Goal: Information Seeking & Learning: Learn about a topic

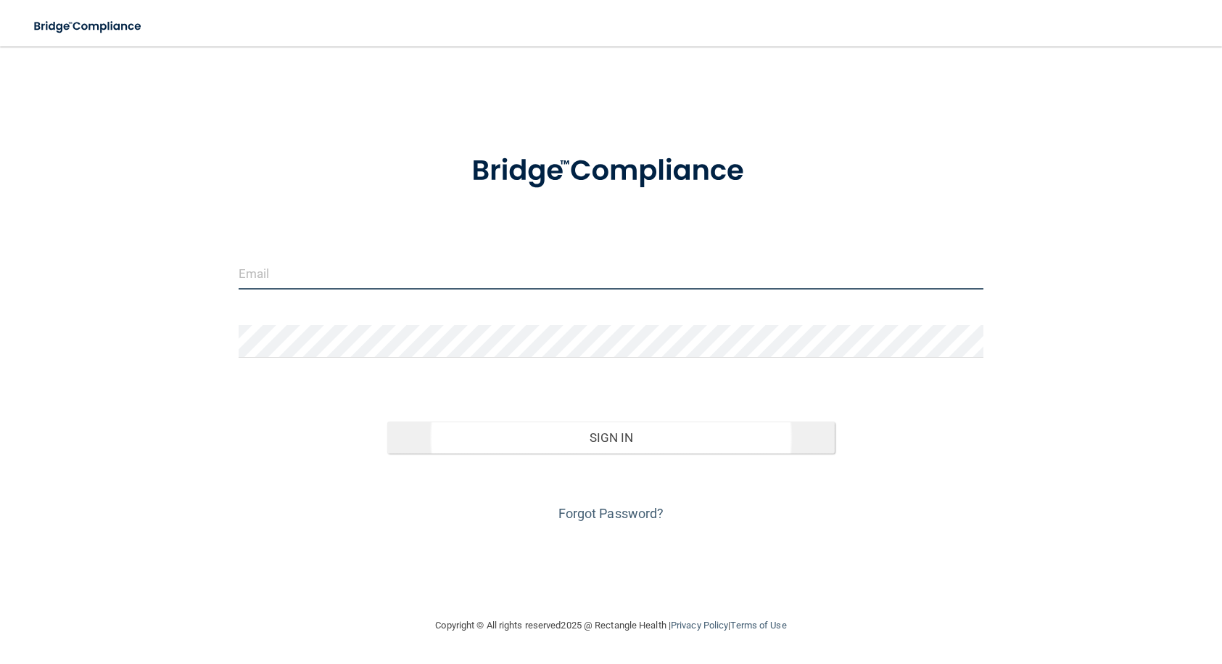
type input "[PERSON_NAME][EMAIL_ADDRESS][PERSON_NAME][DOMAIN_NAME]"
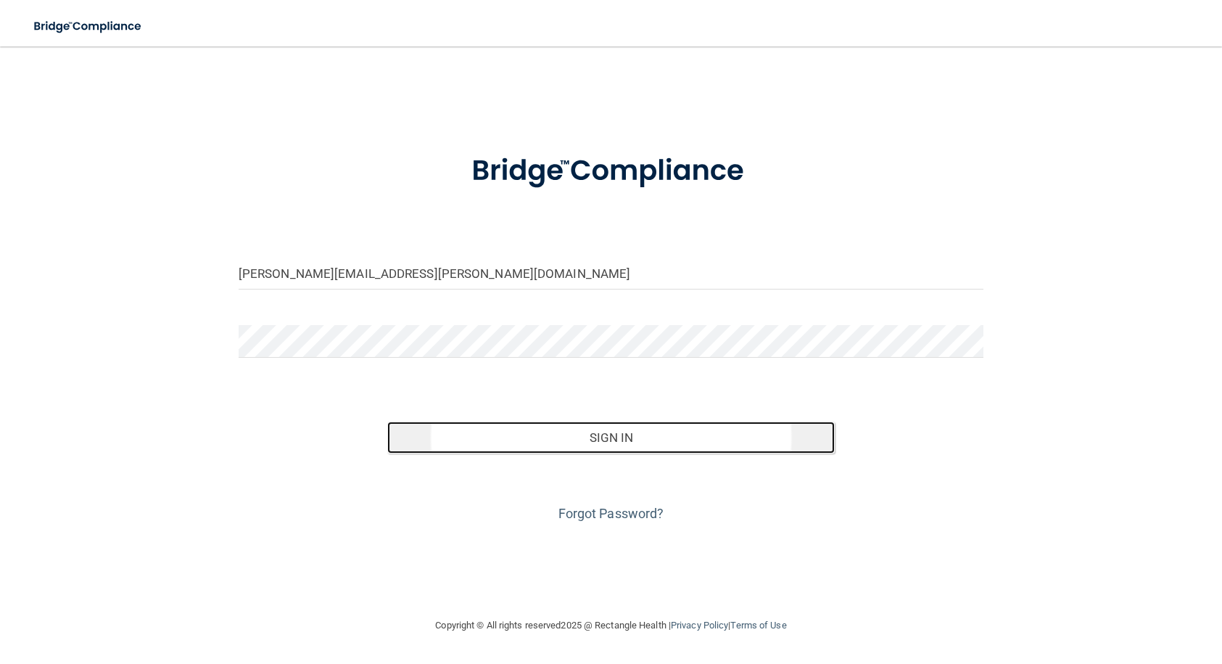
click at [617, 442] on button "Sign In" at bounding box center [610, 437] width 447 height 32
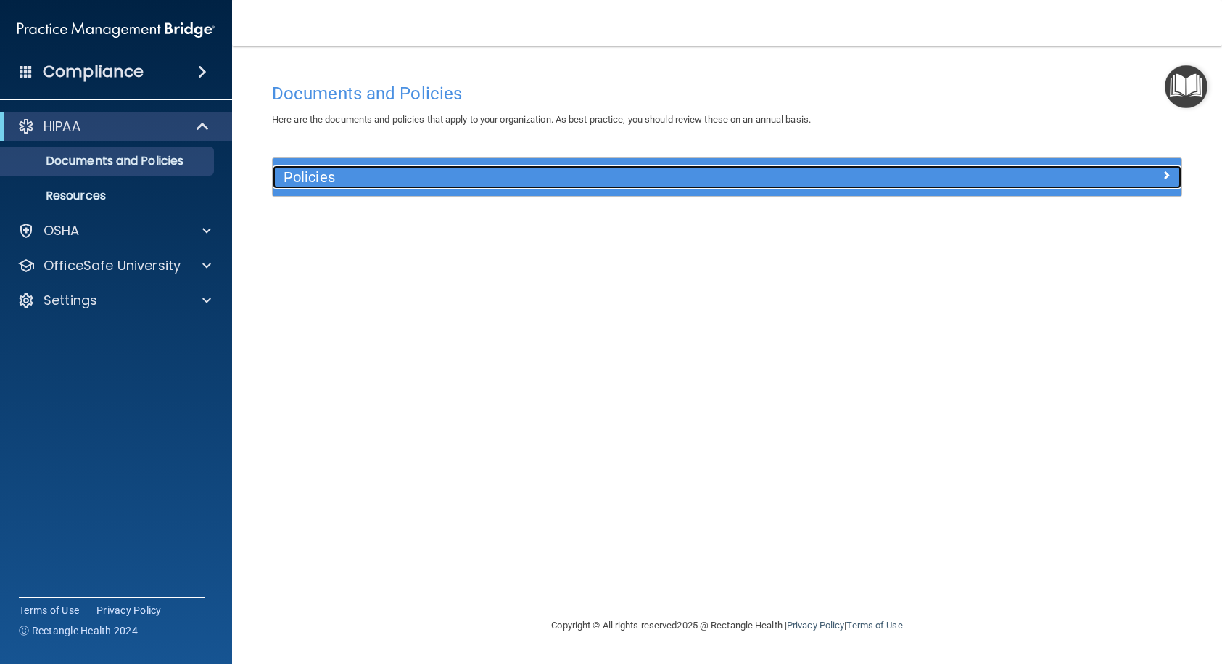
click at [371, 166] on div "Policies" at bounding box center [614, 176] width 682 height 23
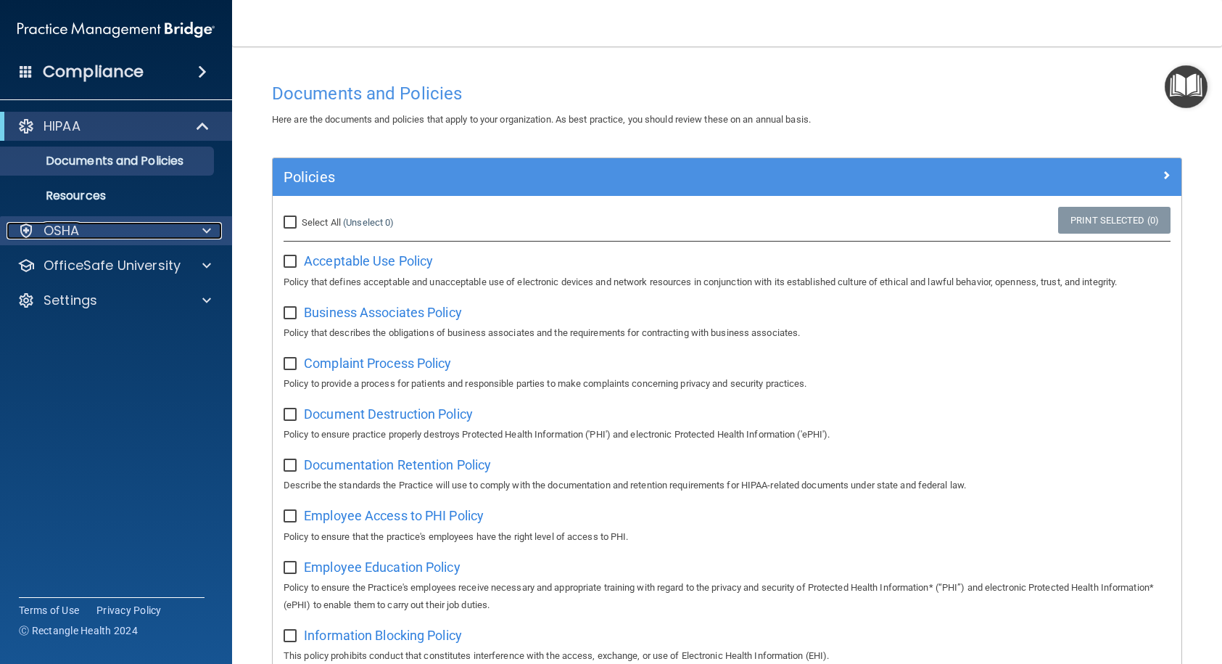
click at [78, 225] on p "OSHA" at bounding box center [62, 230] width 36 height 17
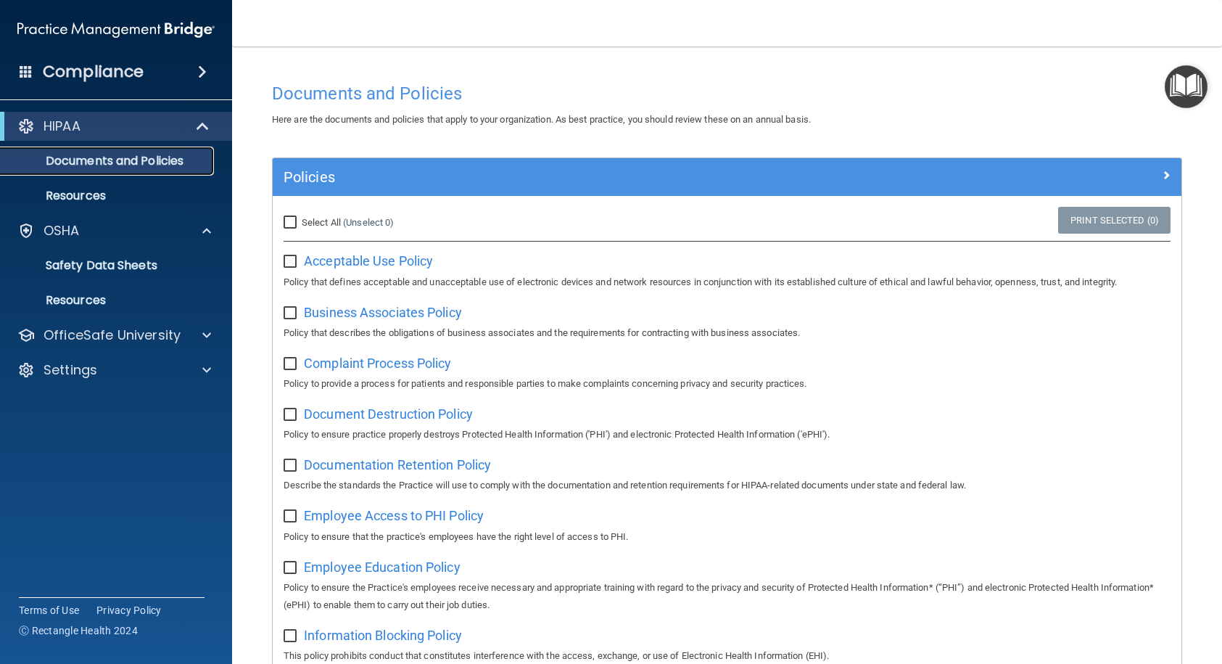
click at [86, 161] on p "Documents and Policies" at bounding box center [108, 161] width 198 height 15
click at [139, 122] on div "HIPAA" at bounding box center [96, 125] width 179 height 17
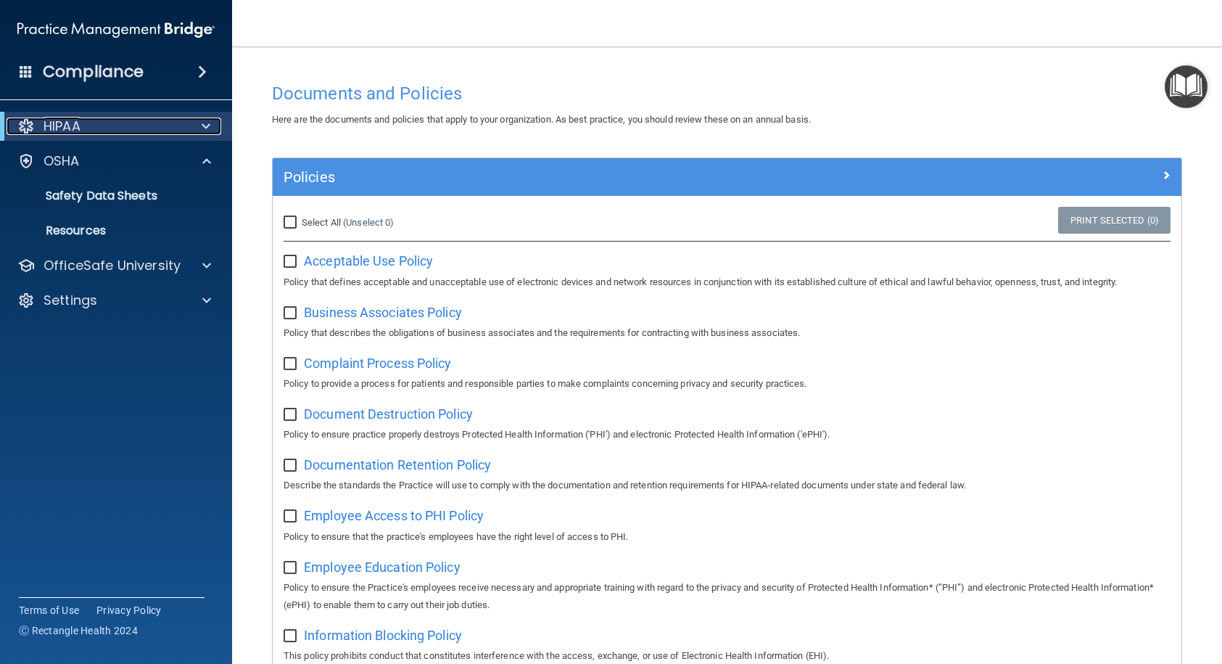
click at [96, 119] on div "HIPAA" at bounding box center [96, 125] width 179 height 17
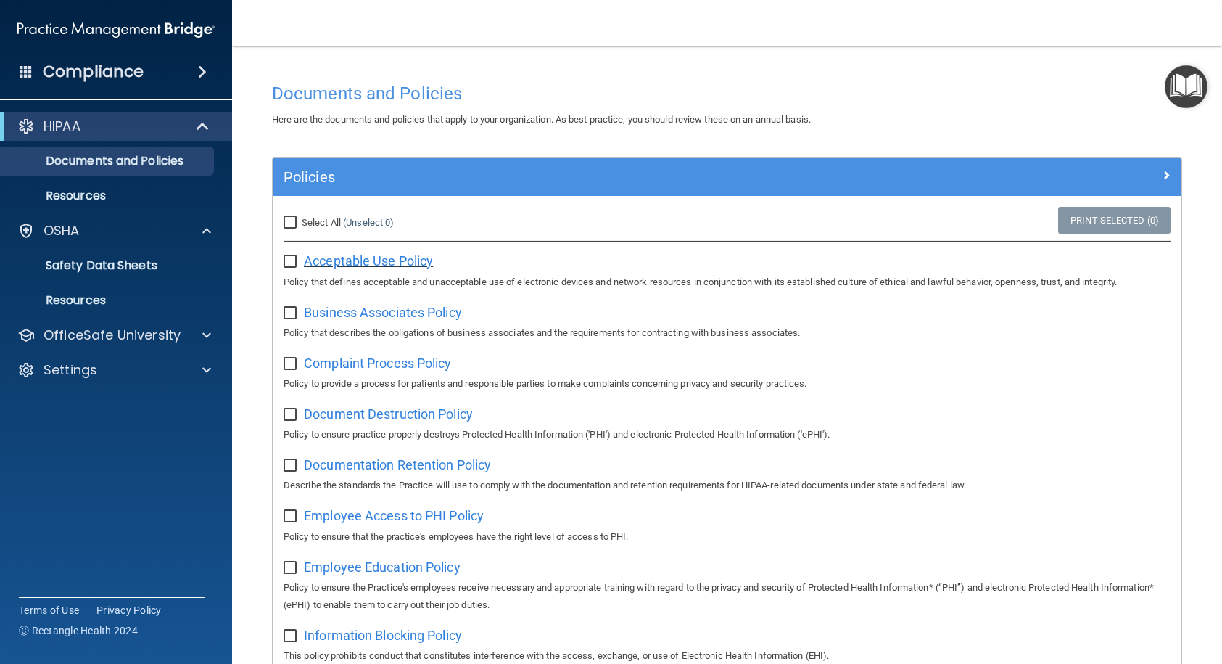
click at [366, 263] on span "Acceptable Use Policy" at bounding box center [368, 260] width 129 height 15
click at [146, 336] on p "OfficeSafe University" at bounding box center [112, 334] width 137 height 17
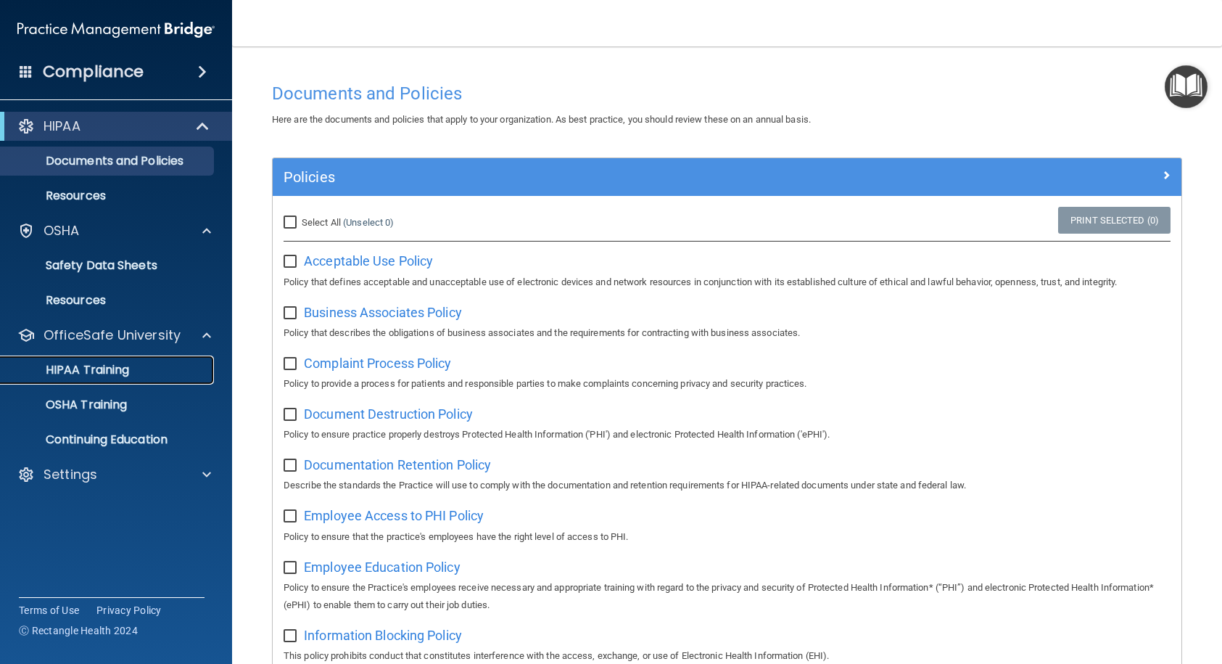
click at [103, 370] on p "HIPAA Training" at bounding box center [69, 370] width 120 height 15
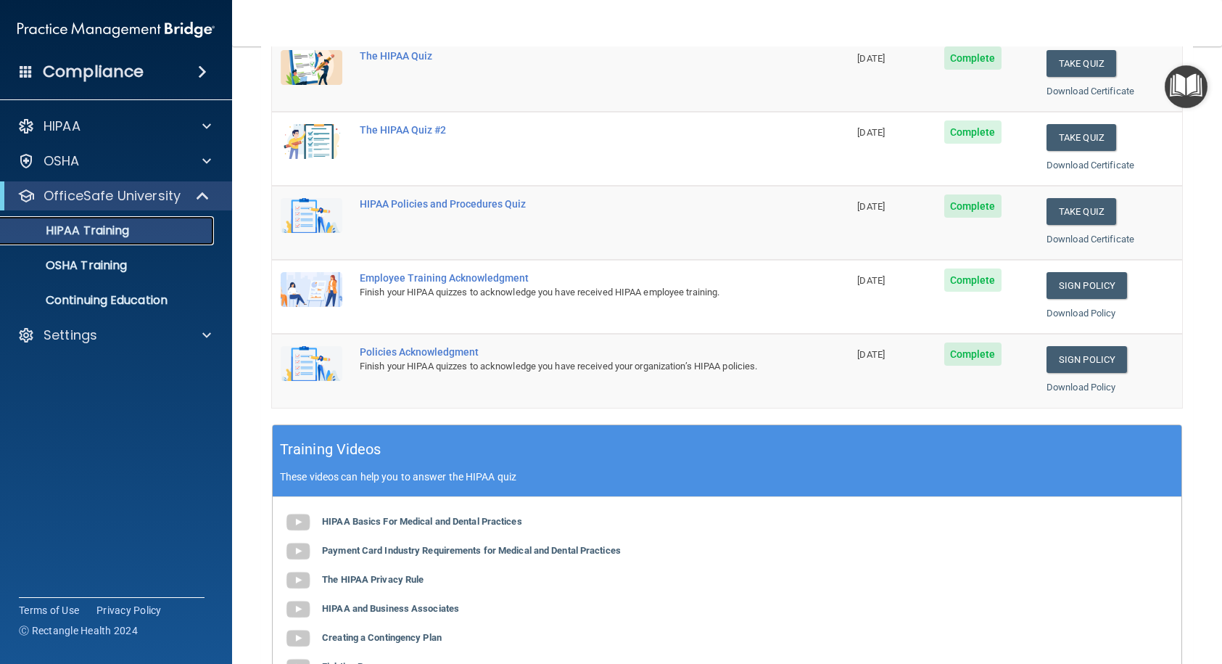
scroll to position [145, 0]
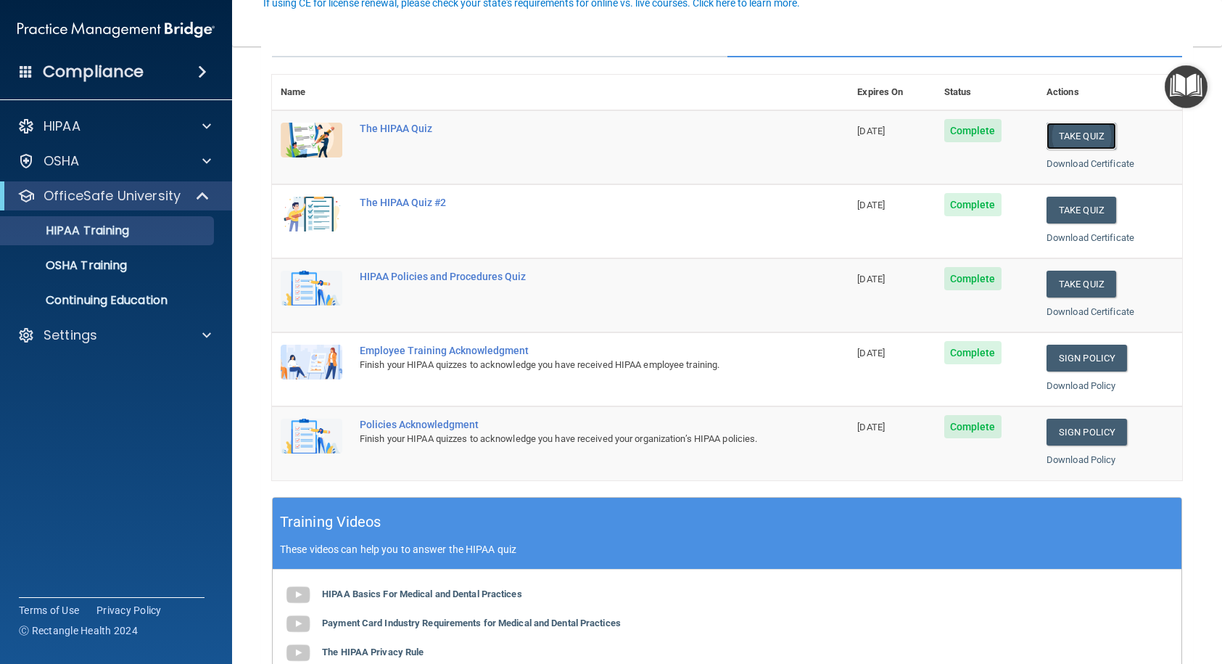
click at [1073, 133] on button "Take Quiz" at bounding box center [1081, 136] width 70 height 27
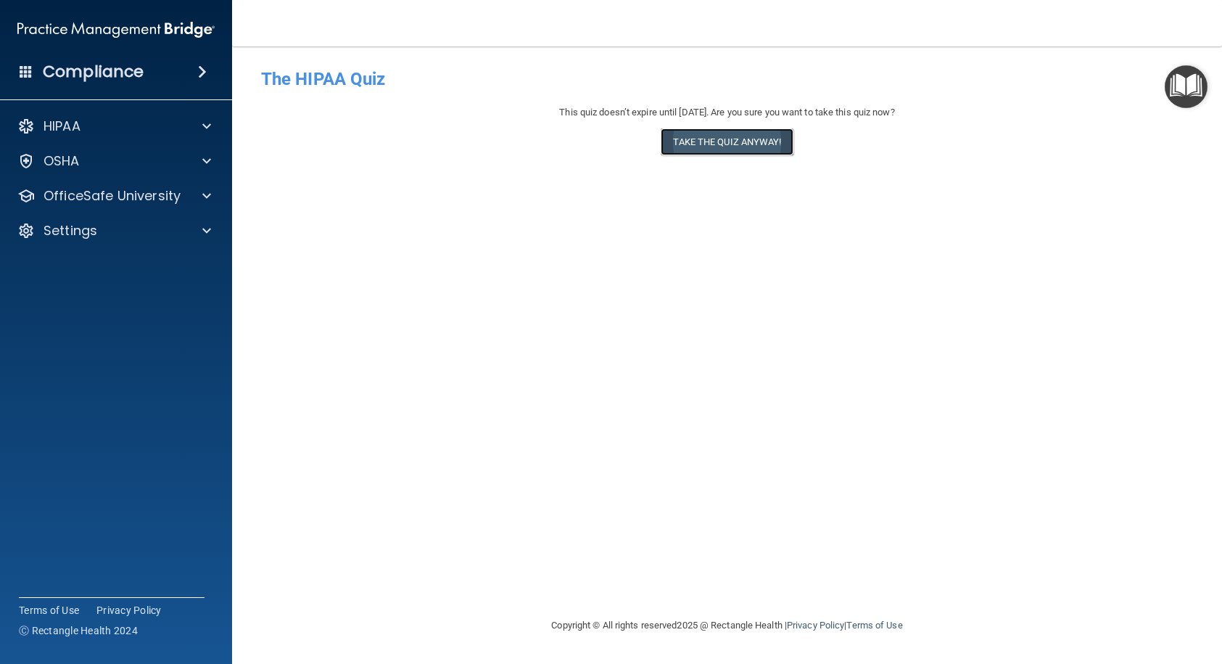
click at [730, 138] on button "Take the quiz anyway!" at bounding box center [727, 141] width 132 height 27
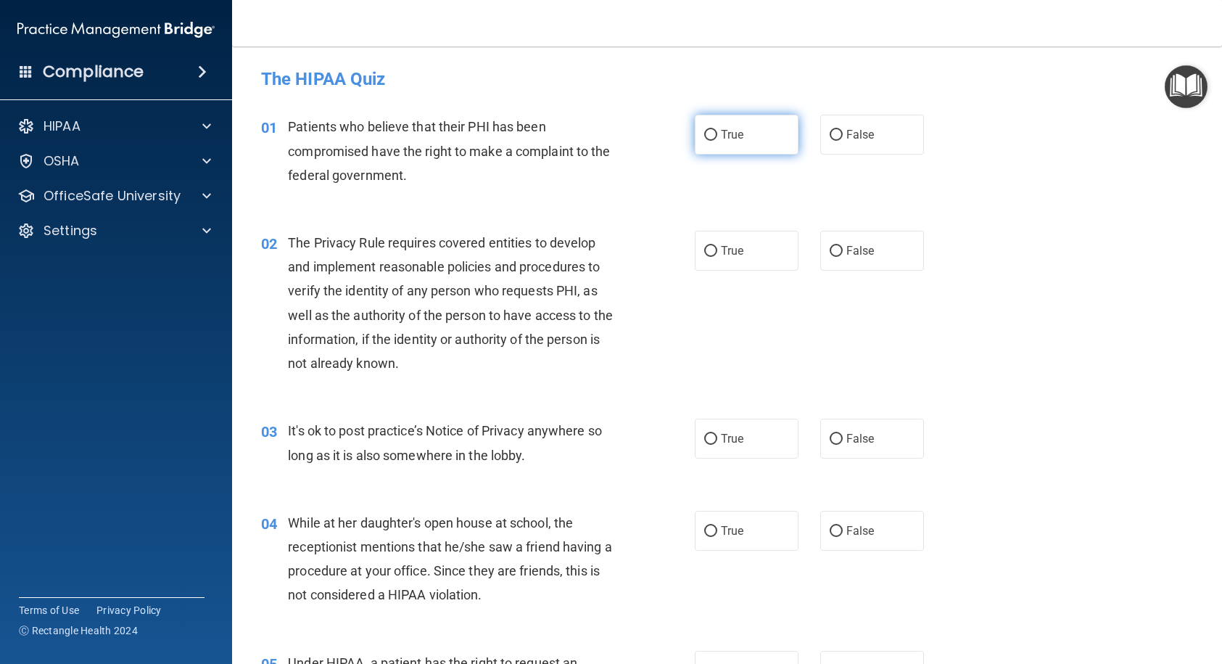
click at [704, 139] on input "True" at bounding box center [710, 135] width 13 height 11
radio input "true"
click at [835, 530] on input "False" at bounding box center [836, 531] width 13 height 11
radio input "true"
click at [836, 433] on label "False" at bounding box center [872, 438] width 104 height 40
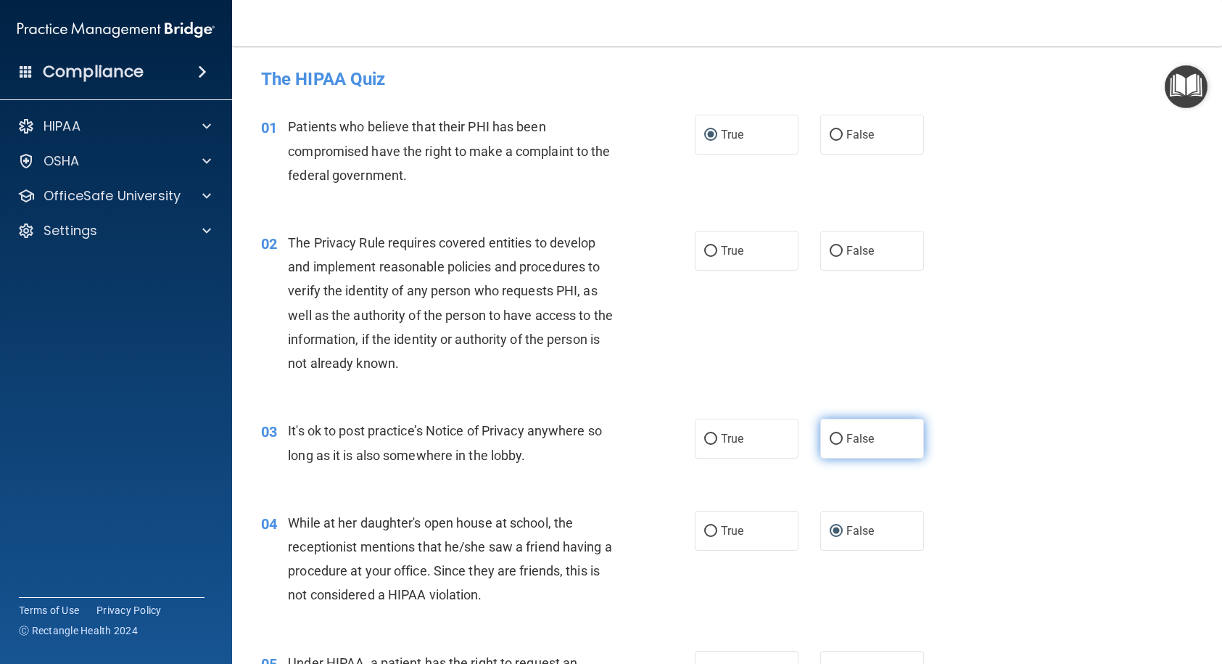
click at [836, 434] on input "False" at bounding box center [836, 439] width 13 height 11
radio input "true"
click at [704, 247] on input "True" at bounding box center [710, 251] width 13 height 11
radio input "true"
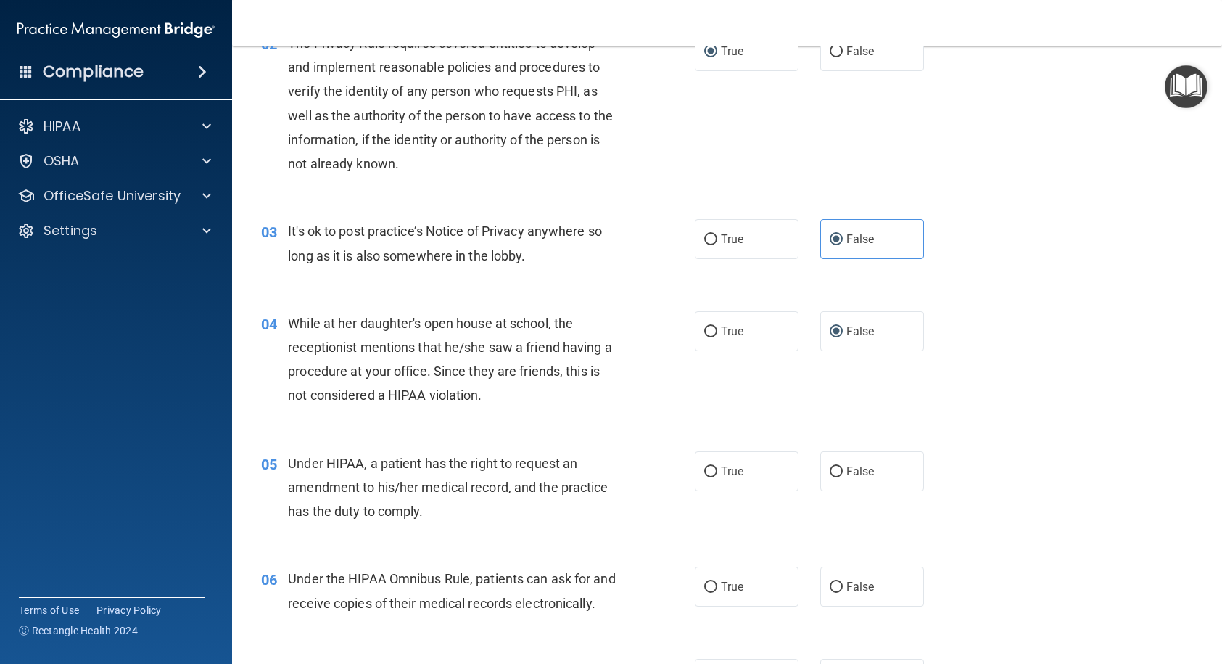
scroll to position [218, 0]
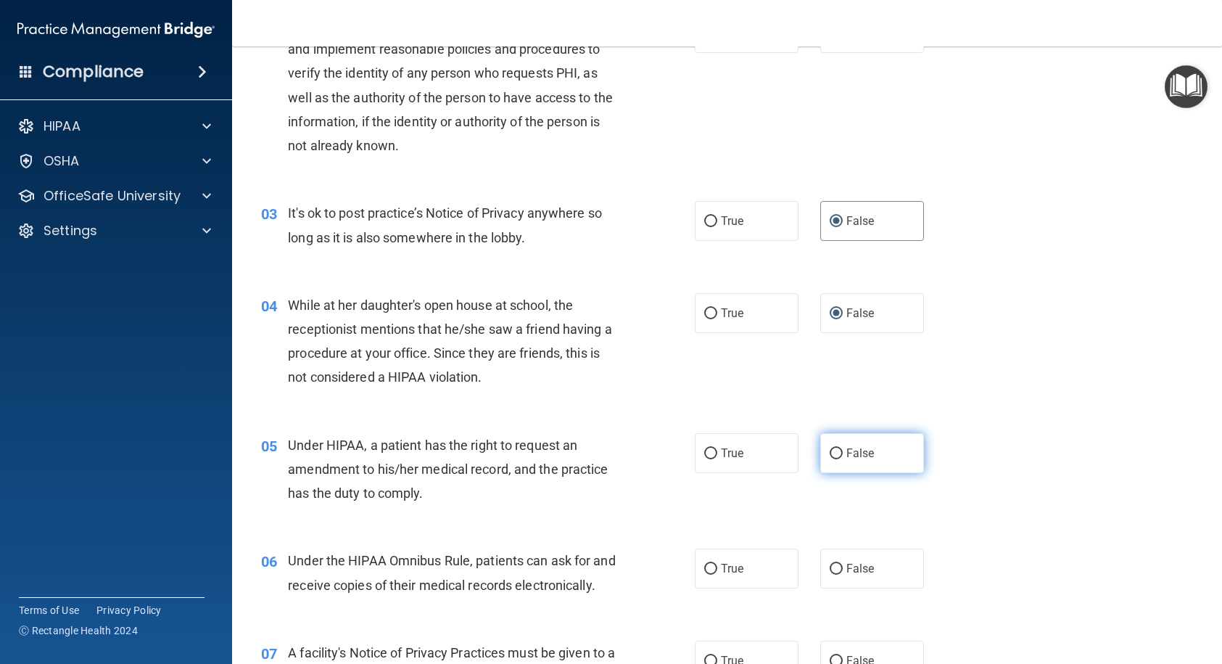
click at [830, 455] on input "False" at bounding box center [836, 453] width 13 height 11
radio input "true"
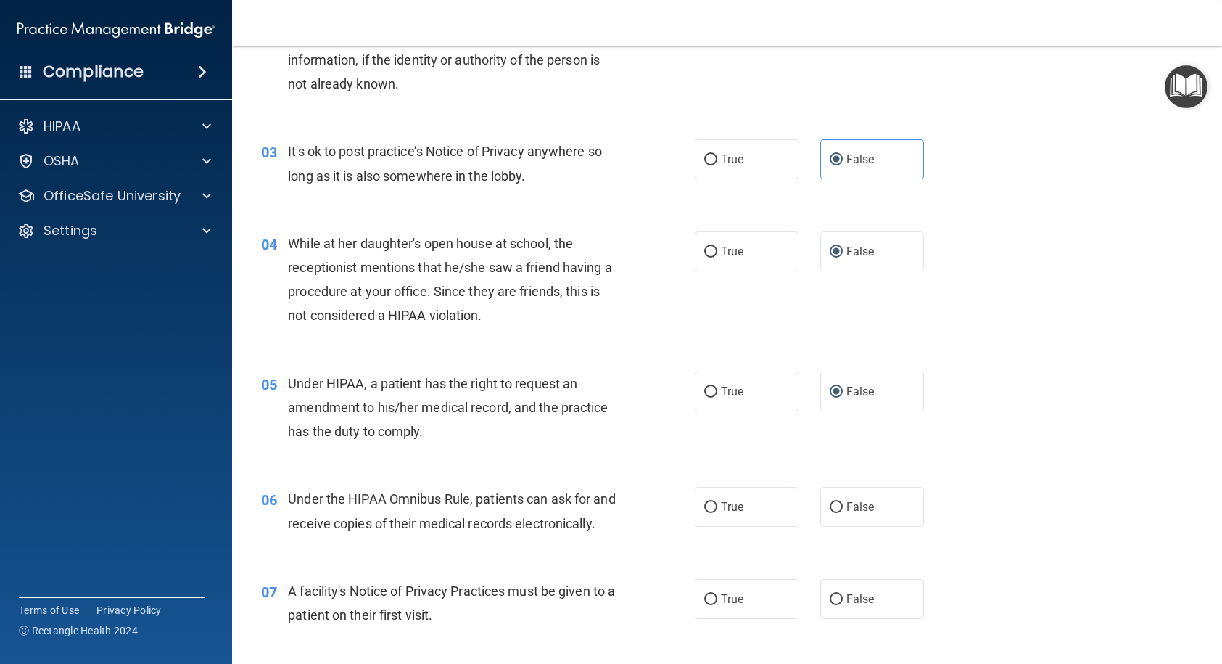
scroll to position [435, 0]
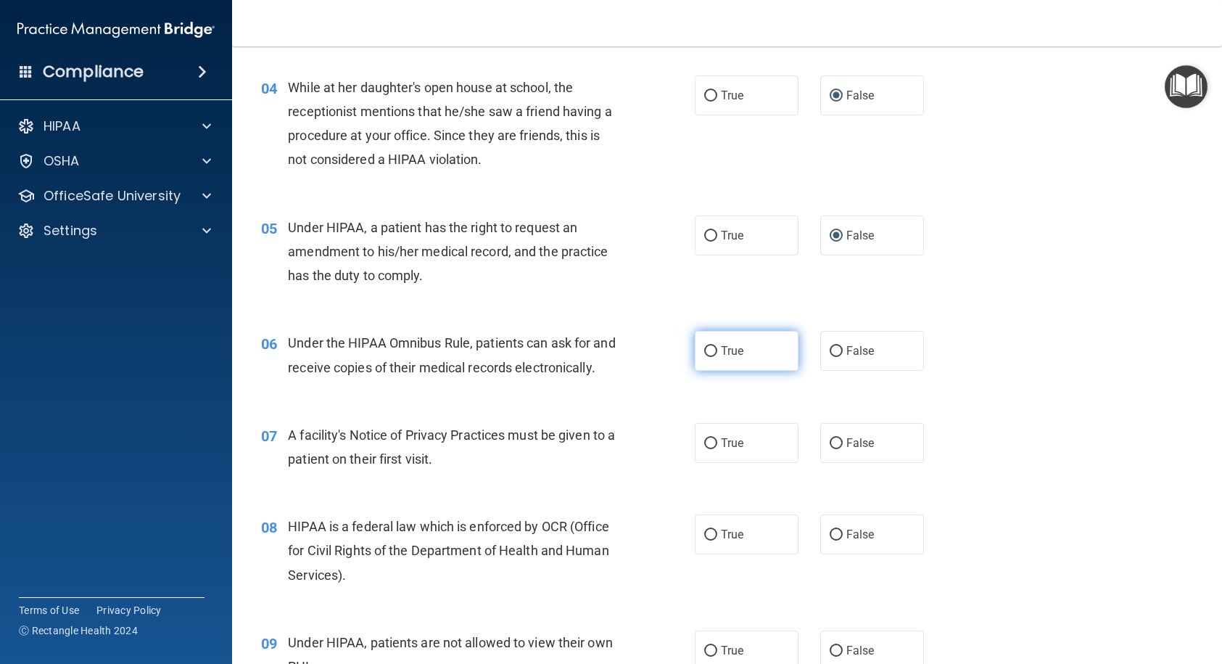
click at [703, 342] on label "True" at bounding box center [747, 351] width 104 height 40
click at [704, 346] on input "True" at bounding box center [710, 351] width 13 height 11
radio input "true"
click at [696, 462] on label "True" at bounding box center [747, 443] width 104 height 40
click at [704, 449] on input "True" at bounding box center [710, 443] width 13 height 11
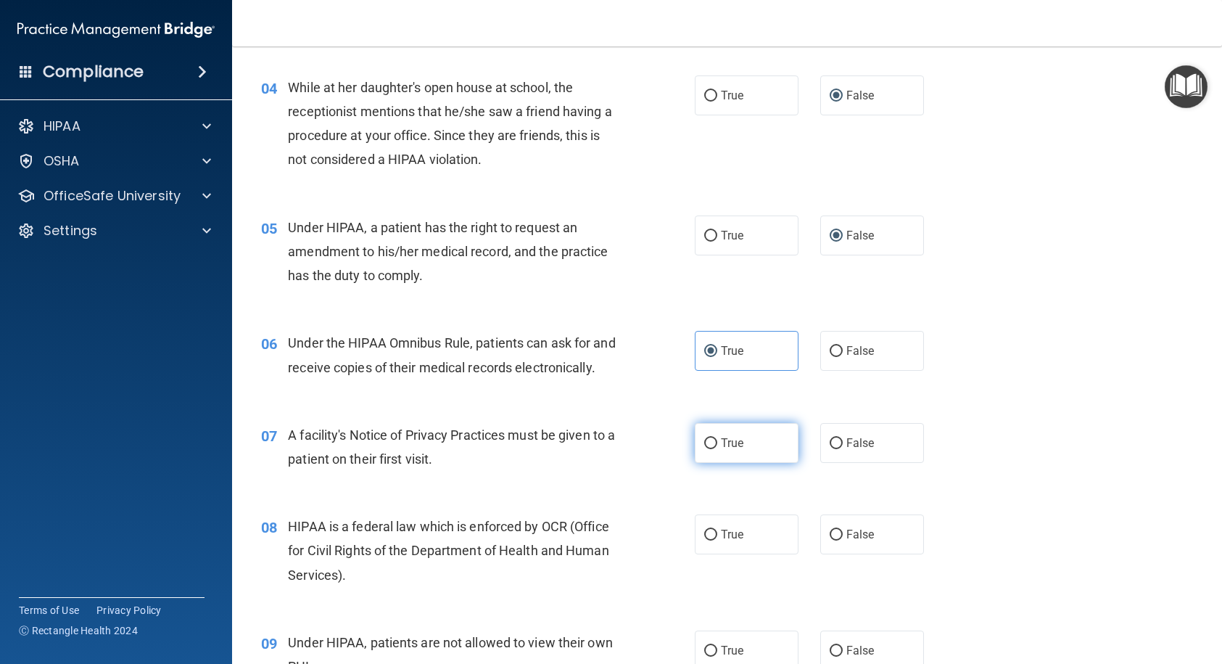
radio input "true"
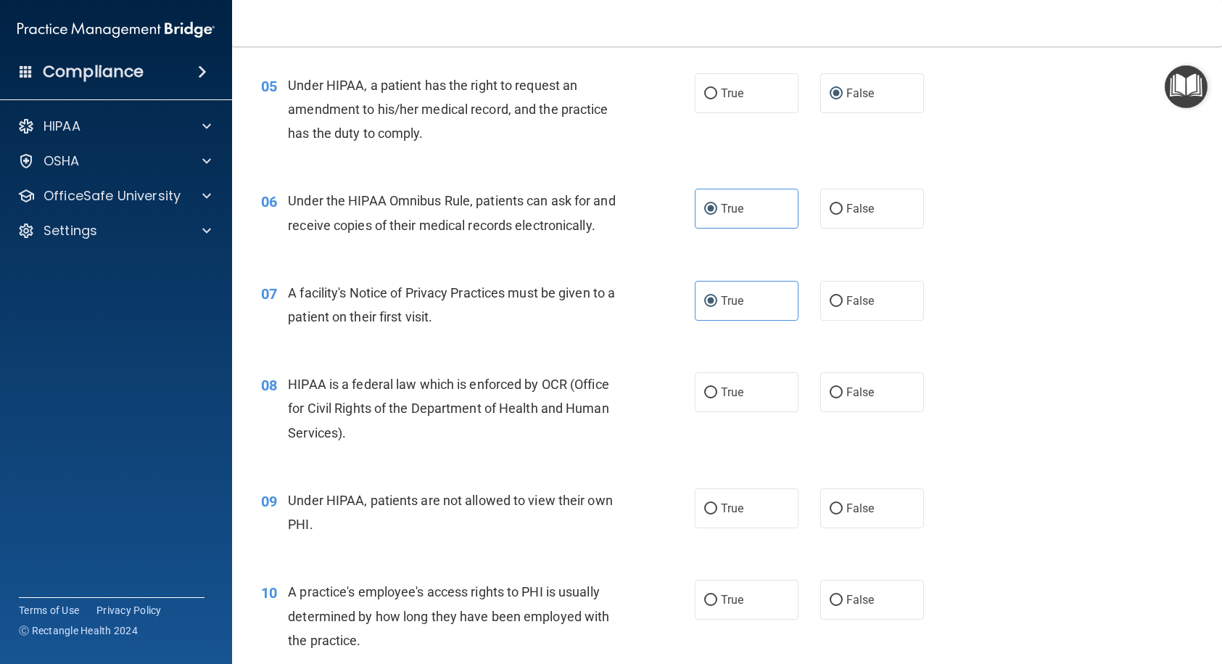
scroll to position [580, 0]
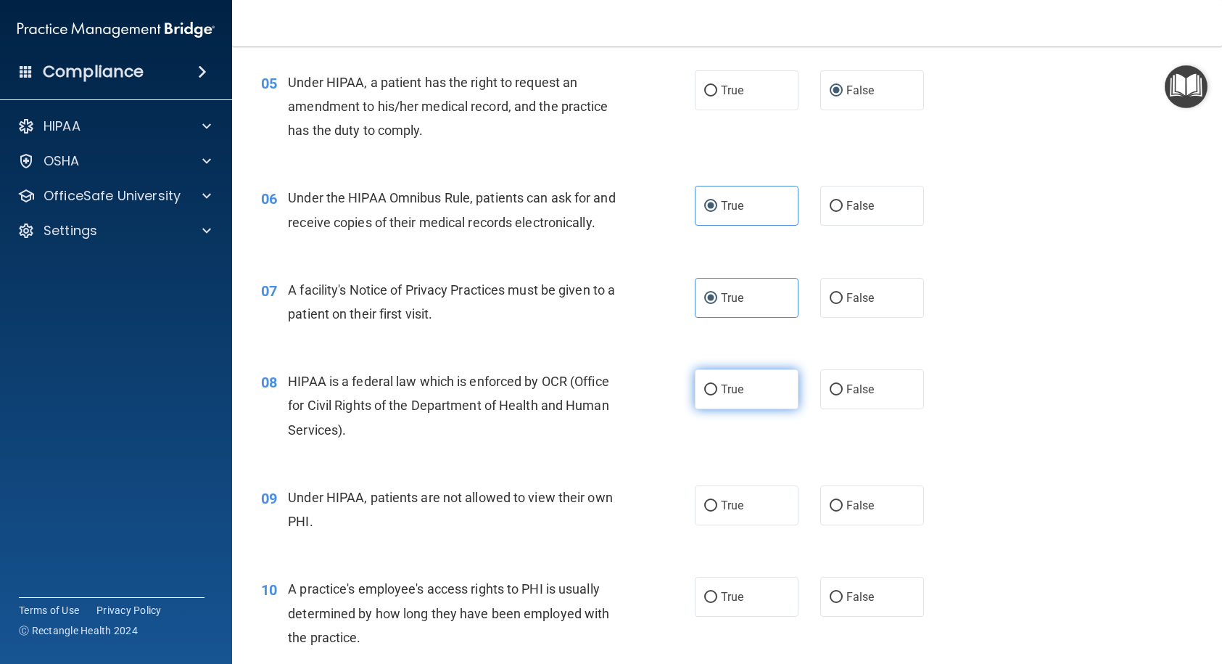
click at [707, 395] on input "True" at bounding box center [710, 389] width 13 height 11
radio input "true"
drag, startPoint x: 823, startPoint y: 527, endPoint x: 825, endPoint y: 641, distance: 113.9
click at [830, 511] on input "False" at bounding box center [836, 505] width 13 height 11
radio input "true"
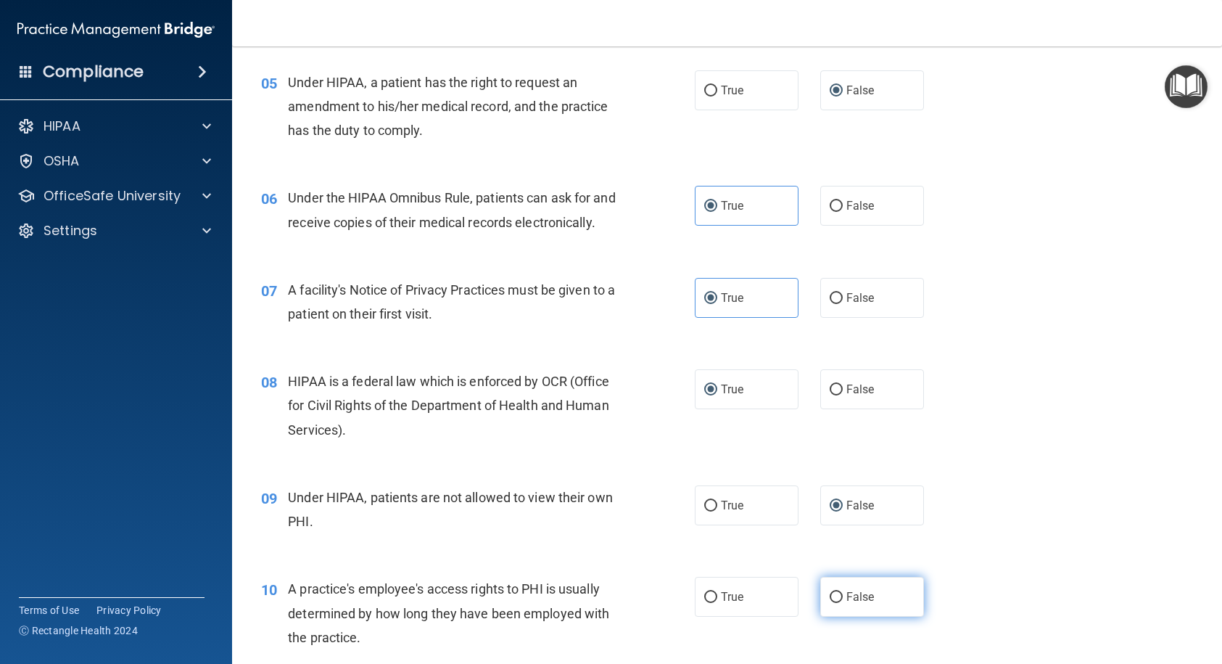
click at [827, 547] on label "False" at bounding box center [872, 597] width 104 height 40
click at [830, 547] on input "False" at bounding box center [836, 597] width 13 height 11
radio input "true"
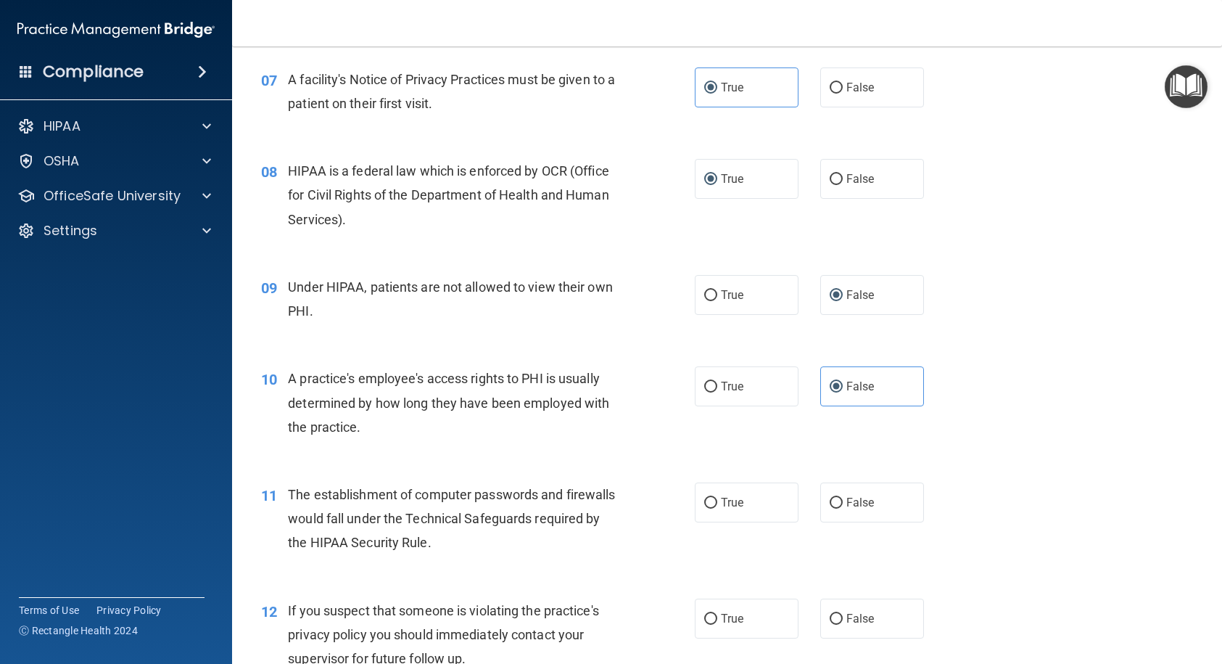
scroll to position [870, 0]
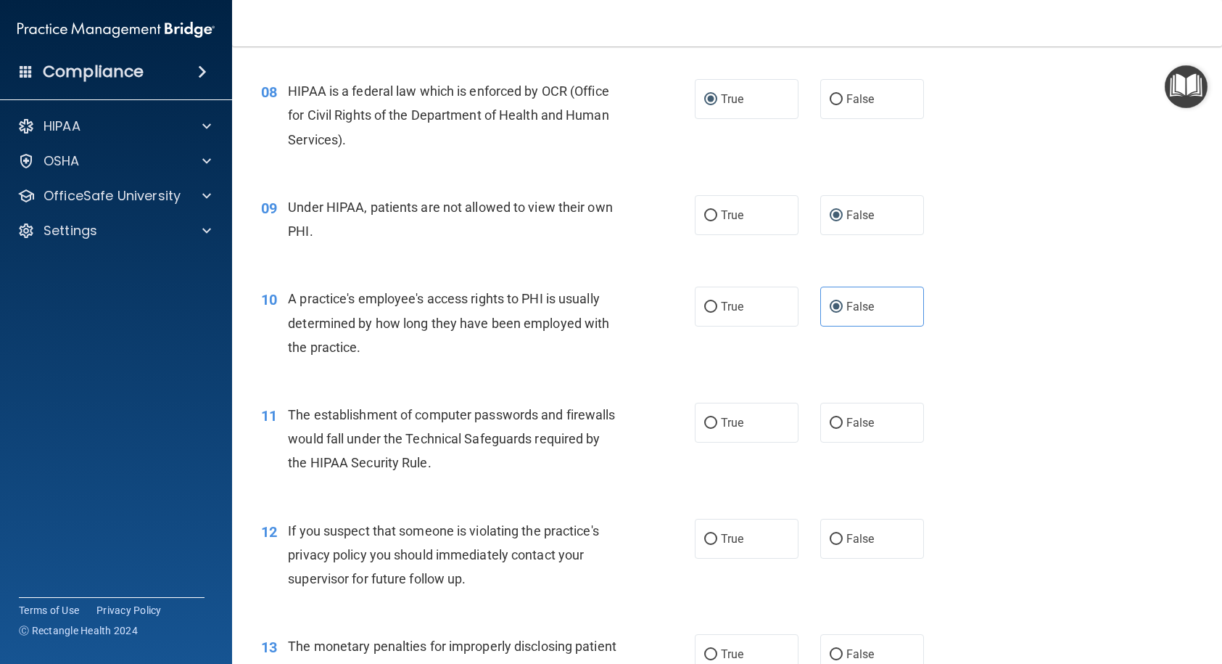
drag, startPoint x: 714, startPoint y: 449, endPoint x: 701, endPoint y: 524, distance: 76.5
click at [712, 442] on label "True" at bounding box center [747, 422] width 104 height 40
click at [712, 429] on input "True" at bounding box center [710, 423] width 13 height 11
radio input "true"
click at [703, 547] on label "True" at bounding box center [747, 539] width 104 height 40
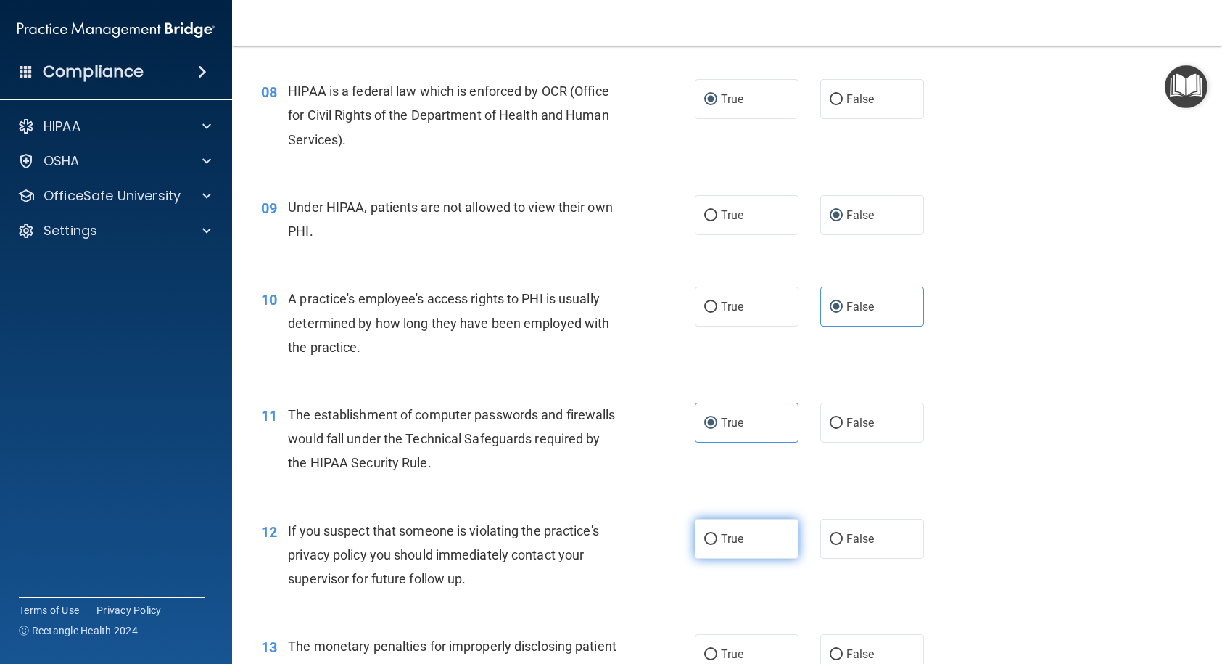
click at [704, 545] on input "True" at bounding box center [710, 539] width 13 height 11
radio input "true"
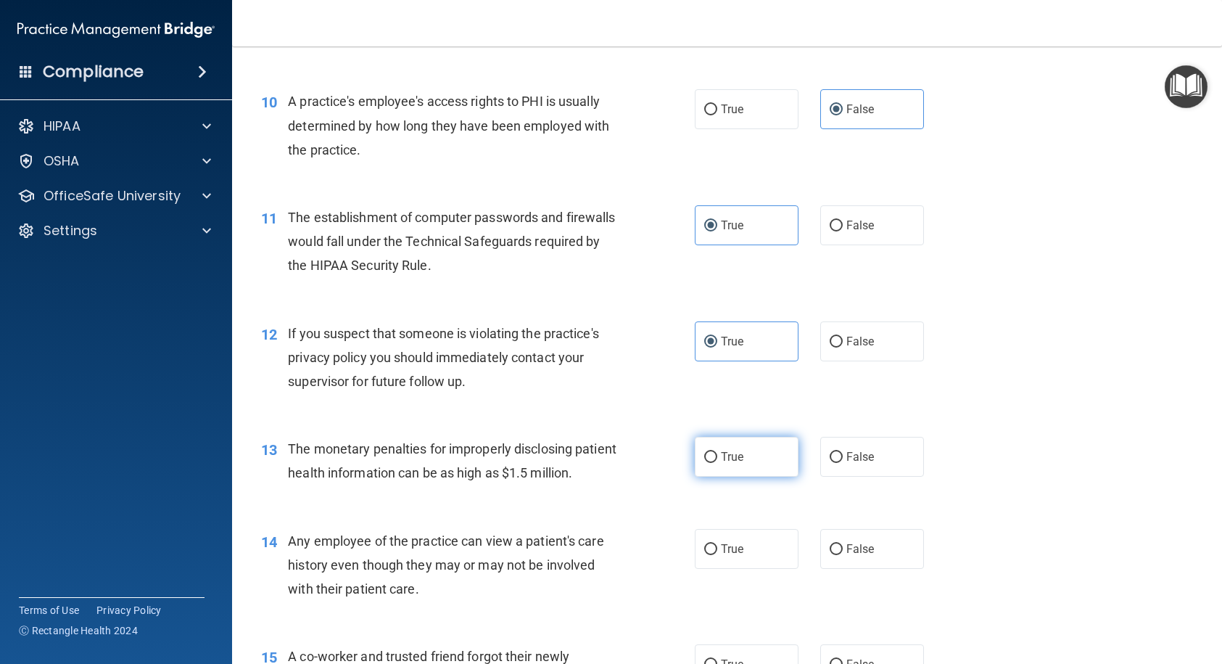
scroll to position [1088, 0]
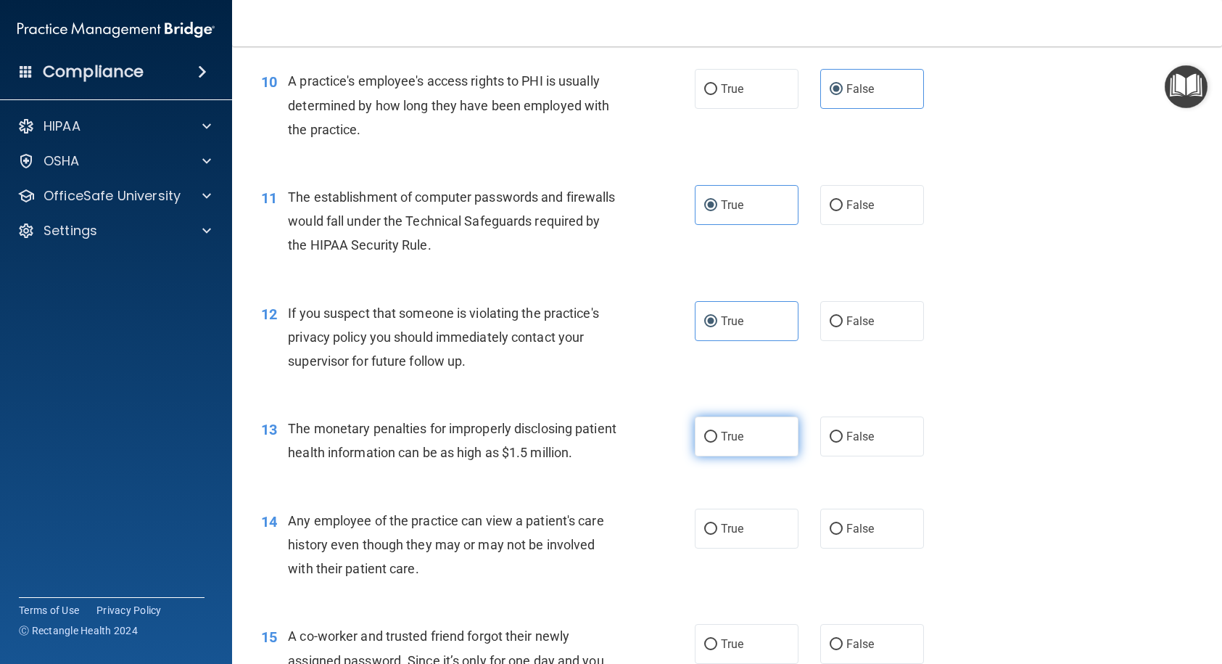
click at [707, 442] on input "True" at bounding box center [710, 436] width 13 height 11
radio input "true"
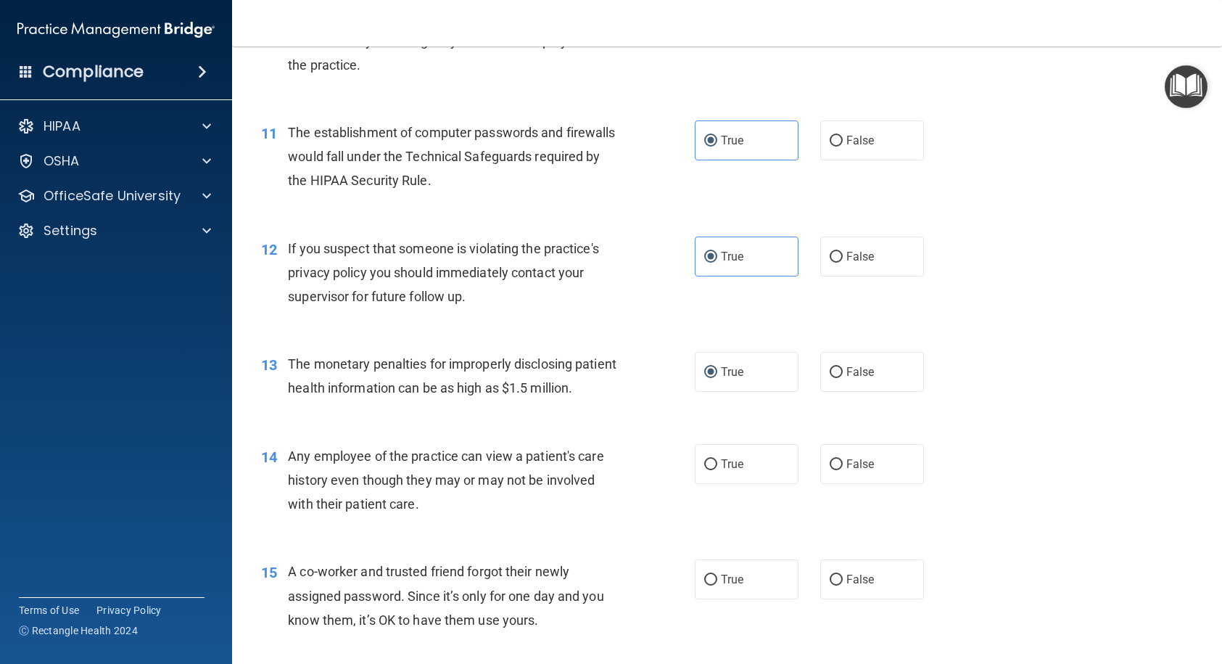
scroll to position [1233, 0]
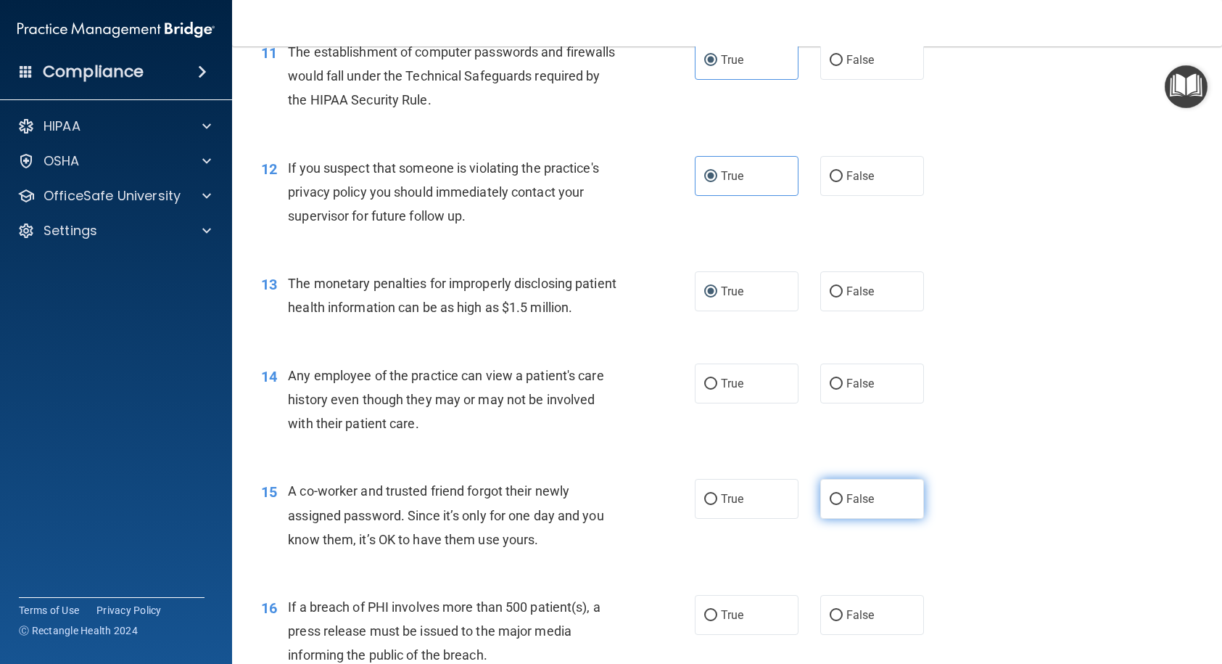
click at [833, 505] on input "False" at bounding box center [836, 499] width 13 height 11
radio input "true"
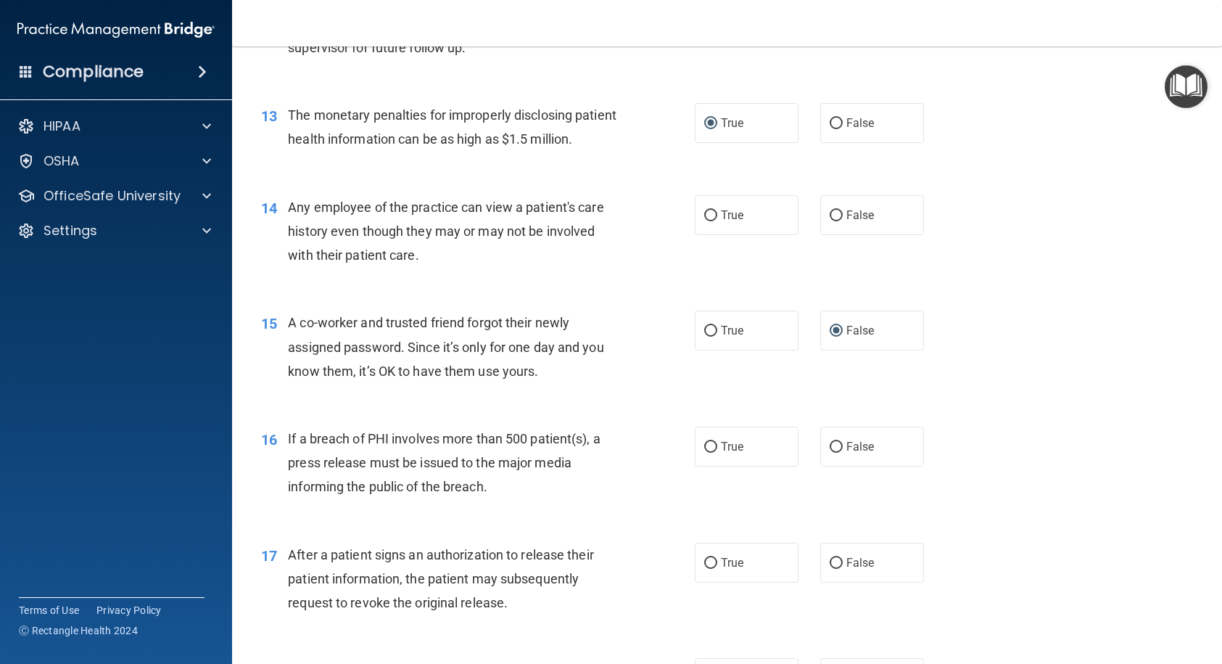
scroll to position [1450, 0]
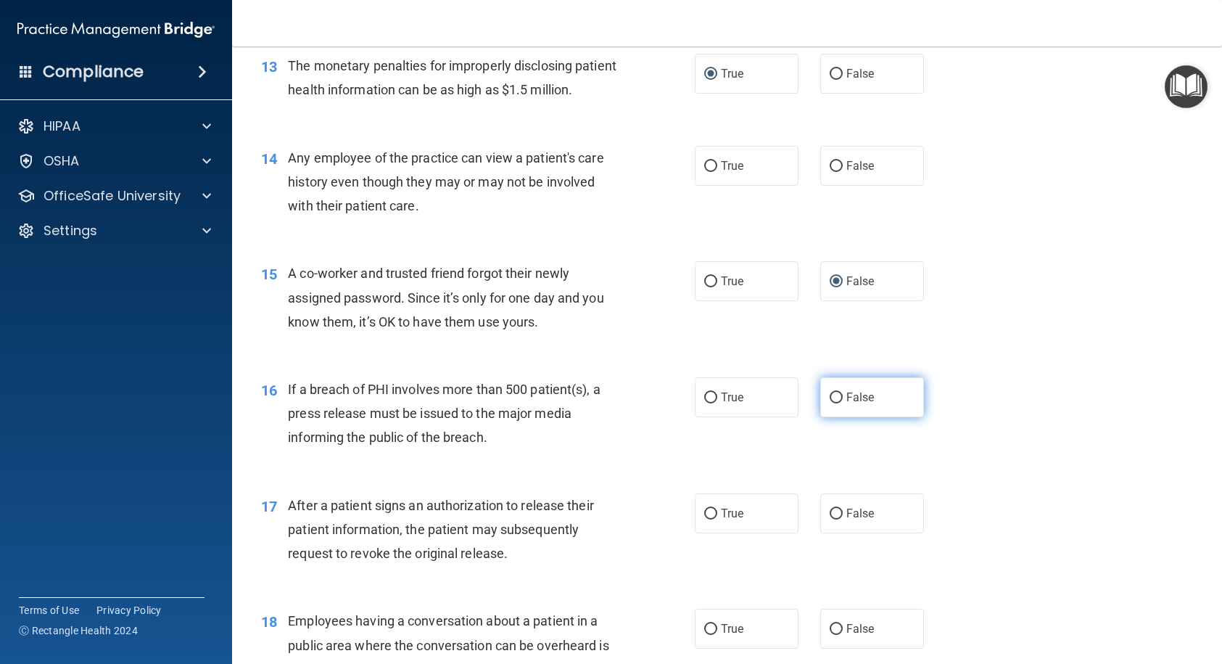
click at [830, 403] on input "False" at bounding box center [836, 397] width 13 height 11
radio input "true"
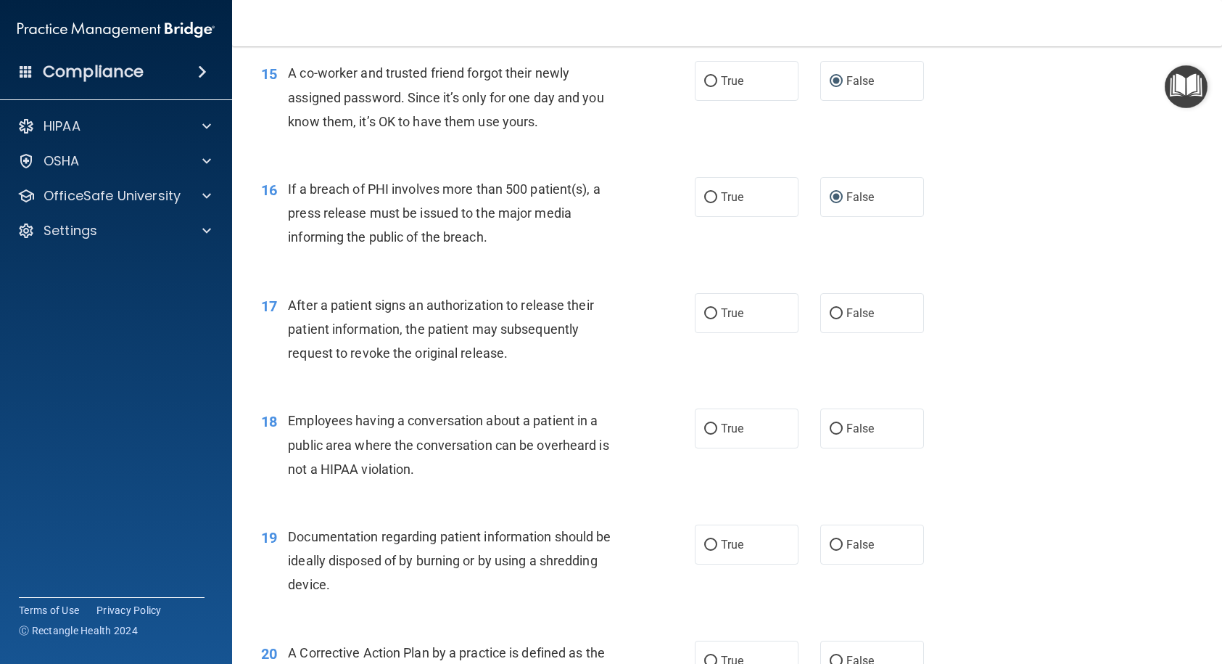
scroll to position [1668, 0]
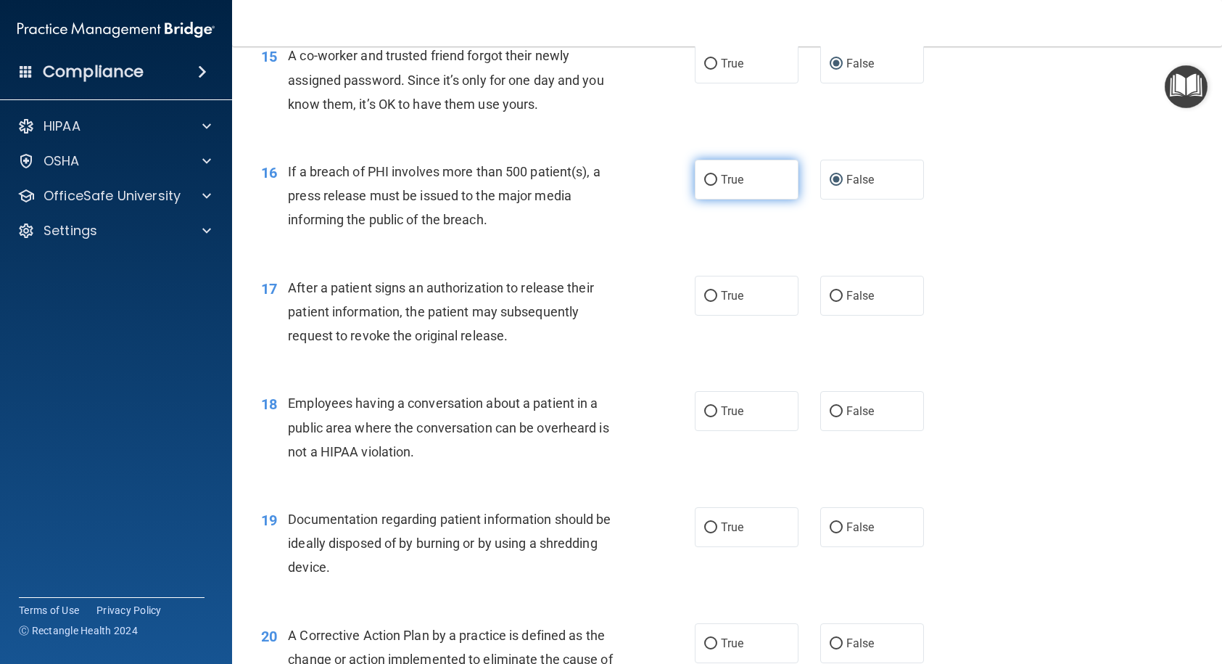
click at [704, 186] on input "True" at bounding box center [710, 180] width 13 height 11
radio input "true"
radio input "false"
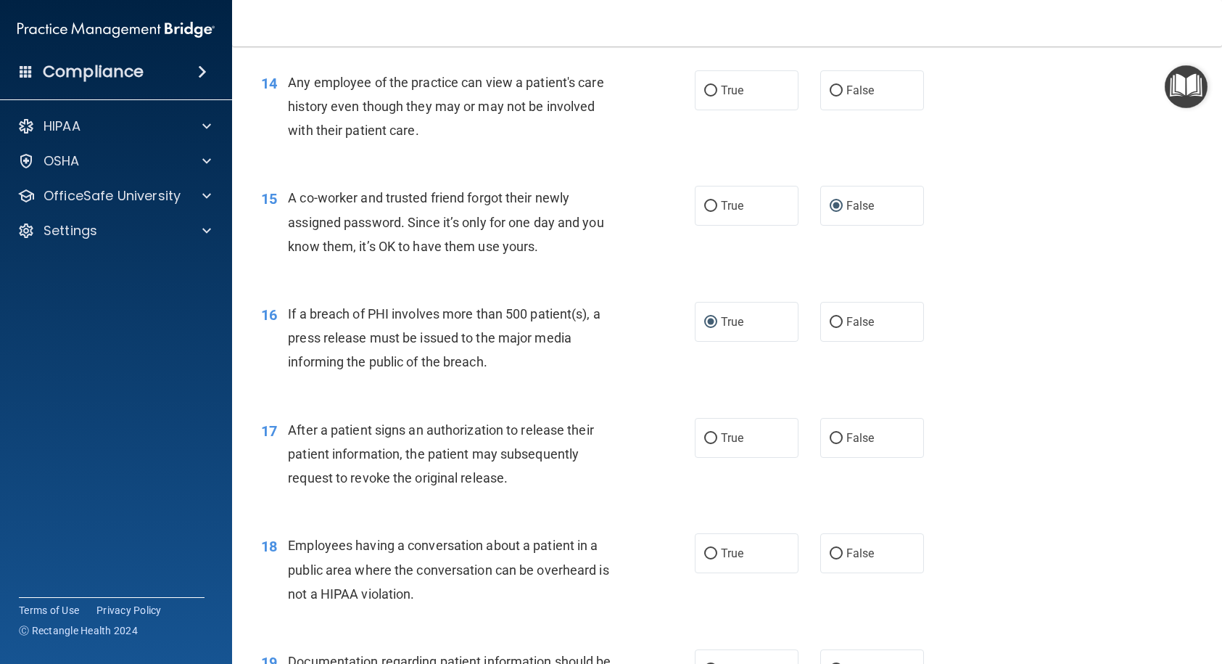
scroll to position [1523, 0]
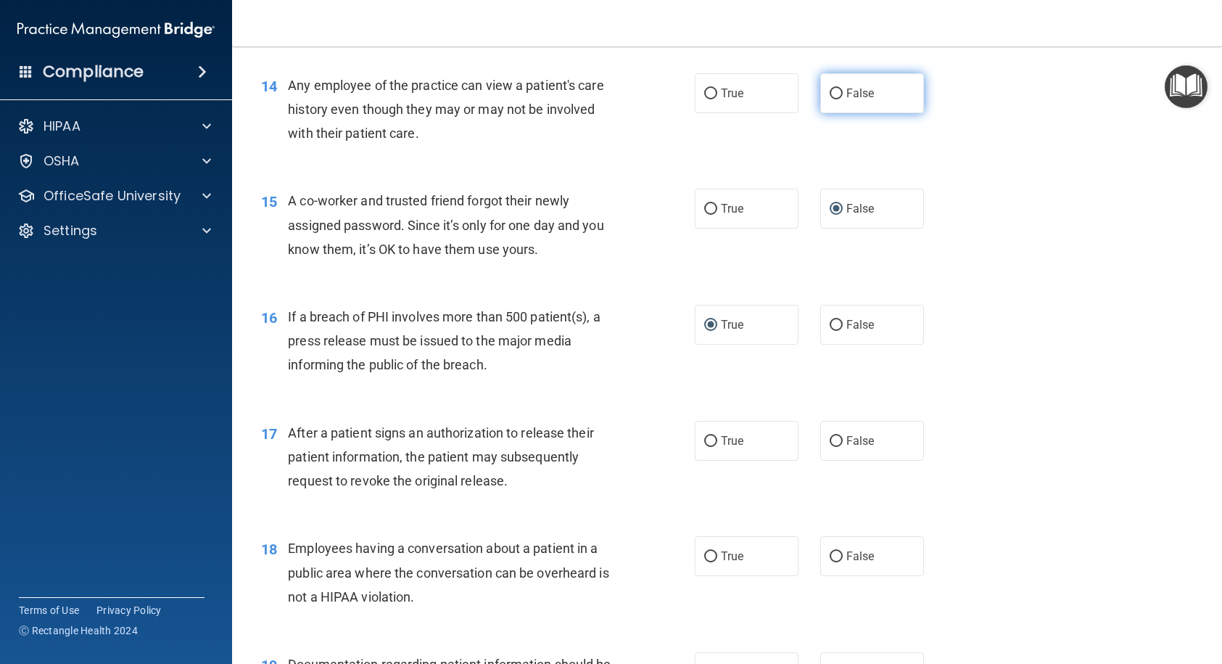
click at [830, 99] on input "False" at bounding box center [836, 93] width 13 height 11
radio input "true"
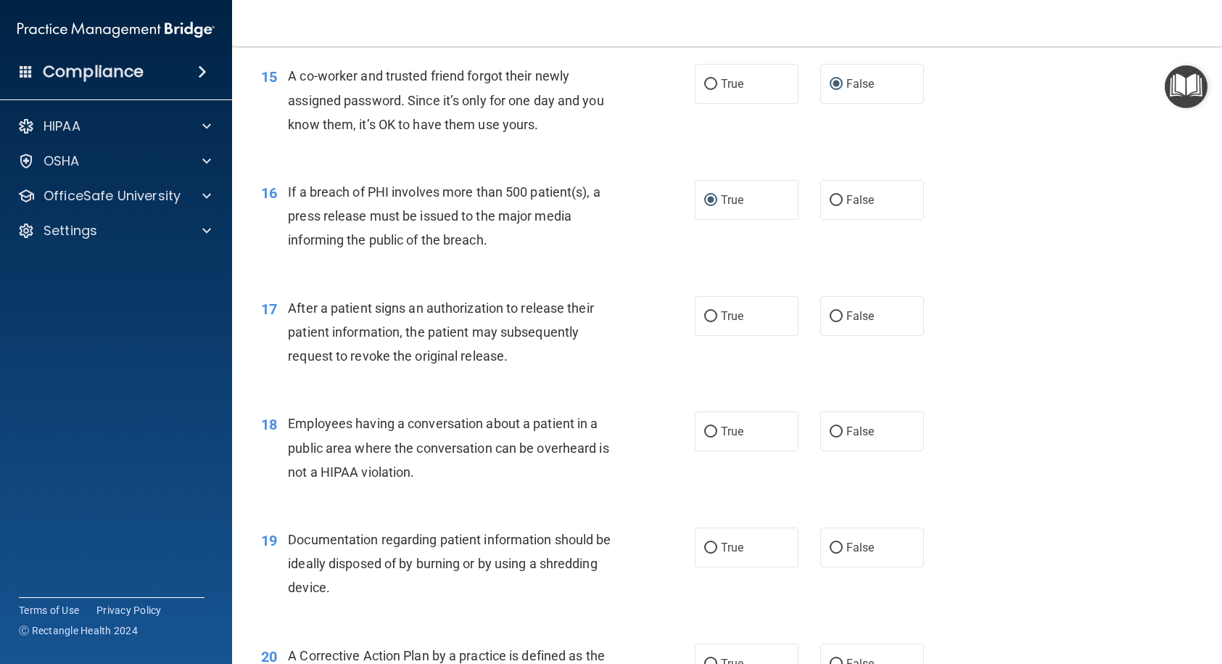
scroll to position [1668, 0]
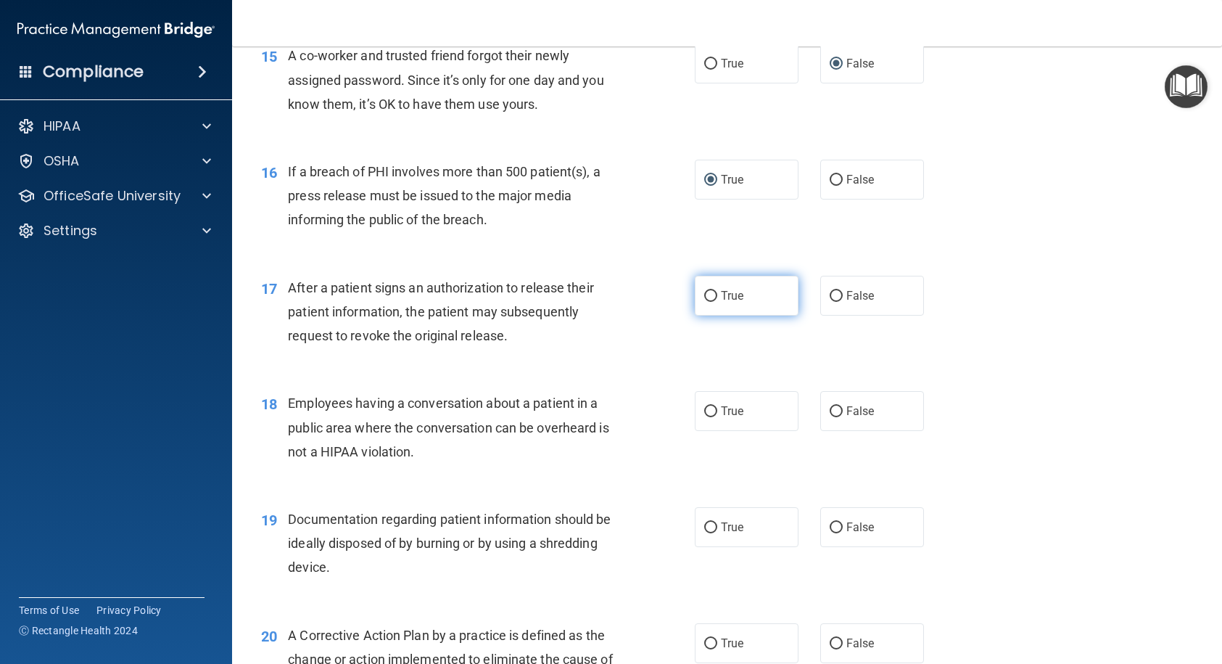
click at [698, 315] on label "True" at bounding box center [747, 296] width 104 height 40
click at [704, 302] on input "True" at bounding box center [710, 296] width 13 height 11
radio input "true"
click at [830, 417] on input "False" at bounding box center [836, 411] width 13 height 11
radio input "true"
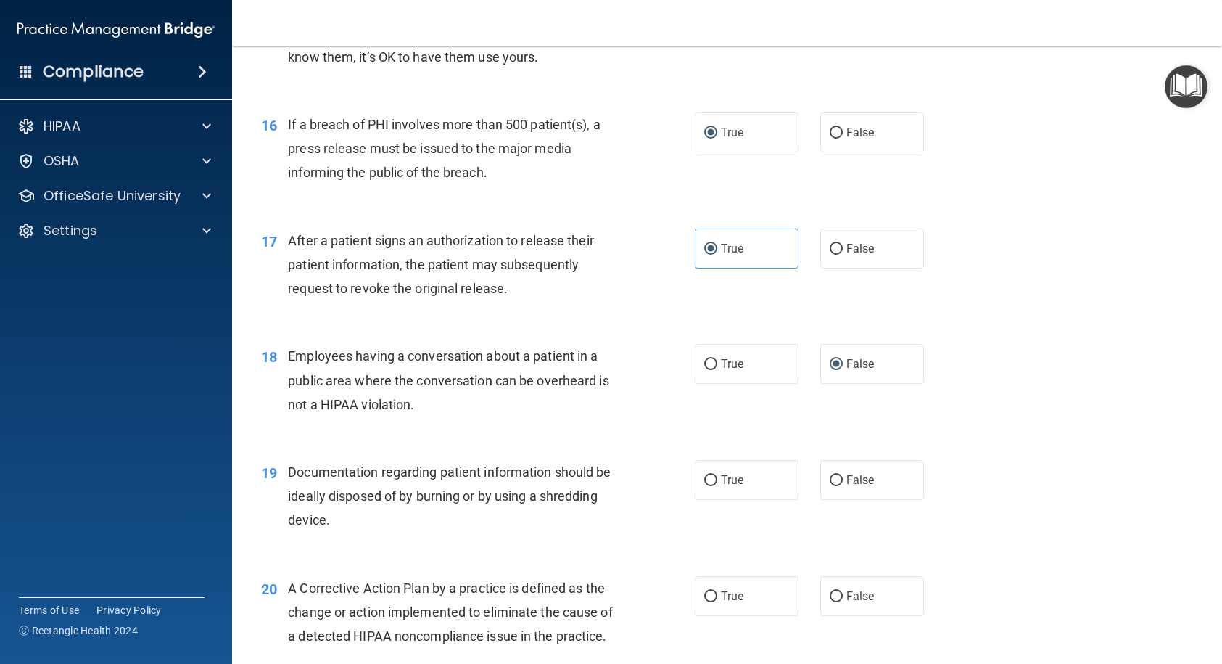
scroll to position [1740, 0]
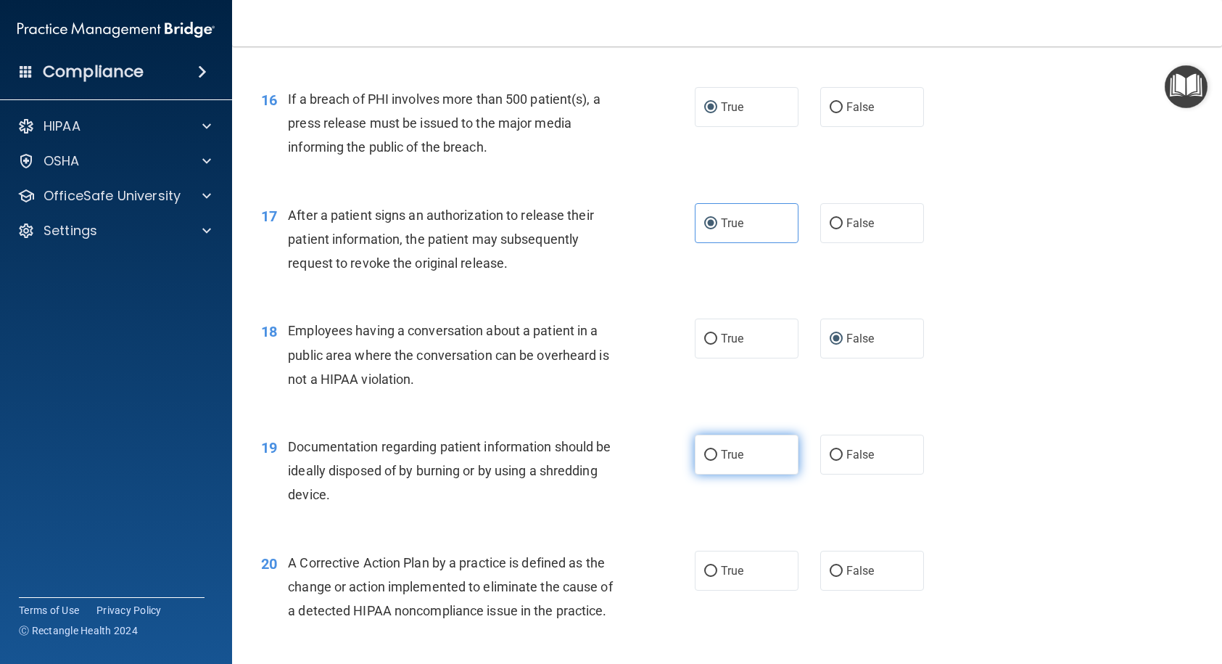
click at [695, 474] on label "True" at bounding box center [747, 454] width 104 height 40
click at [704, 461] on input "True" at bounding box center [710, 455] width 13 height 11
radio input "true"
click at [705, 547] on input "True" at bounding box center [710, 571] width 13 height 11
radio input "true"
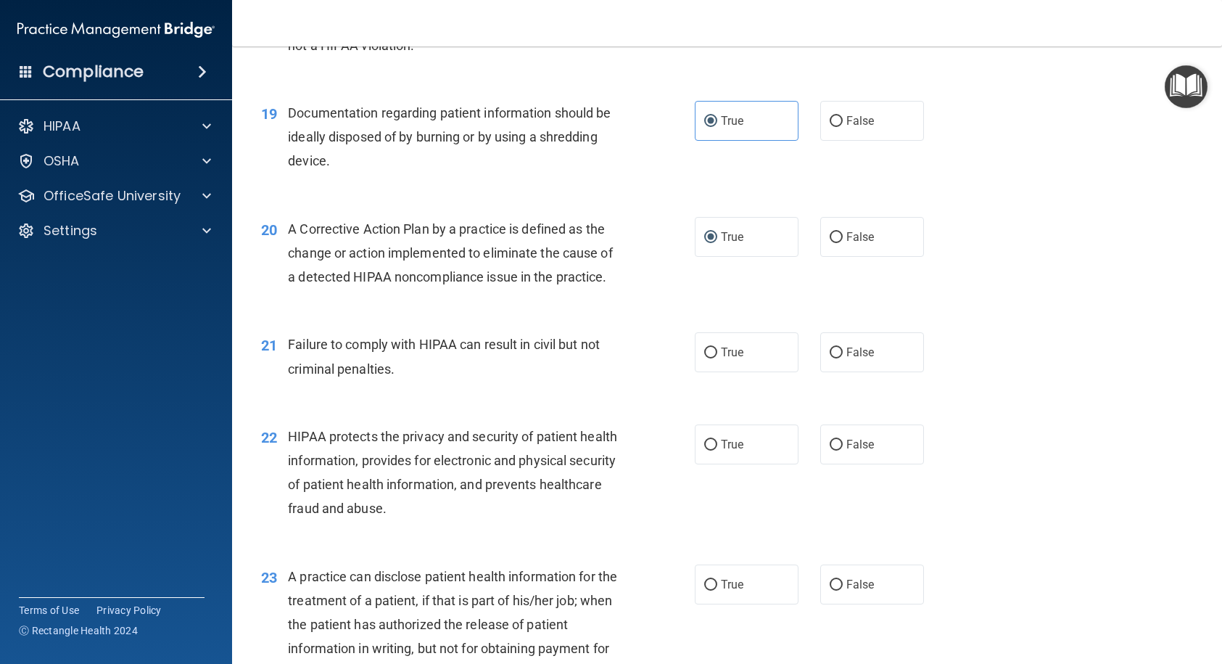
scroll to position [2103, 0]
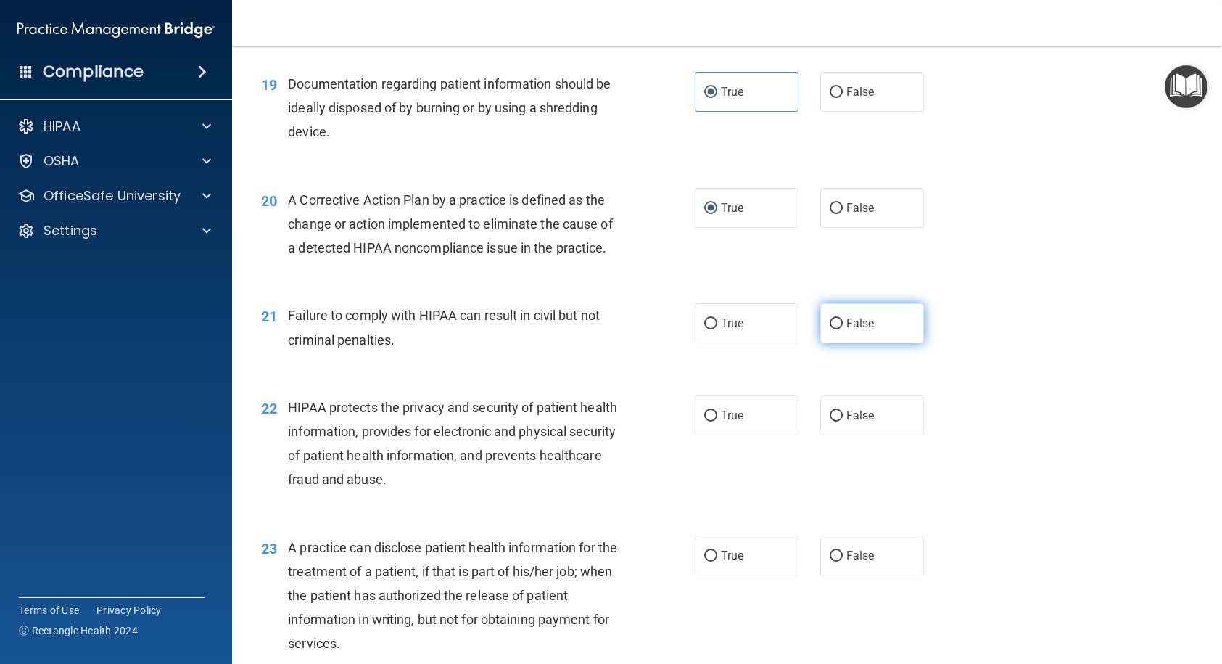
click at [835, 329] on input "False" at bounding box center [836, 323] width 13 height 11
radio input "true"
click at [704, 421] on input "True" at bounding box center [710, 415] width 13 height 11
radio input "true"
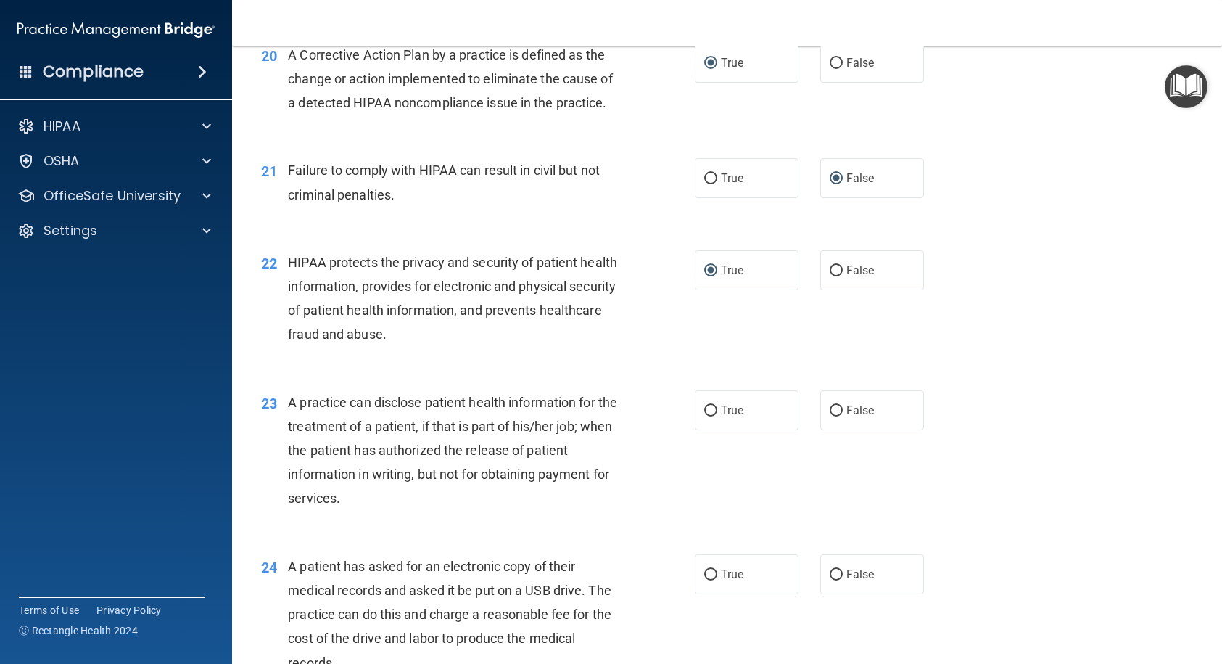
scroll to position [2321, 0]
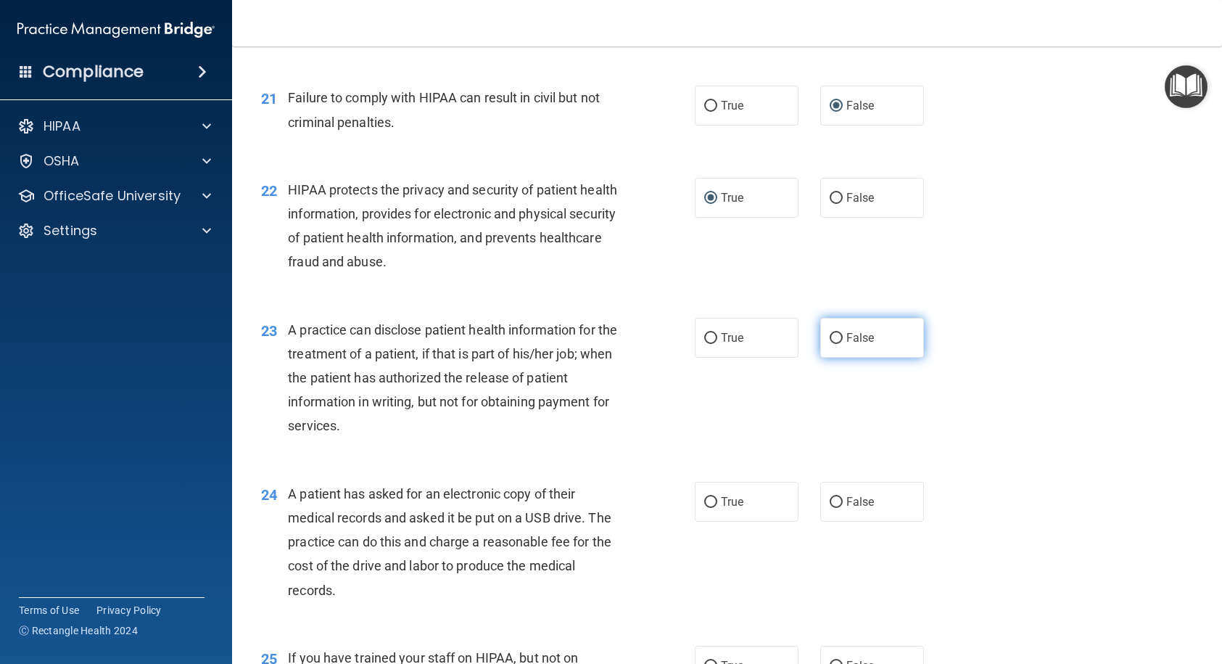
click at [831, 344] on input "False" at bounding box center [836, 338] width 13 height 11
radio input "true"
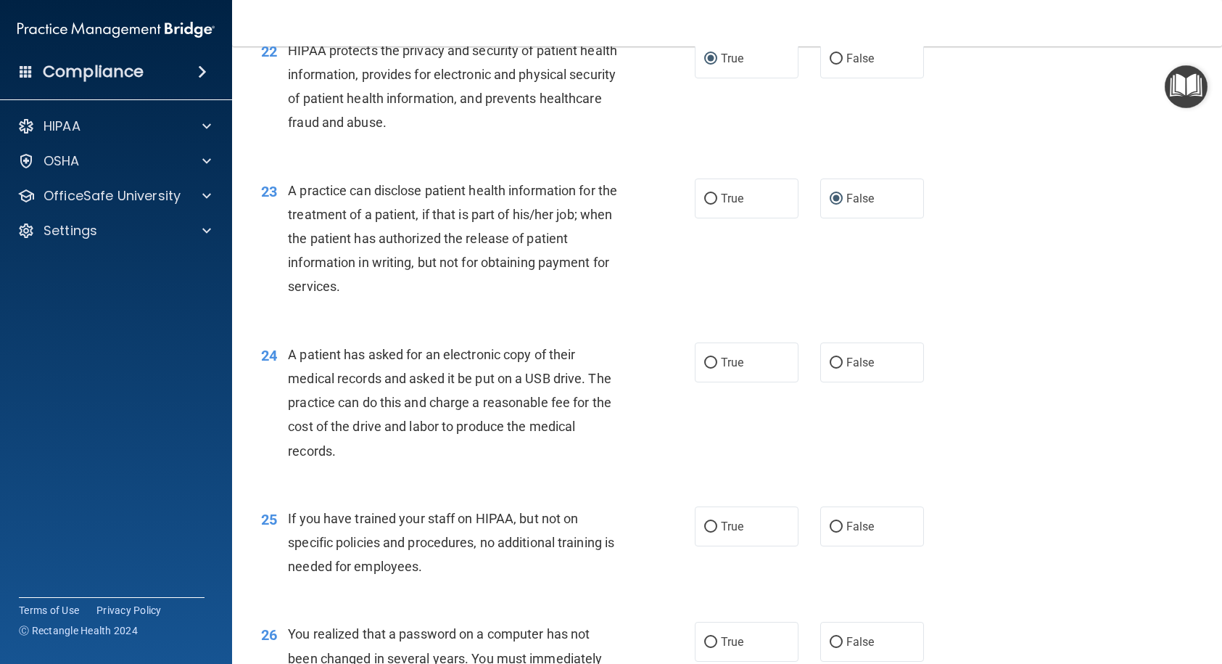
scroll to position [2466, 0]
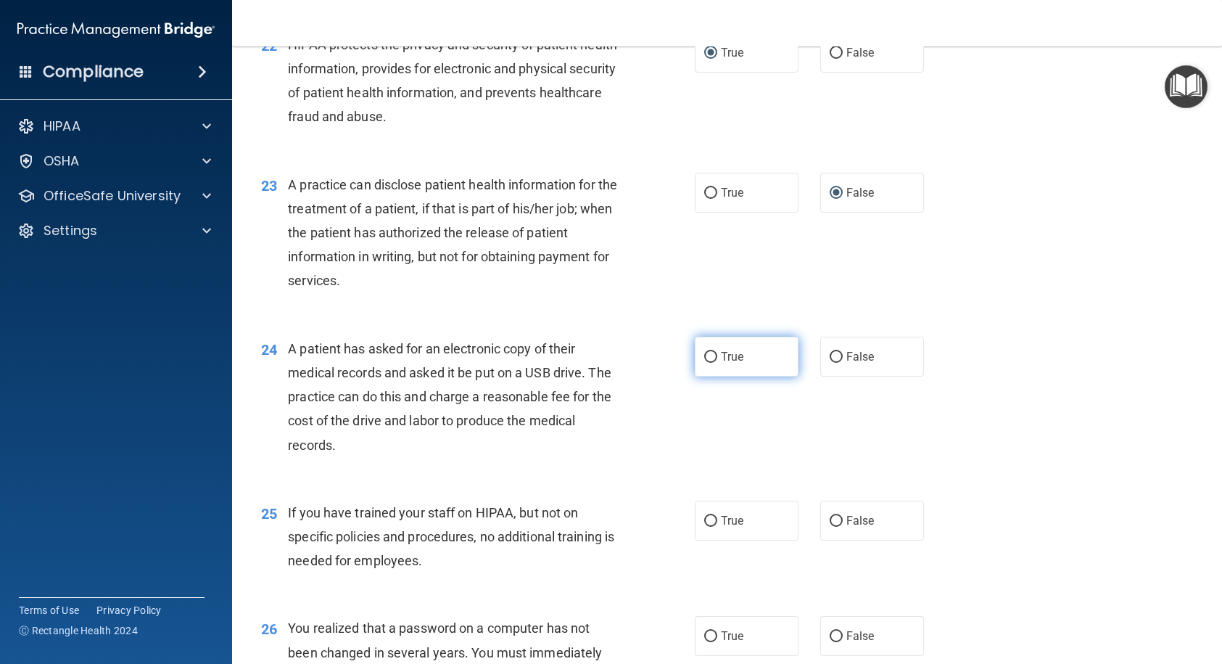
click at [695, 376] on label "True" at bounding box center [747, 356] width 104 height 40
click at [704, 363] on input "True" at bounding box center [710, 357] width 13 height 11
radio input "true"
drag, startPoint x: 834, startPoint y: 600, endPoint x: 825, endPoint y: 579, distance: 22.8
click at [834, 540] on label "False" at bounding box center [872, 520] width 104 height 40
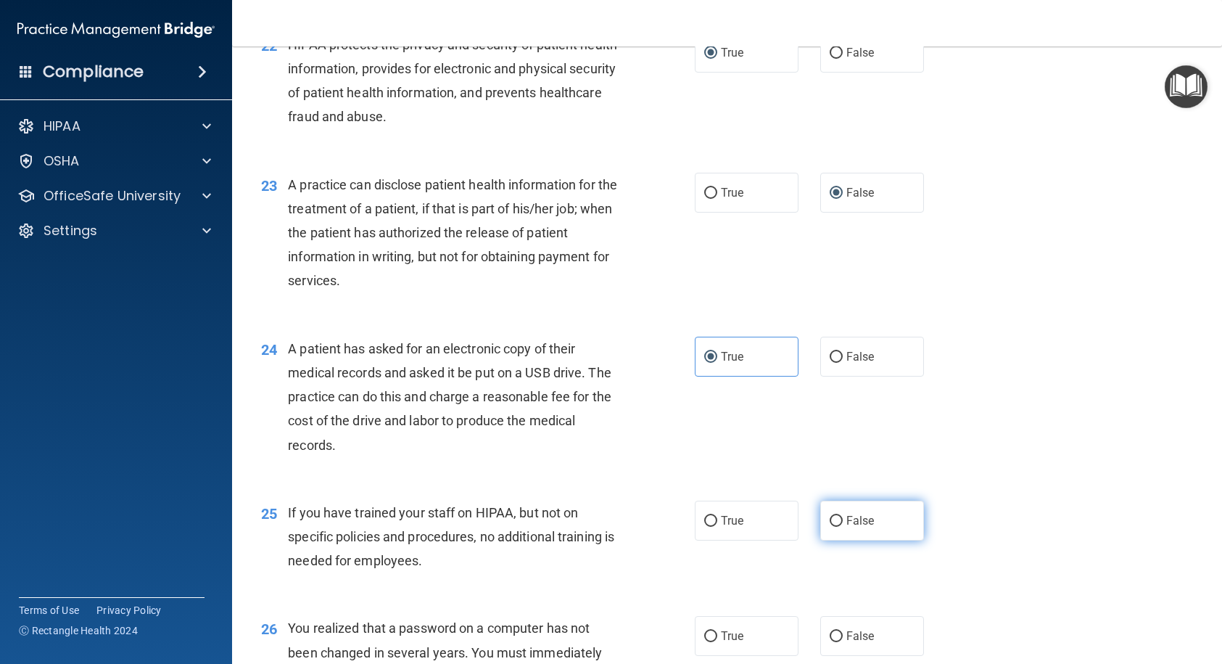
click at [834, 526] on input "False" at bounding box center [836, 521] width 13 height 11
radio input "true"
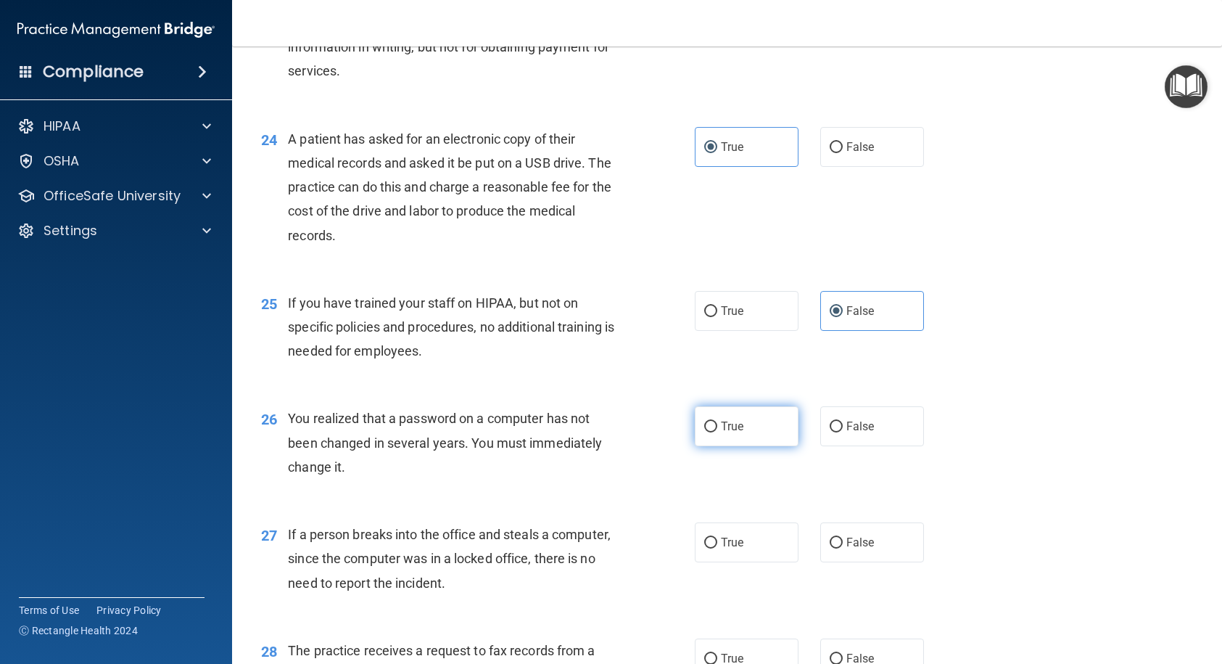
scroll to position [2683, 0]
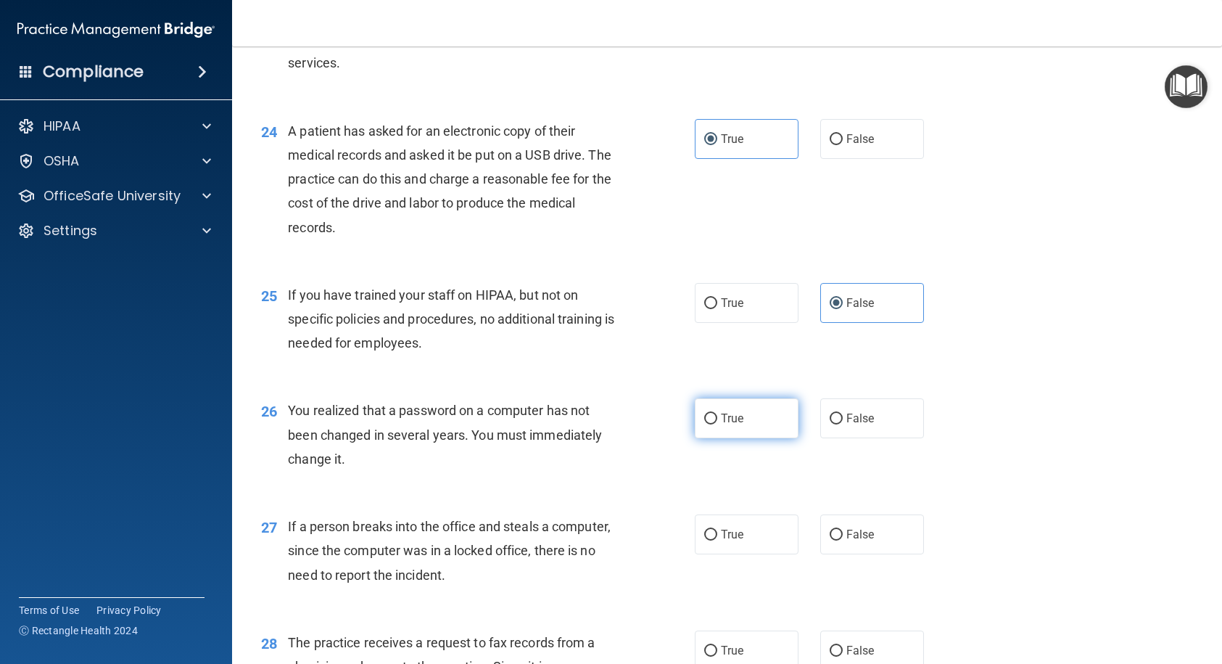
click at [721, 425] on span "True" at bounding box center [732, 418] width 22 height 14
click at [715, 424] on input "True" at bounding box center [710, 418] width 13 height 11
radio input "true"
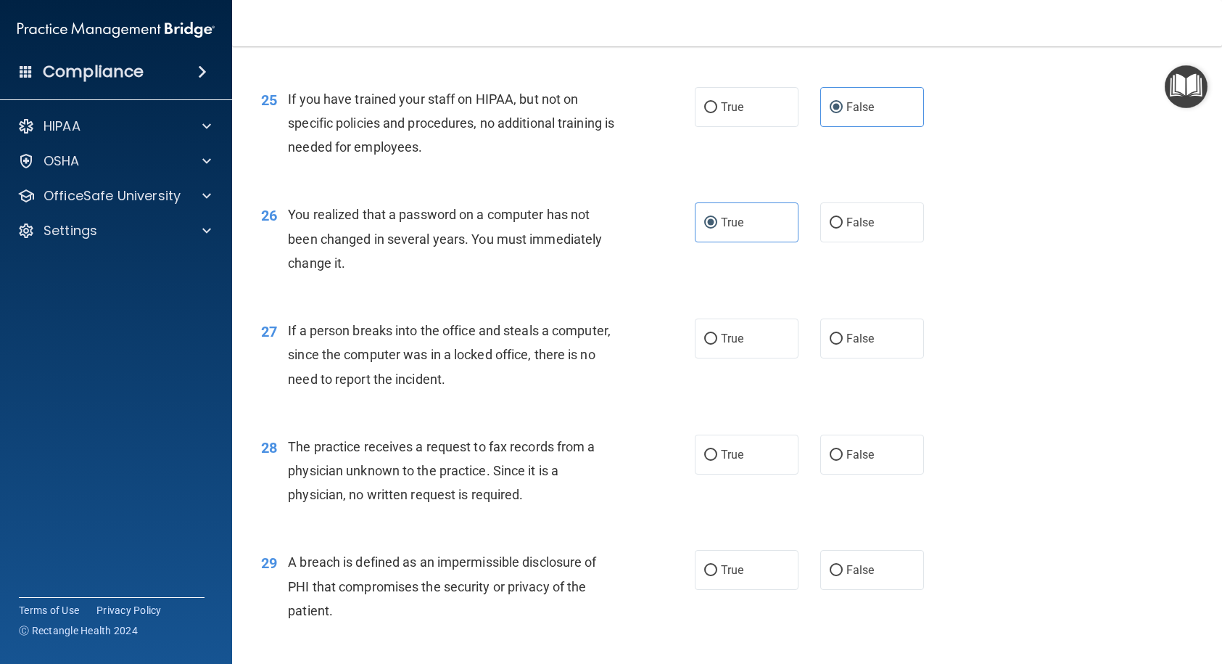
scroll to position [2901, 0]
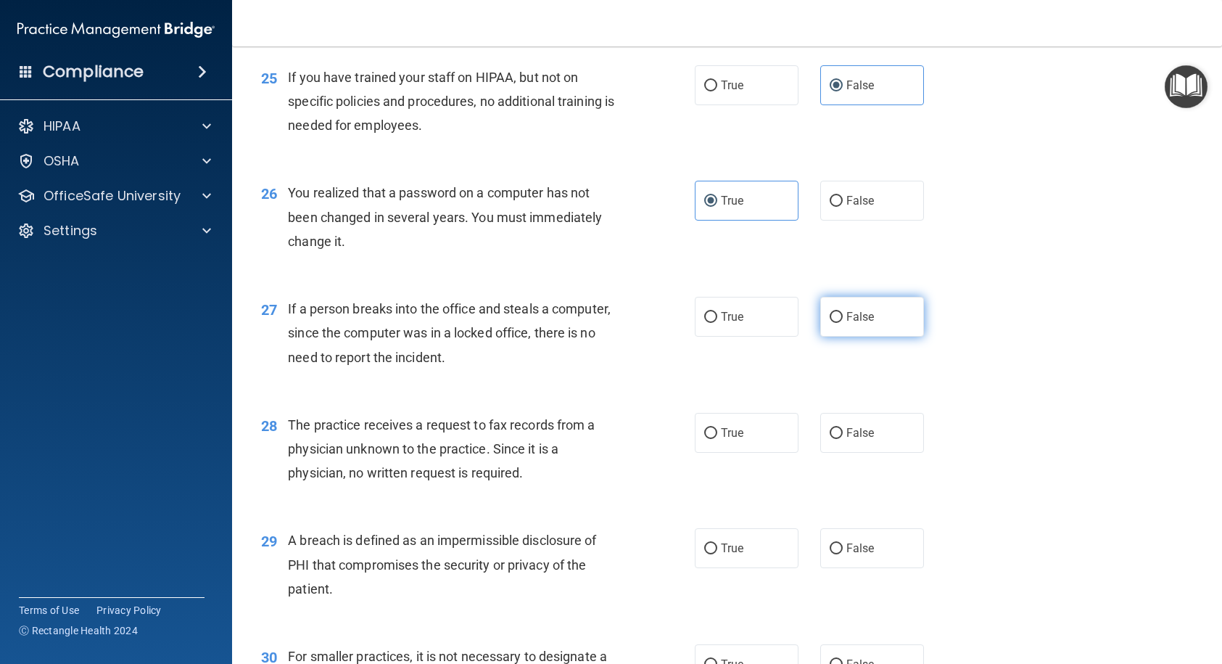
click at [820, 336] on label "False" at bounding box center [872, 317] width 104 height 40
click at [830, 323] on input "False" at bounding box center [836, 317] width 13 height 11
radio input "true"
click at [826, 453] on label "False" at bounding box center [872, 433] width 104 height 40
click at [830, 439] on input "False" at bounding box center [836, 433] width 13 height 11
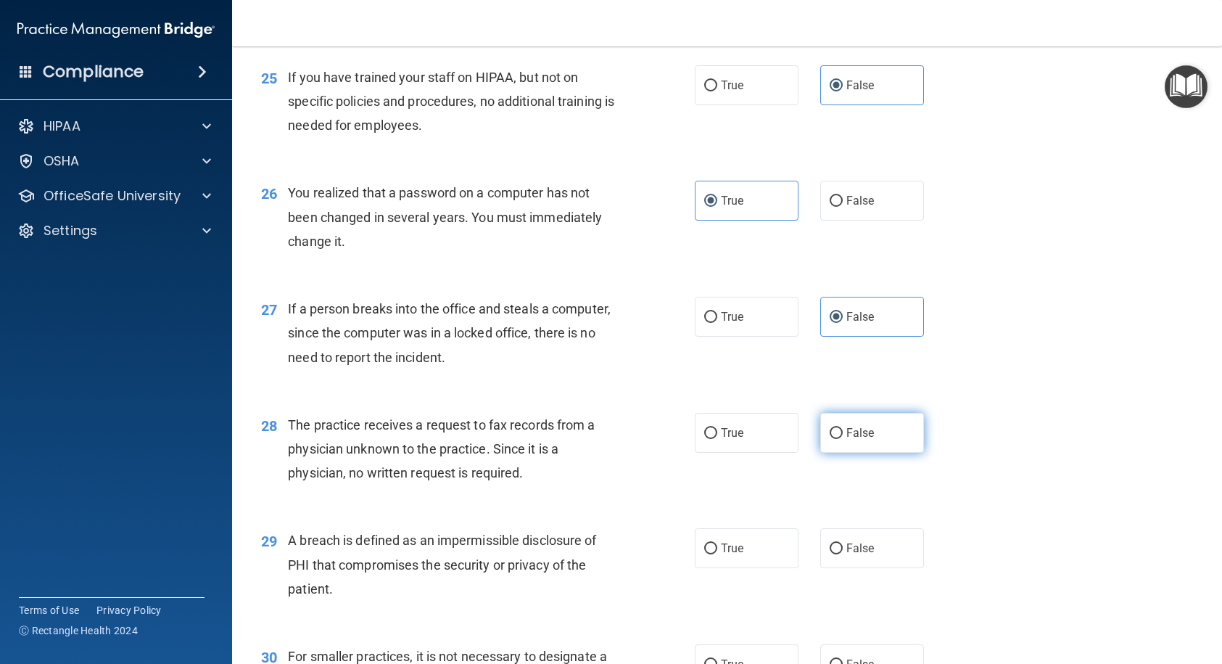
radio input "true"
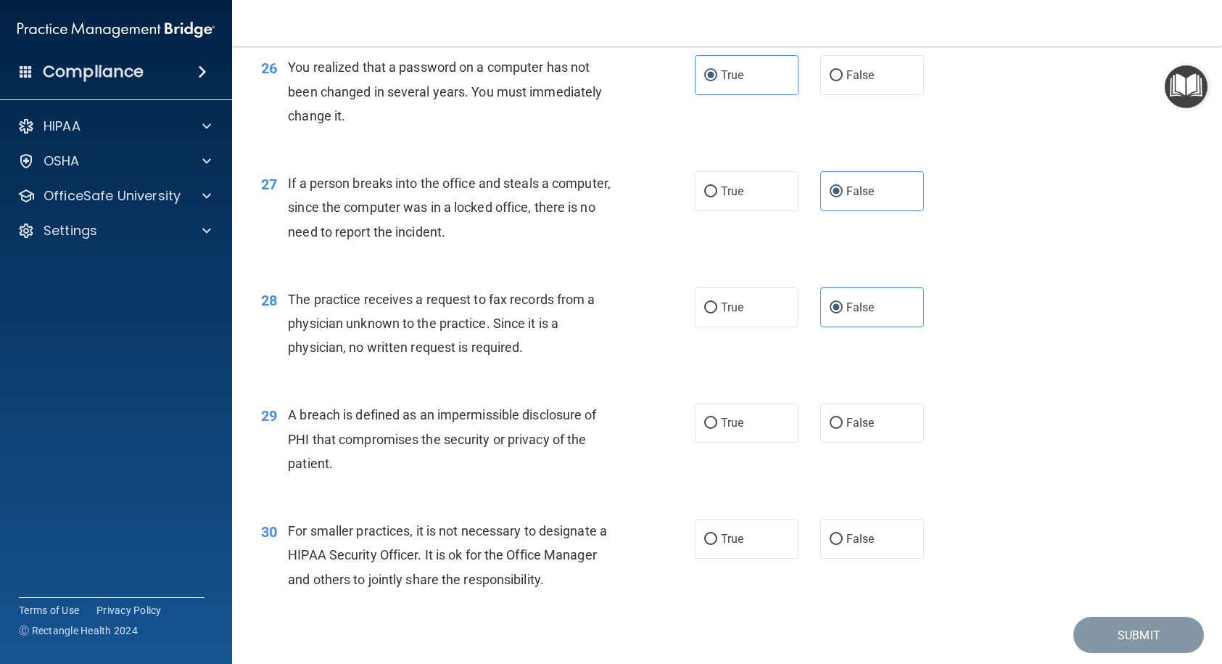
scroll to position [3046, 0]
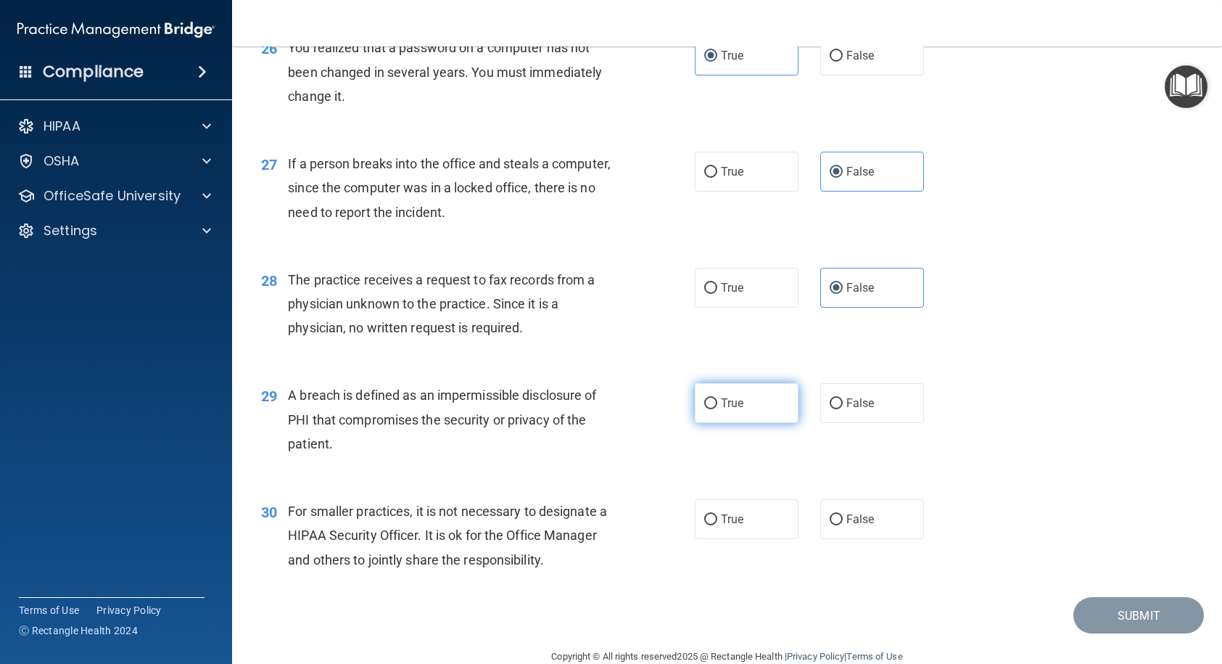
click at [704, 409] on input "True" at bounding box center [710, 403] width 13 height 11
radio input "true"
drag, startPoint x: 833, startPoint y: 591, endPoint x: 931, endPoint y: 566, distance: 101.0
click at [834, 525] on input "False" at bounding box center [836, 519] width 13 height 11
radio input "true"
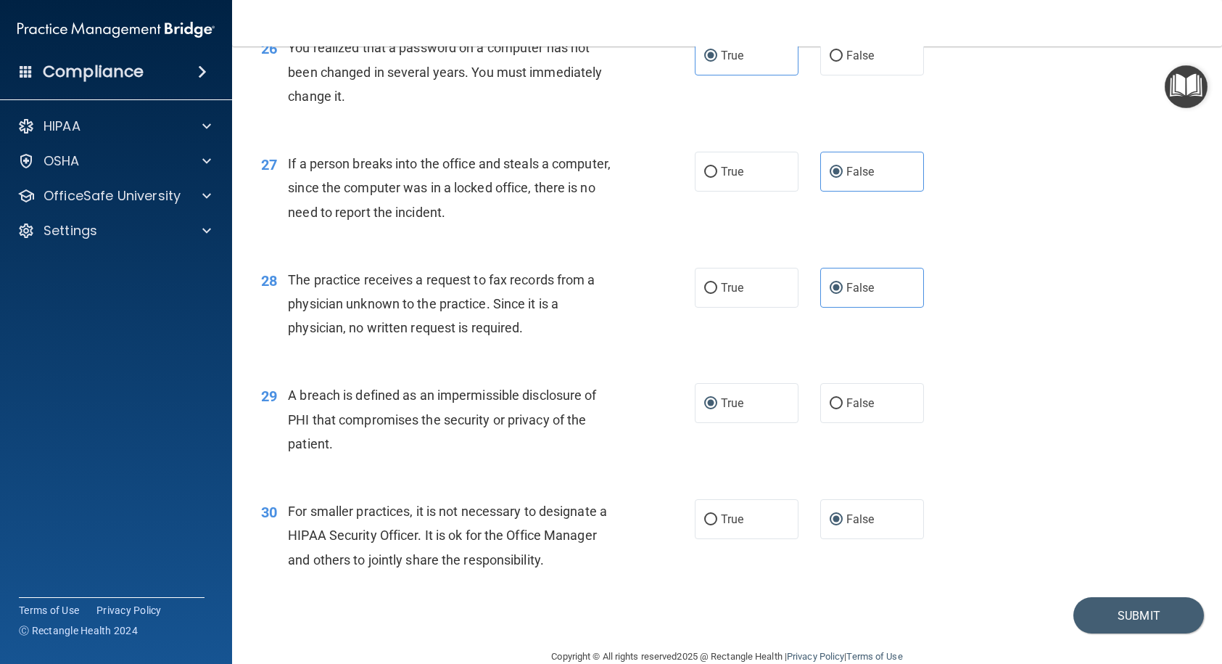
scroll to position [3146, 0]
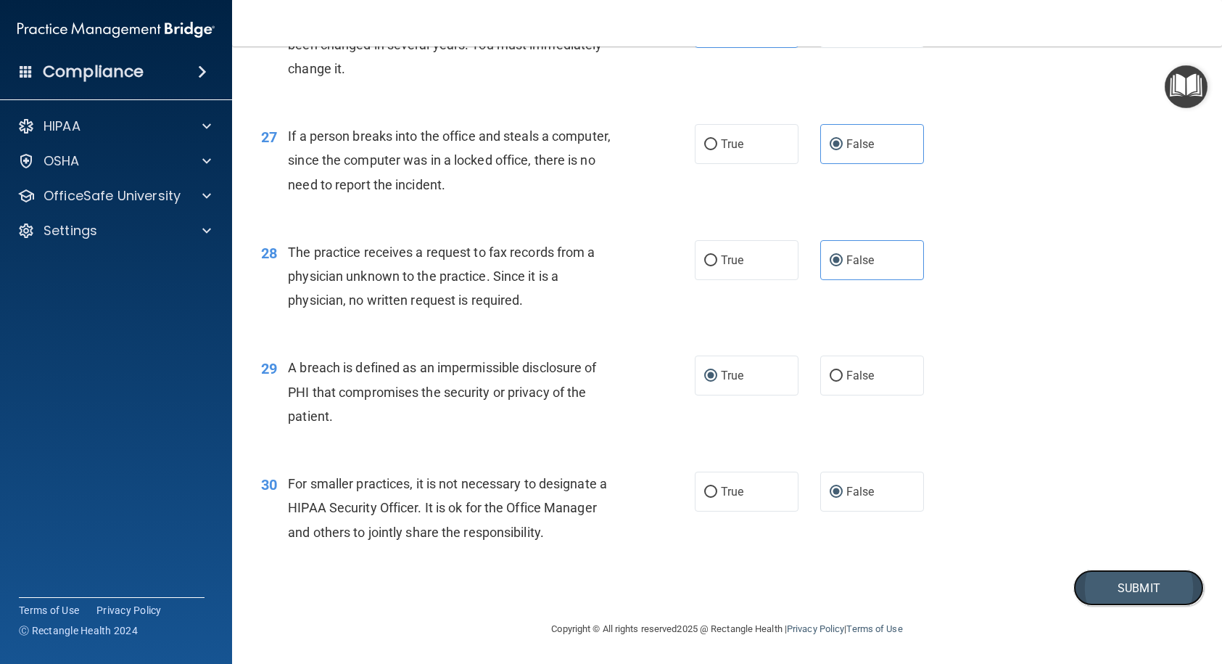
drag, startPoint x: 1139, startPoint y: 585, endPoint x: 1130, endPoint y: 574, distance: 13.9
click at [1137, 547] on button "Submit" at bounding box center [1138, 587] width 131 height 37
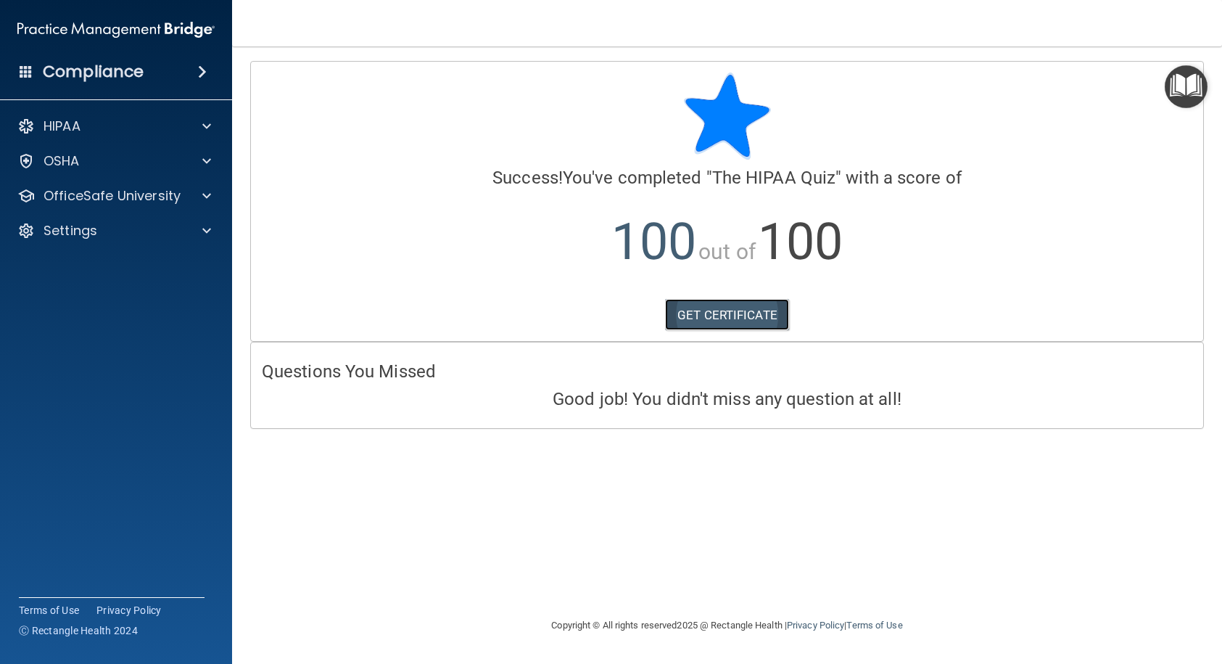
click at [714, 310] on link "GET CERTIFICATE" at bounding box center [727, 315] width 124 height 32
click at [146, 121] on div "HIPAA" at bounding box center [97, 125] width 180 height 17
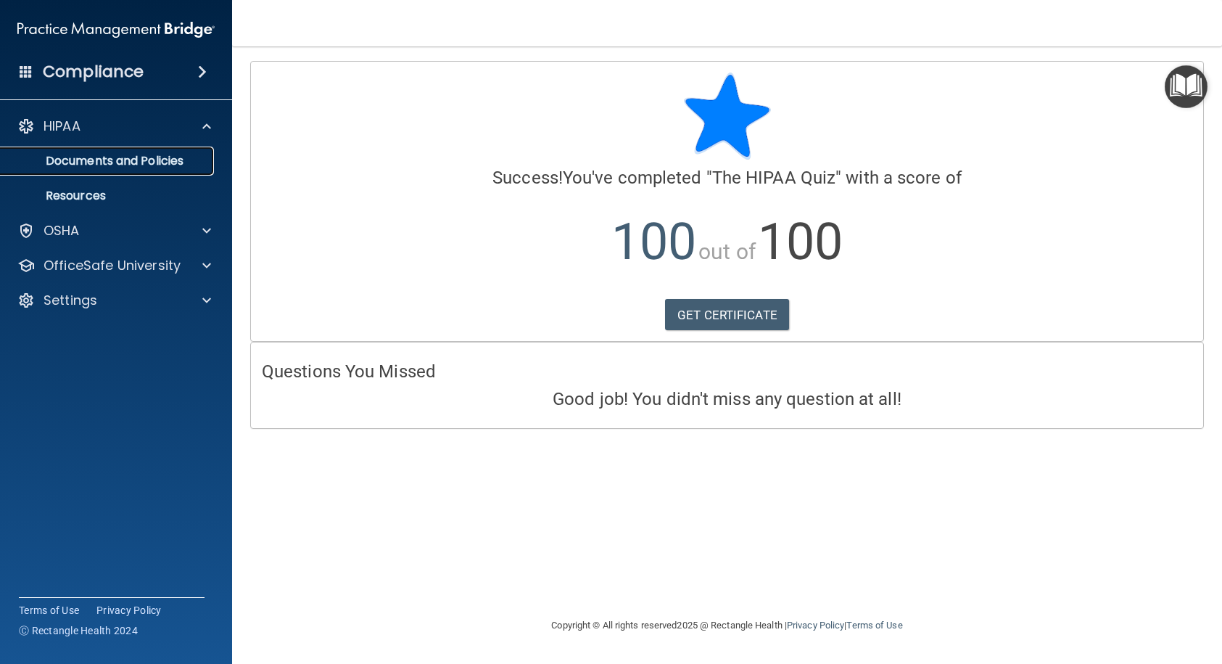
click at [112, 160] on p "Documents and Policies" at bounding box center [108, 161] width 198 height 15
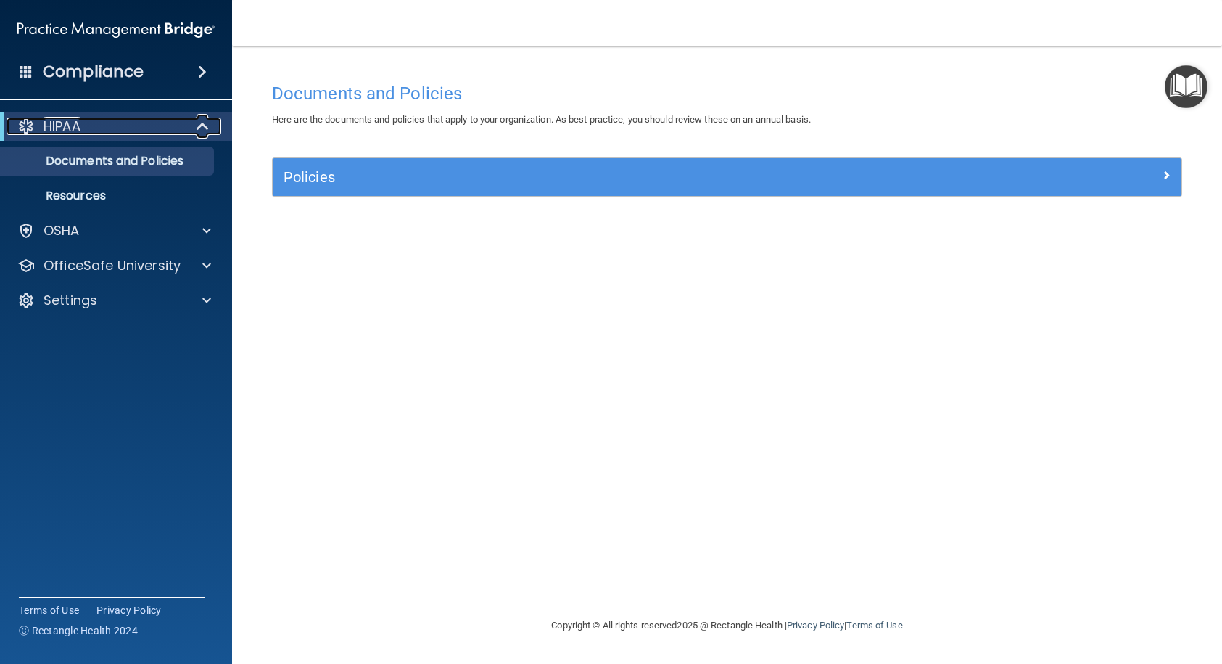
click at [172, 125] on div "HIPAA" at bounding box center [96, 125] width 179 height 17
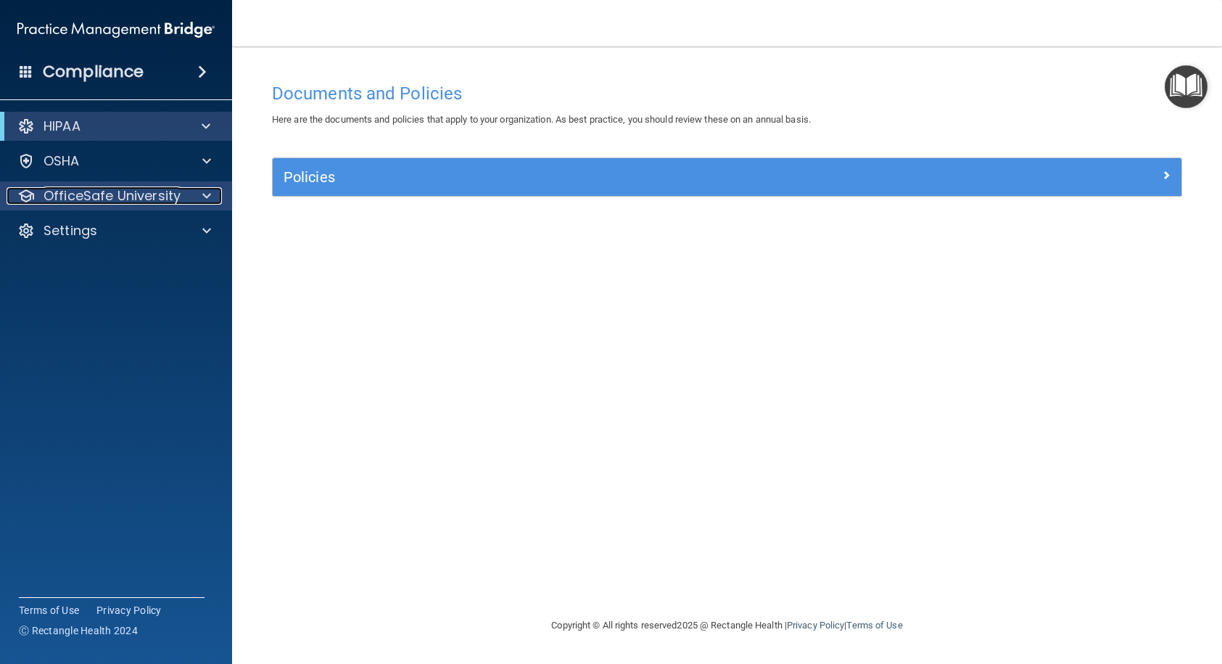
click at [161, 189] on p "OfficeSafe University" at bounding box center [112, 195] width 137 height 17
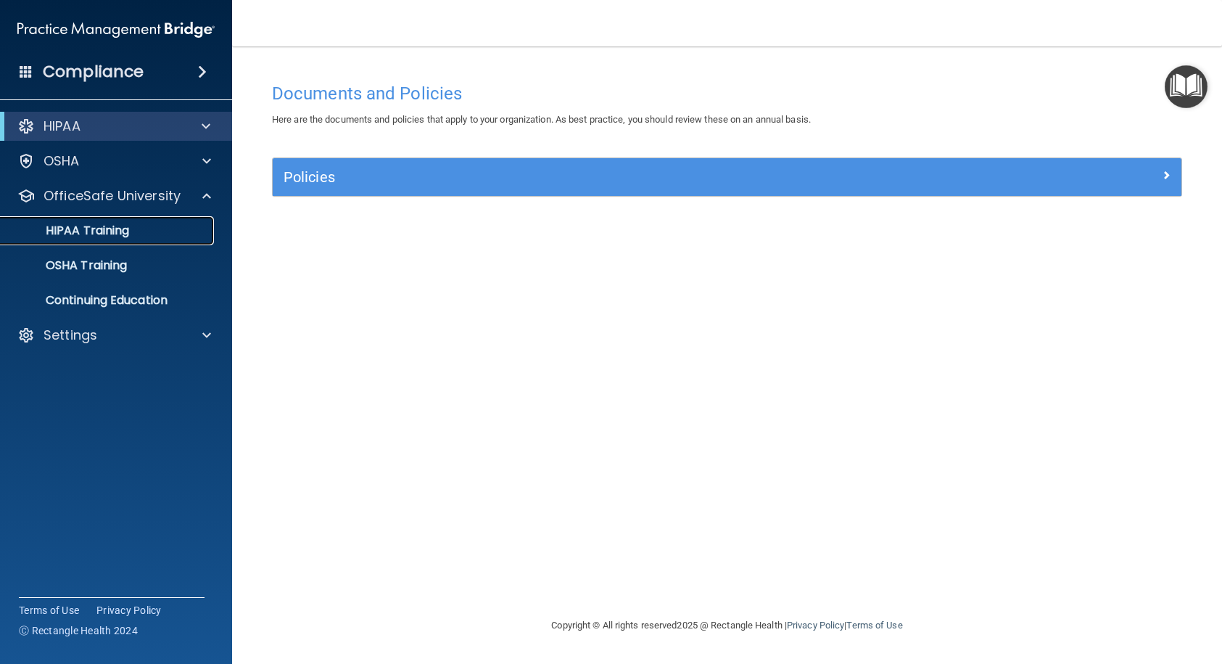
click at [120, 229] on p "HIPAA Training" at bounding box center [69, 230] width 120 height 15
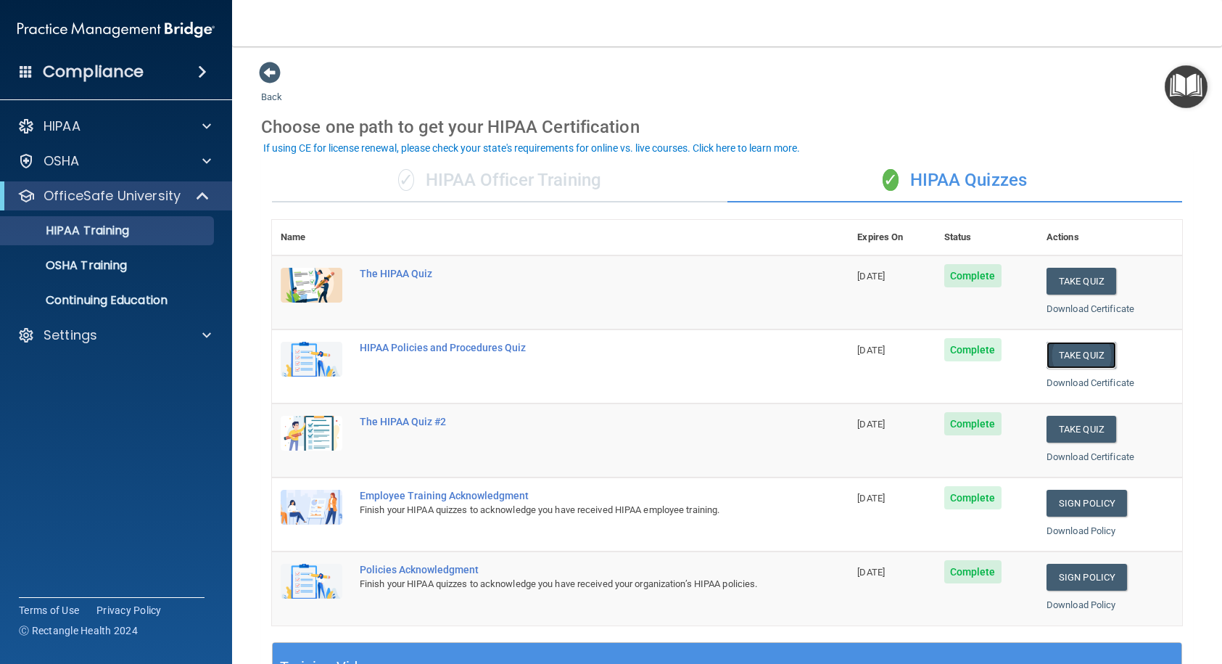
click at [1073, 358] on button "Take Quiz" at bounding box center [1081, 355] width 70 height 27
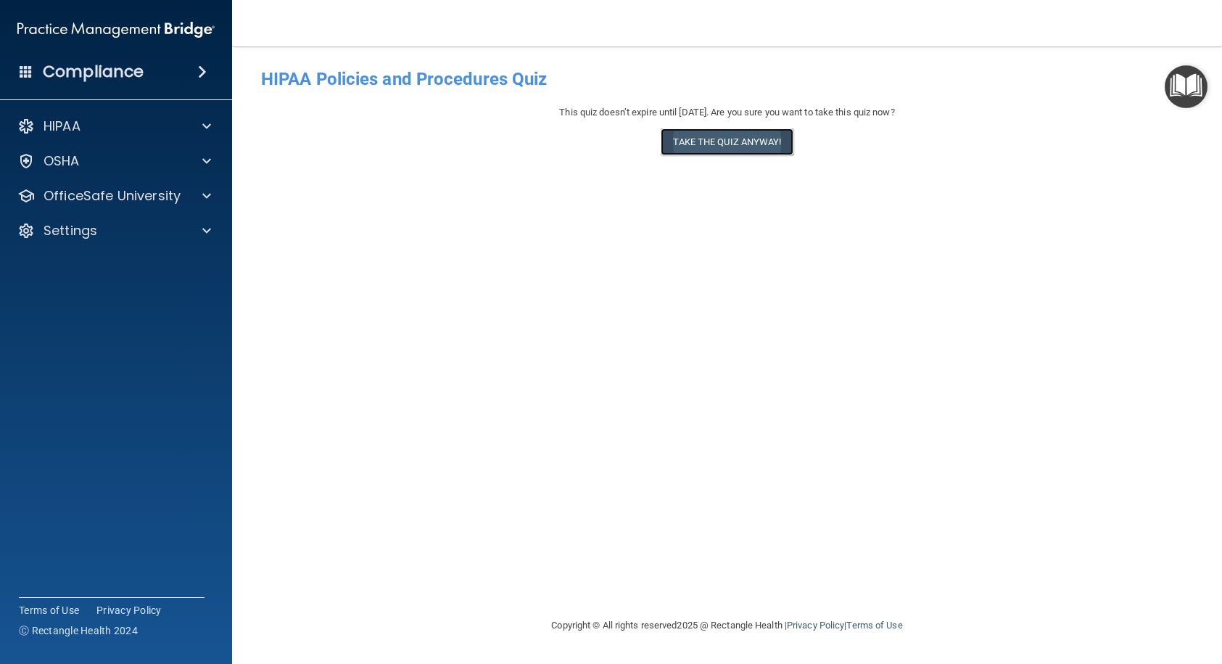
click at [728, 140] on button "Take the quiz anyway!" at bounding box center [727, 141] width 132 height 27
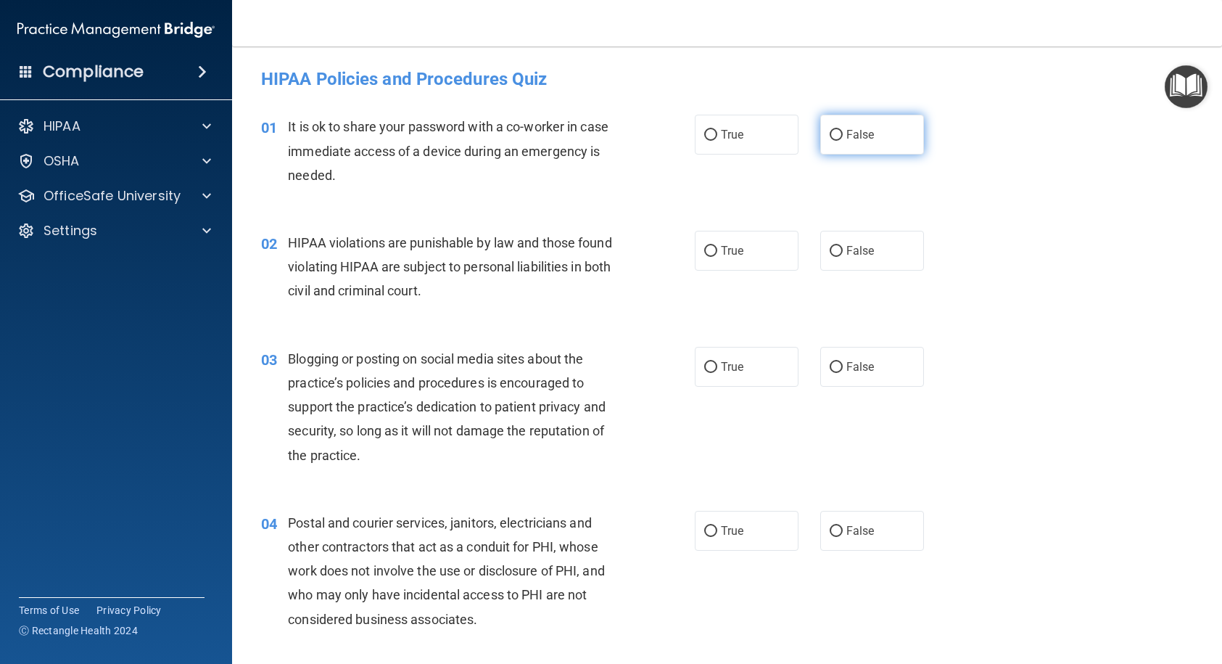
click at [833, 136] on input "False" at bounding box center [836, 135] width 13 height 11
radio input "true"
click at [709, 259] on label "True" at bounding box center [747, 251] width 104 height 40
click at [709, 257] on input "True" at bounding box center [710, 251] width 13 height 11
radio input "true"
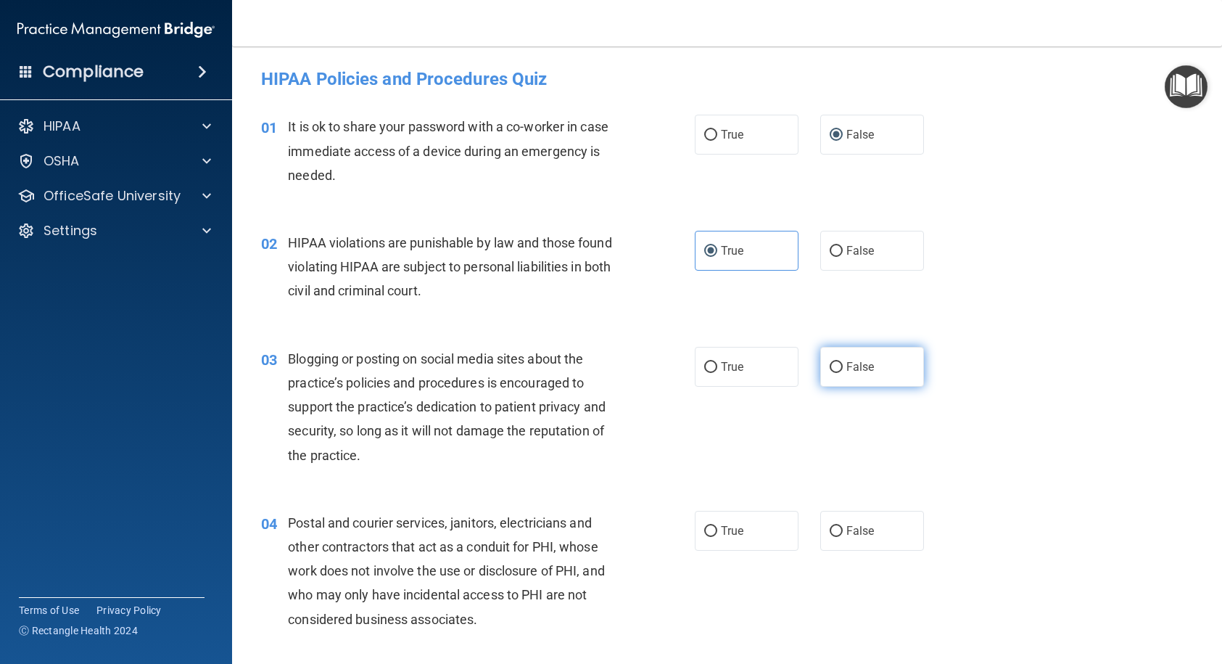
click at [830, 366] on input "False" at bounding box center [836, 367] width 13 height 11
radio input "true"
click at [708, 527] on input "True" at bounding box center [710, 531] width 13 height 11
radio input "true"
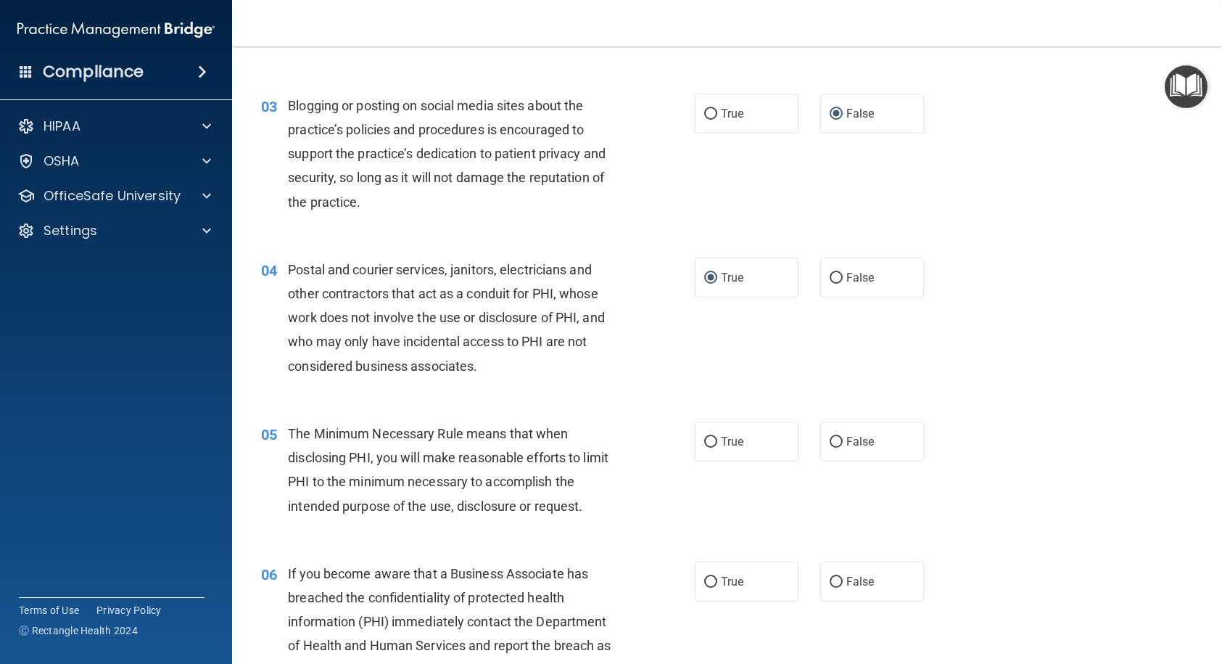
scroll to position [290, 0]
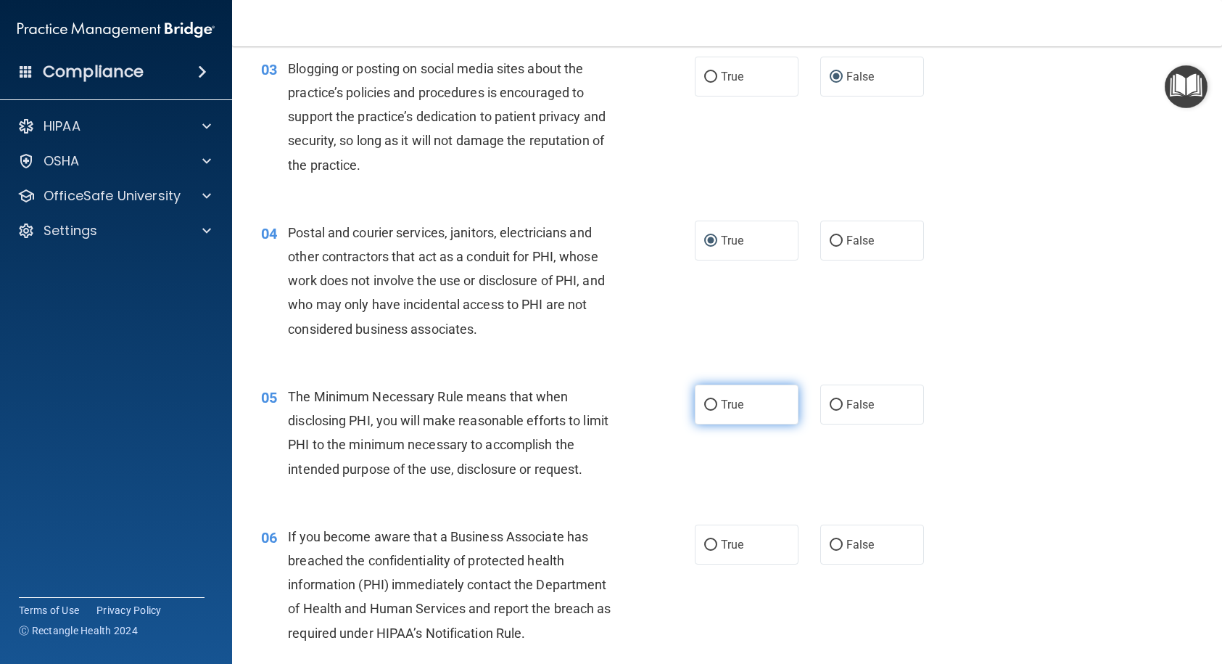
click at [705, 405] on input "True" at bounding box center [710, 405] width 13 height 11
radio input "true"
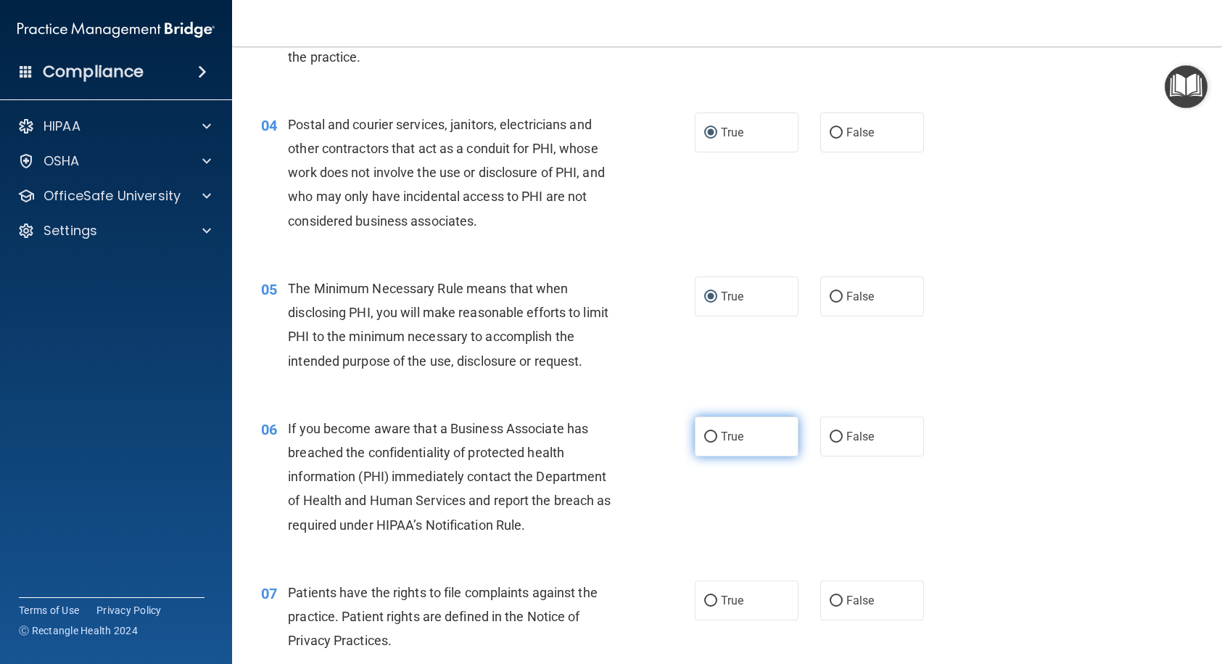
scroll to position [435, 0]
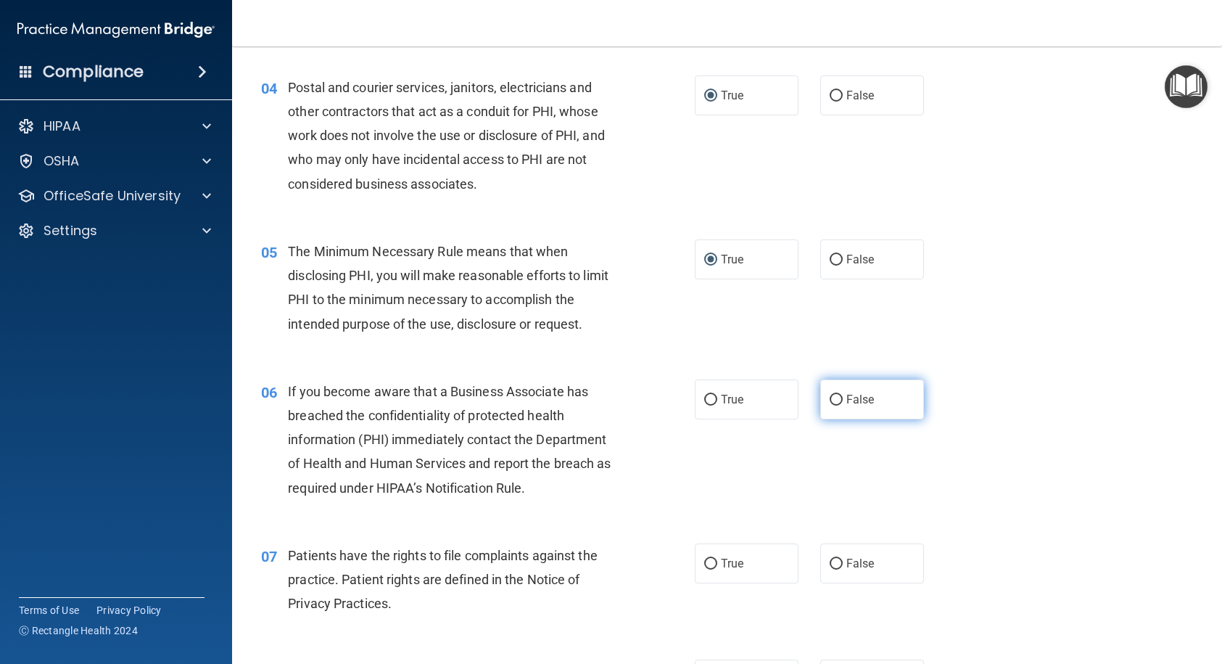
click at [830, 404] on input "False" at bounding box center [836, 400] width 13 height 11
radio input "true"
click at [822, 547] on label "False" at bounding box center [872, 563] width 104 height 40
click at [830, 547] on input "False" at bounding box center [836, 563] width 13 height 11
radio input "true"
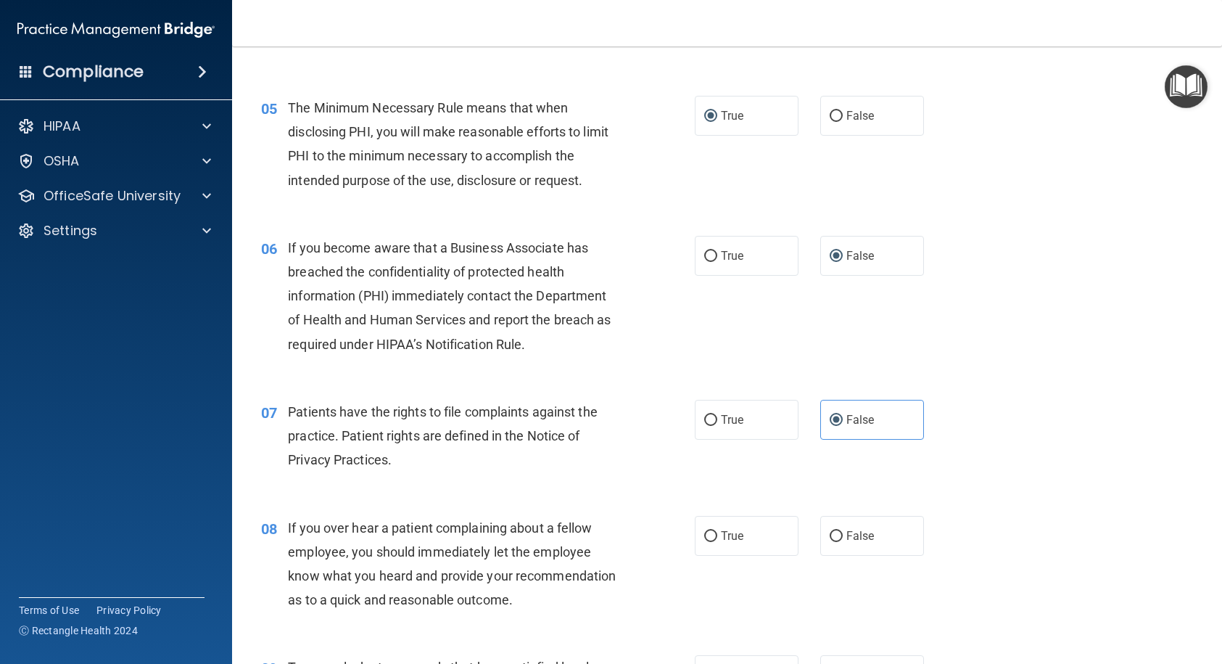
scroll to position [580, 0]
click at [834, 528] on label "False" at bounding box center [872, 534] width 104 height 40
click at [834, 529] on input "False" at bounding box center [836, 534] width 13 height 11
radio input "true"
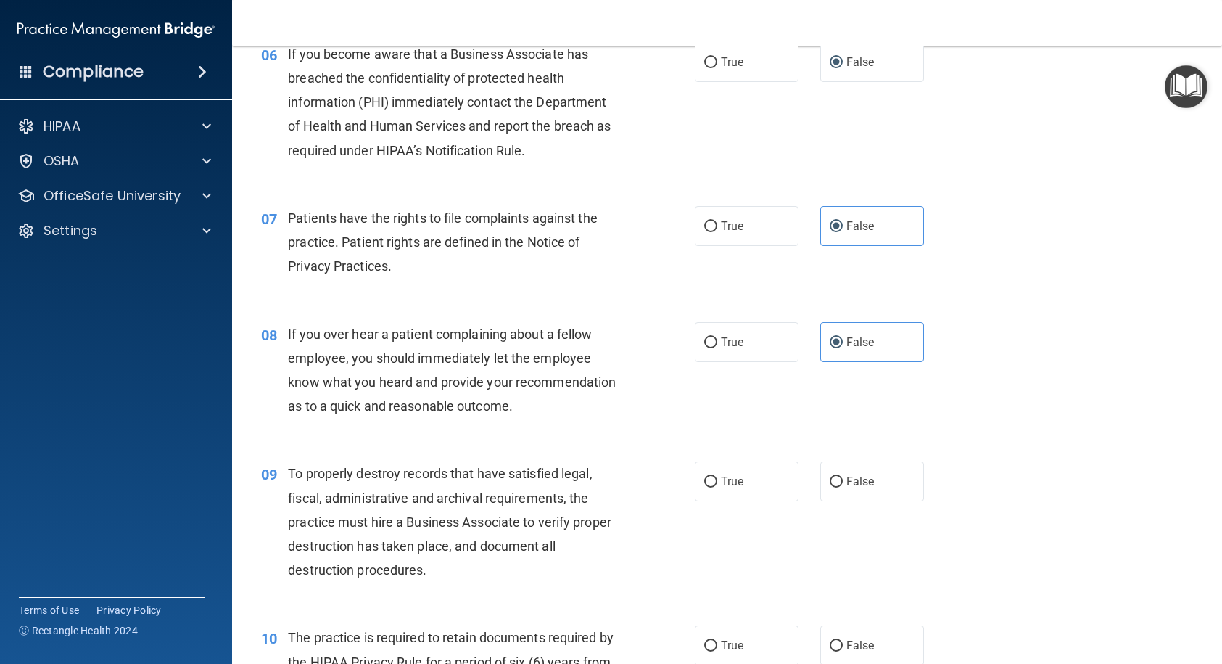
scroll to position [798, 0]
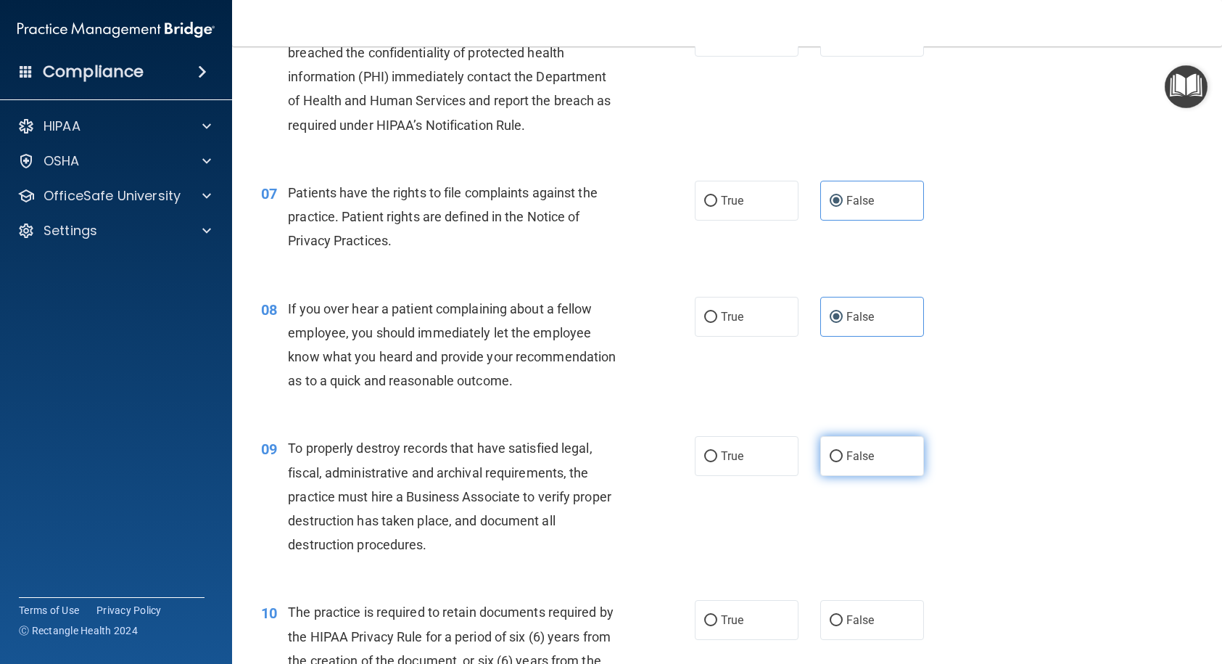
click at [830, 462] on input "False" at bounding box center [836, 456] width 13 height 11
radio input "true"
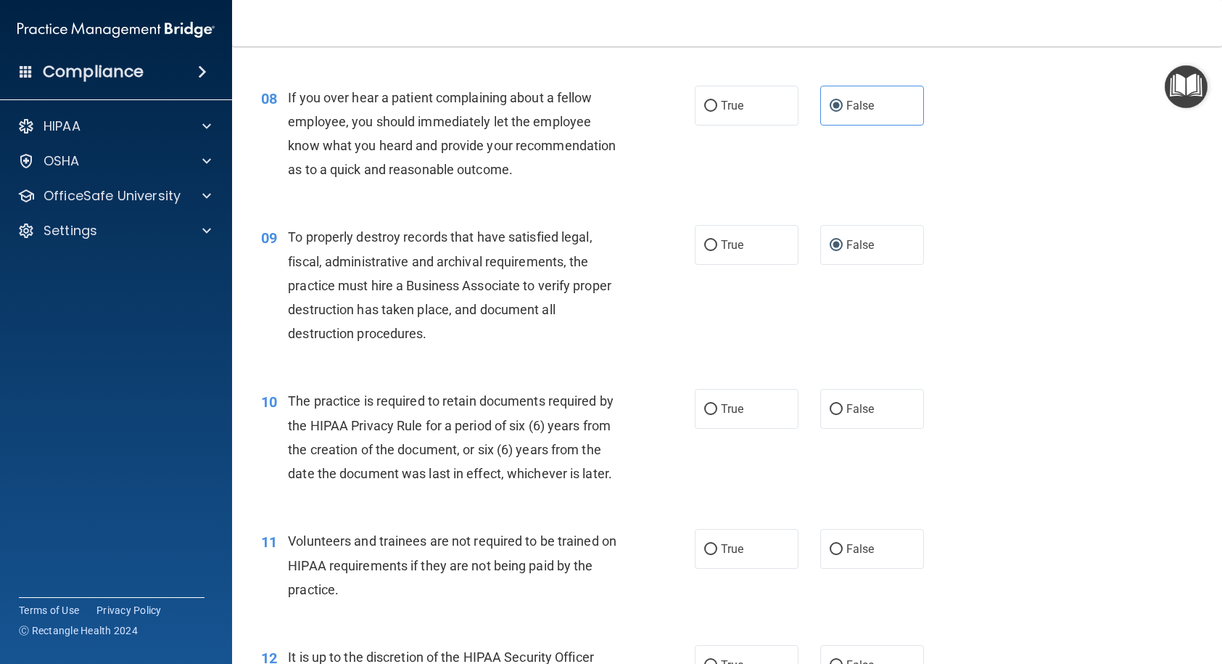
scroll to position [1015, 0]
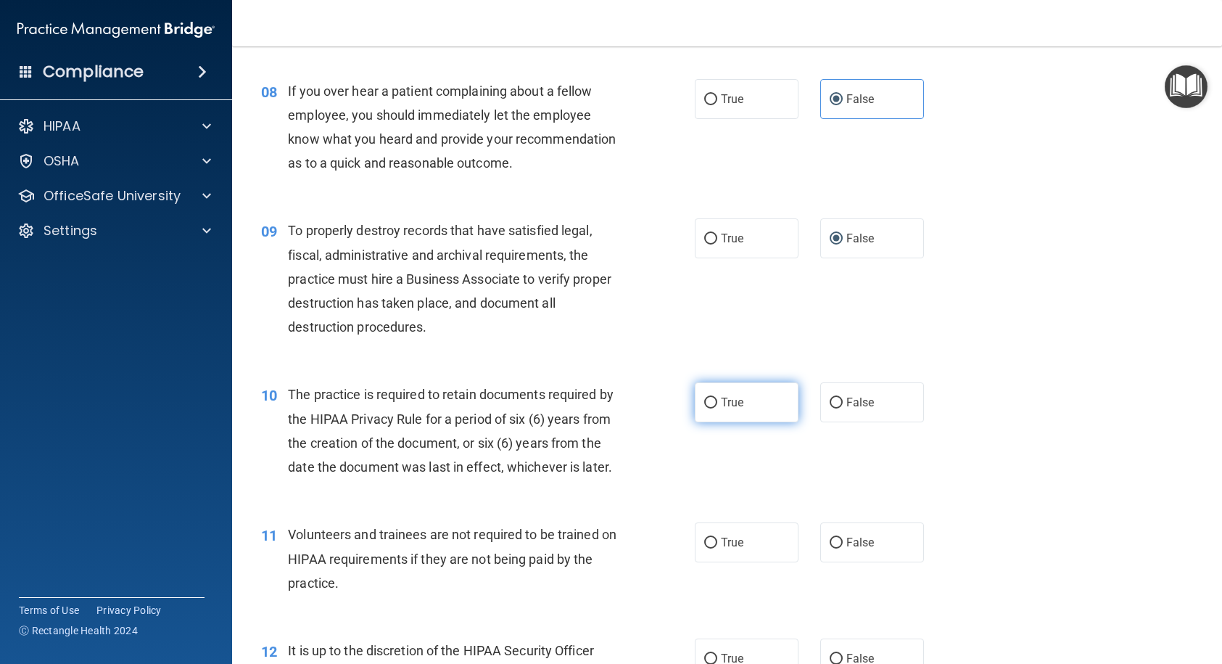
click at [706, 408] on input "True" at bounding box center [710, 402] width 13 height 11
radio input "true"
click at [706, 547] on input "True" at bounding box center [710, 542] width 13 height 11
radio input "true"
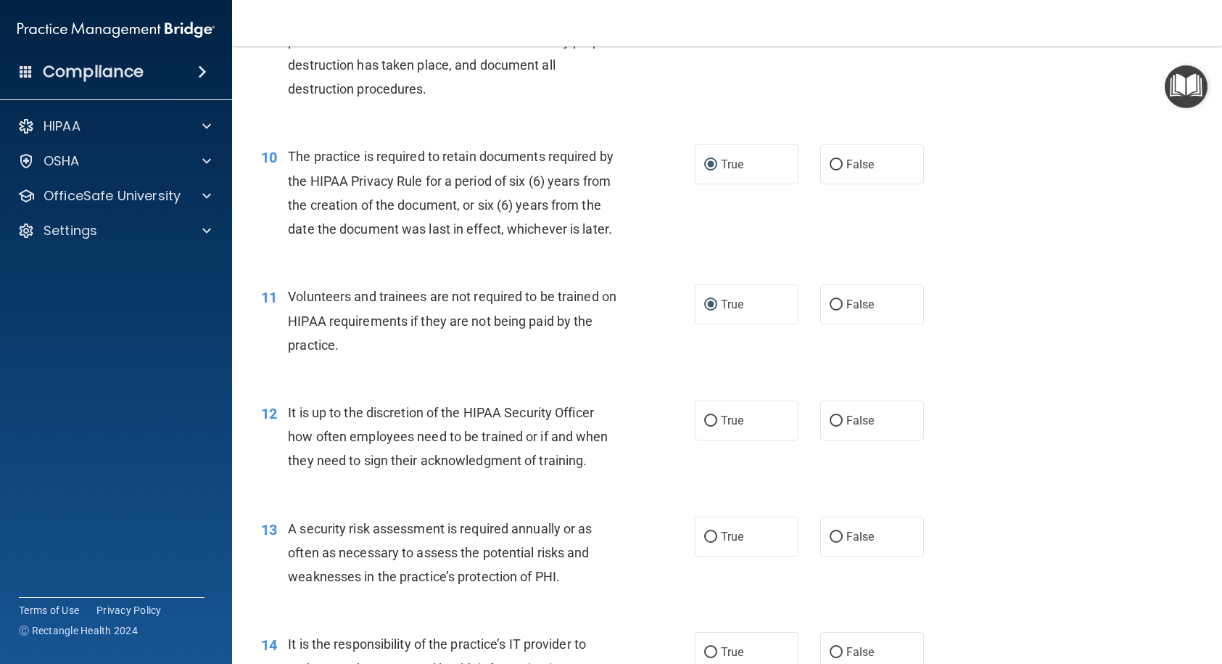
scroll to position [1305, 0]
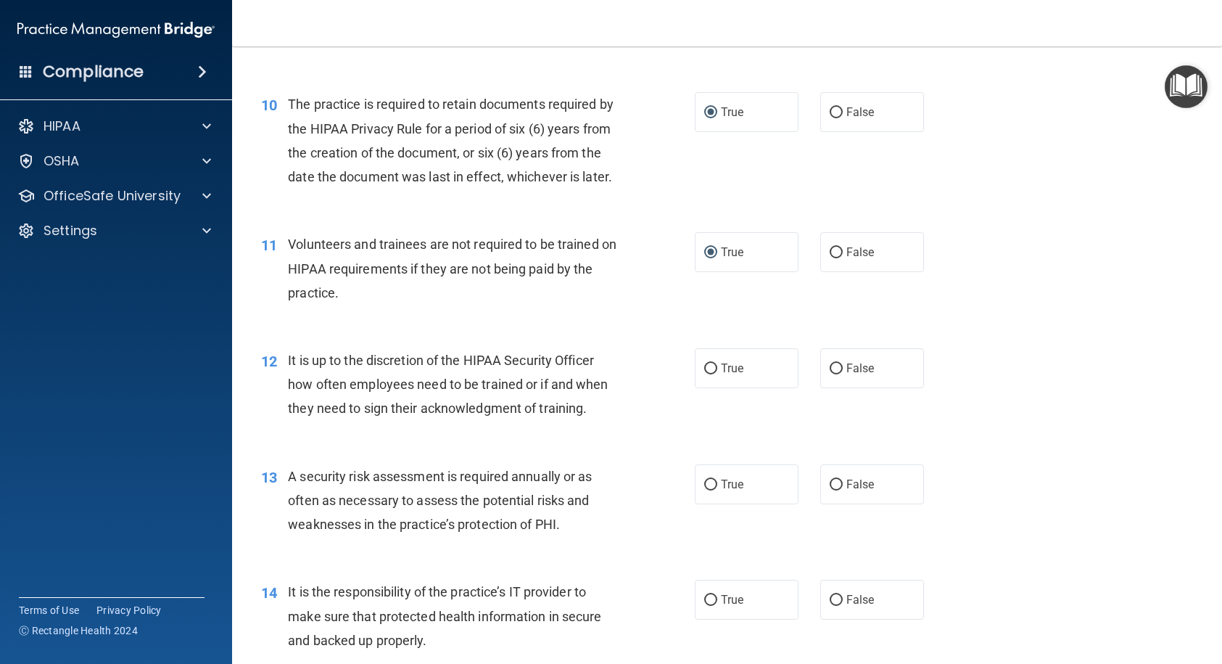
drag, startPoint x: 706, startPoint y: 535, endPoint x: 684, endPoint y: 482, distance: 57.5
click at [706, 490] on input "True" at bounding box center [710, 484] width 13 height 11
radio input "true"
click at [704, 374] on input "True" at bounding box center [710, 368] width 13 height 11
radio input "true"
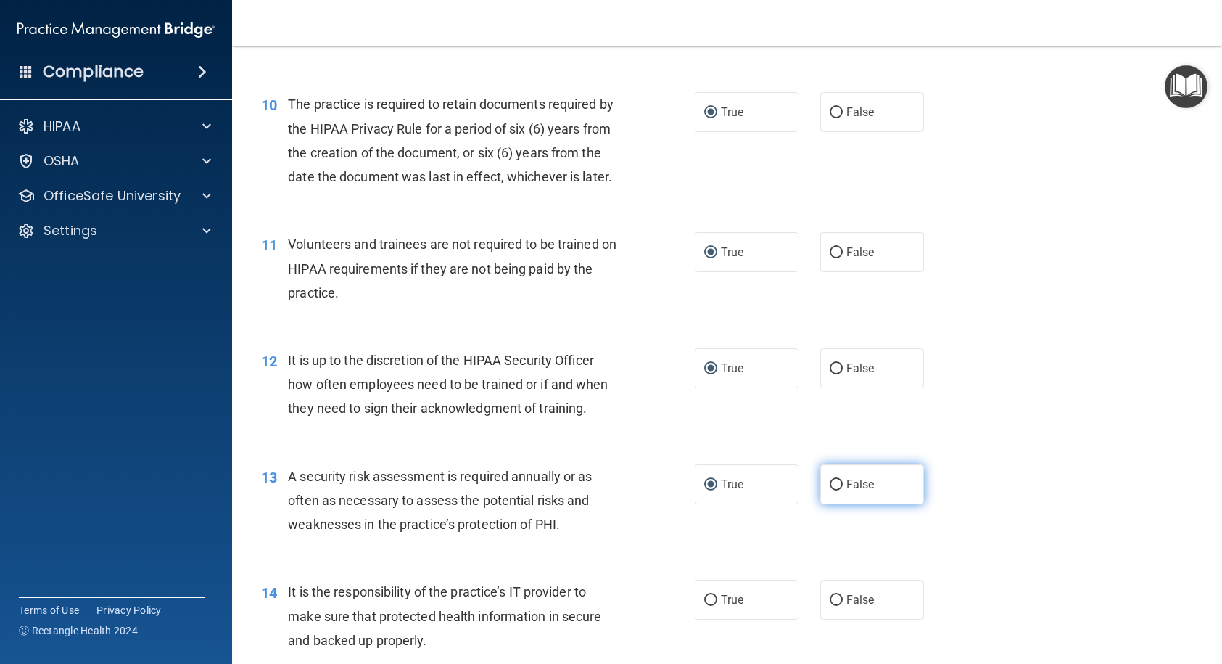
click at [830, 490] on input "False" at bounding box center [836, 484] width 13 height 11
radio input "true"
radio input "false"
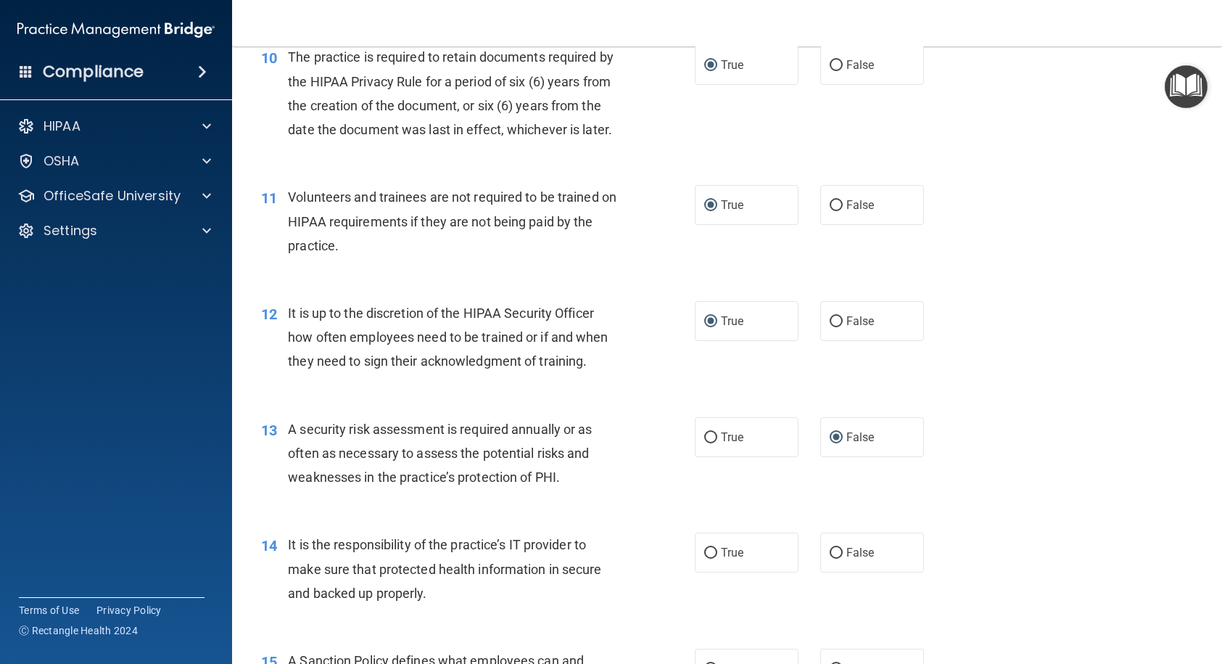
scroll to position [1378, 0]
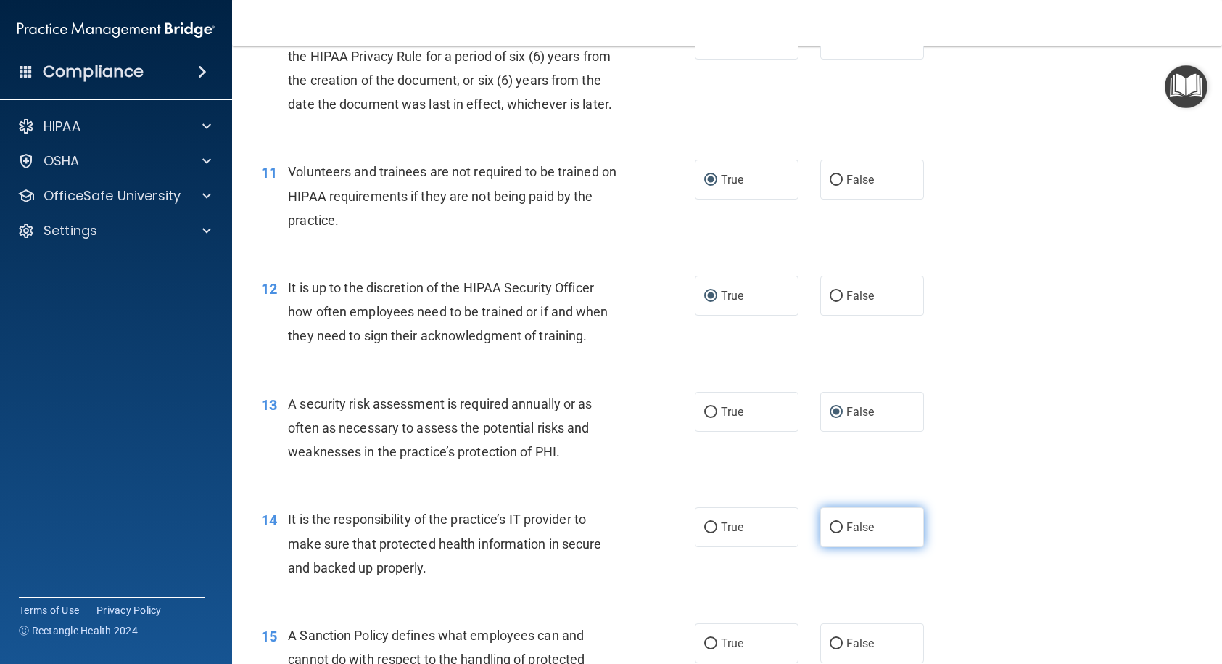
click at [827, 547] on label "False" at bounding box center [872, 527] width 104 height 40
click at [830, 533] on input "False" at bounding box center [836, 527] width 13 height 11
radio input "true"
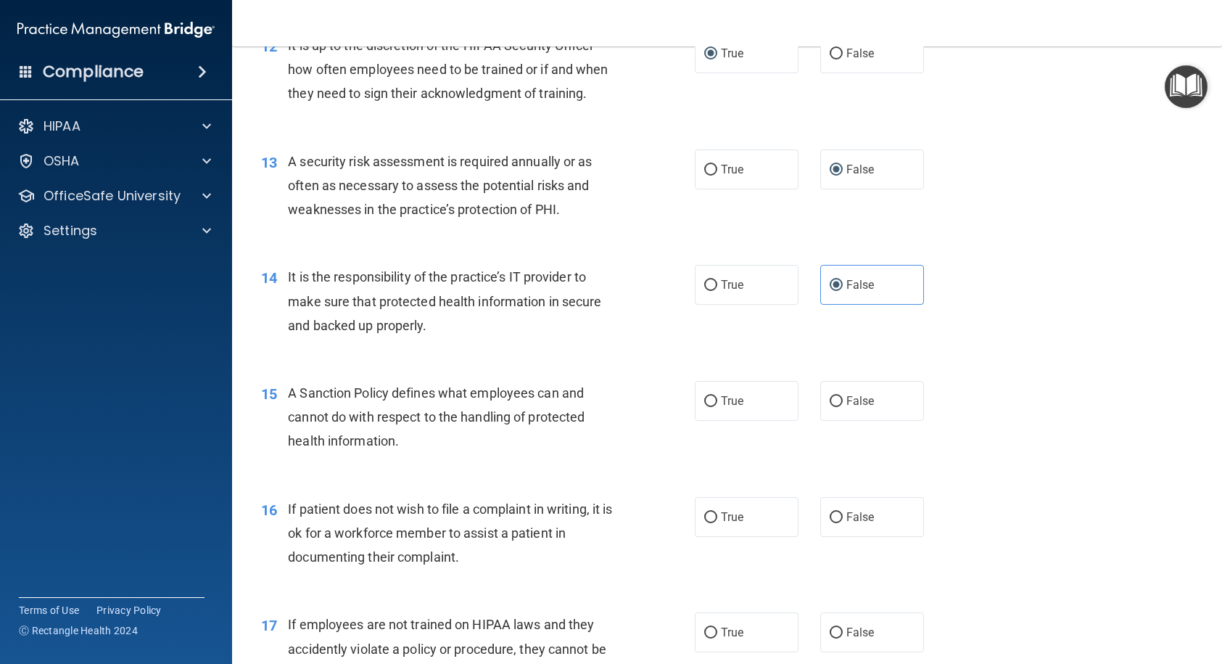
scroll to position [1668, 0]
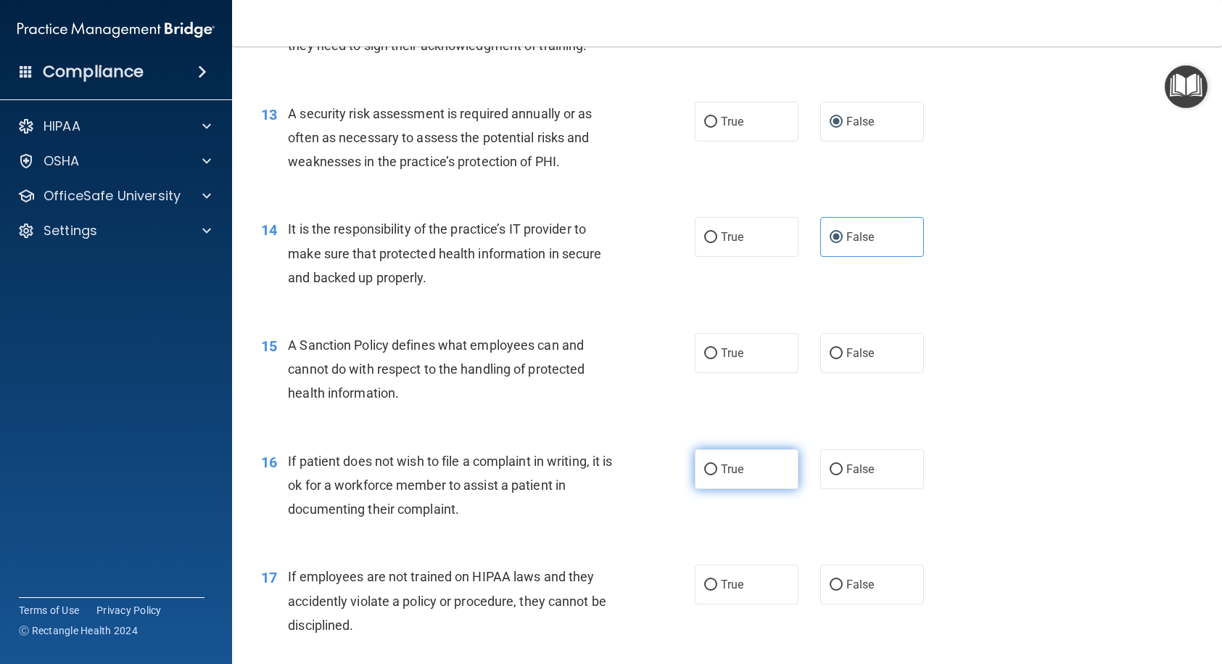
click at [704, 475] on input "True" at bounding box center [710, 469] width 13 height 11
radio input "true"
click at [705, 373] on label "True" at bounding box center [747, 353] width 104 height 40
click at [705, 359] on input "True" at bounding box center [710, 353] width 13 height 11
radio input "true"
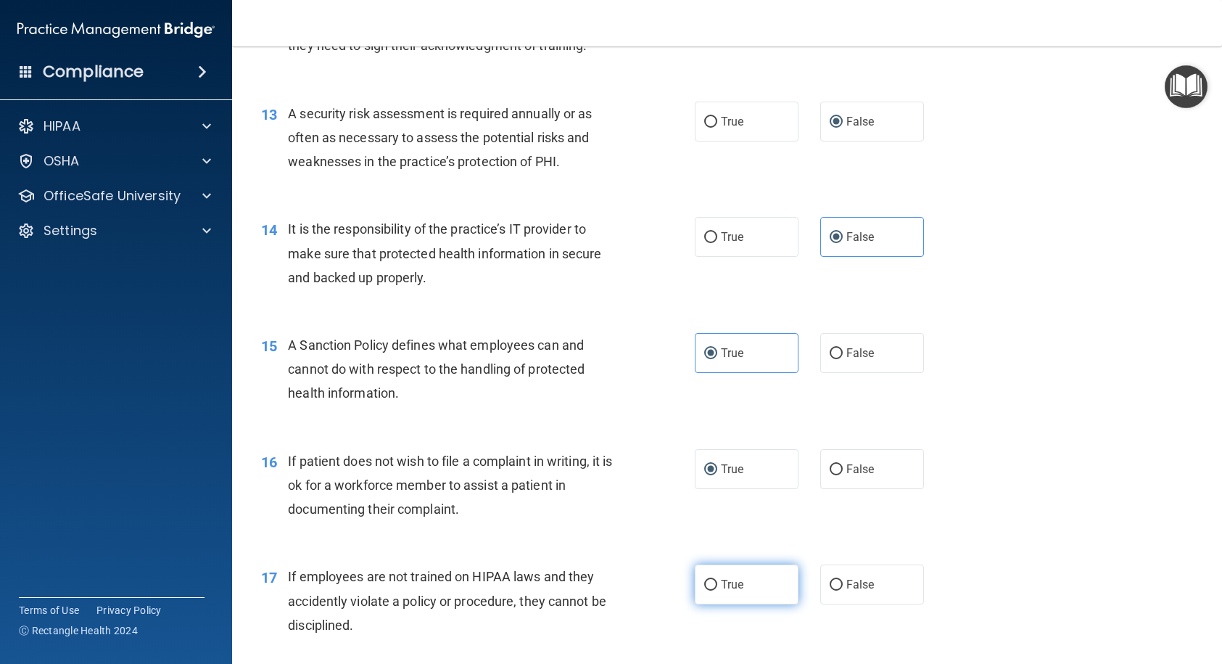
click at [709, 547] on label "True" at bounding box center [747, 584] width 104 height 40
click at [709, 547] on input "True" at bounding box center [710, 584] width 13 height 11
radio input "true"
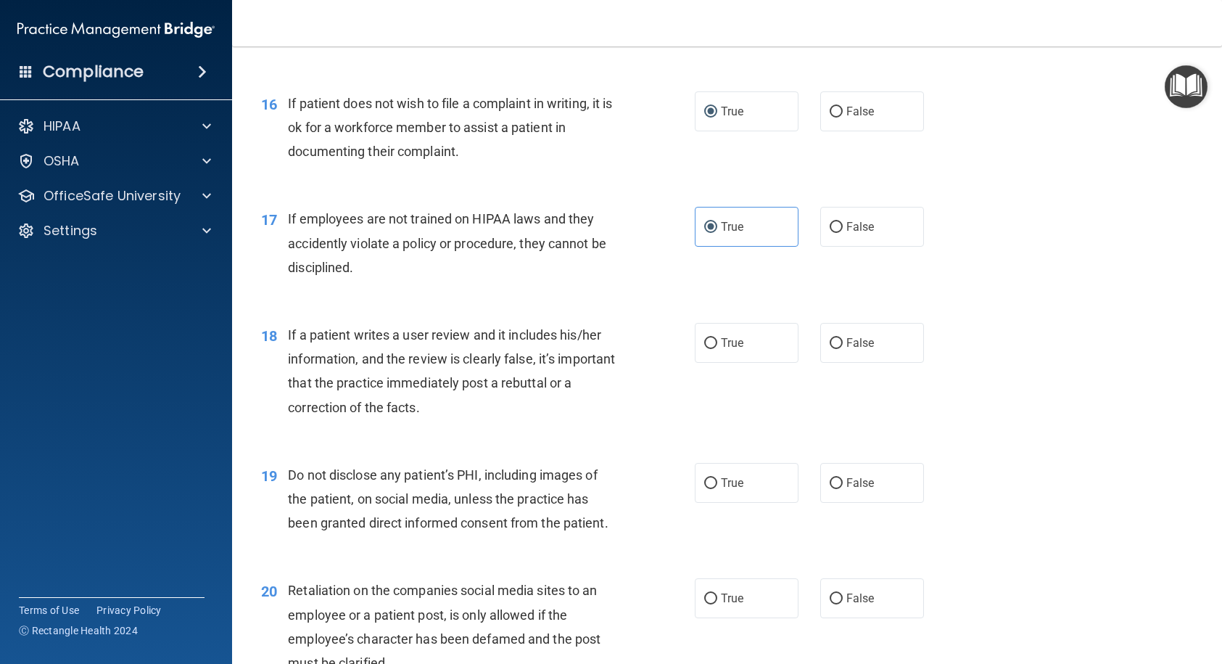
scroll to position [2031, 0]
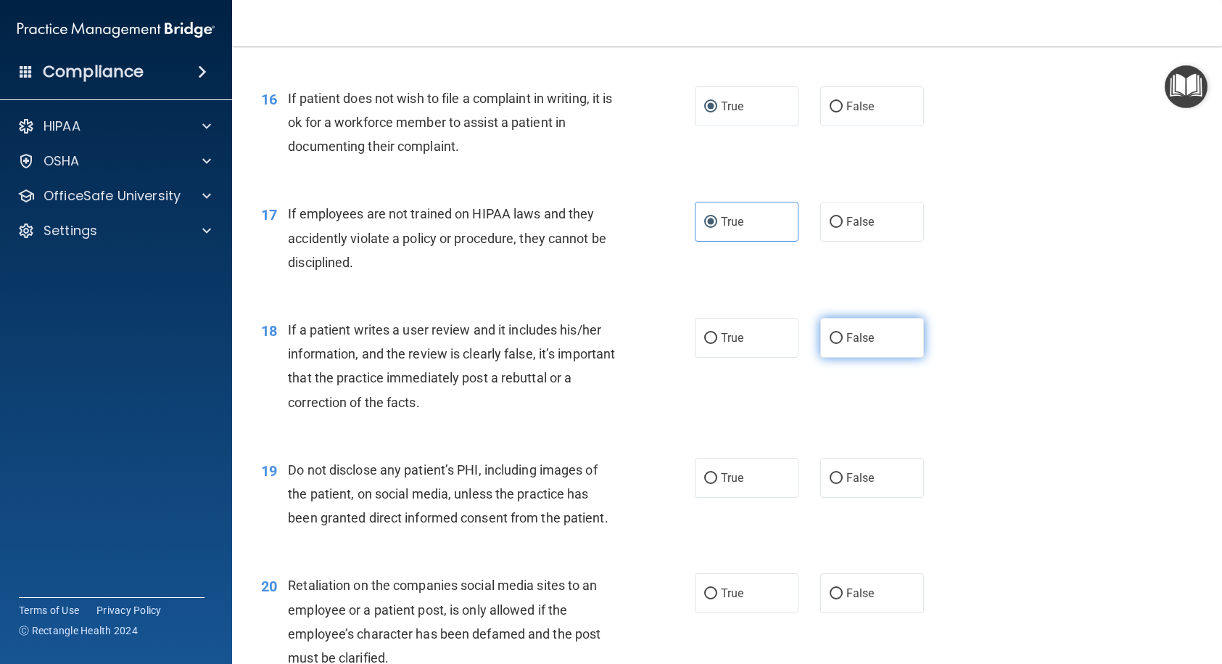
click at [830, 344] on input "False" at bounding box center [836, 338] width 13 height 11
radio input "true"
click at [830, 484] on input "False" at bounding box center [836, 478] width 13 height 11
radio input "true"
drag, startPoint x: 822, startPoint y: 638, endPoint x: 793, endPoint y: 595, distance: 51.3
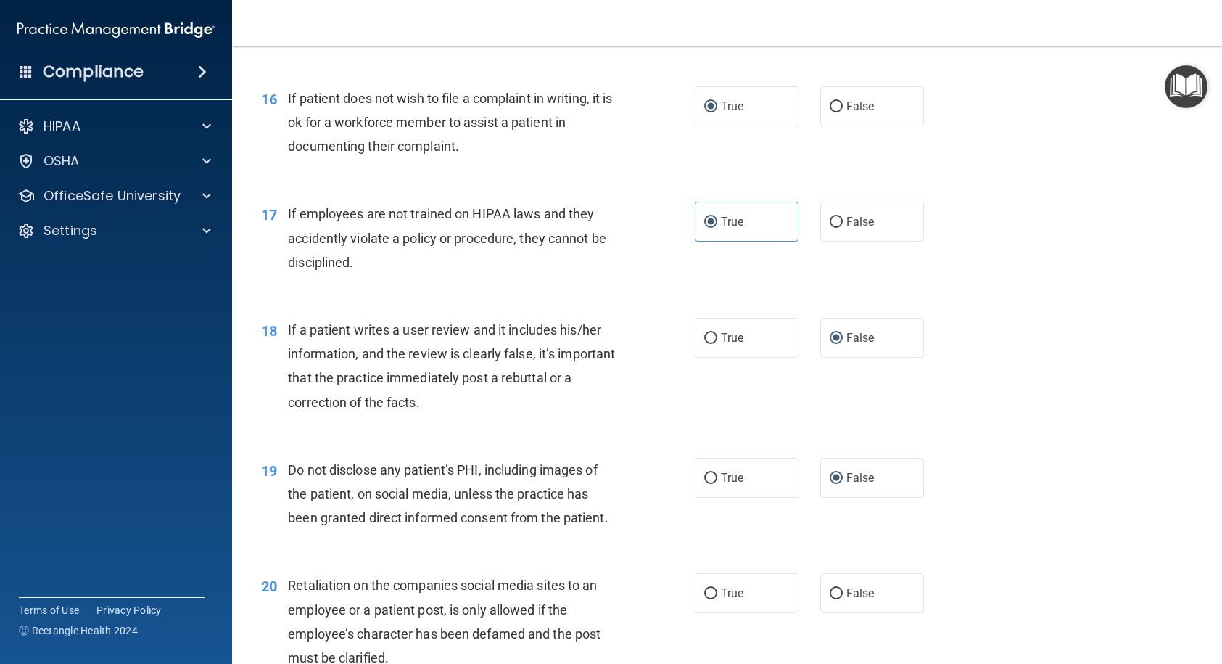
click at [822, 547] on label "False" at bounding box center [872, 593] width 104 height 40
click at [833, 547] on input "False" at bounding box center [836, 593] width 13 height 11
radio input "true"
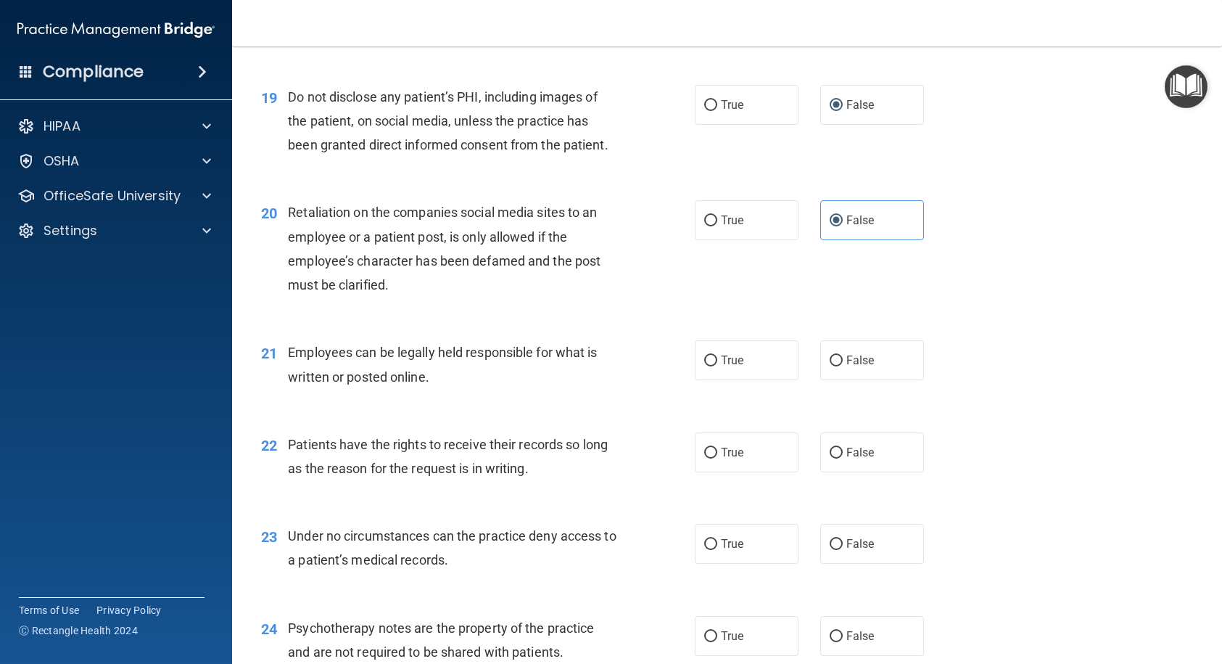
scroll to position [2466, 0]
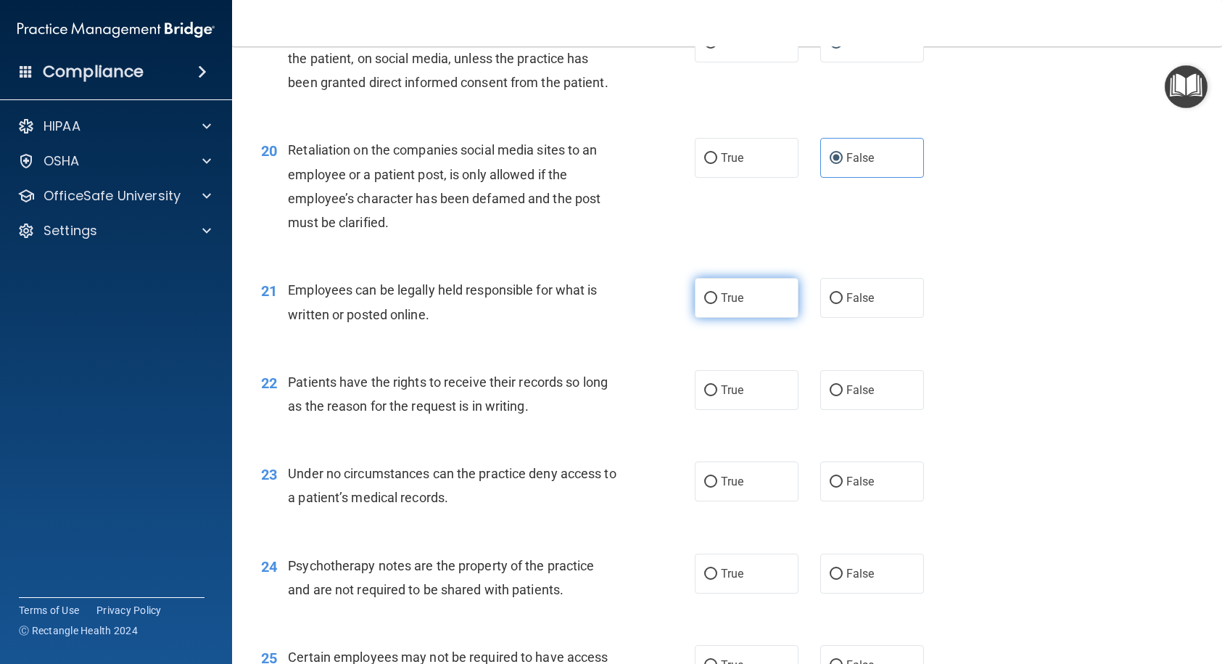
click at [712, 318] on label "True" at bounding box center [747, 298] width 104 height 40
click at [712, 304] on input "True" at bounding box center [710, 298] width 13 height 11
radio input "true"
click at [709, 396] on input "True" at bounding box center [710, 390] width 13 height 11
radio input "true"
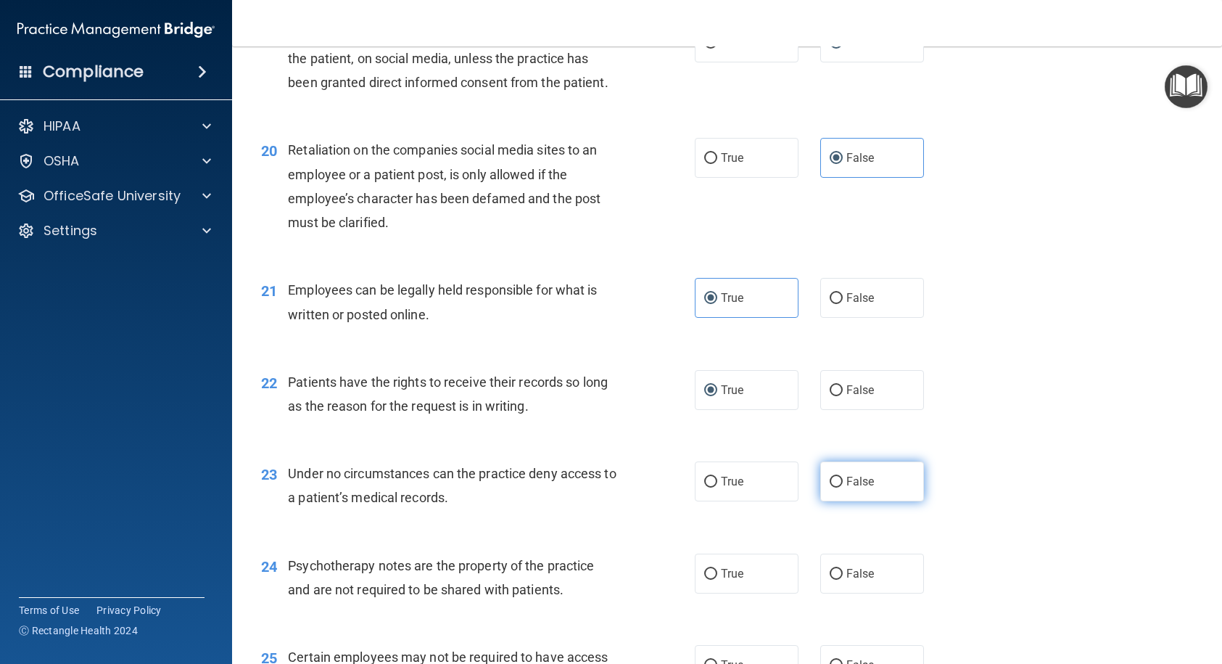
click at [830, 487] on input "False" at bounding box center [836, 481] width 13 height 11
radio input "true"
click at [830, 547] on input "False" at bounding box center [836, 574] width 13 height 11
radio input "true"
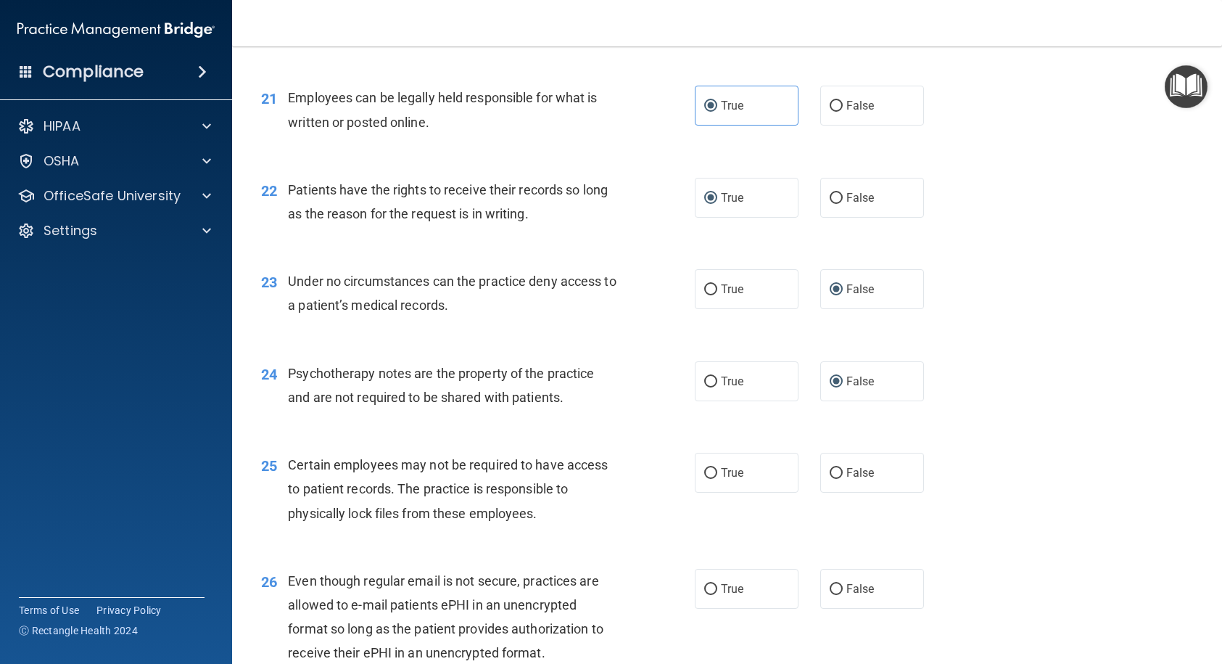
scroll to position [2683, 0]
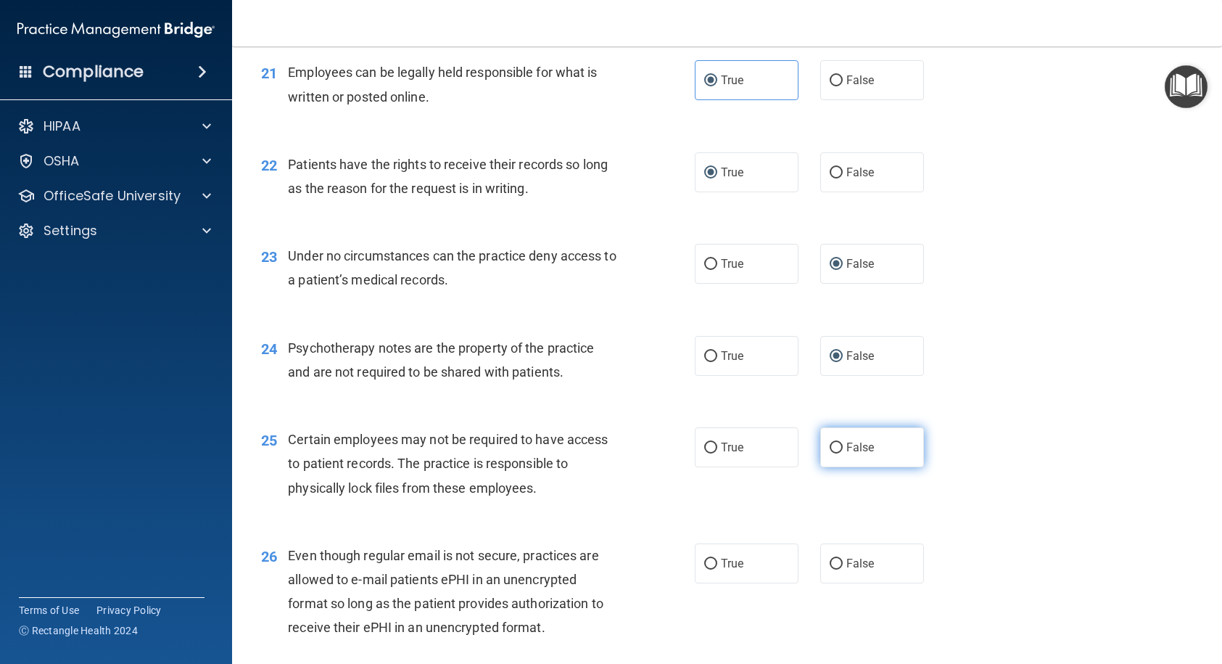
click at [830, 453] on input "False" at bounding box center [836, 447] width 13 height 11
radio input "true"
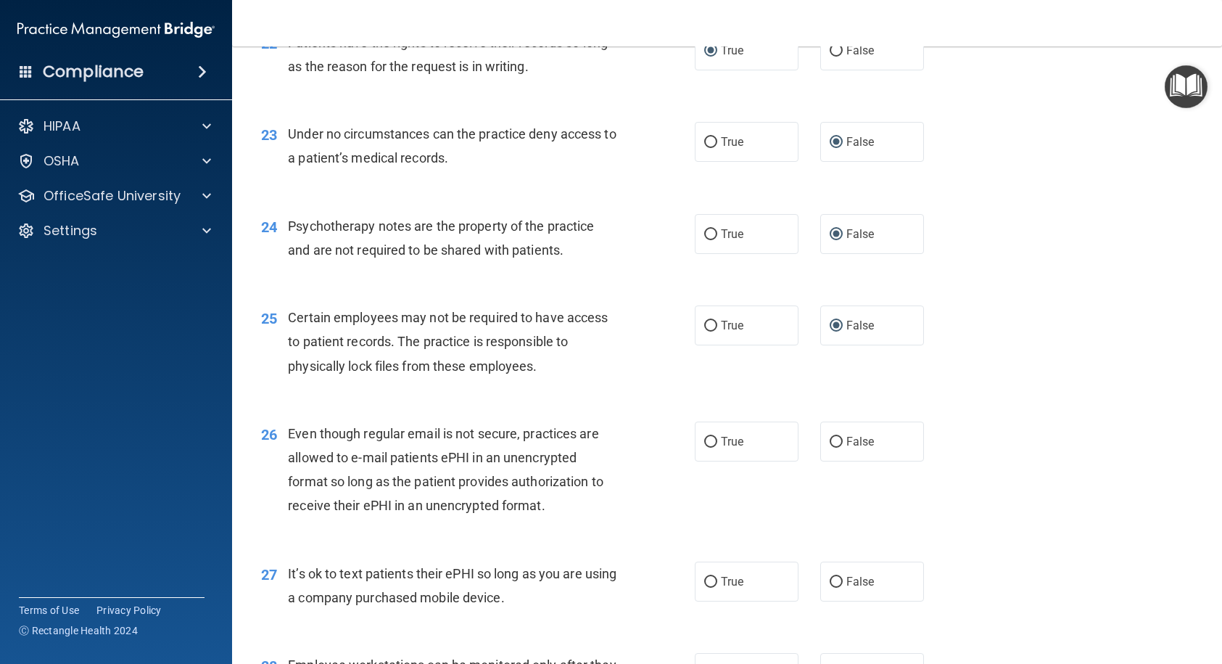
scroll to position [2828, 0]
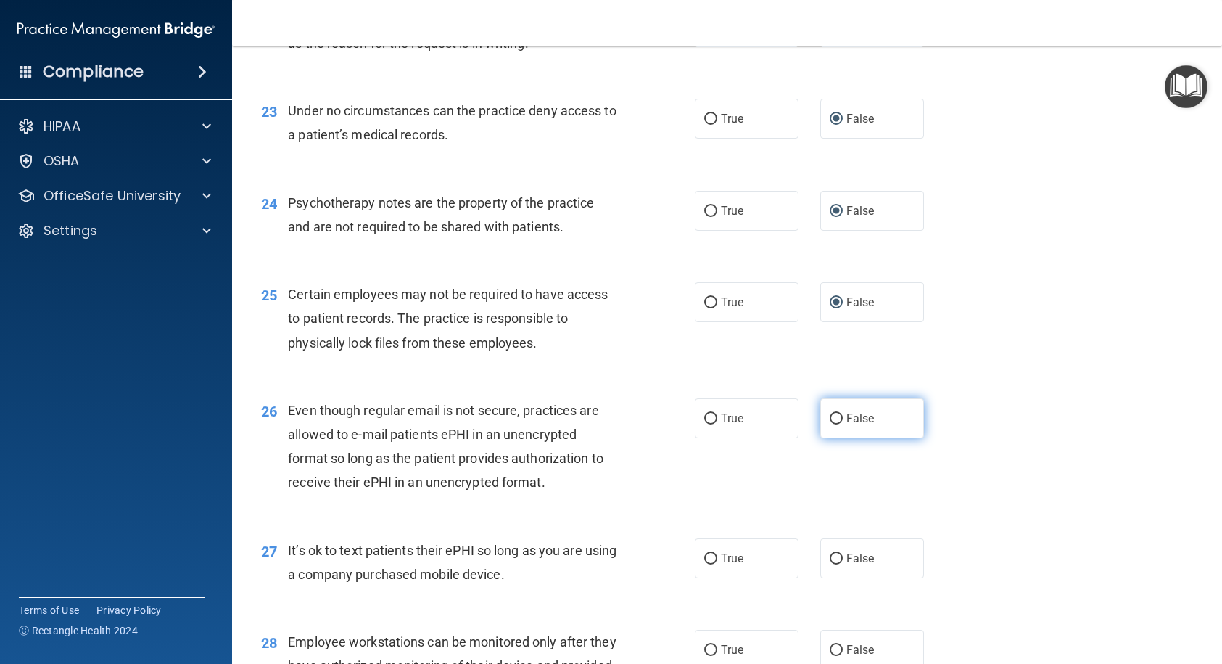
click at [835, 424] on input "False" at bounding box center [836, 418] width 13 height 11
radio input "true"
click at [833, 547] on input "False" at bounding box center [836, 558] width 13 height 11
radio input "true"
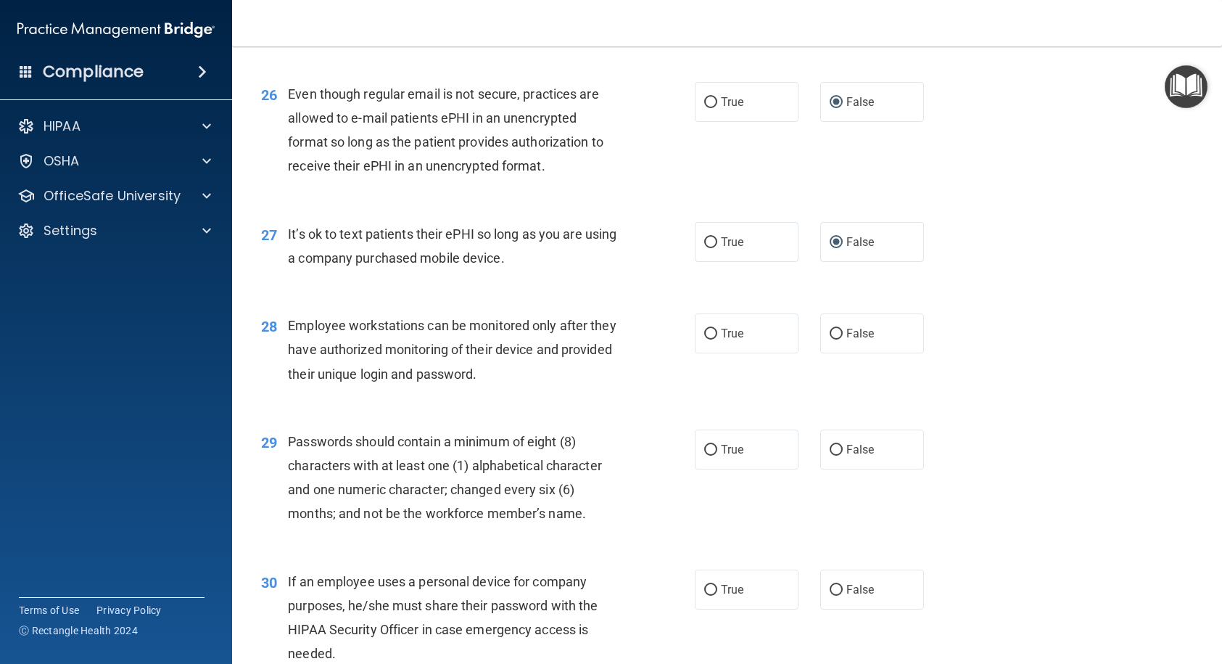
scroll to position [3191, 0]
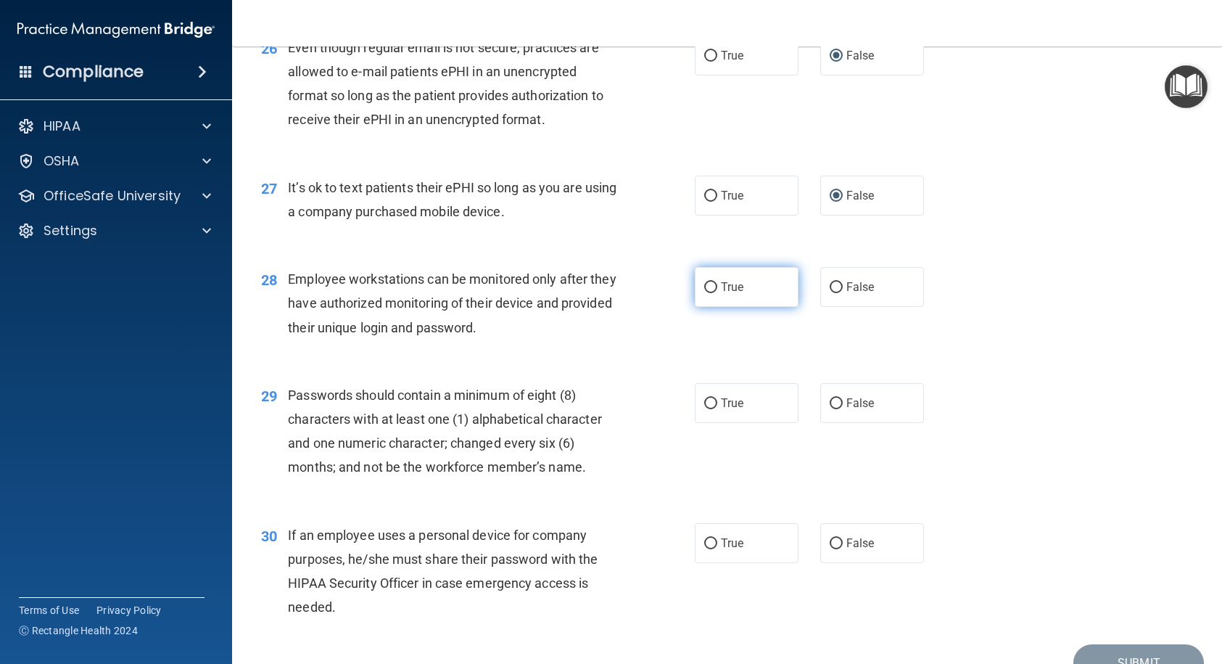
click at [708, 307] on label "True" at bounding box center [747, 287] width 104 height 40
click at [708, 293] on input "True" at bounding box center [710, 287] width 13 height 11
radio input "true"
drag, startPoint x: 696, startPoint y: 451, endPoint x: 724, endPoint y: 513, distance: 67.5
click at [698, 423] on label "True" at bounding box center [747, 403] width 104 height 40
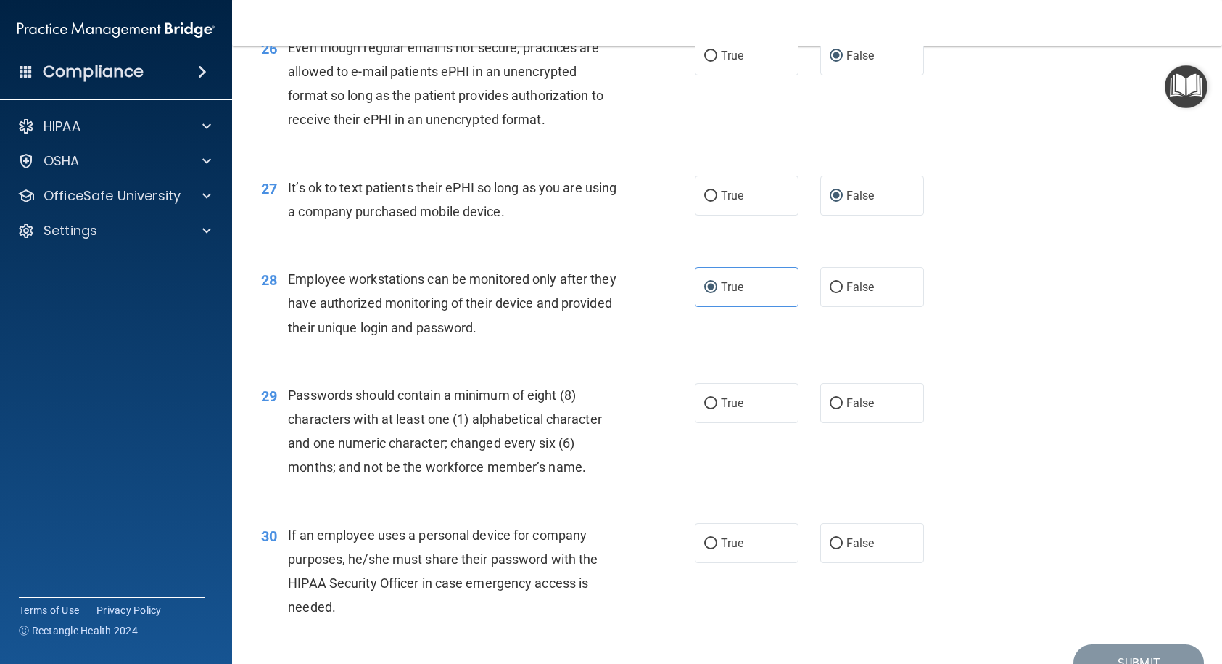
click at [704, 409] on input "True" at bounding box center [710, 403] width 13 height 11
radio input "true"
drag, startPoint x: 700, startPoint y: 598, endPoint x: 695, endPoint y: 578, distance: 20.8
click at [701, 547] on label "True" at bounding box center [747, 543] width 104 height 40
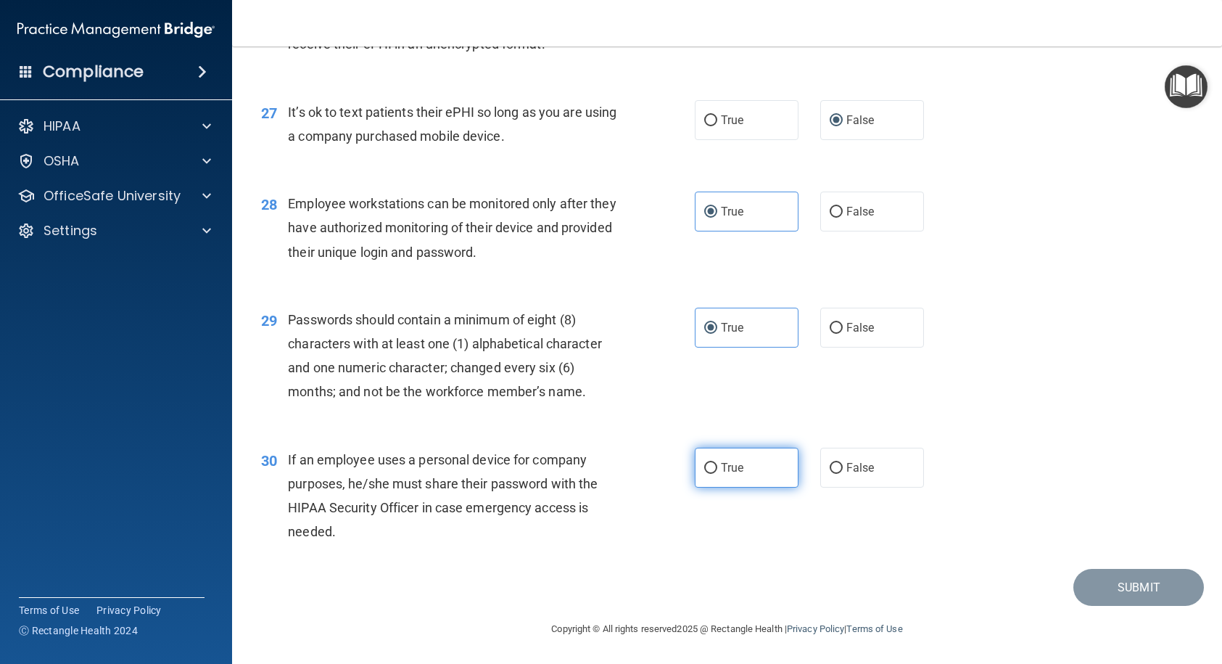
click at [705, 468] on input "True" at bounding box center [710, 468] width 13 height 11
radio input "true"
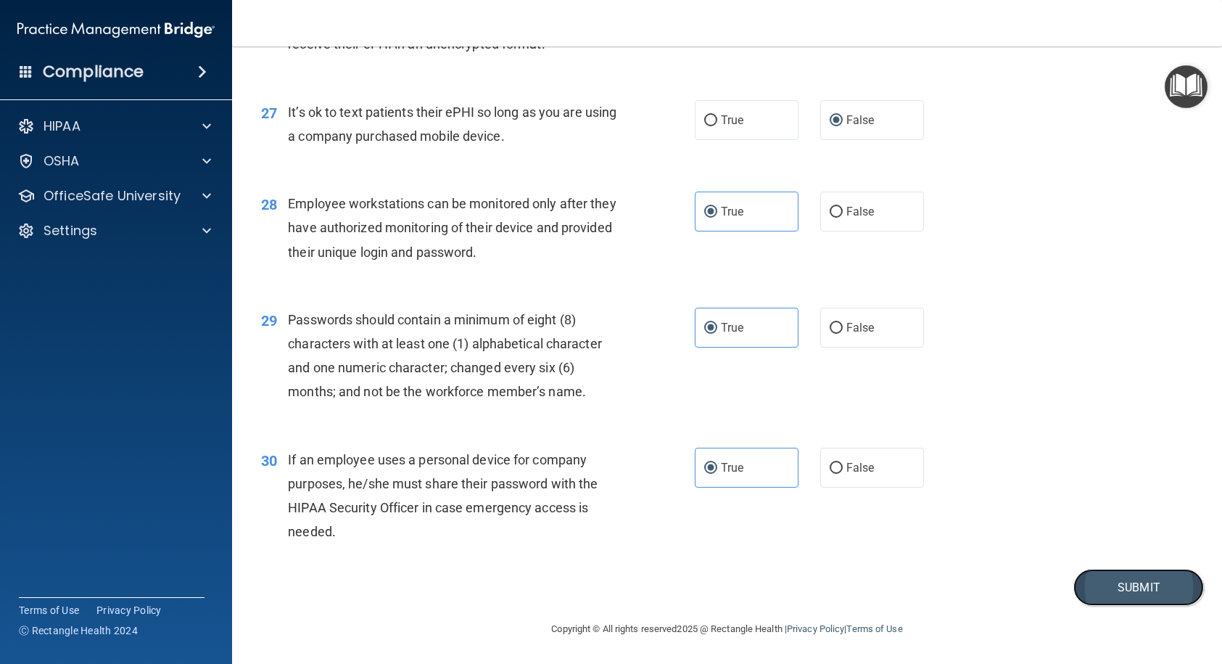
click at [1142, 547] on button "Submit" at bounding box center [1138, 587] width 131 height 37
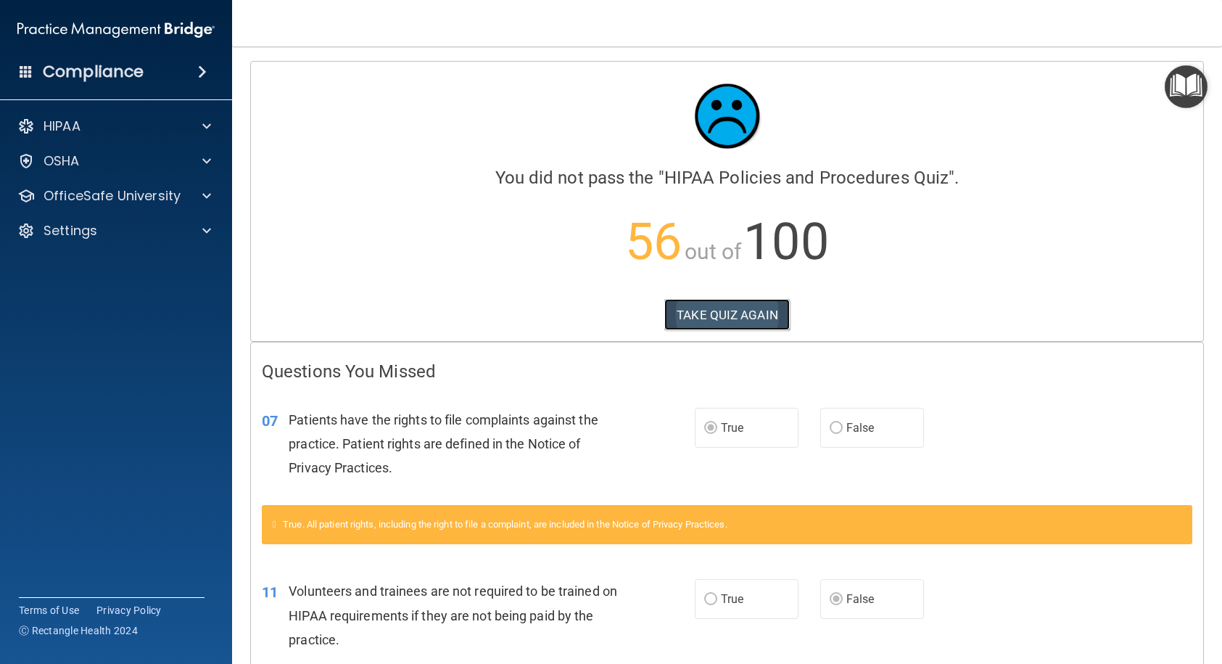
click at [721, 315] on button "TAKE QUIZ AGAIN" at bounding box center [726, 315] width 125 height 32
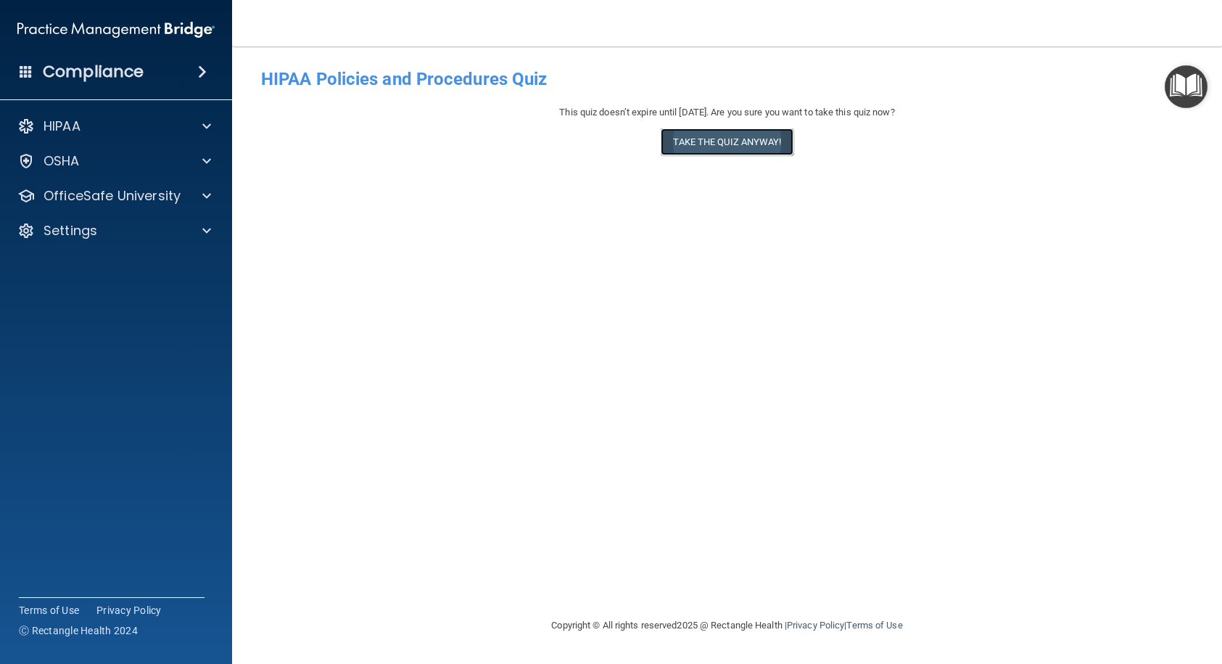
click at [720, 132] on button "Take the quiz anyway!" at bounding box center [727, 141] width 132 height 27
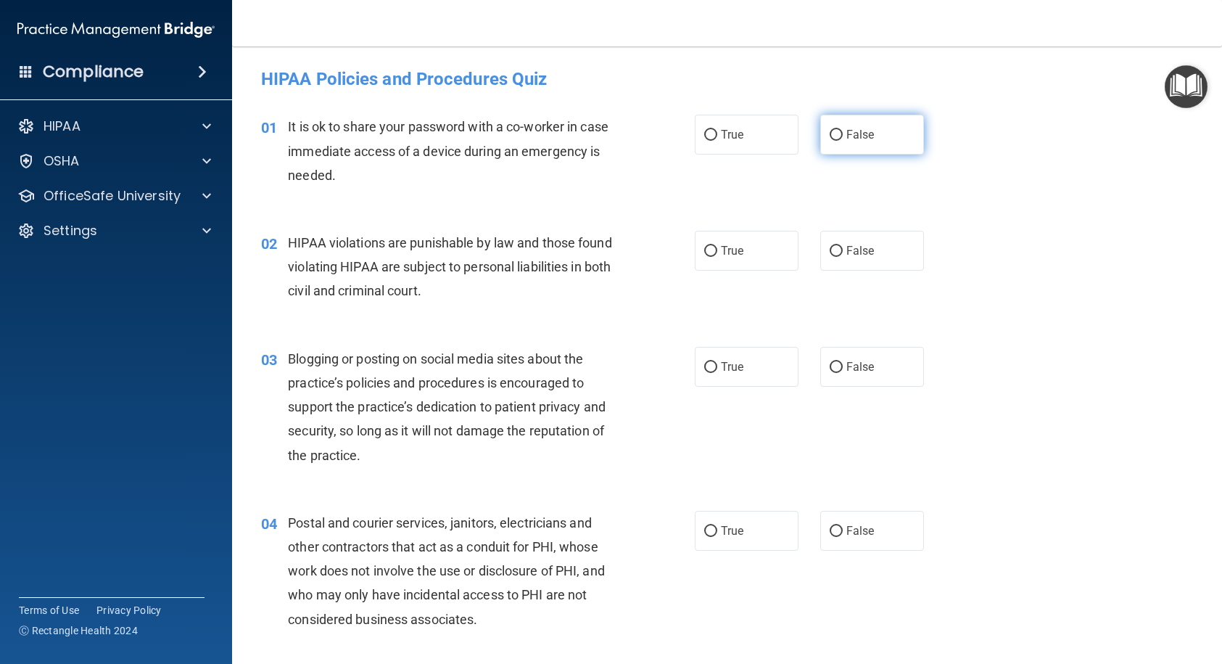
click at [830, 130] on input "False" at bounding box center [836, 135] width 13 height 11
radio input "true"
click at [709, 248] on input "True" at bounding box center [710, 251] width 13 height 11
radio input "true"
click at [846, 367] on span "False" at bounding box center [860, 367] width 28 height 14
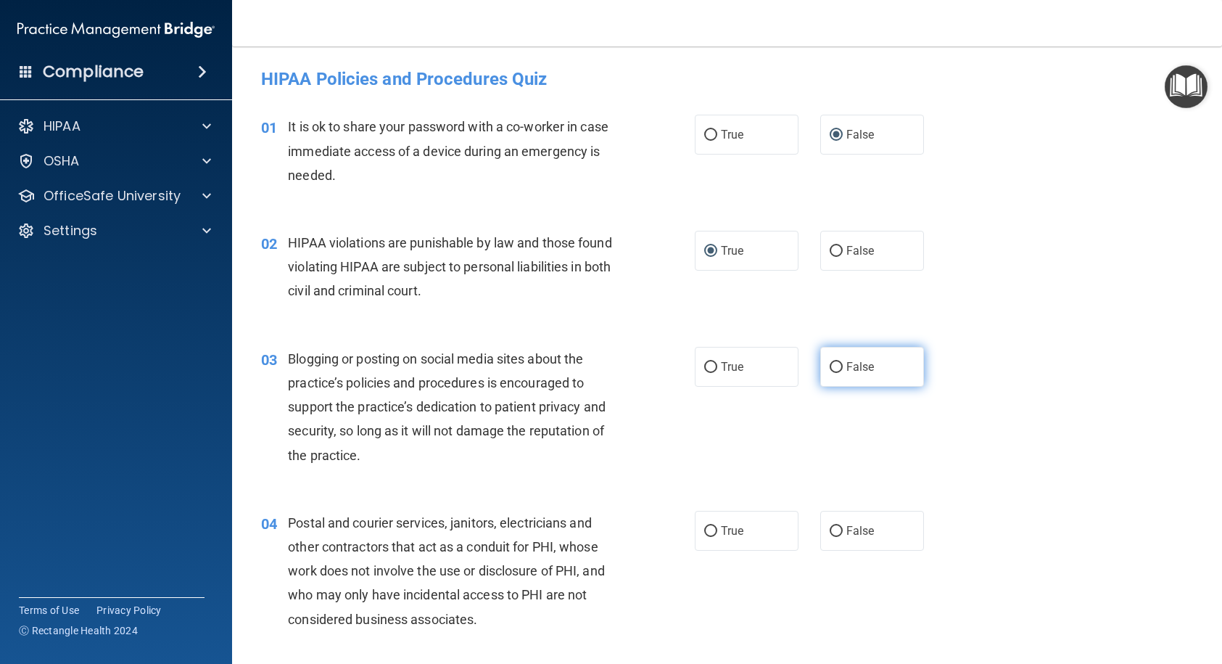
click at [841, 367] on input "False" at bounding box center [836, 367] width 13 height 11
radio input "true"
click at [704, 533] on input "True" at bounding box center [710, 531] width 13 height 11
radio input "true"
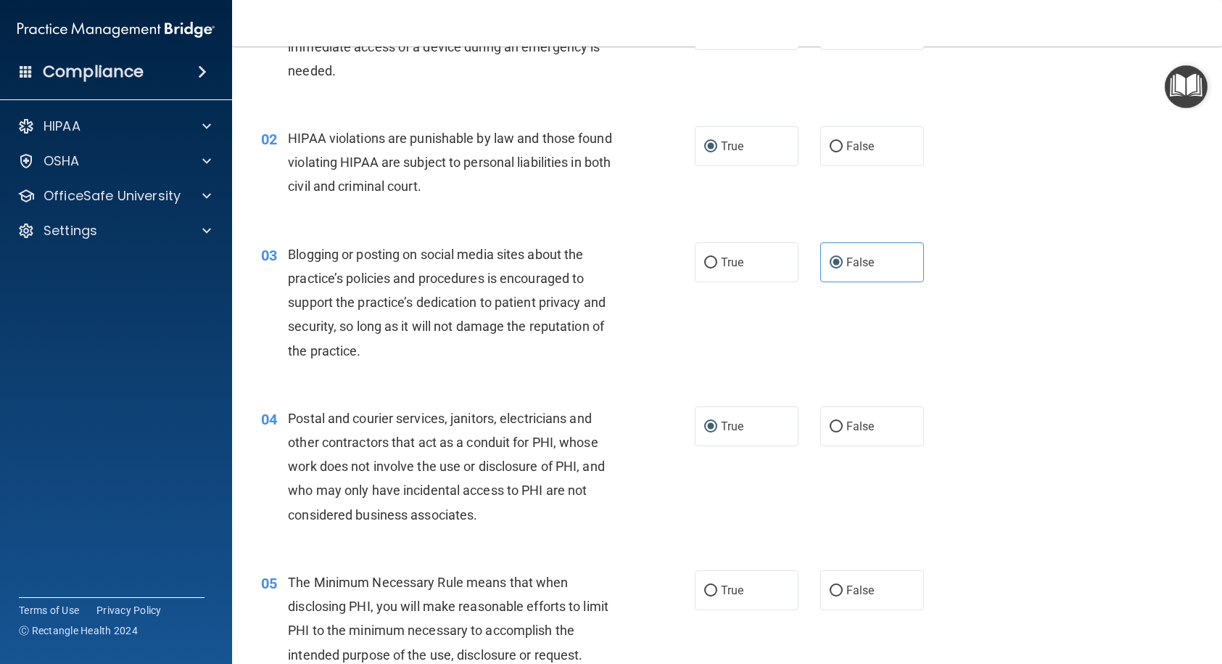
scroll to position [145, 0]
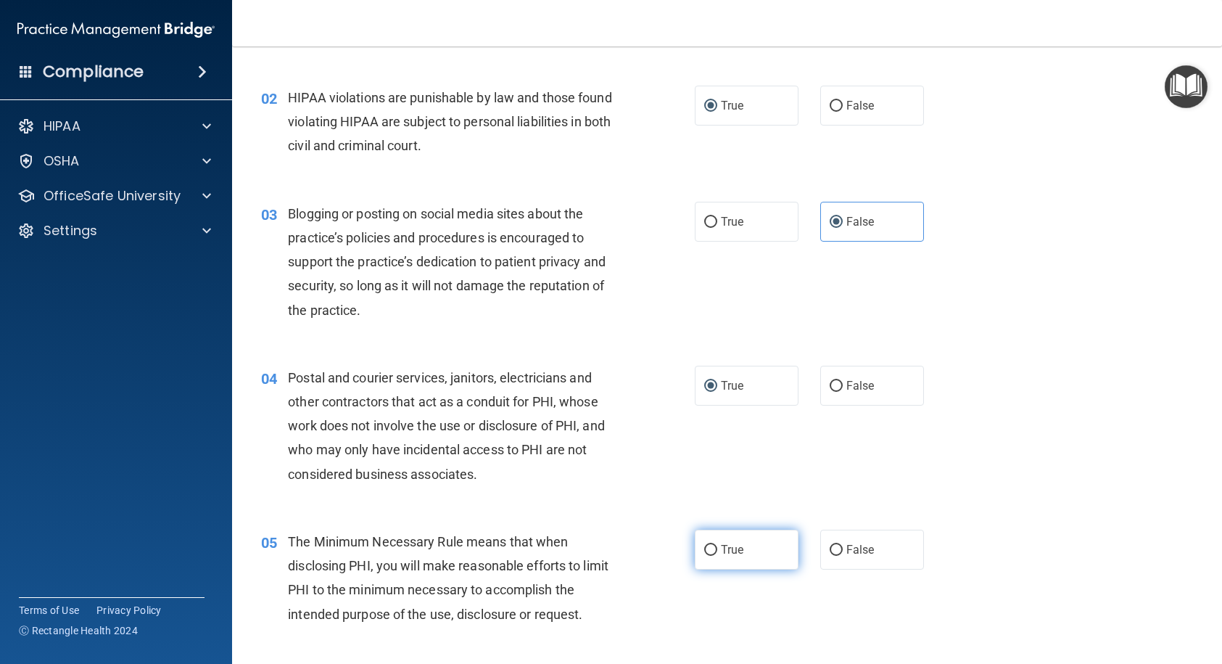
click at [704, 547] on input "True" at bounding box center [710, 550] width 13 height 11
radio input "true"
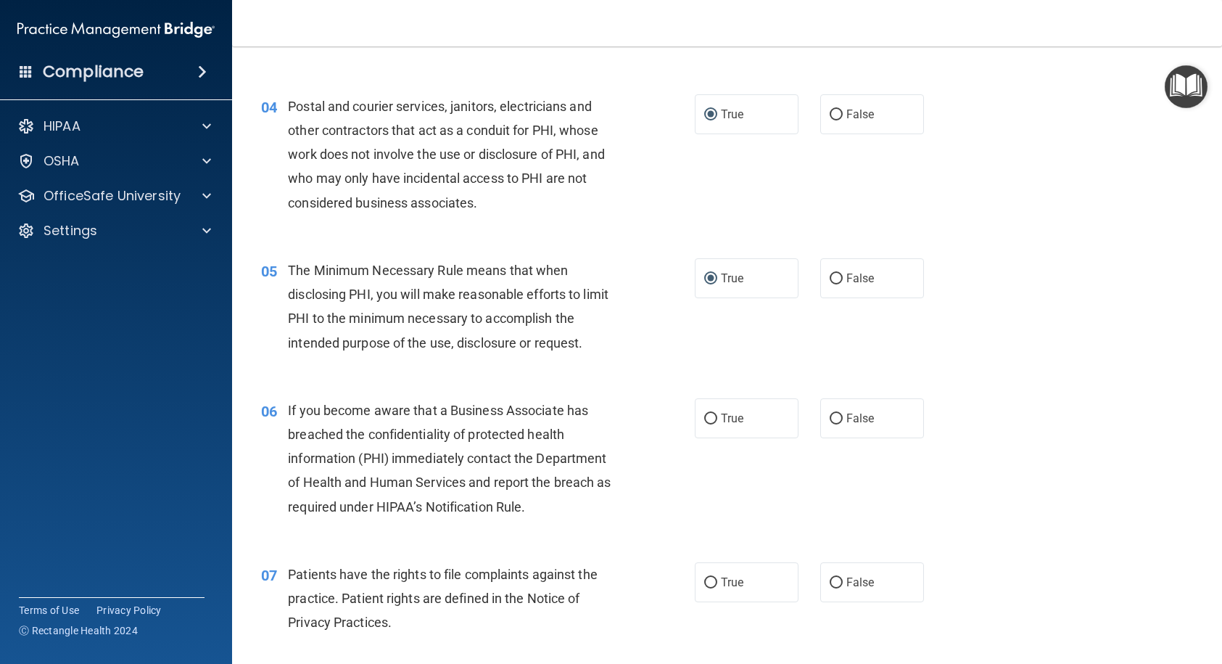
scroll to position [508, 0]
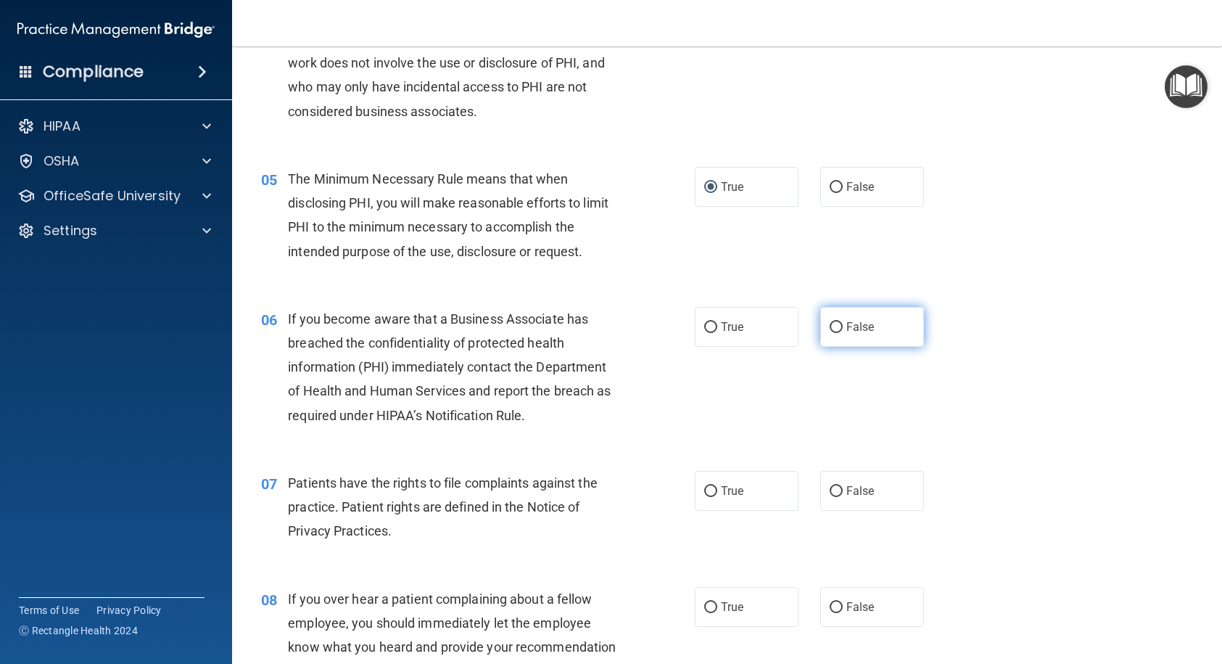
click at [834, 324] on input "False" at bounding box center [836, 327] width 13 height 11
radio input "true"
click at [828, 497] on label "False" at bounding box center [872, 491] width 104 height 40
click at [830, 497] on input "False" at bounding box center [836, 491] width 13 height 11
radio input "true"
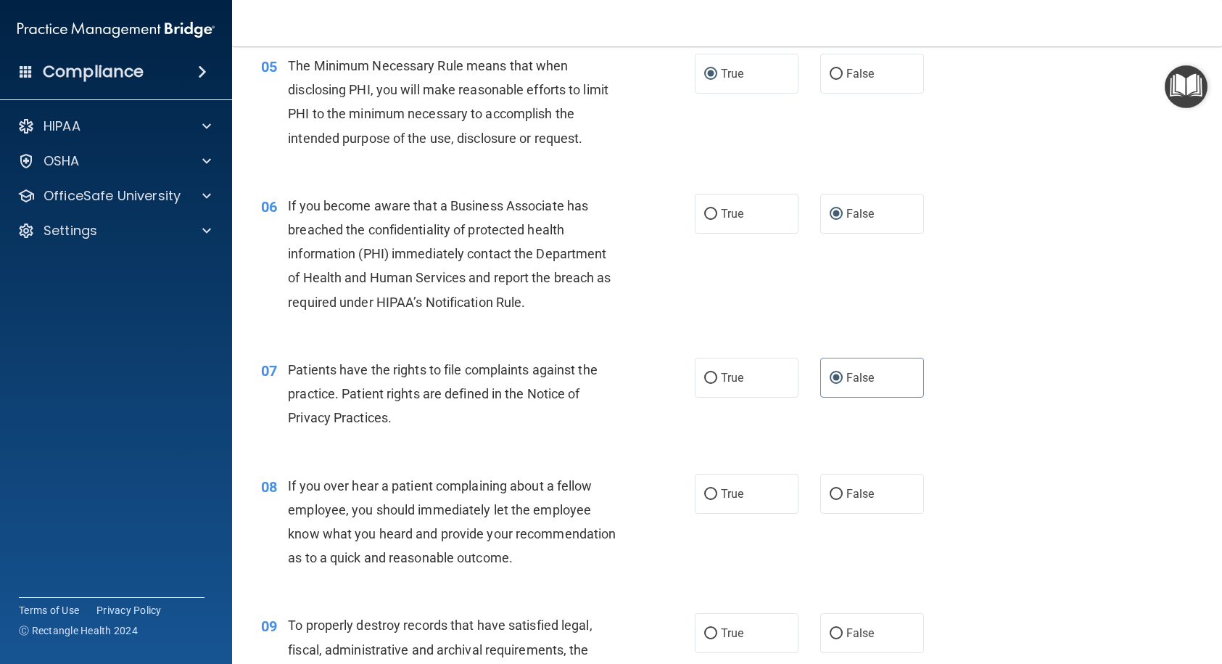
scroll to position [653, 0]
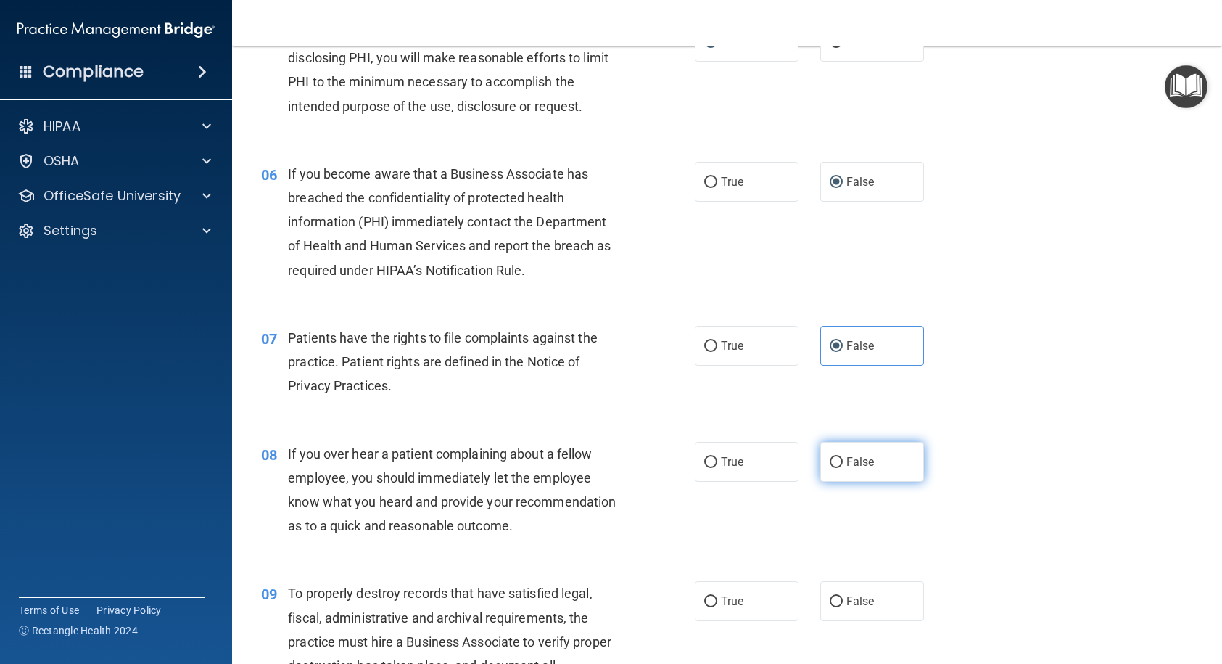
click at [830, 466] on input "False" at bounding box center [836, 462] width 13 height 11
radio input "true"
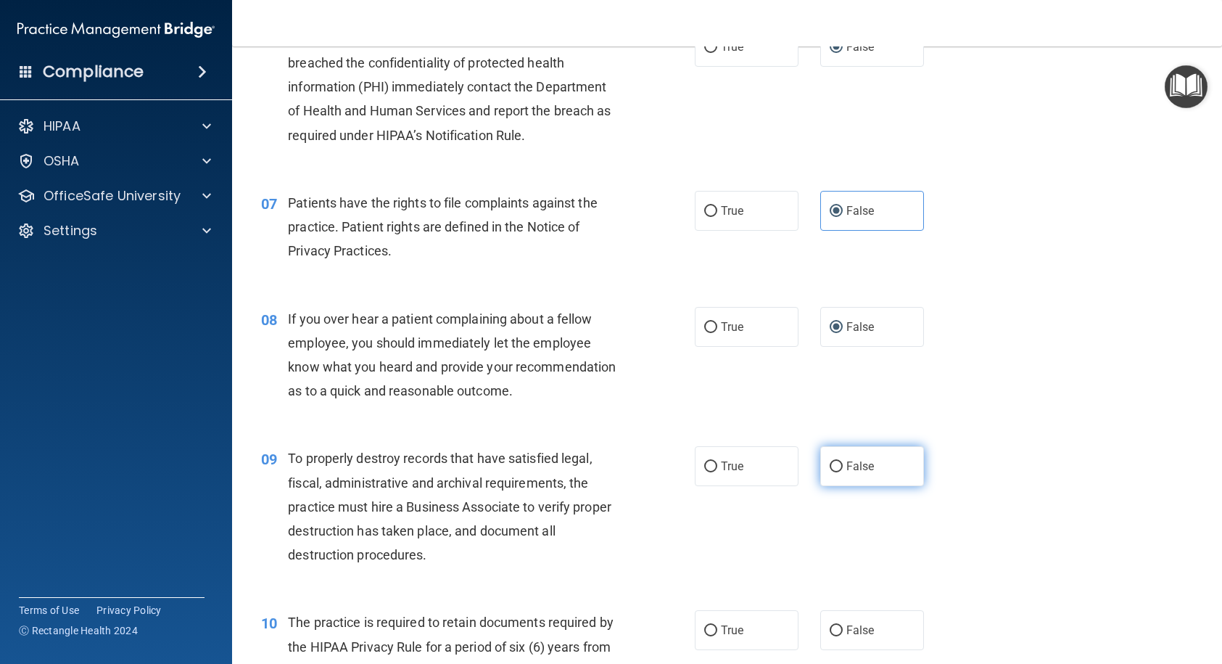
scroll to position [798, 0]
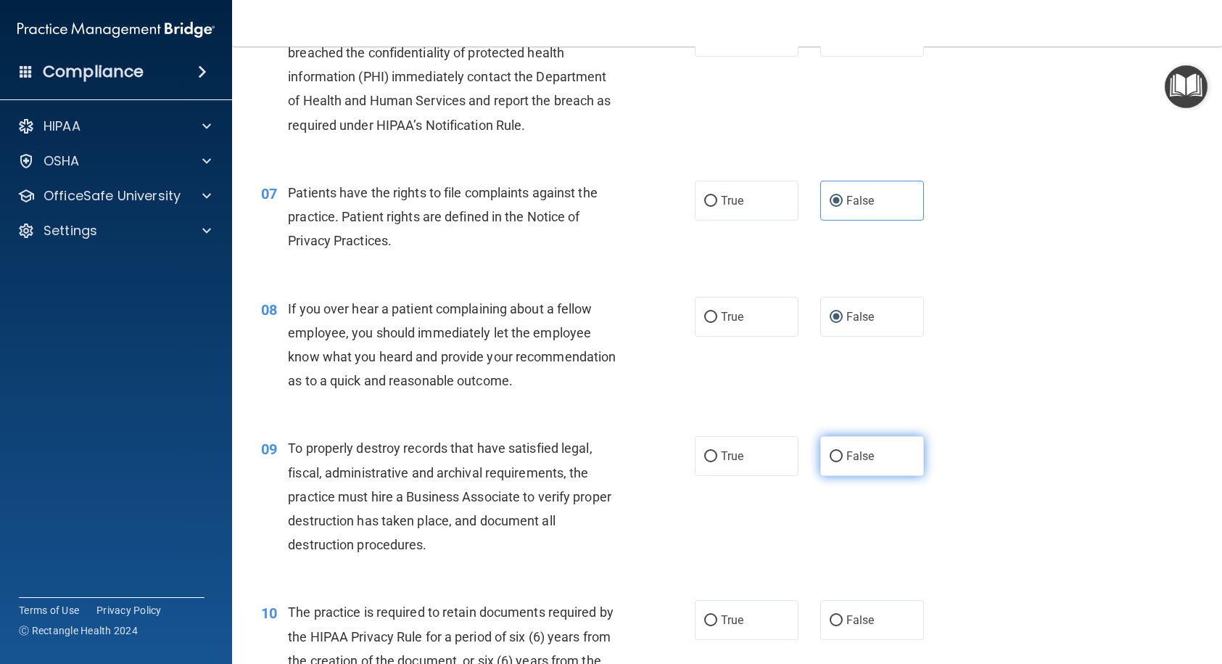
click at [830, 462] on input "False" at bounding box center [836, 456] width 13 height 11
radio input "true"
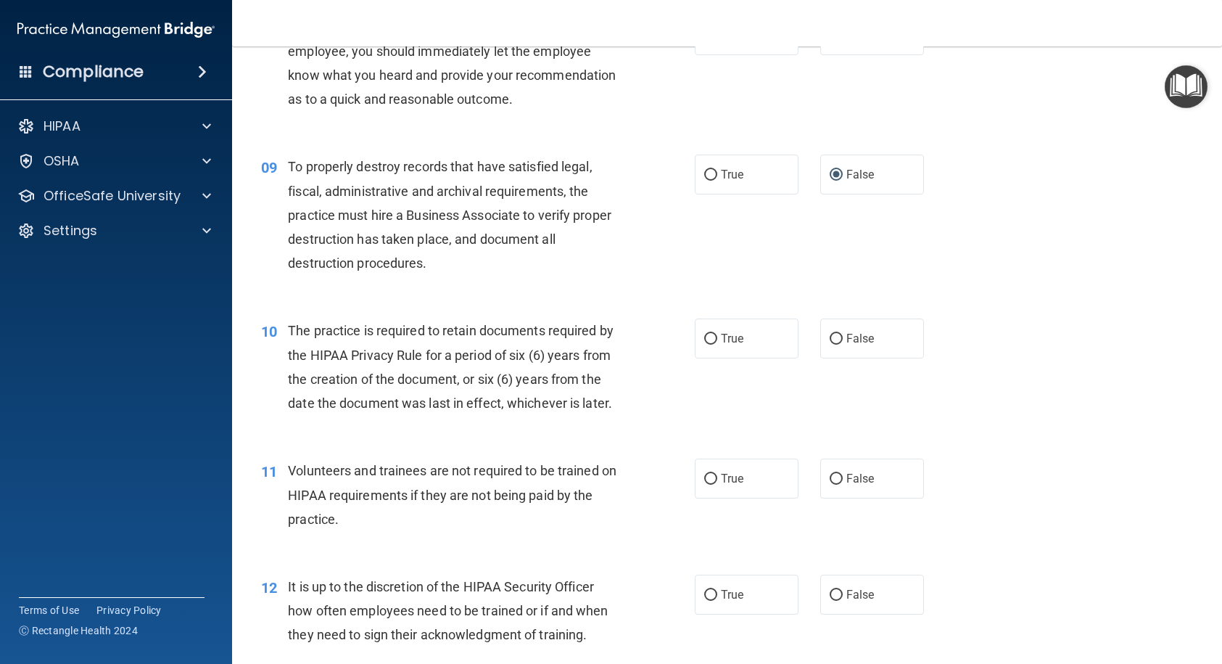
scroll to position [1088, 0]
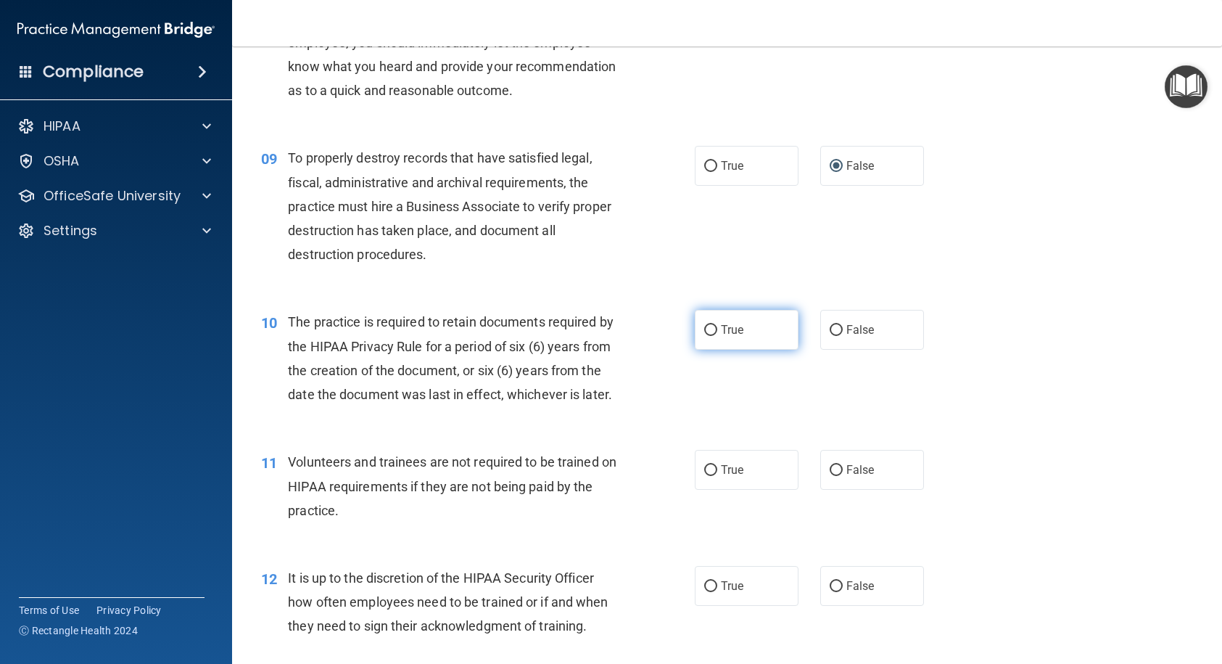
click at [712, 350] on label "True" at bounding box center [747, 330] width 104 height 40
click at [712, 336] on input "True" at bounding box center [710, 330] width 13 height 11
radio input "true"
click at [698, 490] on label "True" at bounding box center [747, 470] width 104 height 40
click at [704, 476] on input "True" at bounding box center [710, 470] width 13 height 11
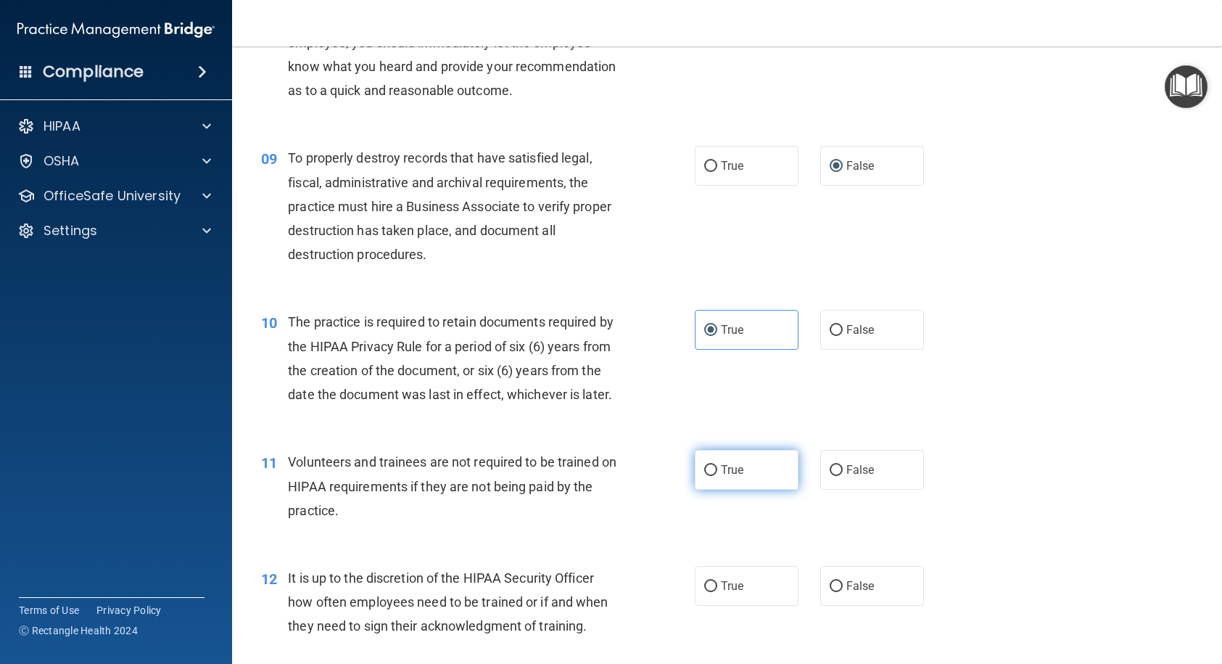
radio input "true"
click at [706, 547] on input "True" at bounding box center [710, 586] width 13 height 11
radio input "true"
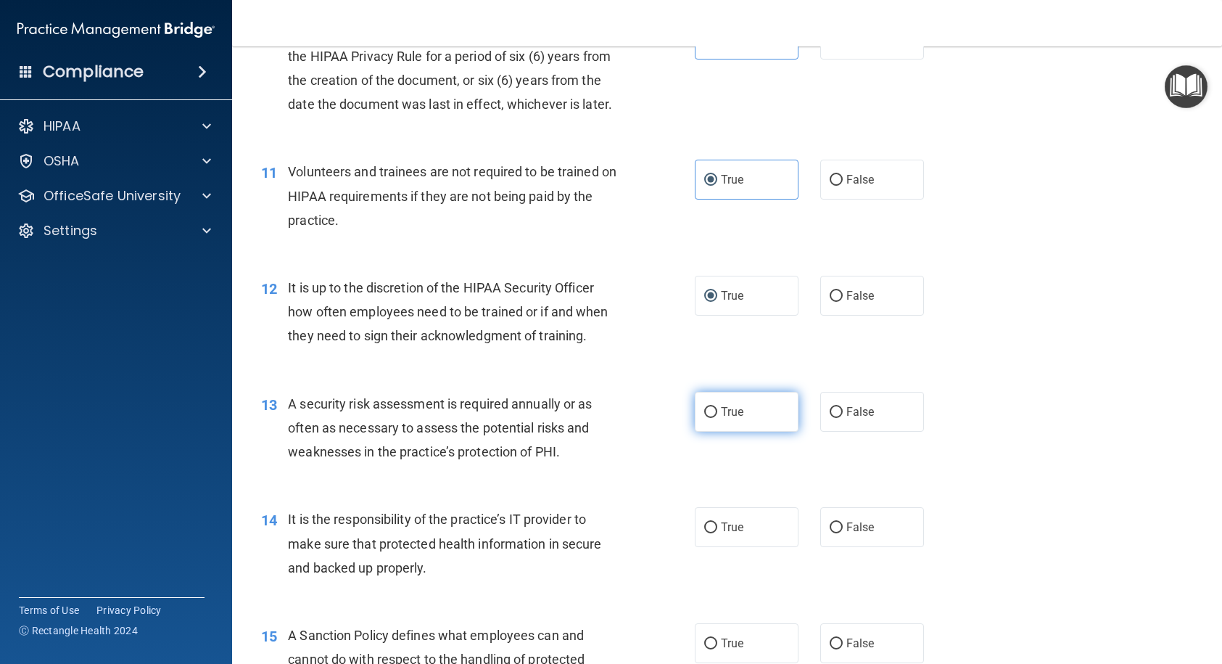
scroll to position [1450, 0]
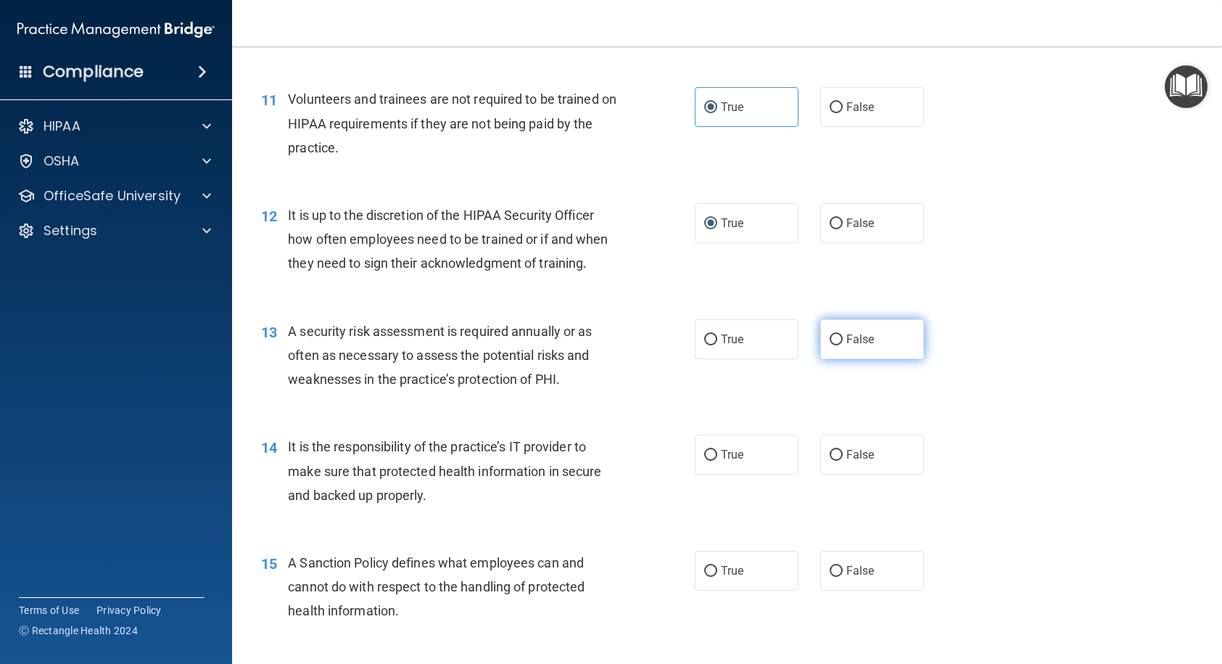
click at [835, 345] on input "False" at bounding box center [836, 339] width 13 height 11
radio input "true"
click at [830, 461] on input "False" at bounding box center [836, 455] width 13 height 11
radio input "true"
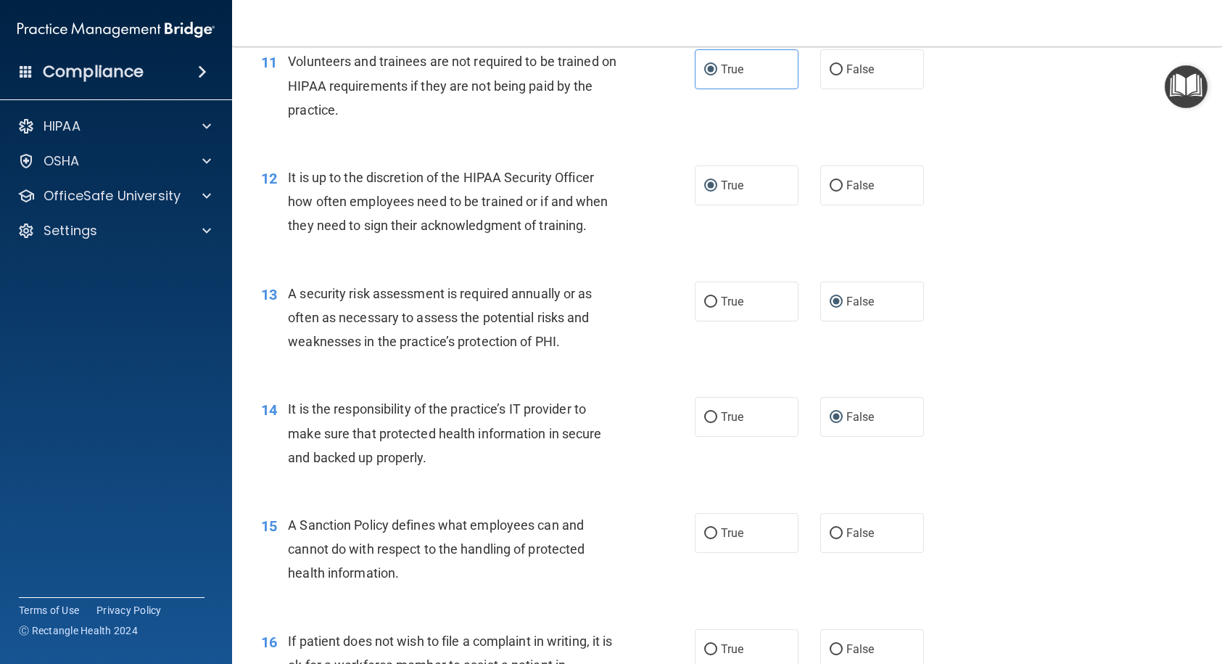
scroll to position [1523, 0]
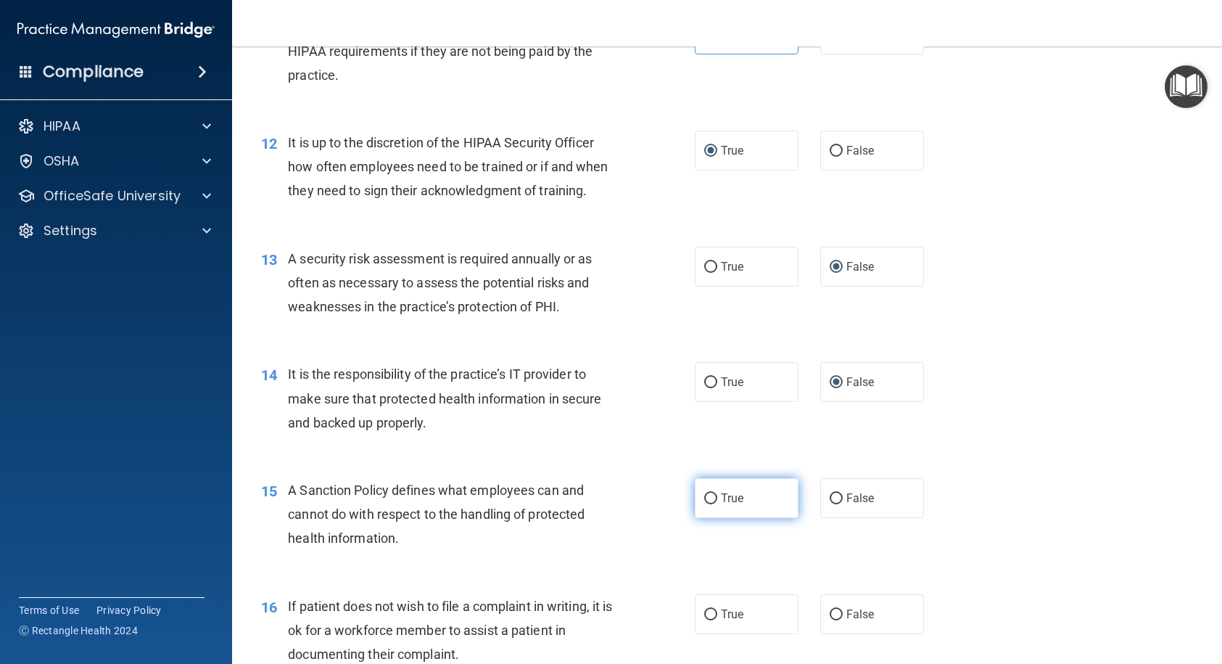
click at [708, 504] on input "True" at bounding box center [710, 498] width 13 height 11
radio input "true"
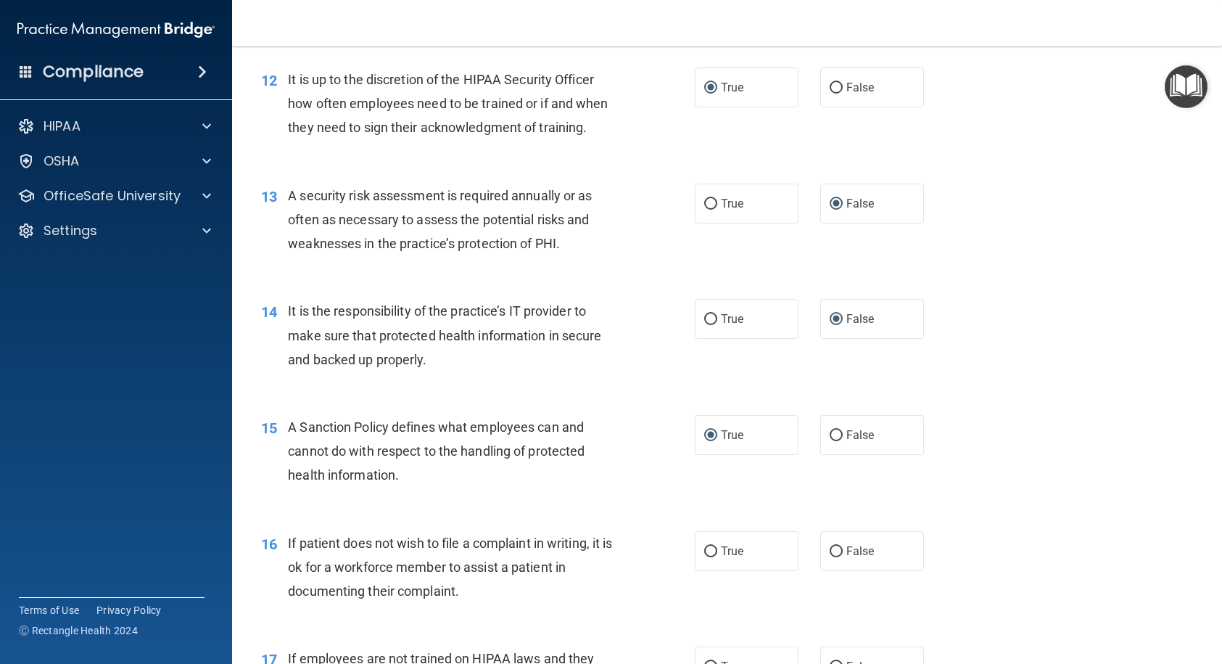
scroll to position [1740, 0]
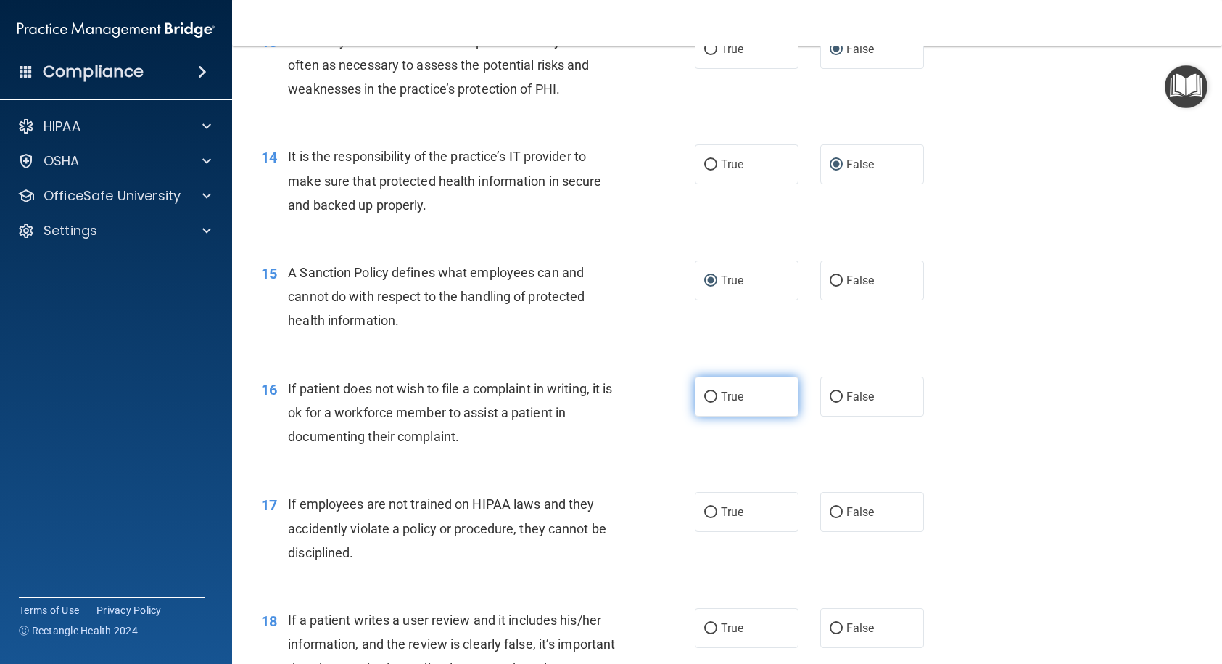
click at [708, 402] on input "True" at bounding box center [710, 397] width 13 height 11
radio input "true"
click at [704, 518] on input "True" at bounding box center [710, 512] width 13 height 11
radio input "true"
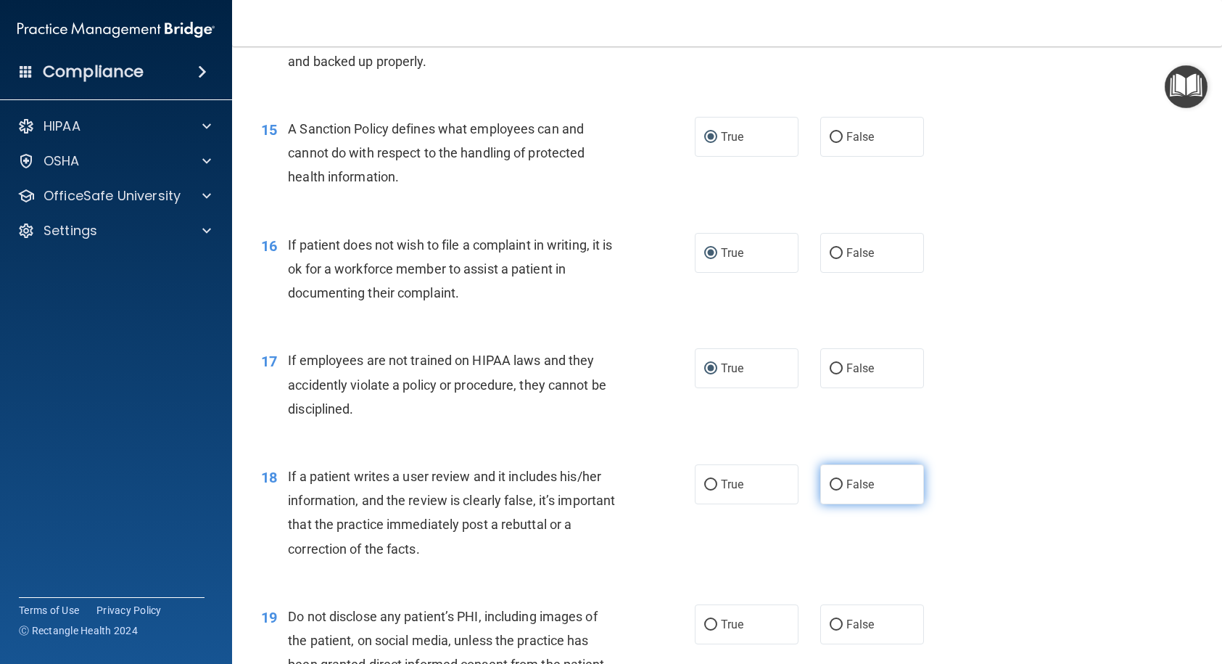
scroll to position [1886, 0]
click at [830, 489] on input "False" at bounding box center [836, 483] width 13 height 11
radio input "true"
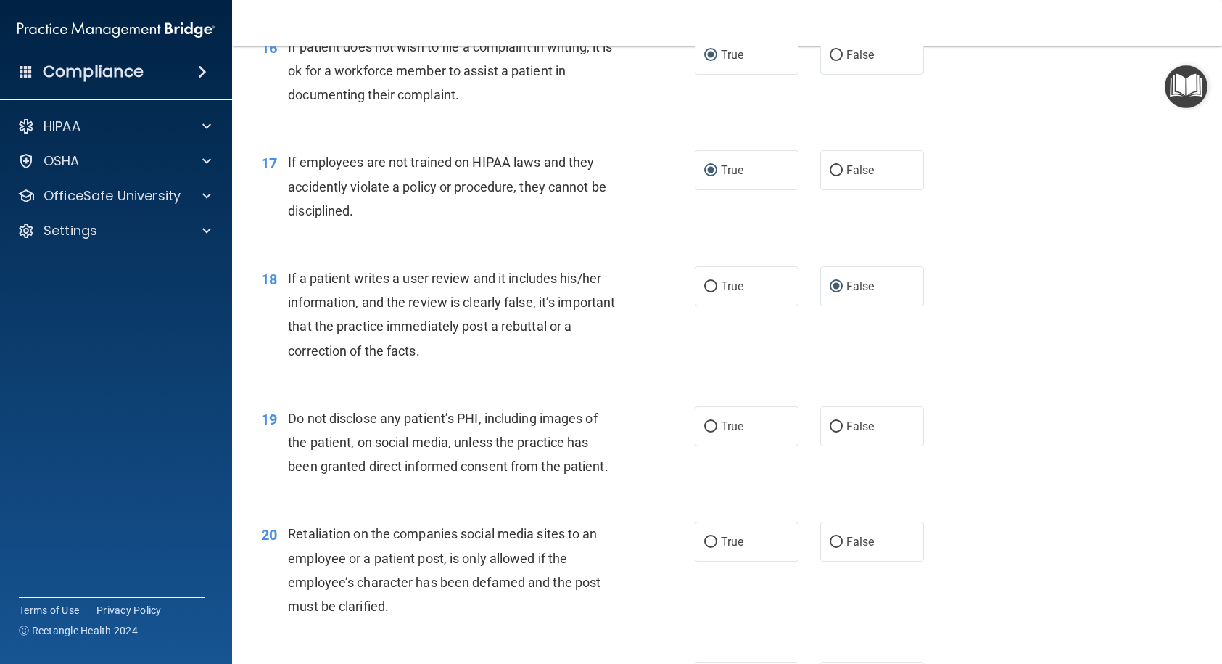
scroll to position [2103, 0]
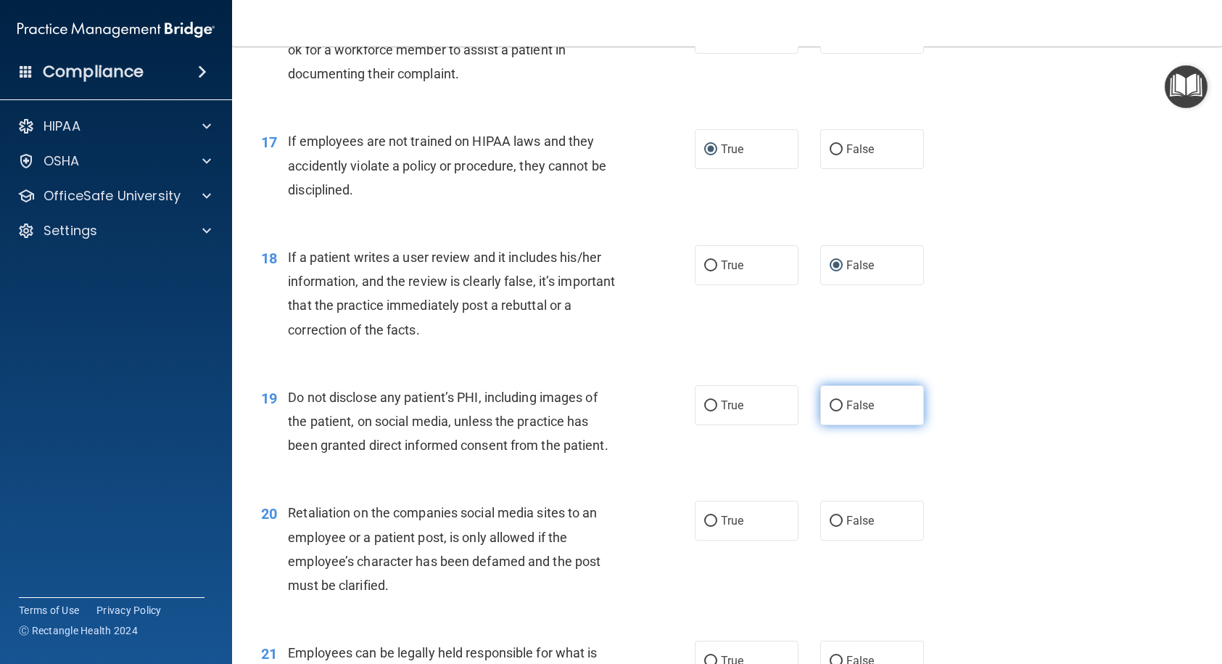
click at [830, 411] on input "False" at bounding box center [836, 405] width 13 height 11
radio input "true"
click at [830, 526] on input "False" at bounding box center [836, 521] width 13 height 11
radio input "true"
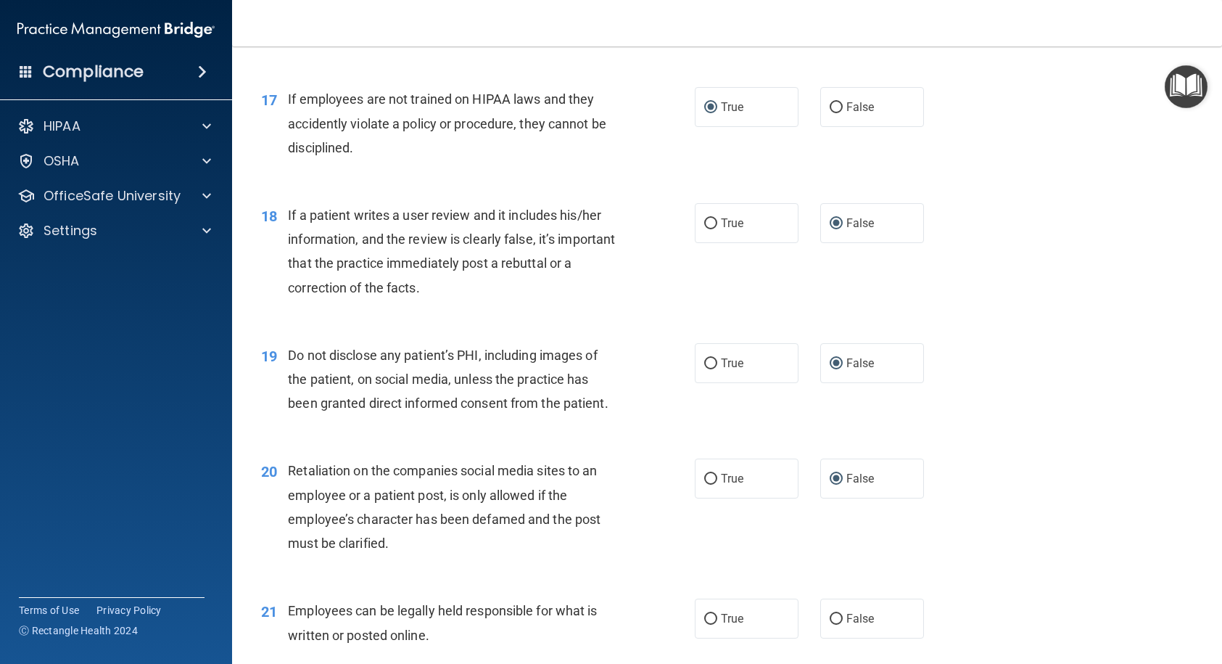
scroll to position [2248, 0]
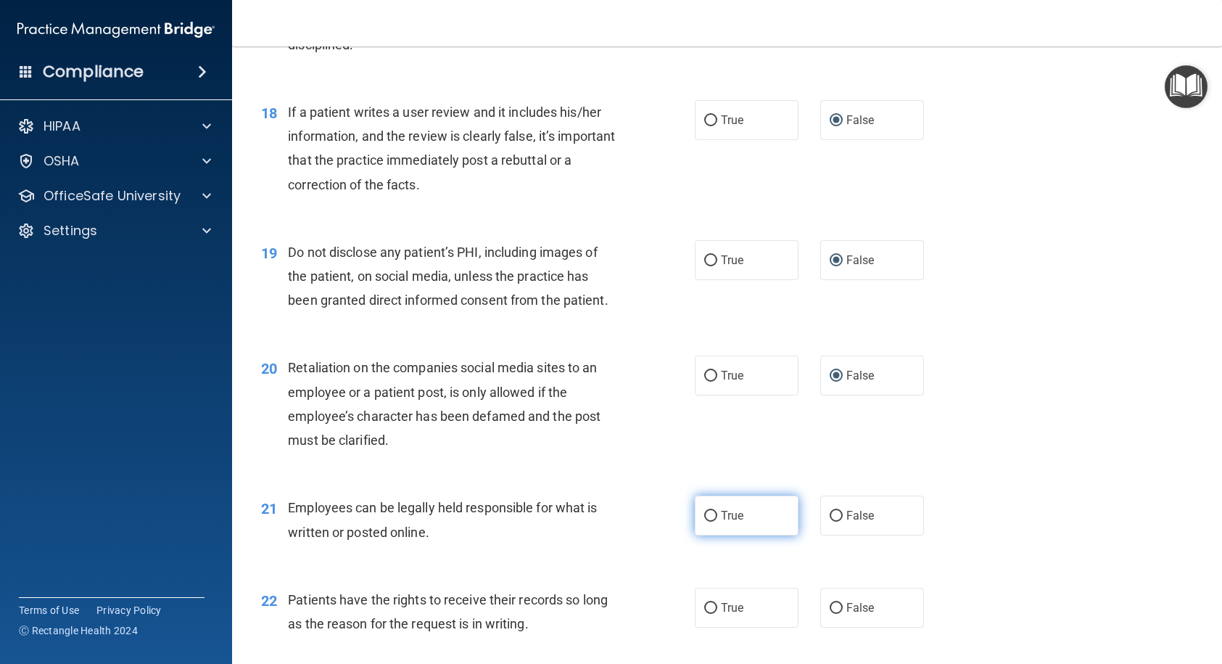
click at [695, 535] on label "True" at bounding box center [747, 515] width 104 height 40
click at [704, 521] on input "True" at bounding box center [710, 516] width 13 height 11
radio input "true"
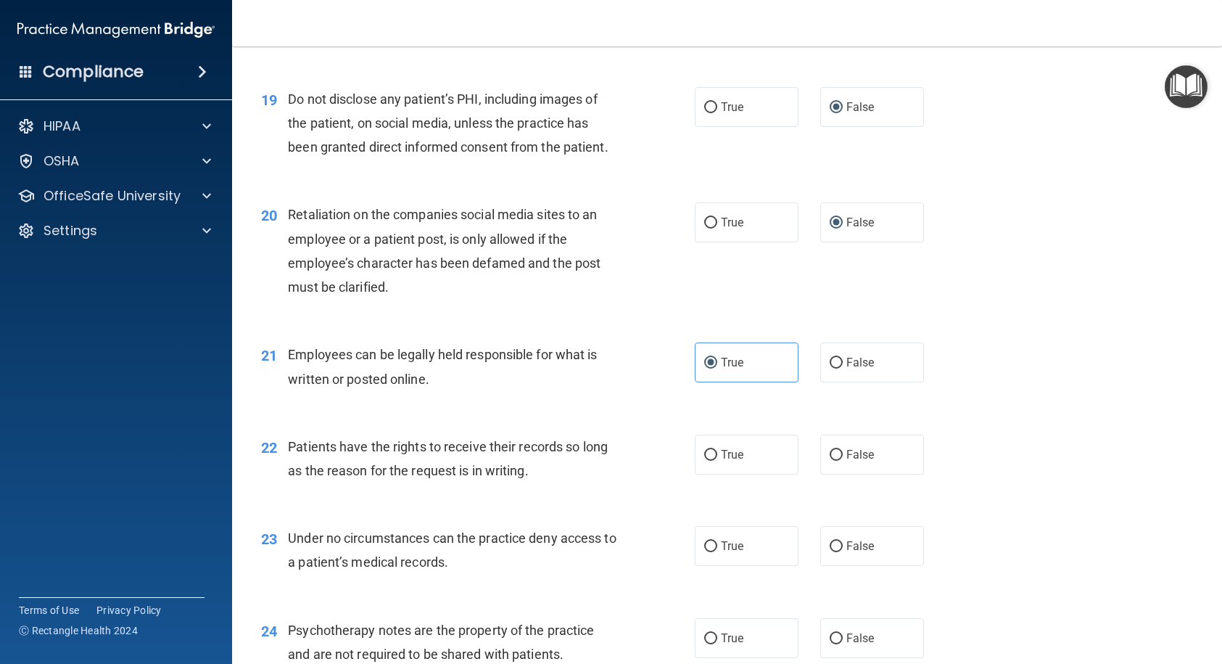
scroll to position [2466, 0]
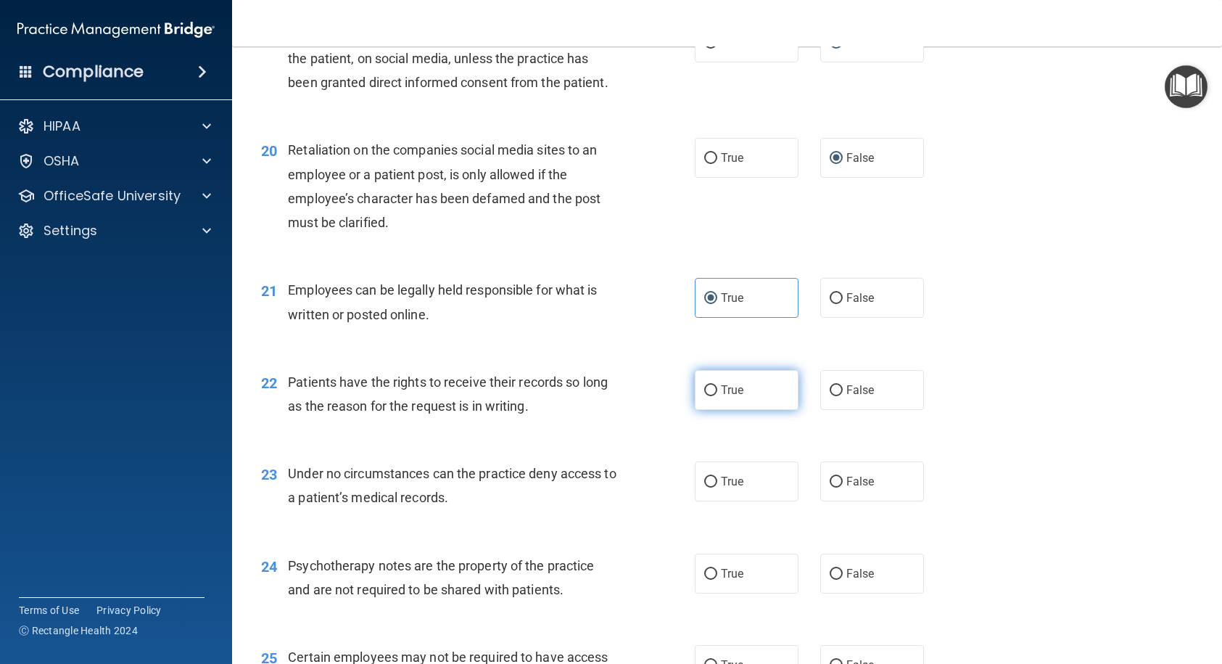
click at [704, 396] on input "True" at bounding box center [710, 390] width 13 height 11
radio input "true"
click at [834, 487] on input "False" at bounding box center [836, 481] width 13 height 11
radio input "true"
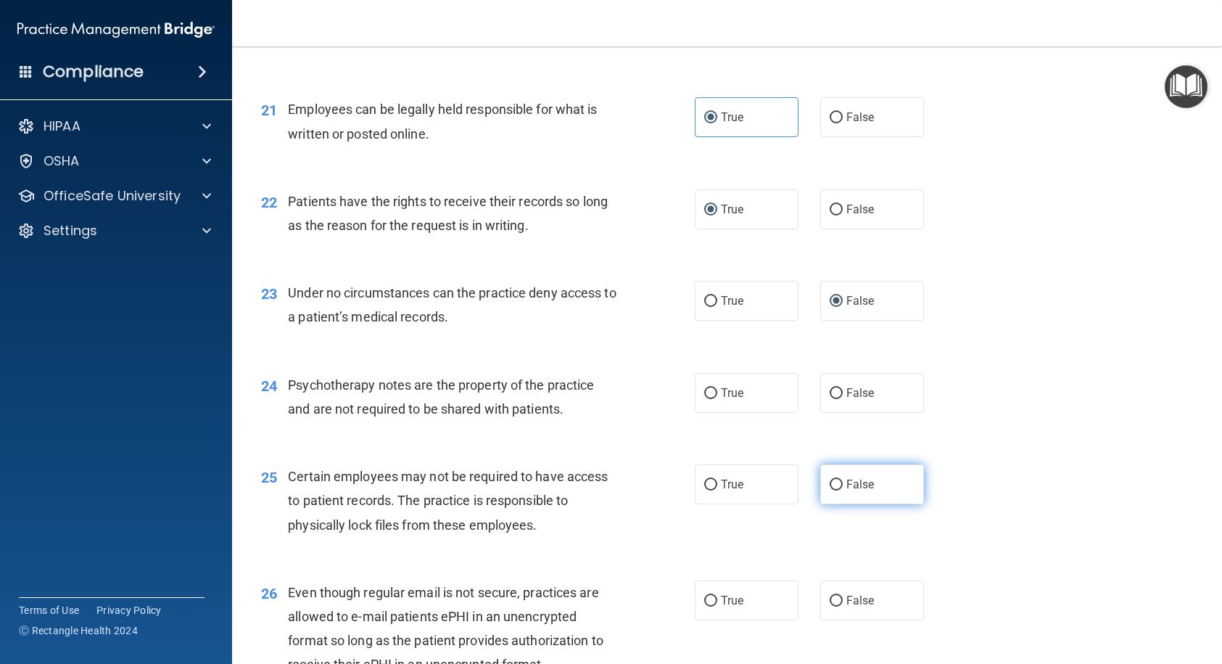
scroll to position [2683, 0]
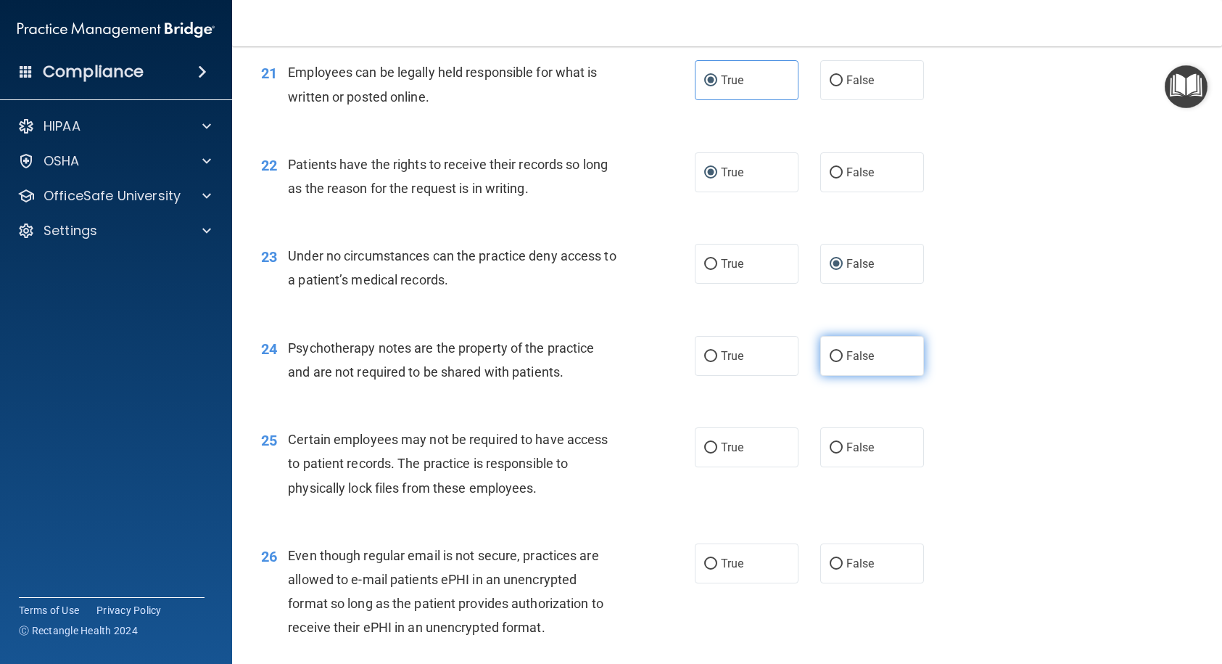
click at [820, 376] on label "False" at bounding box center [872, 356] width 104 height 40
click at [830, 362] on input "False" at bounding box center [836, 356] width 13 height 11
radio input "true"
click at [704, 453] on input "True" at bounding box center [710, 447] width 13 height 11
radio input "true"
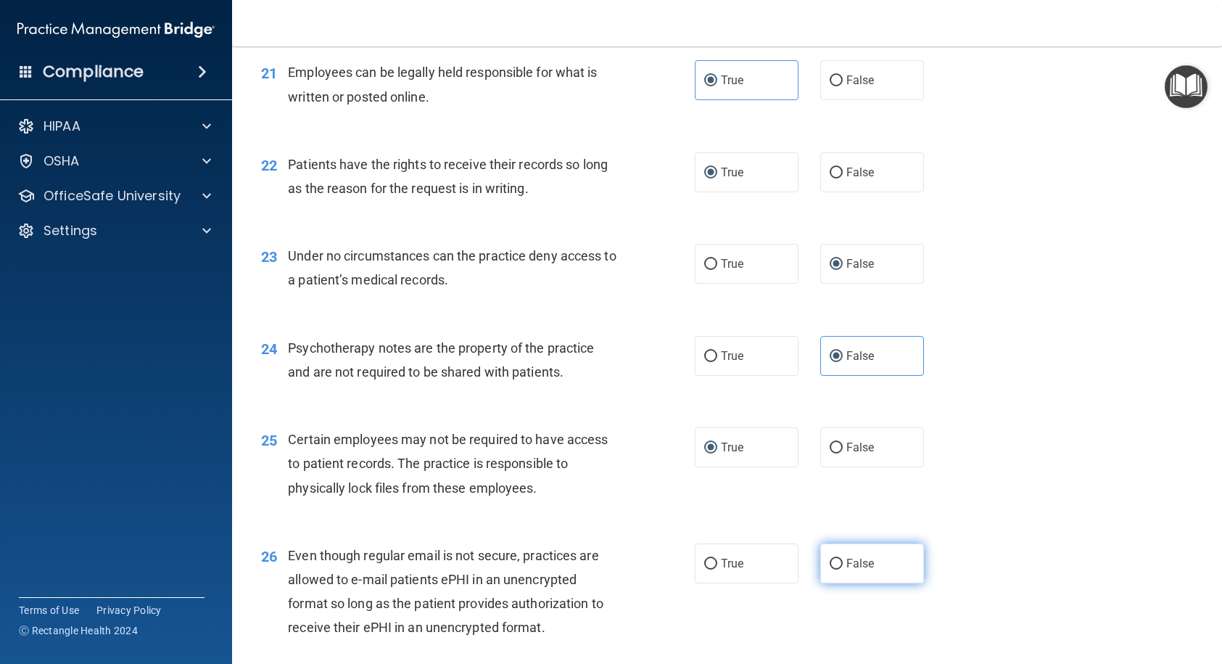
click at [830, 547] on input "False" at bounding box center [836, 563] width 13 height 11
radio input "true"
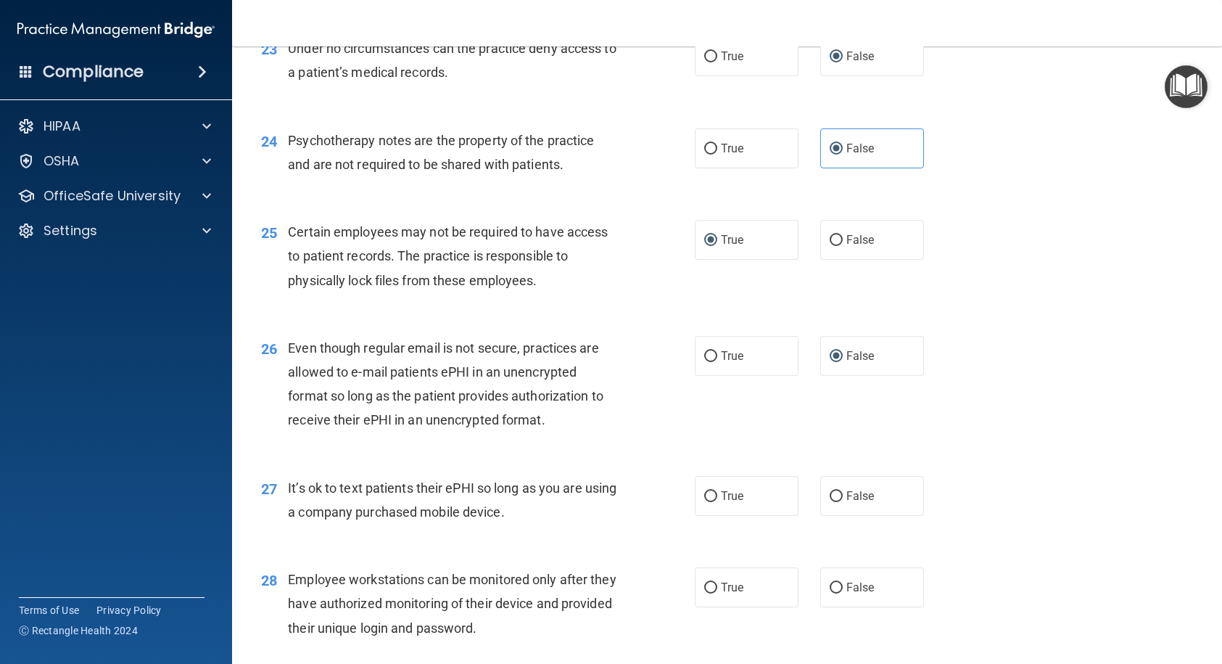
scroll to position [2901, 0]
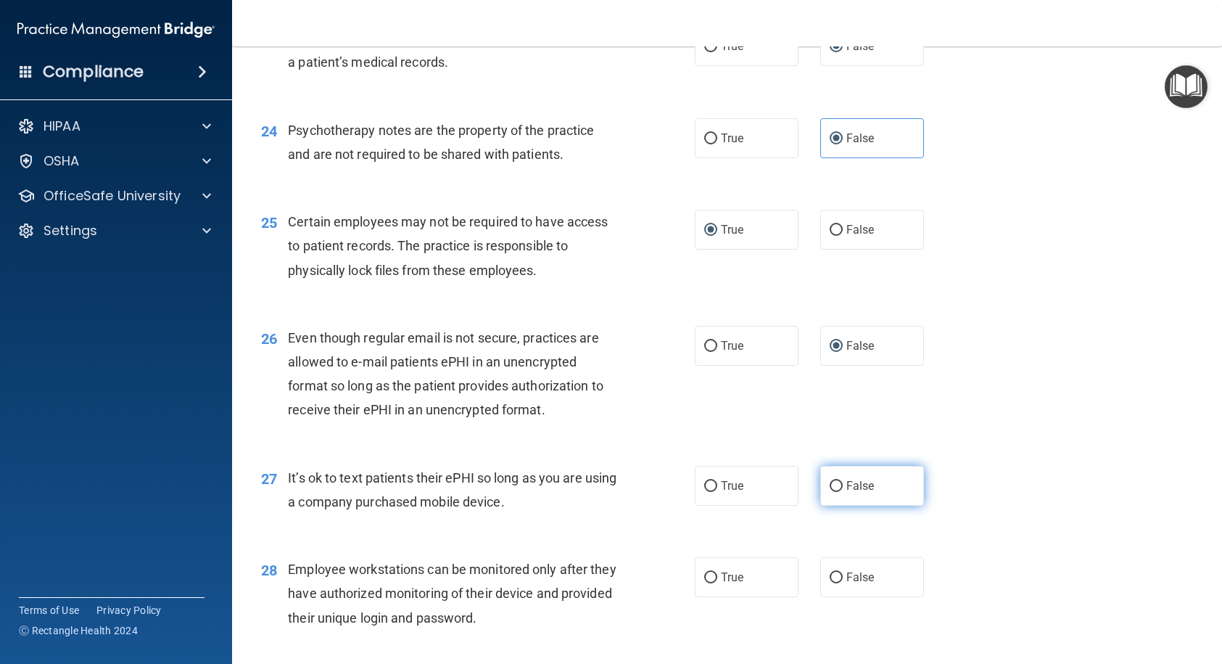
click at [830, 492] on input "False" at bounding box center [836, 486] width 13 height 11
radio input "true"
click at [705, 547] on label "True" at bounding box center [747, 577] width 104 height 40
click at [705, 547] on input "True" at bounding box center [710, 577] width 13 height 11
radio input "true"
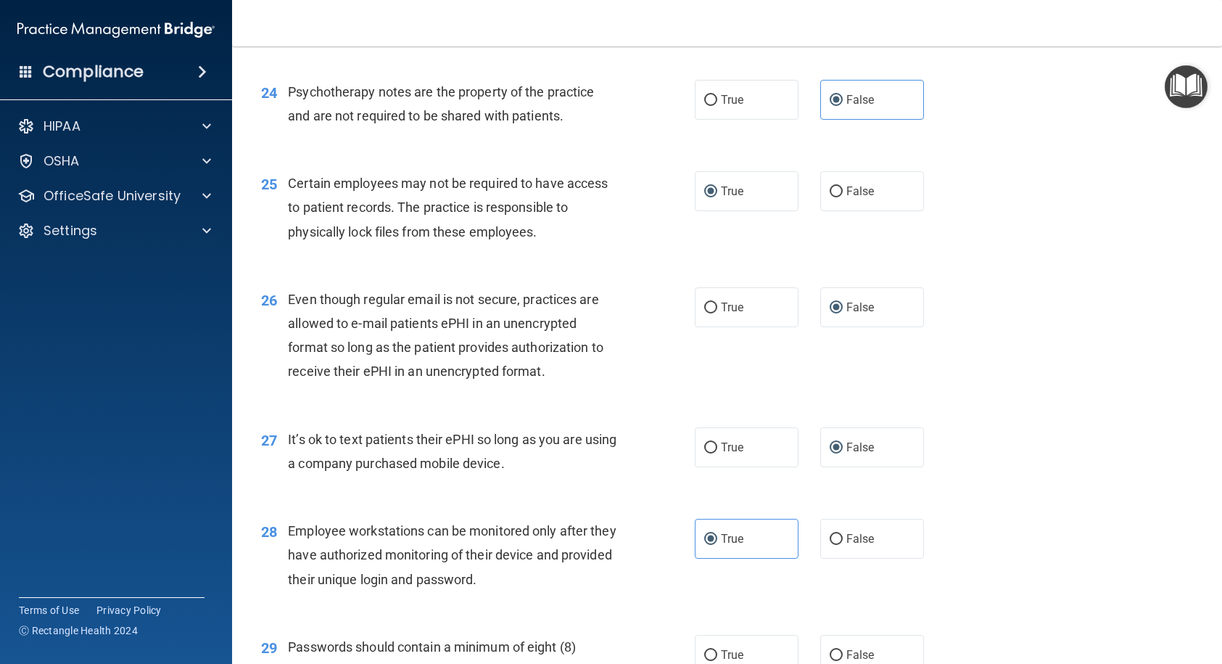
scroll to position [3118, 0]
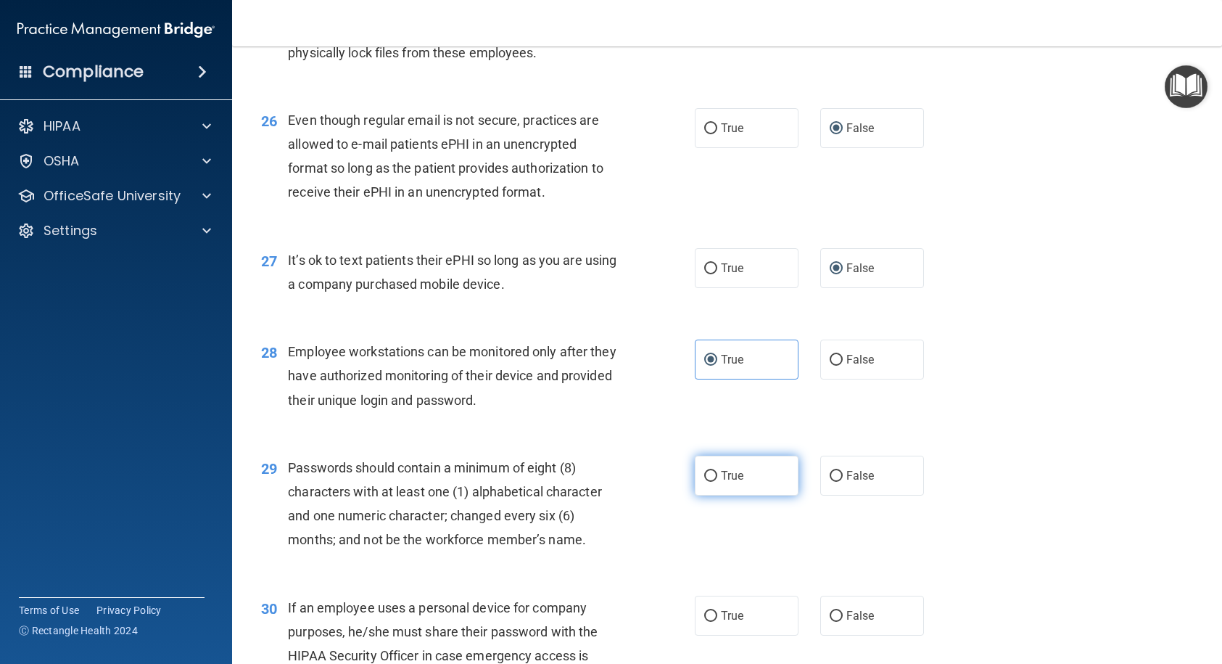
click at [706, 482] on input "True" at bounding box center [710, 476] width 13 height 11
radio input "true"
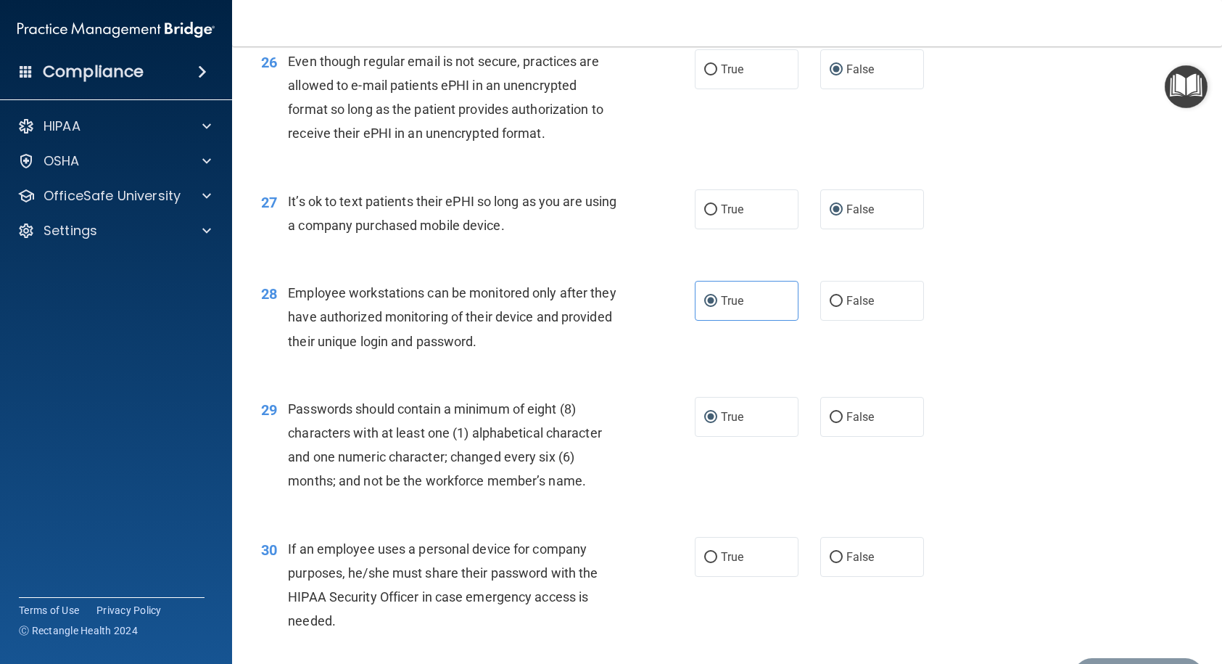
scroll to position [3263, 0]
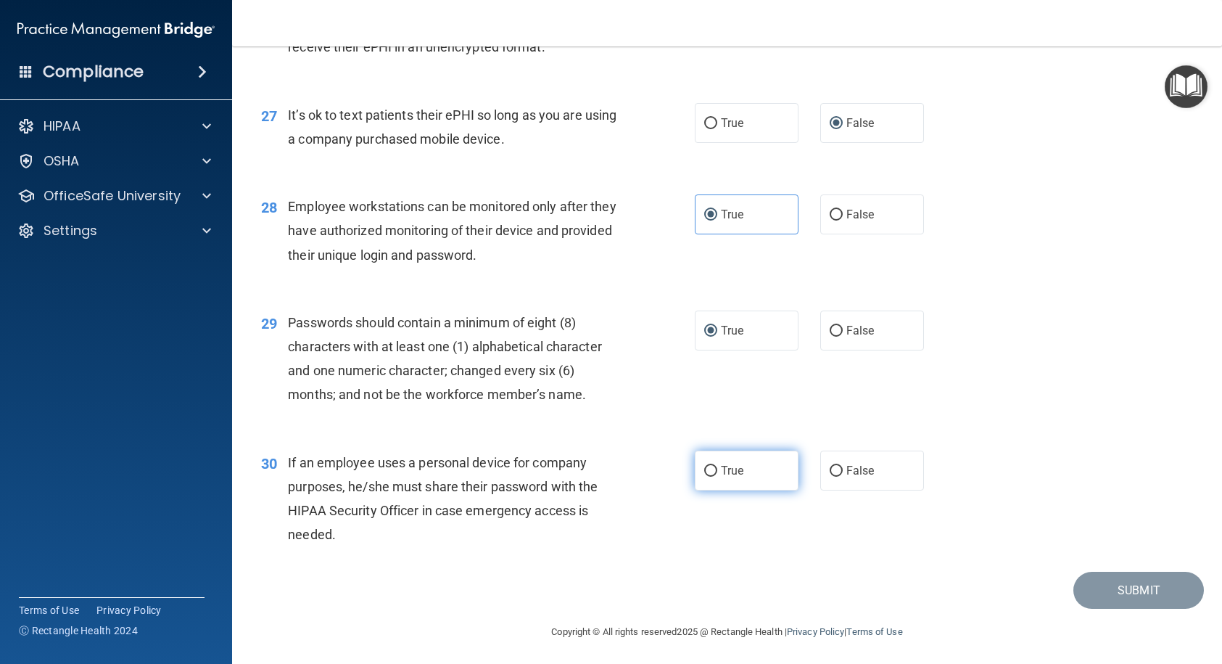
click at [708, 476] on input "True" at bounding box center [710, 471] width 13 height 11
radio input "true"
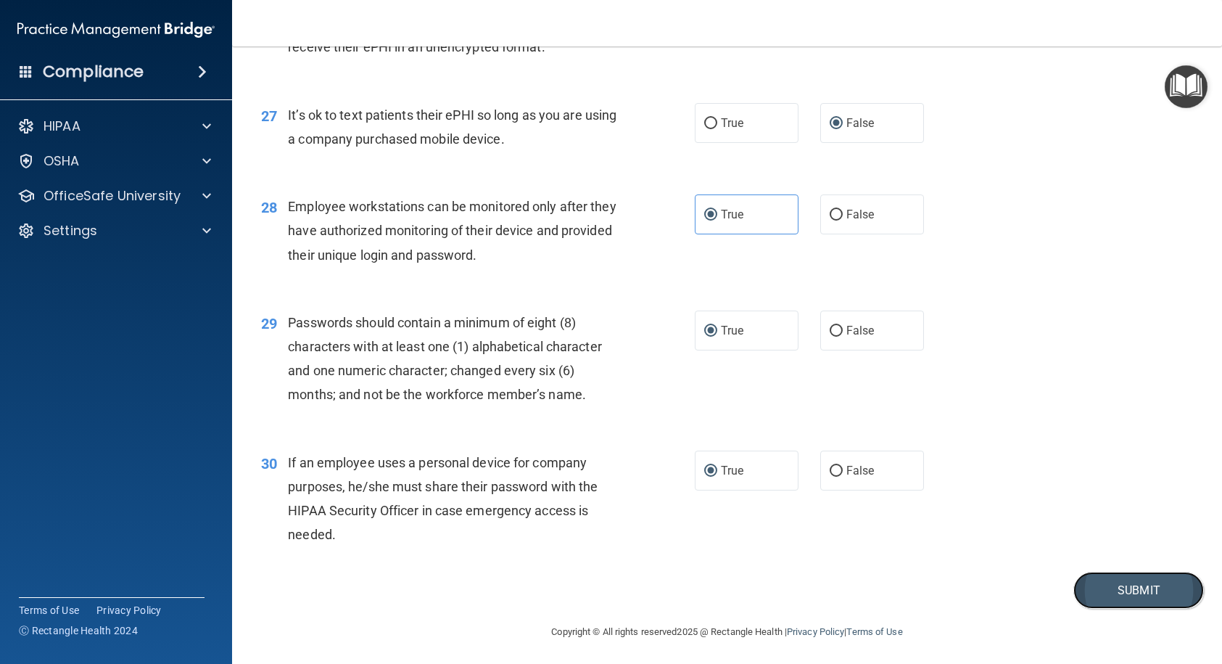
click at [1095, 547] on button "Submit" at bounding box center [1138, 589] width 131 height 37
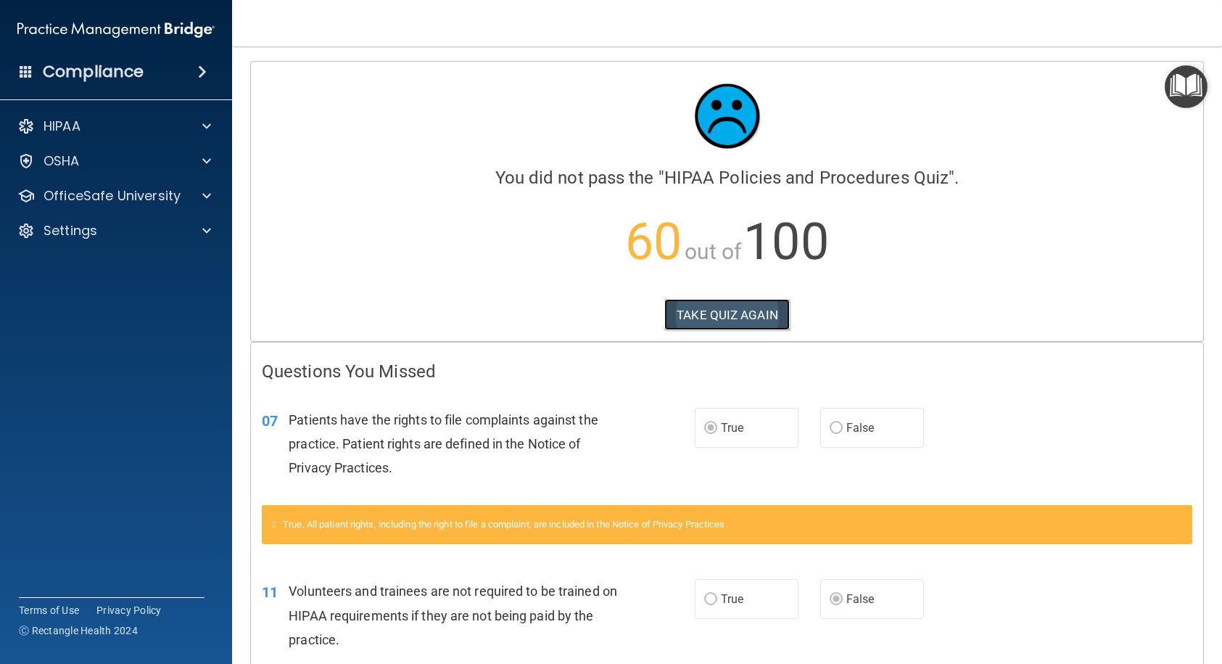
click at [752, 308] on button "TAKE QUIZ AGAIN" at bounding box center [726, 315] width 125 height 32
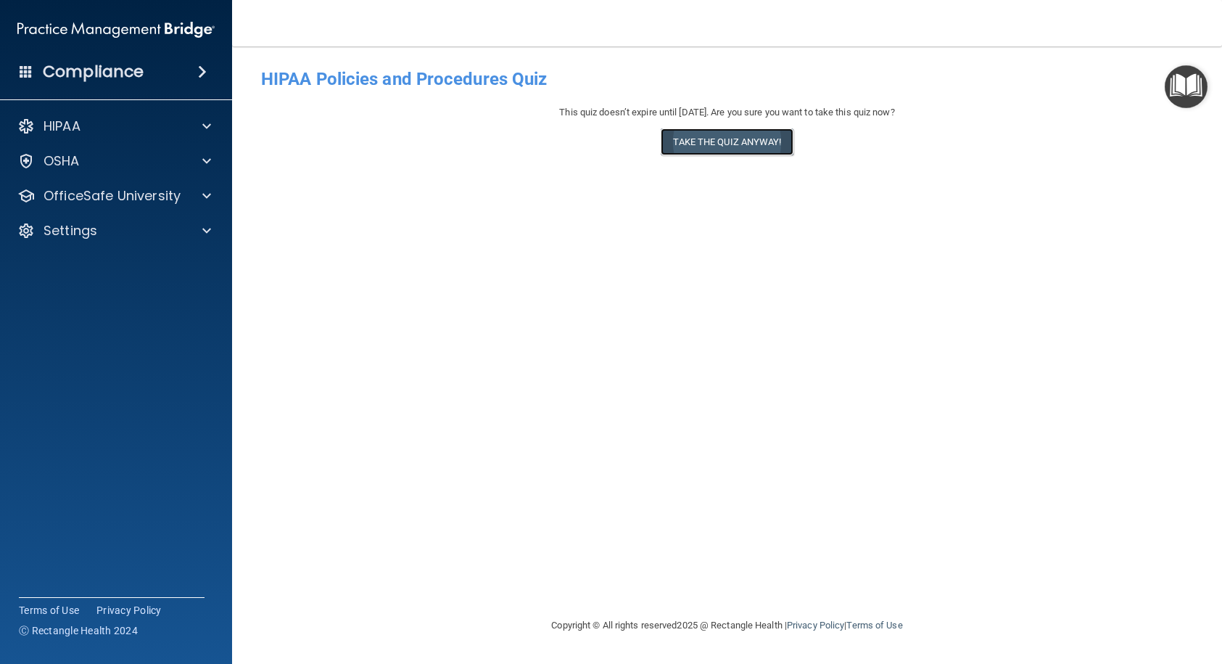
click at [738, 146] on button "Take the quiz anyway!" at bounding box center [727, 141] width 132 height 27
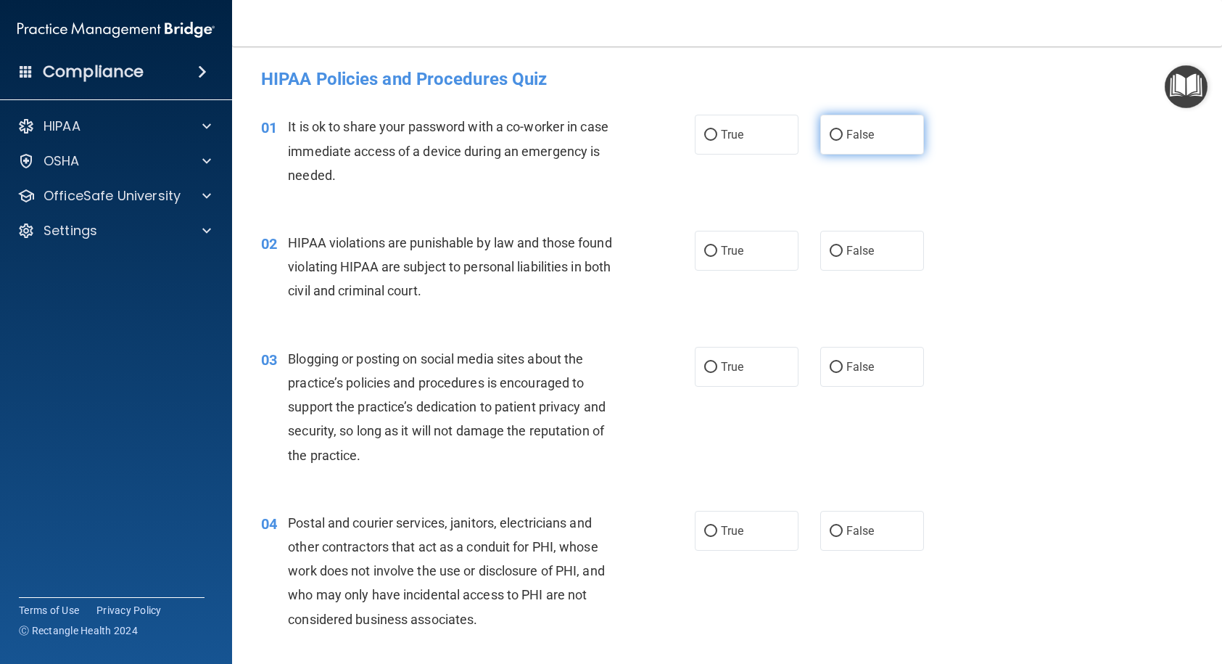
click at [830, 135] on input "False" at bounding box center [836, 135] width 13 height 11
radio input "true"
click at [1091, 492] on div "04 Postal and courier services, janitors, electricians and other contractors th…" at bounding box center [727, 574] width 954 height 164
click at [711, 246] on label "True" at bounding box center [747, 251] width 104 height 40
click at [711, 246] on input "True" at bounding box center [710, 251] width 13 height 11
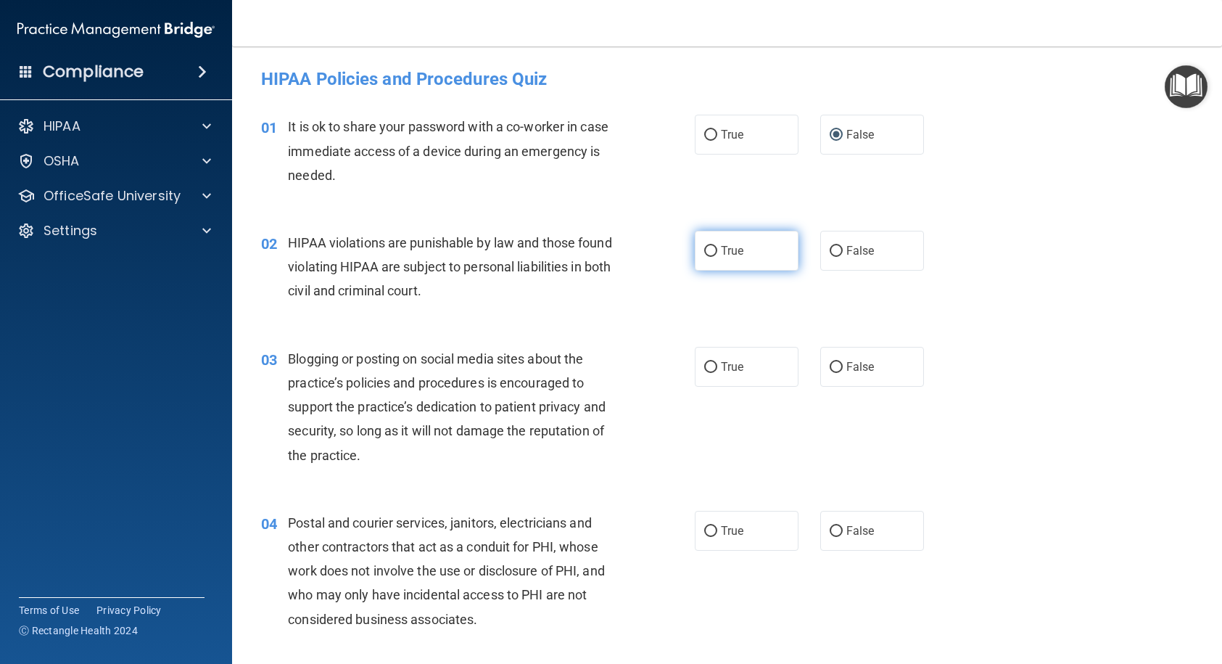
radio input "true"
click at [830, 363] on input "False" at bounding box center [836, 367] width 13 height 11
radio input "true"
drag, startPoint x: 696, startPoint y: 526, endPoint x: 706, endPoint y: 516, distance: 14.9
click at [701, 522] on label "True" at bounding box center [747, 531] width 104 height 40
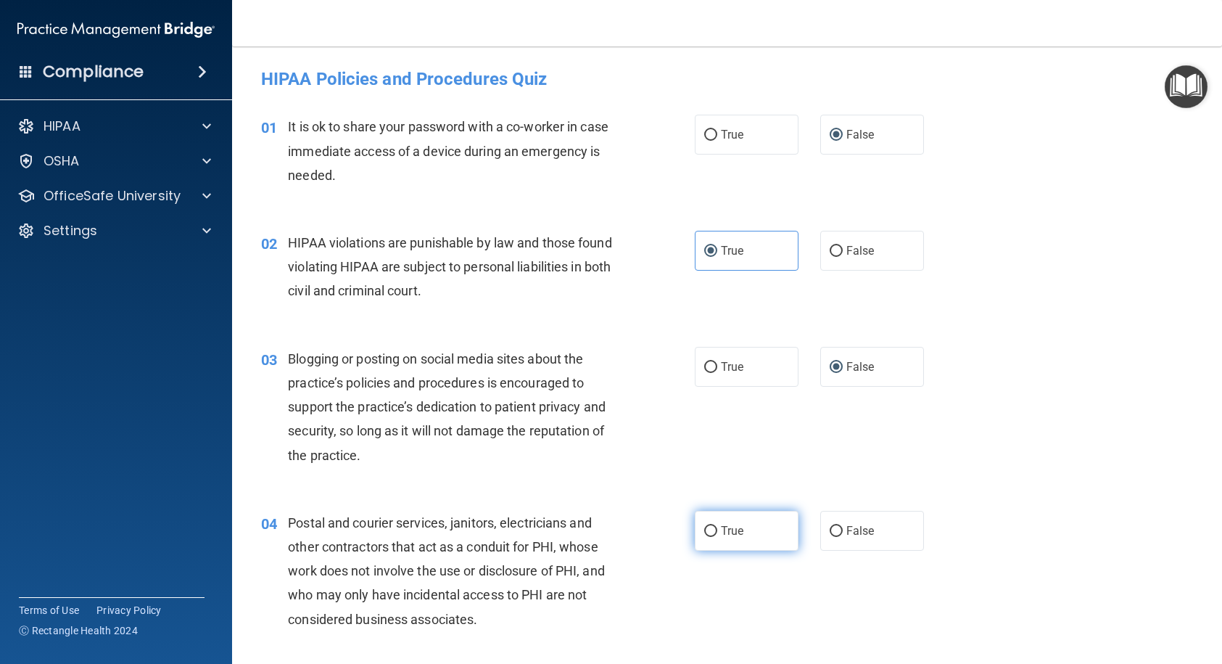
click at [704, 526] on input "True" at bounding box center [710, 531] width 13 height 11
radio input "true"
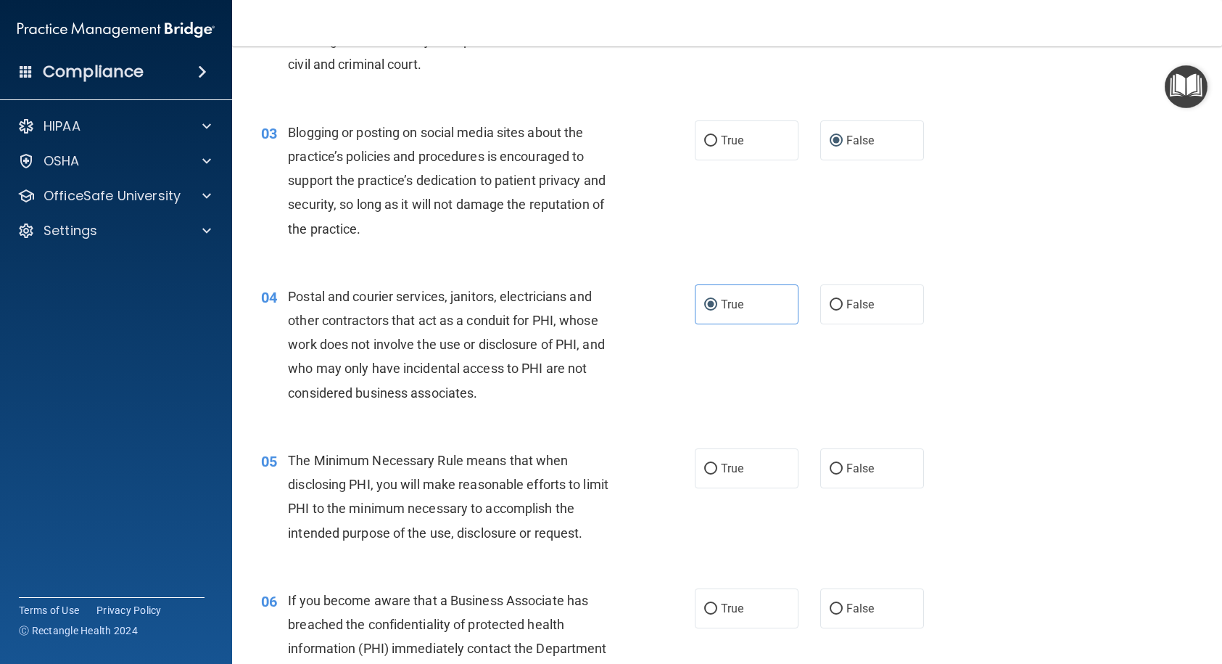
scroll to position [290, 0]
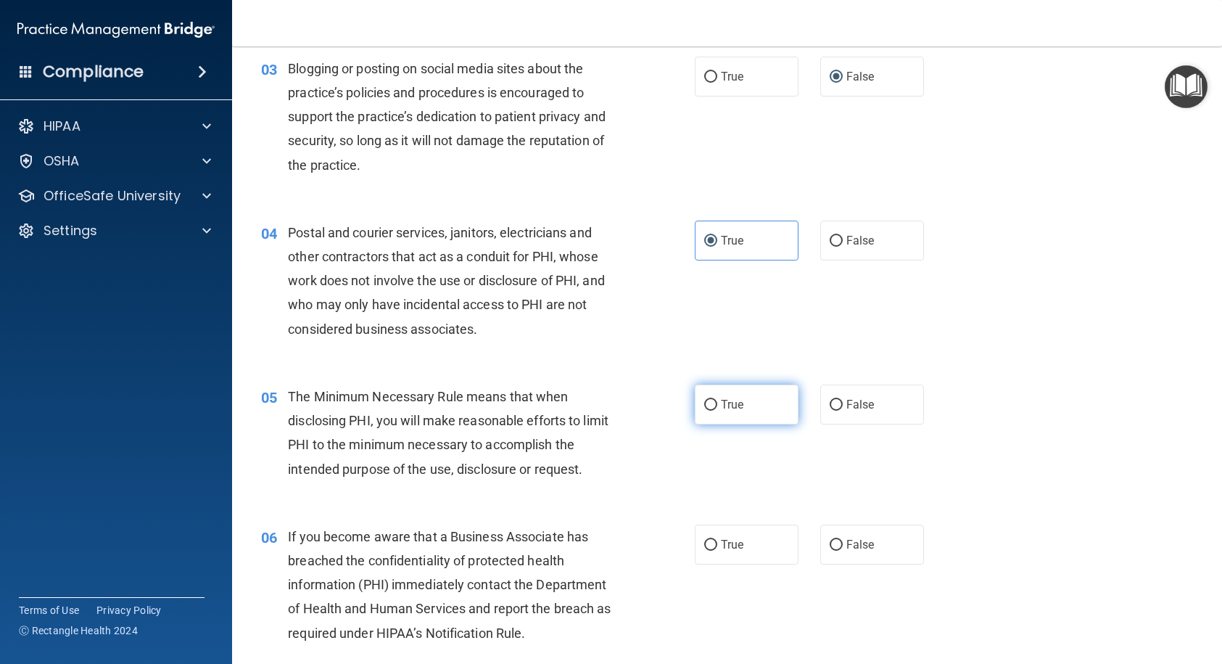
click at [704, 402] on input "True" at bounding box center [710, 405] width 13 height 11
radio input "true"
click at [830, 542] on input "False" at bounding box center [836, 545] width 13 height 11
radio input "true"
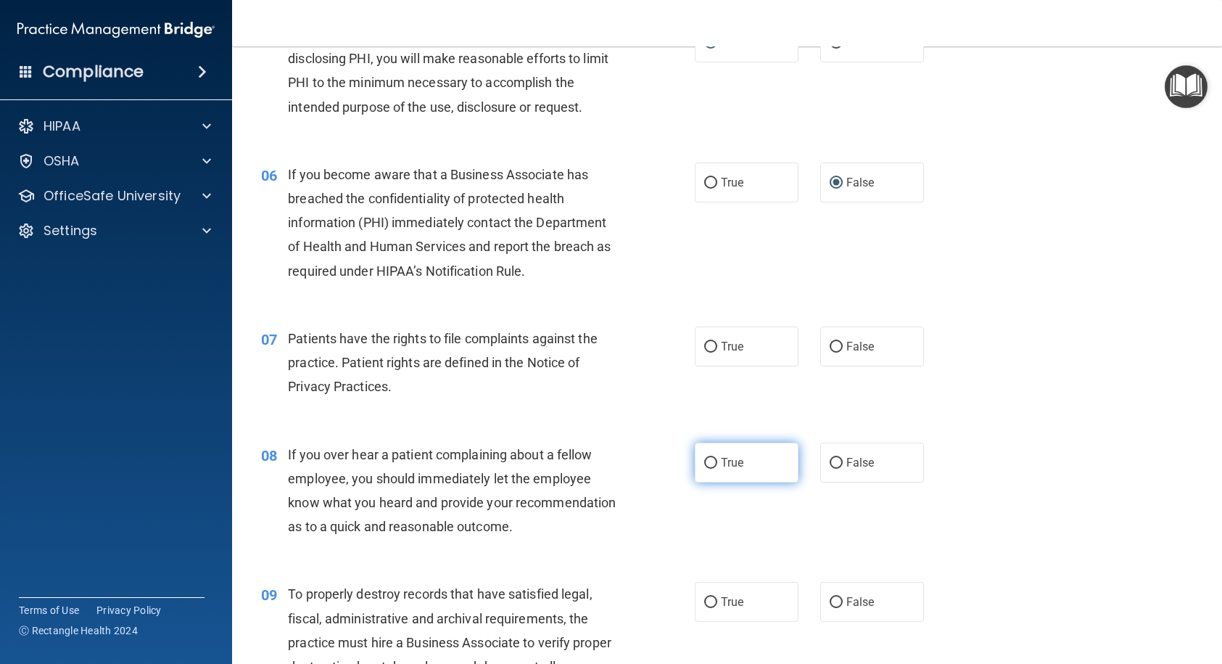
scroll to position [653, 0]
click at [704, 341] on input "True" at bounding box center [710, 346] width 13 height 11
radio input "true"
click at [830, 459] on input "False" at bounding box center [836, 462] width 13 height 11
radio input "true"
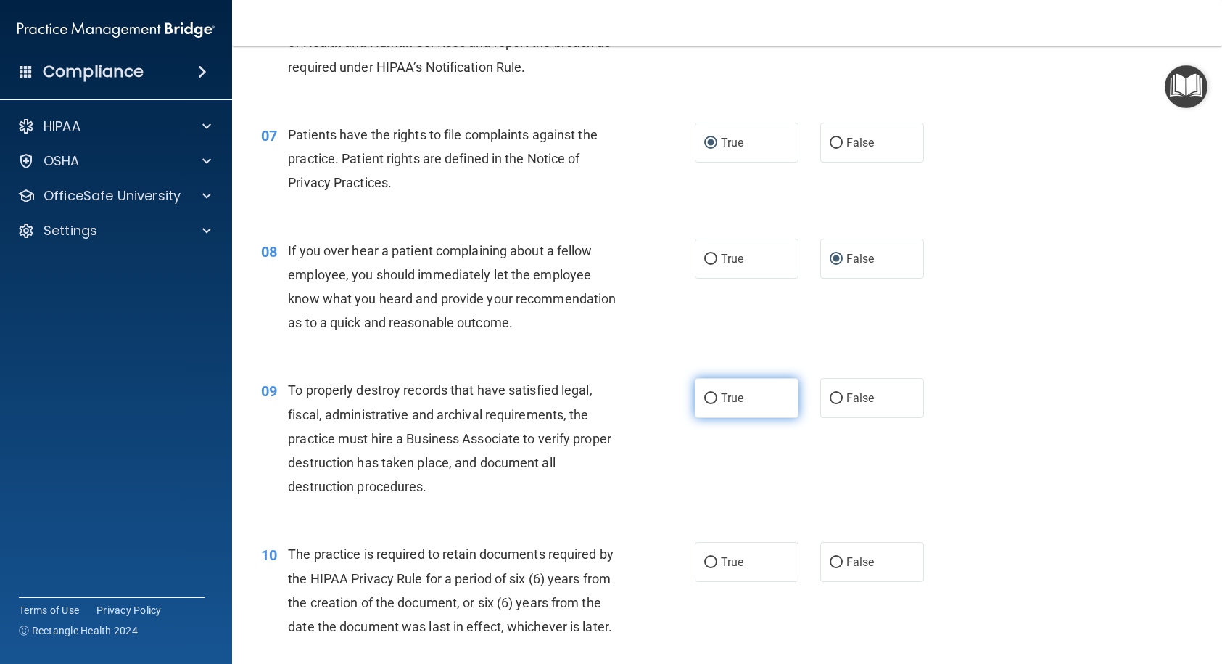
scroll to position [870, 0]
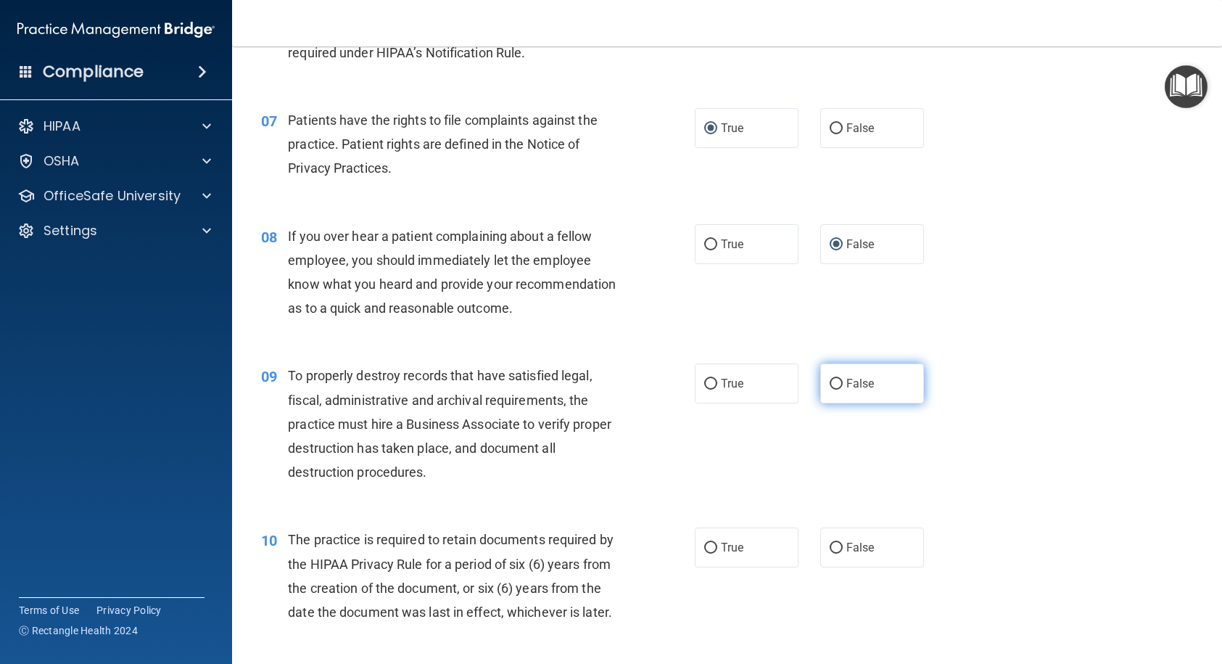
click at [830, 389] on input "False" at bounding box center [836, 384] width 13 height 11
radio input "true"
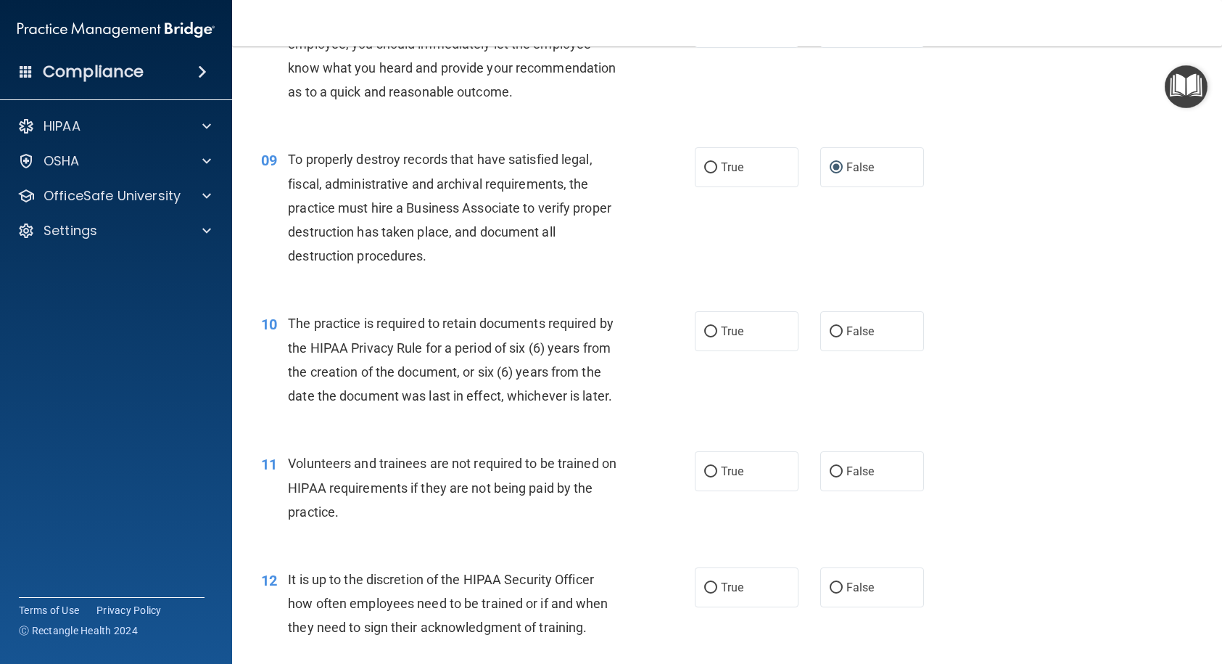
scroll to position [1088, 0]
click at [701, 345] on label "True" at bounding box center [747, 330] width 104 height 40
click at [704, 336] on input "True" at bounding box center [710, 330] width 13 height 11
radio input "true"
click at [709, 476] on input "True" at bounding box center [710, 470] width 13 height 11
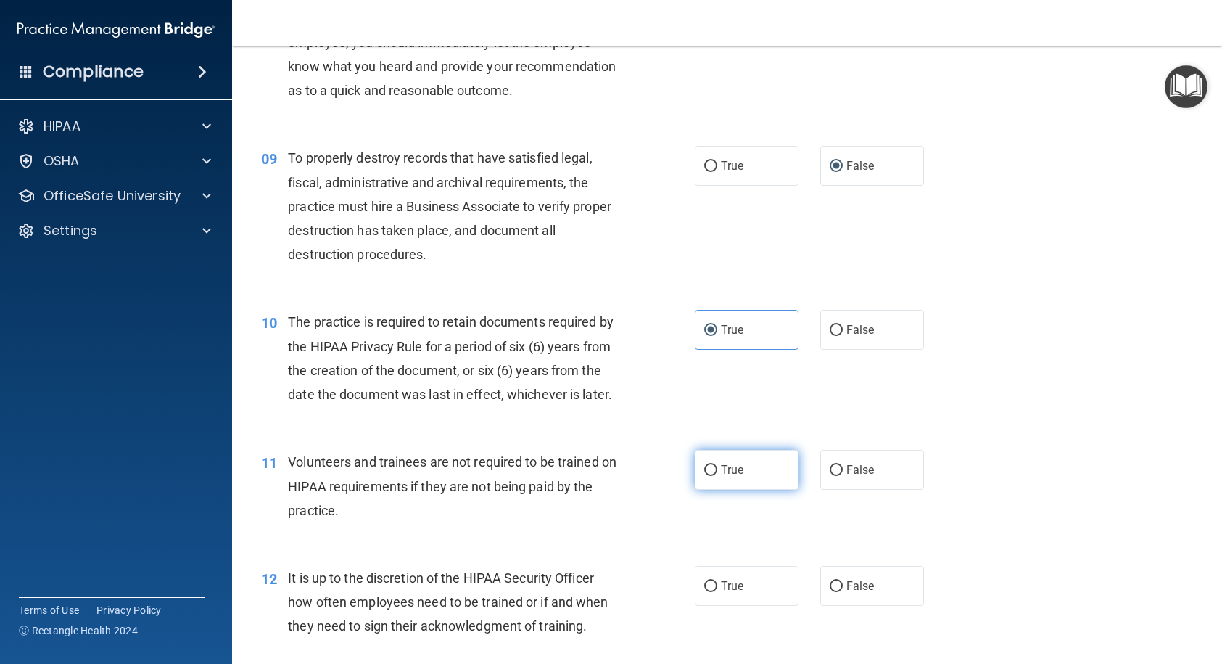
radio input "true"
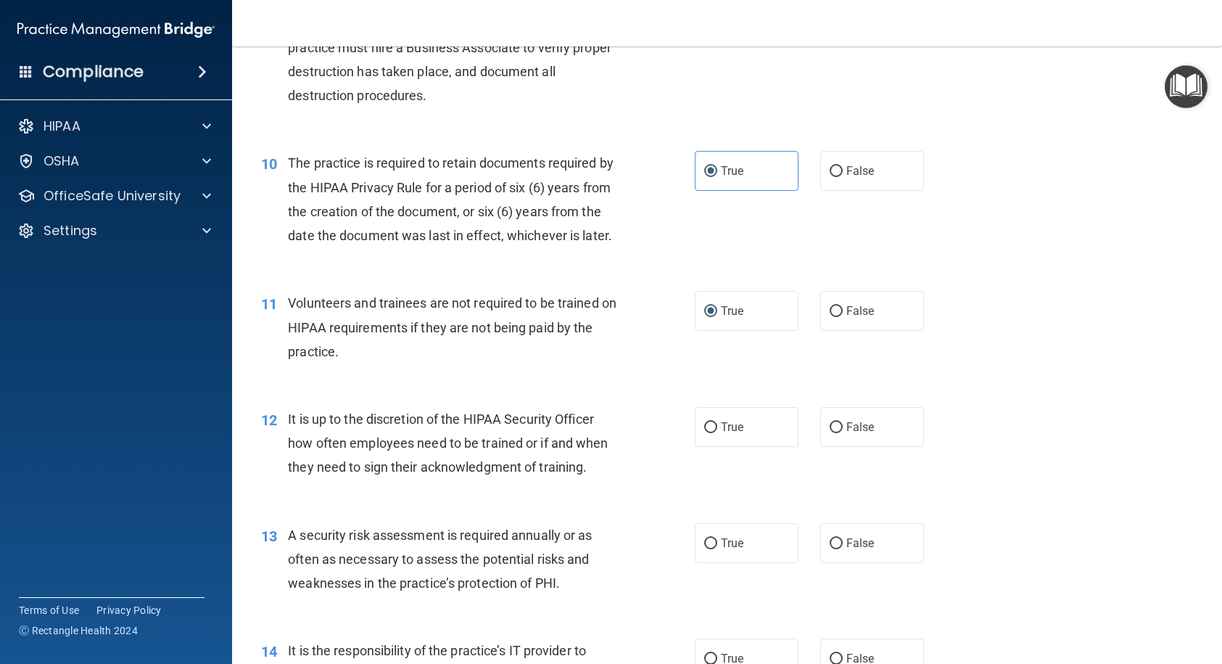
scroll to position [1305, 0]
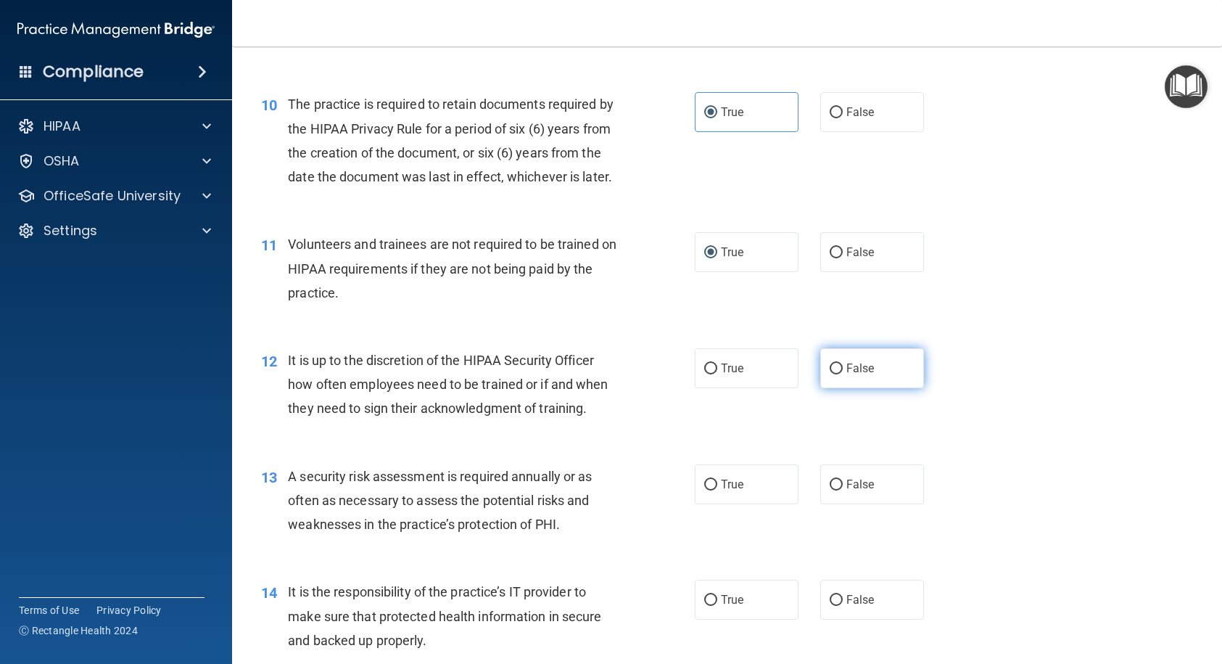
click at [830, 374] on input "False" at bounding box center [836, 368] width 13 height 11
radio input "true"
click at [704, 490] on input "True" at bounding box center [710, 484] width 13 height 11
radio input "true"
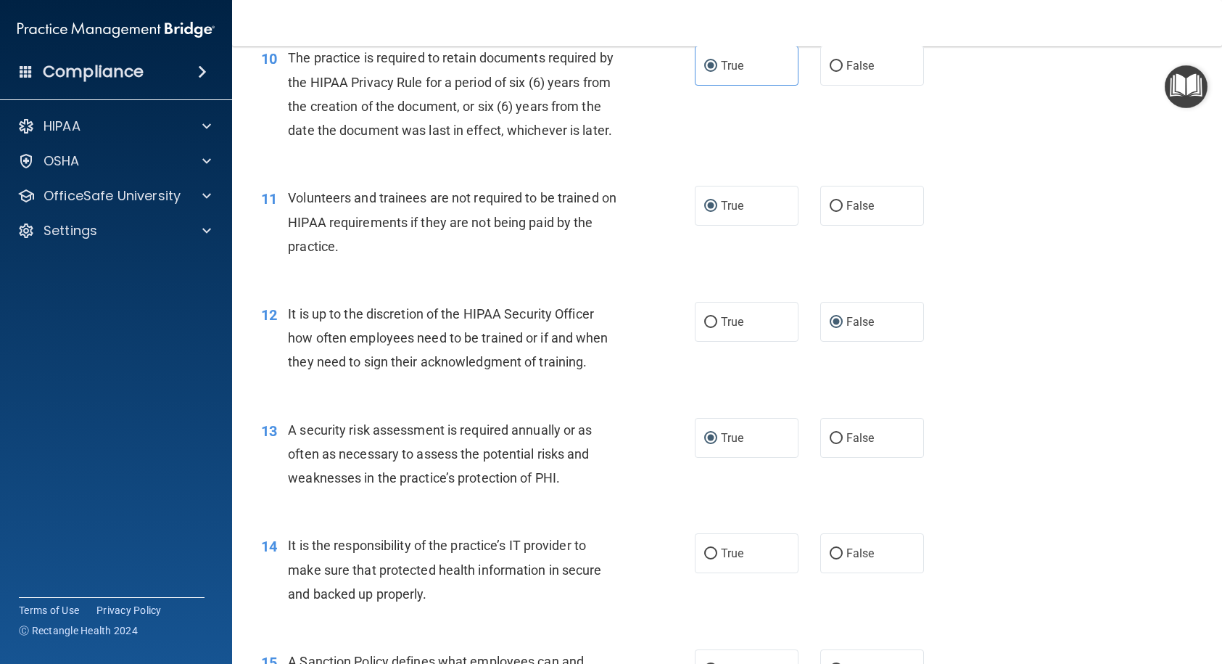
scroll to position [1523, 0]
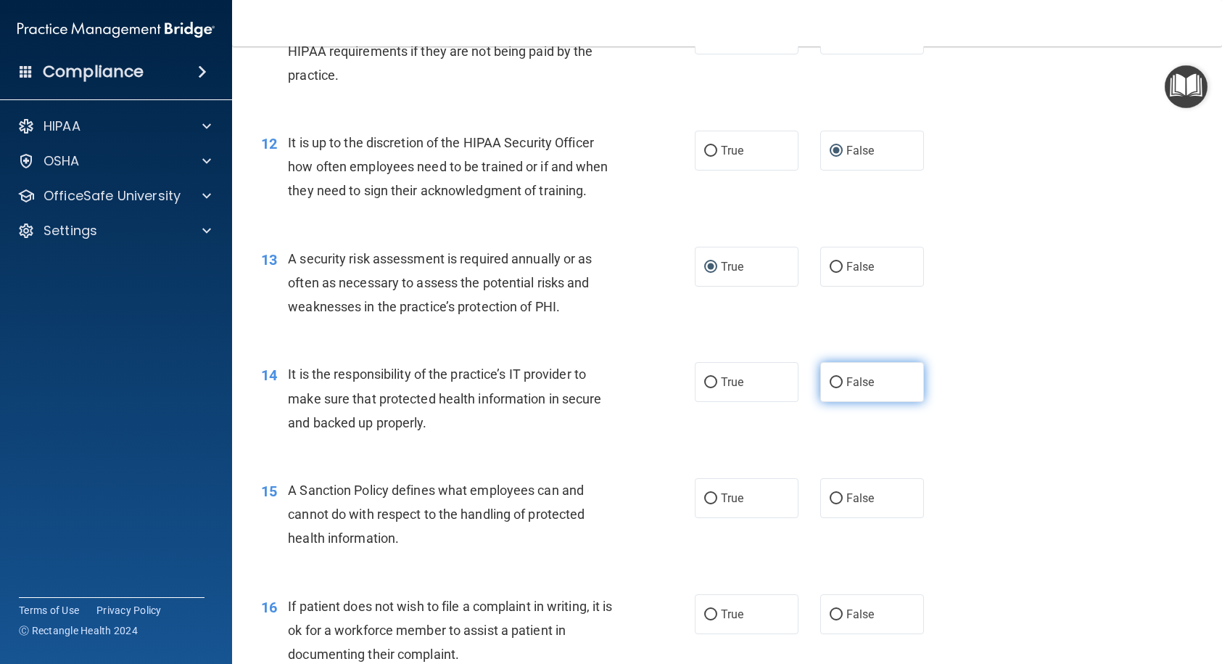
click at [830, 388] on input "False" at bounding box center [836, 382] width 13 height 11
radio input "true"
click at [830, 504] on input "False" at bounding box center [836, 498] width 13 height 11
radio input "true"
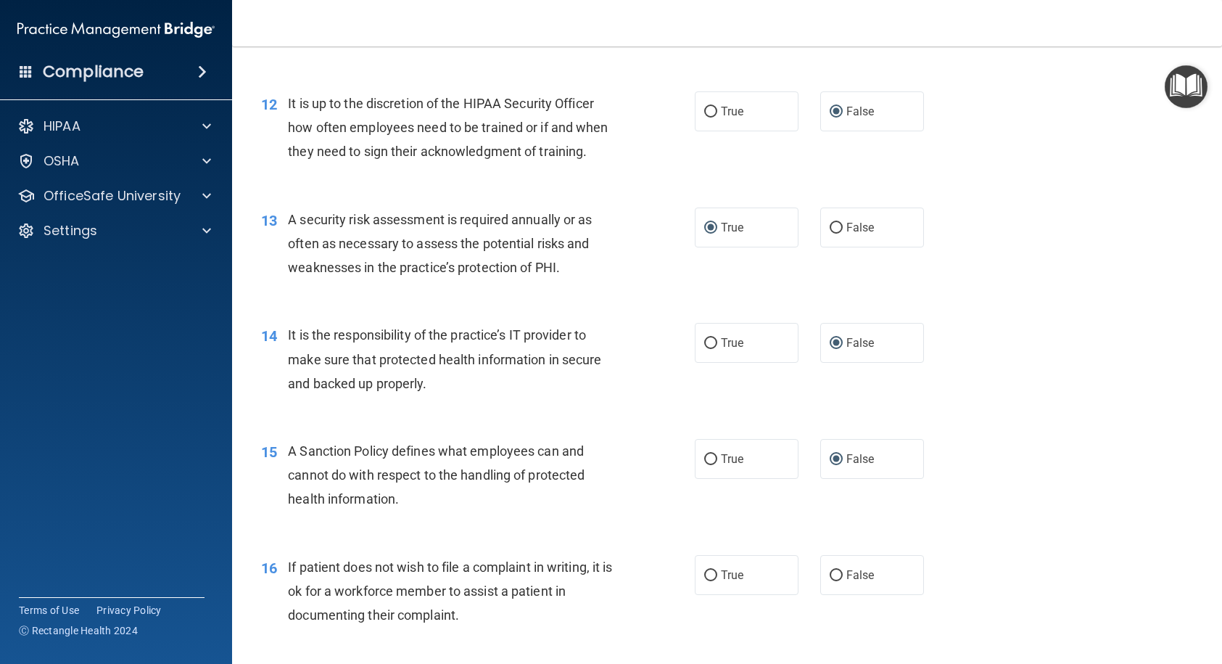
scroll to position [1595, 0]
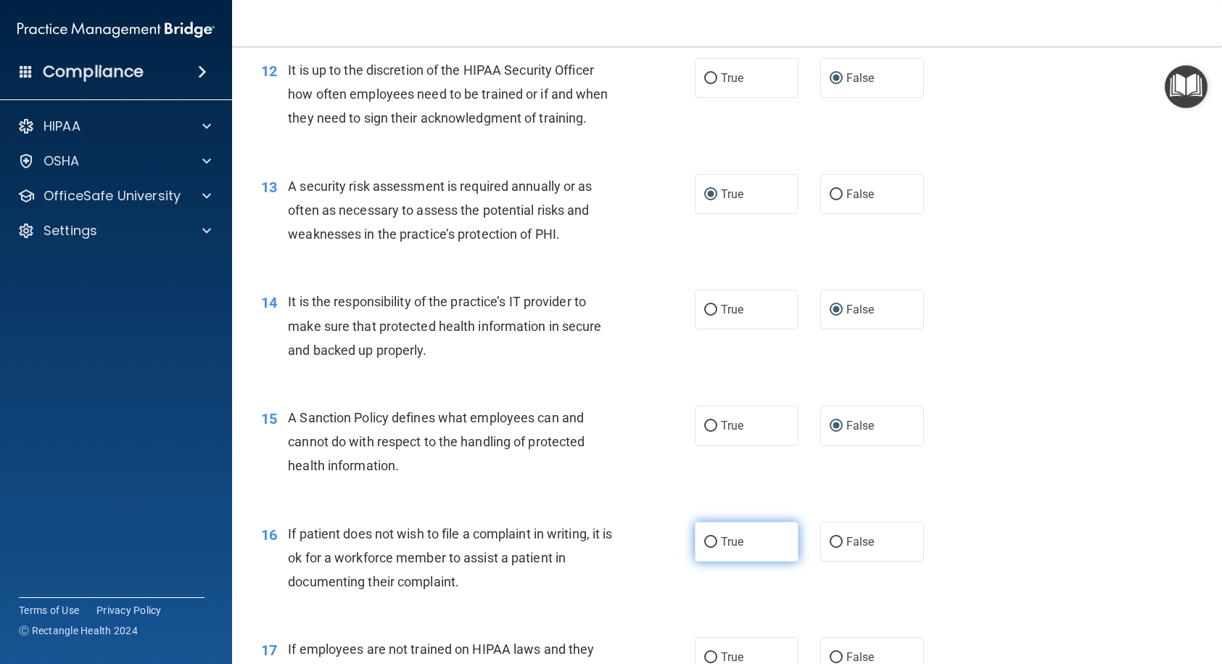
drag, startPoint x: 703, startPoint y: 592, endPoint x: 714, endPoint y: 582, distance: 14.9
click at [704, 547] on input "True" at bounding box center [710, 542] width 13 height 11
radio input "true"
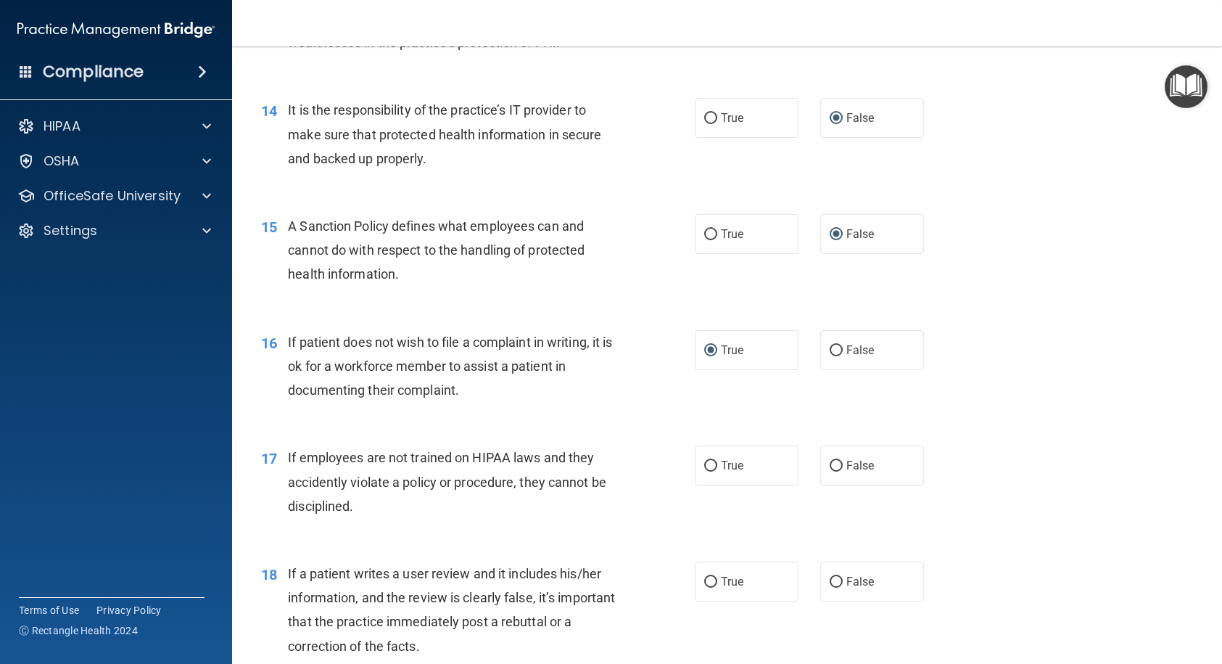
scroll to position [1886, 0]
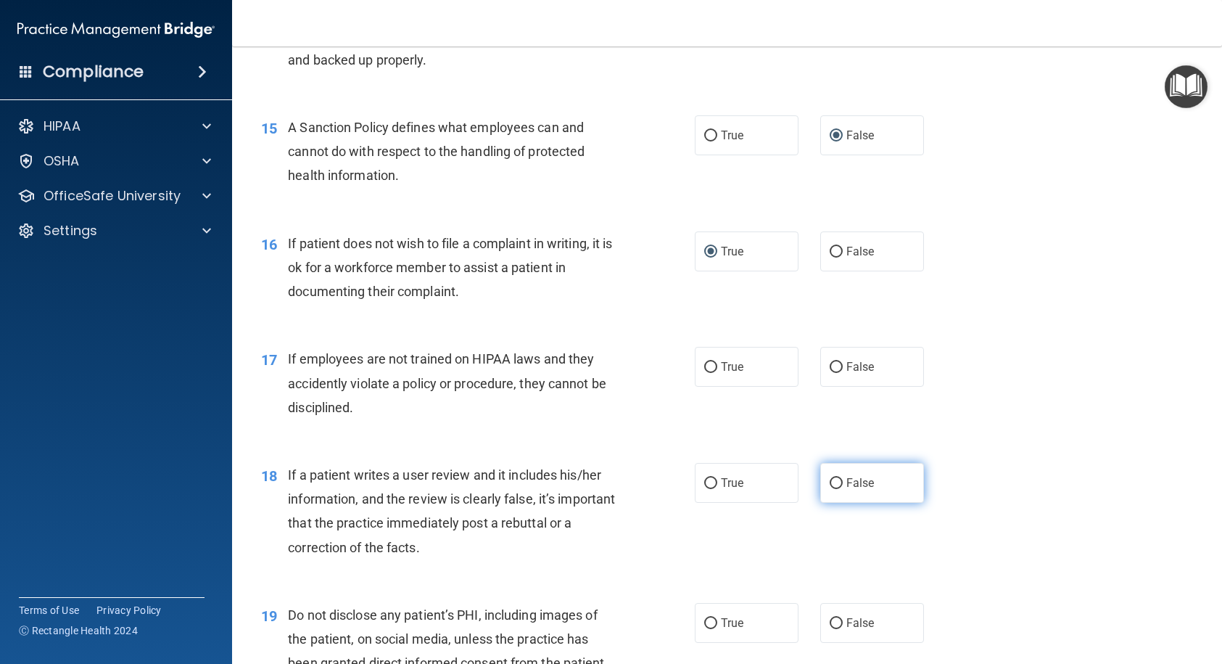
click at [830, 489] on input "False" at bounding box center [836, 483] width 13 height 11
radio input "true"
click at [823, 387] on label "False" at bounding box center [872, 367] width 104 height 40
click at [830, 373] on input "False" at bounding box center [836, 367] width 13 height 11
radio input "true"
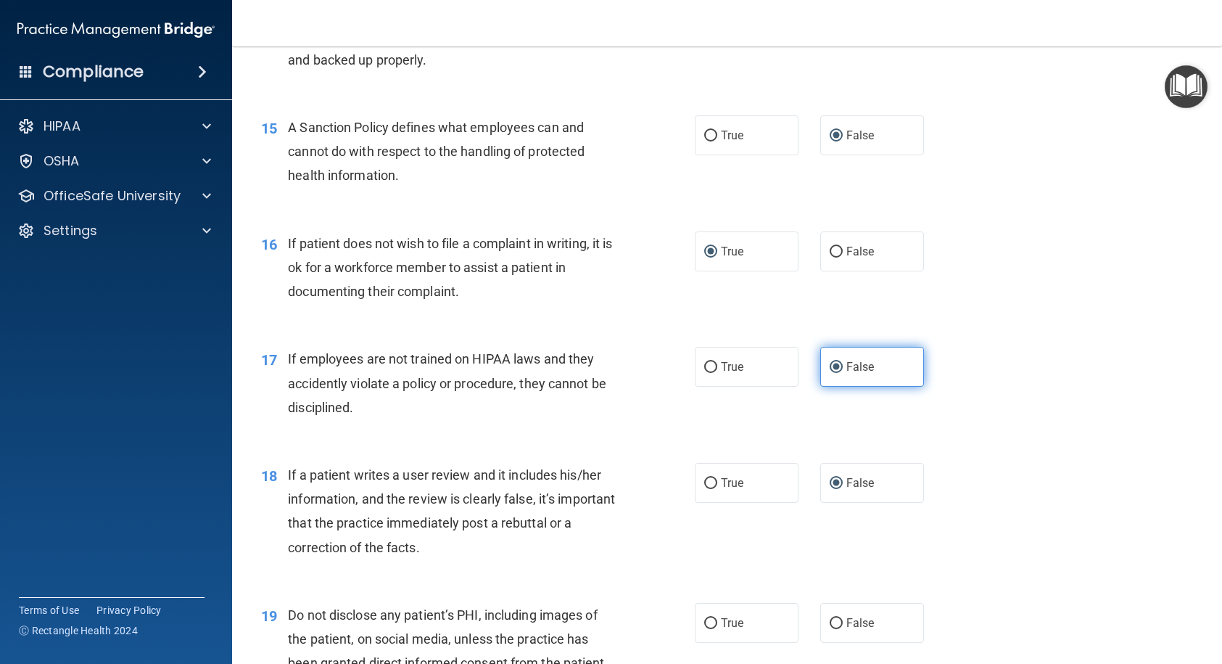
click at [830, 373] on input "False" at bounding box center [836, 367] width 13 height 11
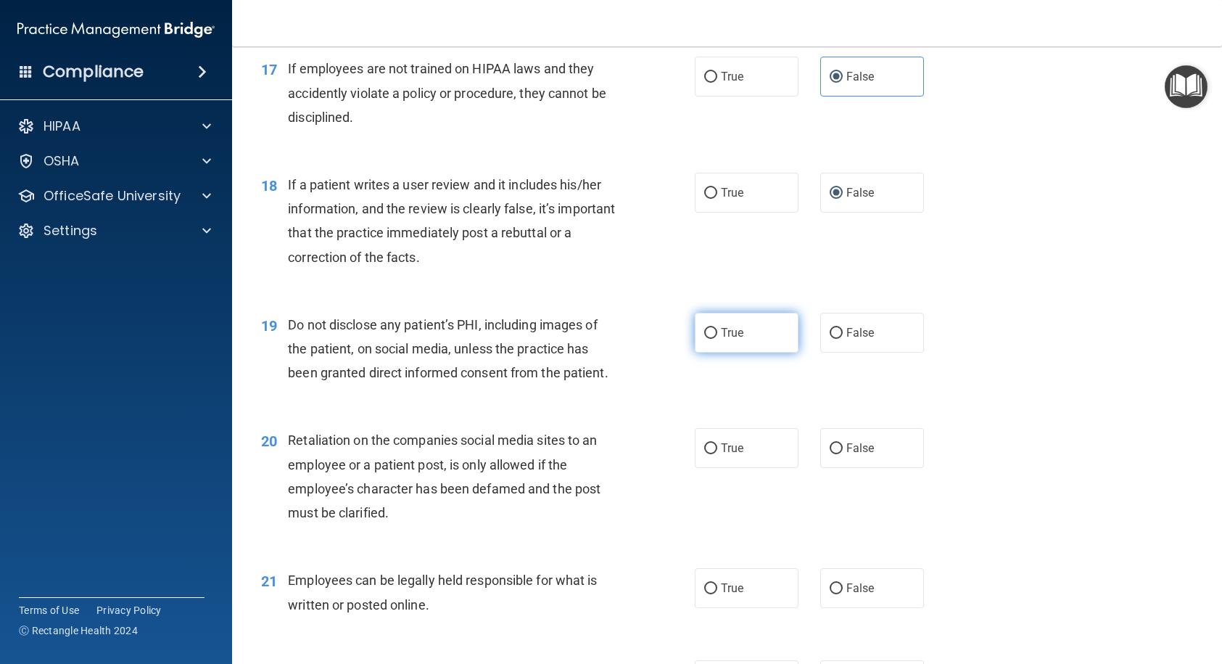
click at [704, 339] on input "True" at bounding box center [710, 333] width 13 height 11
radio input "true"
click at [830, 454] on input "False" at bounding box center [836, 448] width 13 height 11
radio input "true"
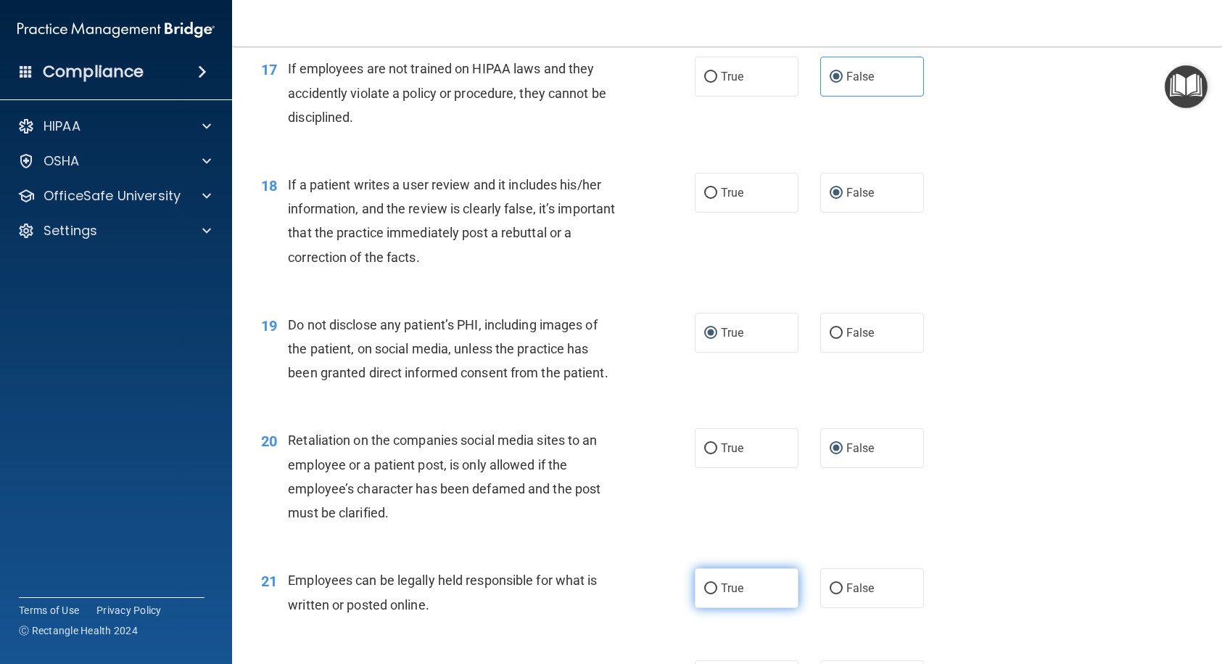
click at [706, 547] on label "True" at bounding box center [747, 588] width 104 height 40
click at [706, 547] on input "True" at bounding box center [710, 588] width 13 height 11
radio input "true"
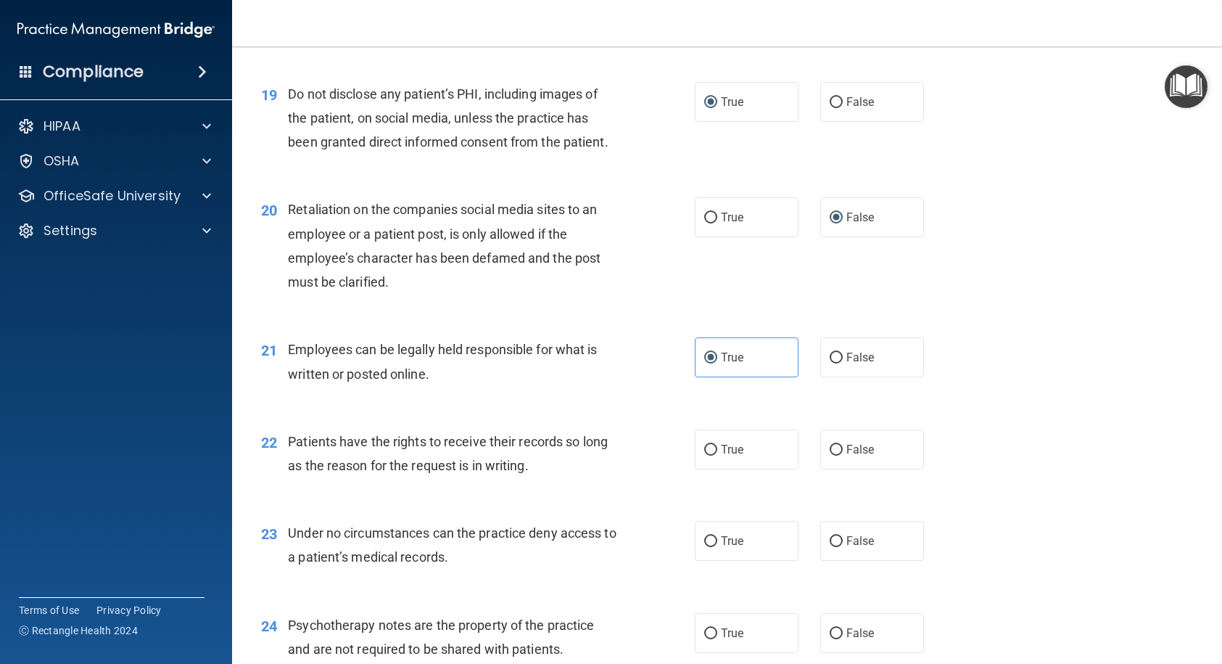
scroll to position [2538, 0]
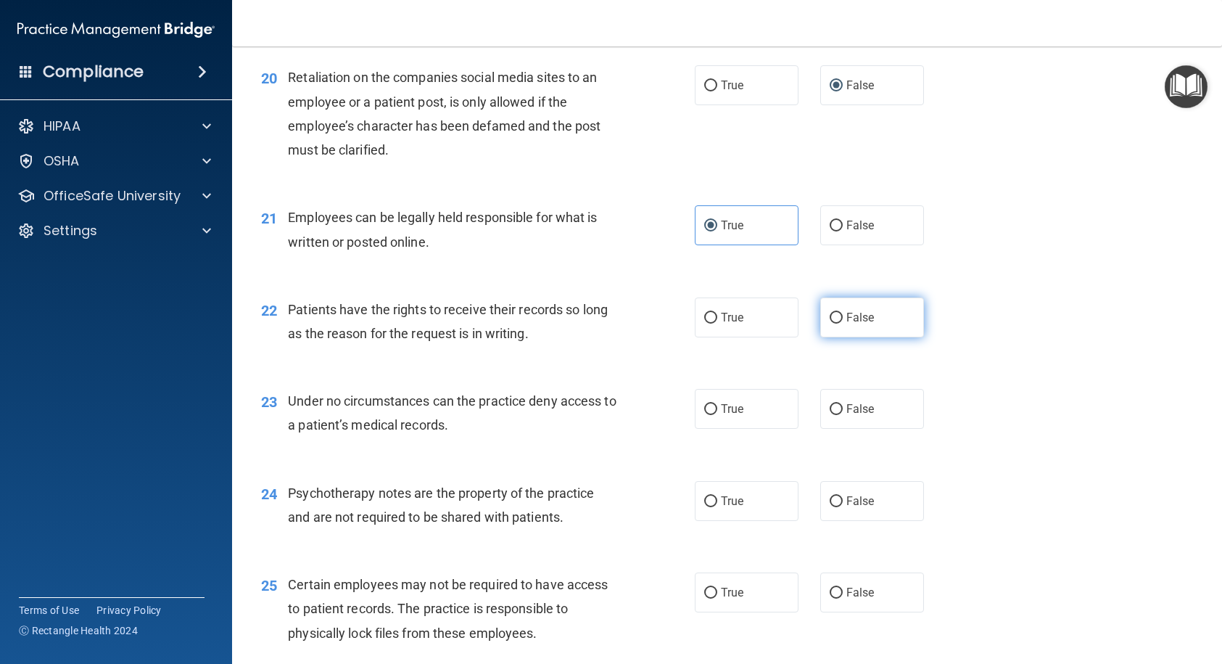
click at [830, 323] on input "False" at bounding box center [836, 318] width 13 height 11
radio input "true"
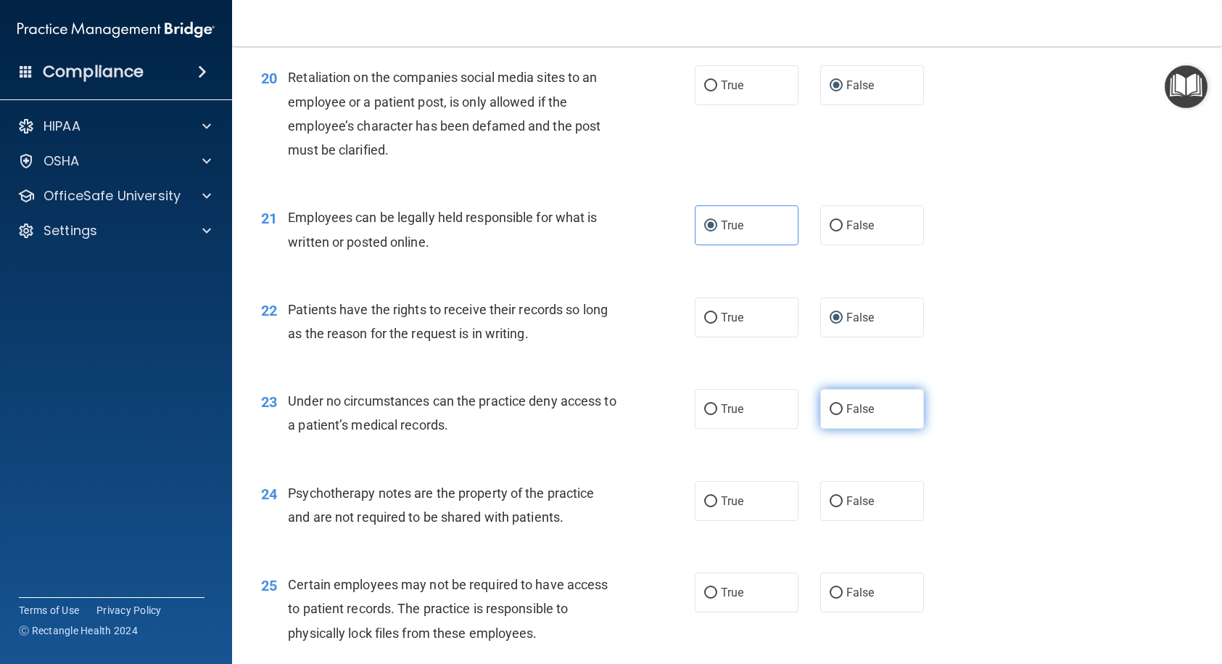
click at [830, 415] on input "False" at bounding box center [836, 409] width 13 height 11
radio input "true"
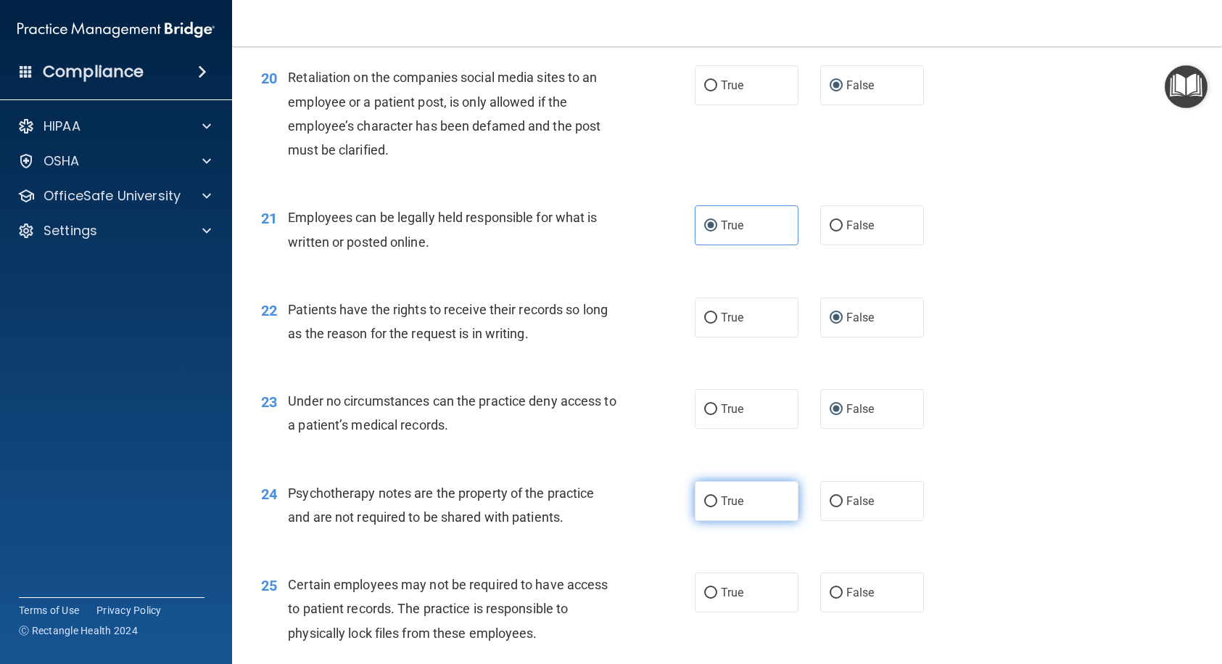
click at [704, 507] on input "True" at bounding box center [710, 501] width 13 height 11
radio input "true"
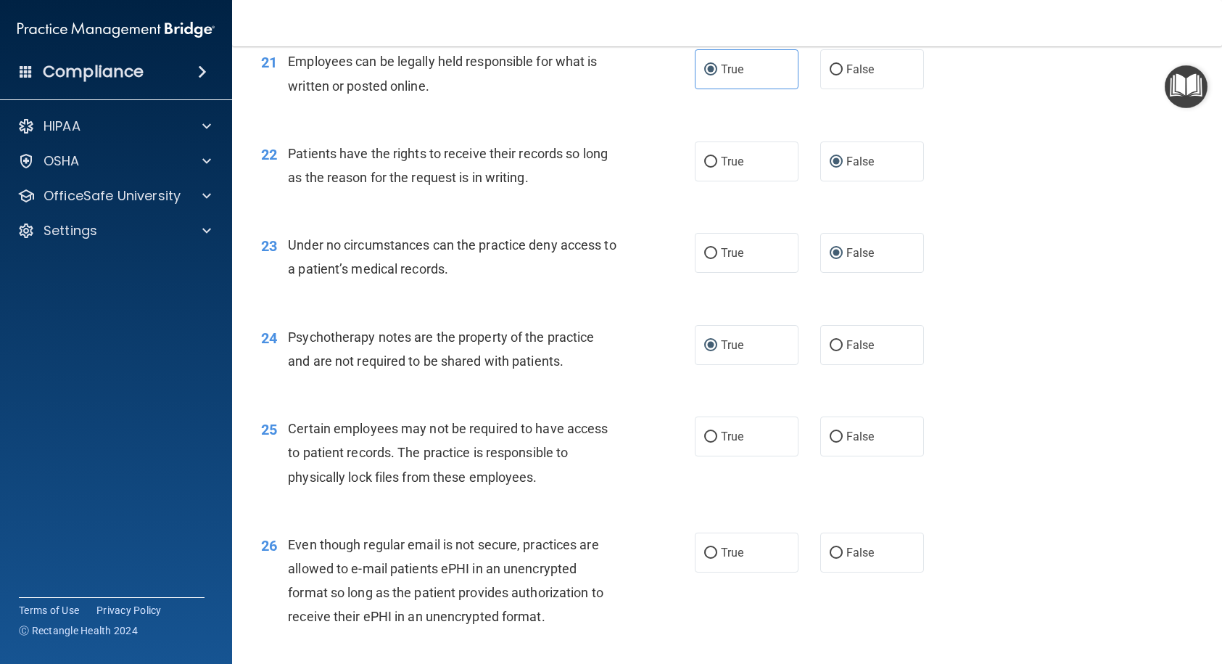
scroll to position [2756, 0]
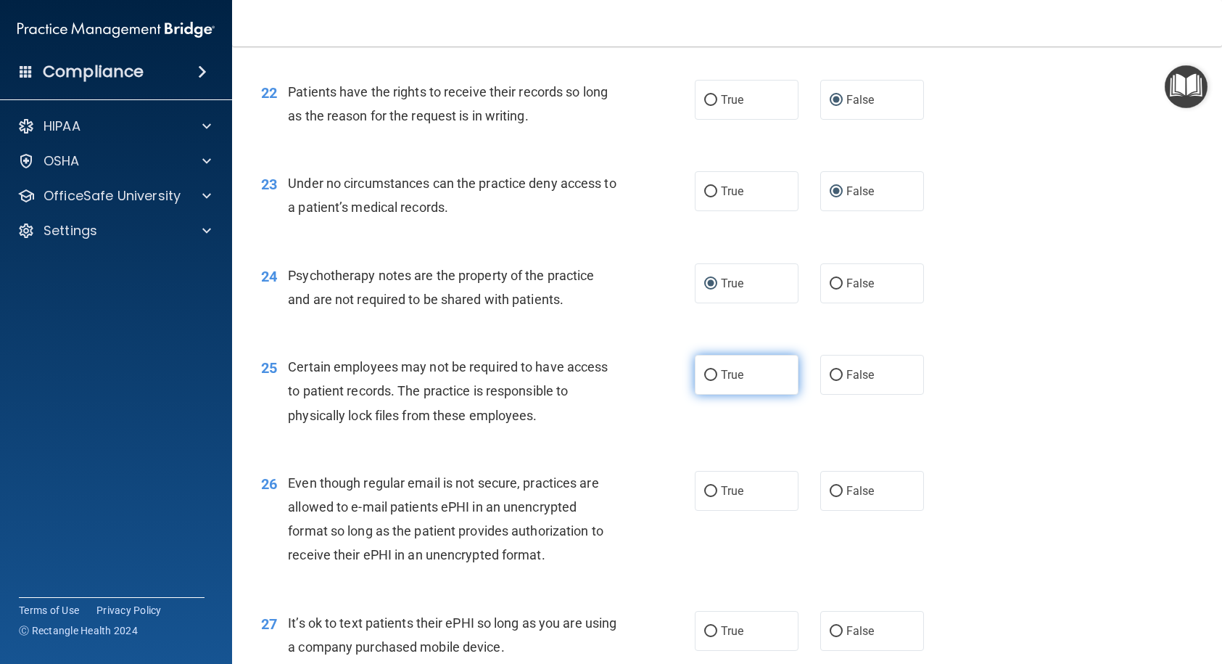
click at [704, 381] on input "True" at bounding box center [710, 375] width 13 height 11
radio input "true"
click at [707, 497] on input "True" at bounding box center [710, 491] width 13 height 11
radio input "true"
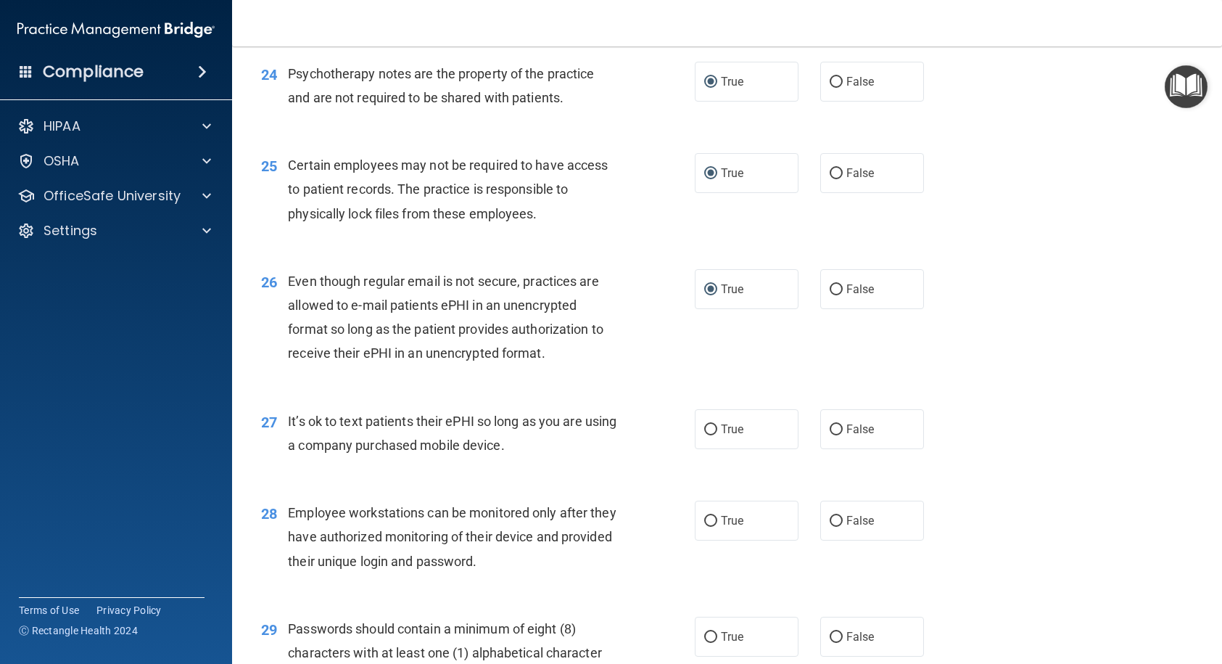
scroll to position [2973, 0]
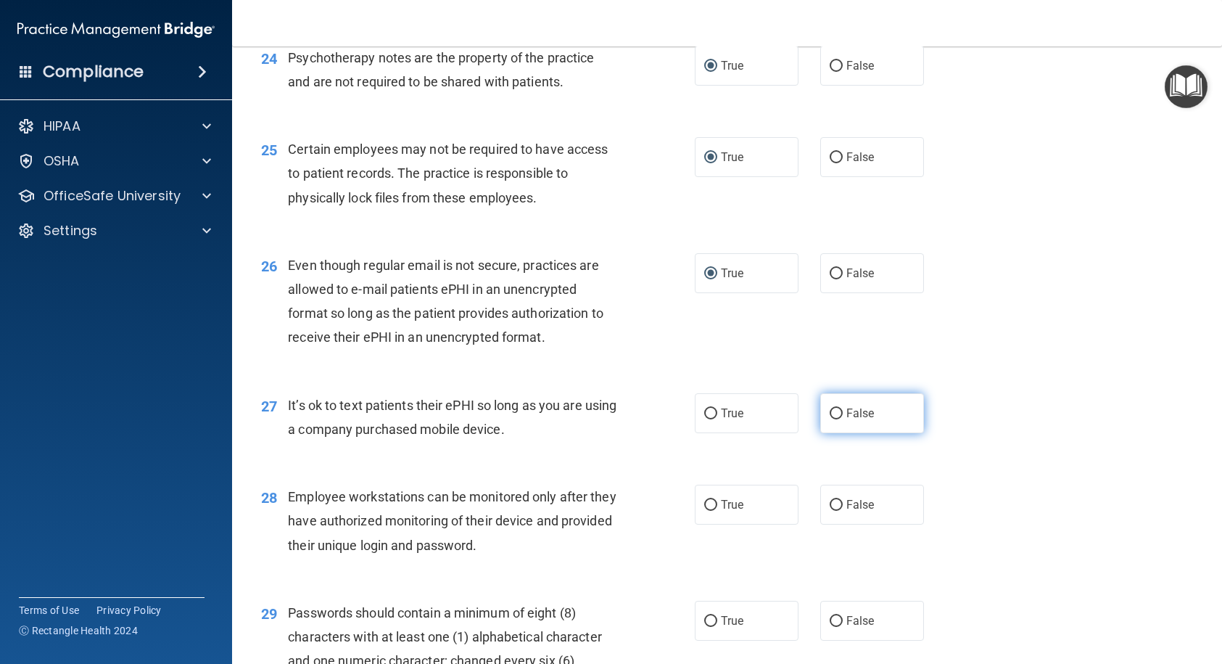
click at [830, 419] on input "False" at bounding box center [836, 413] width 13 height 11
radio input "true"
click at [830, 511] on input "False" at bounding box center [836, 505] width 13 height 11
radio input "true"
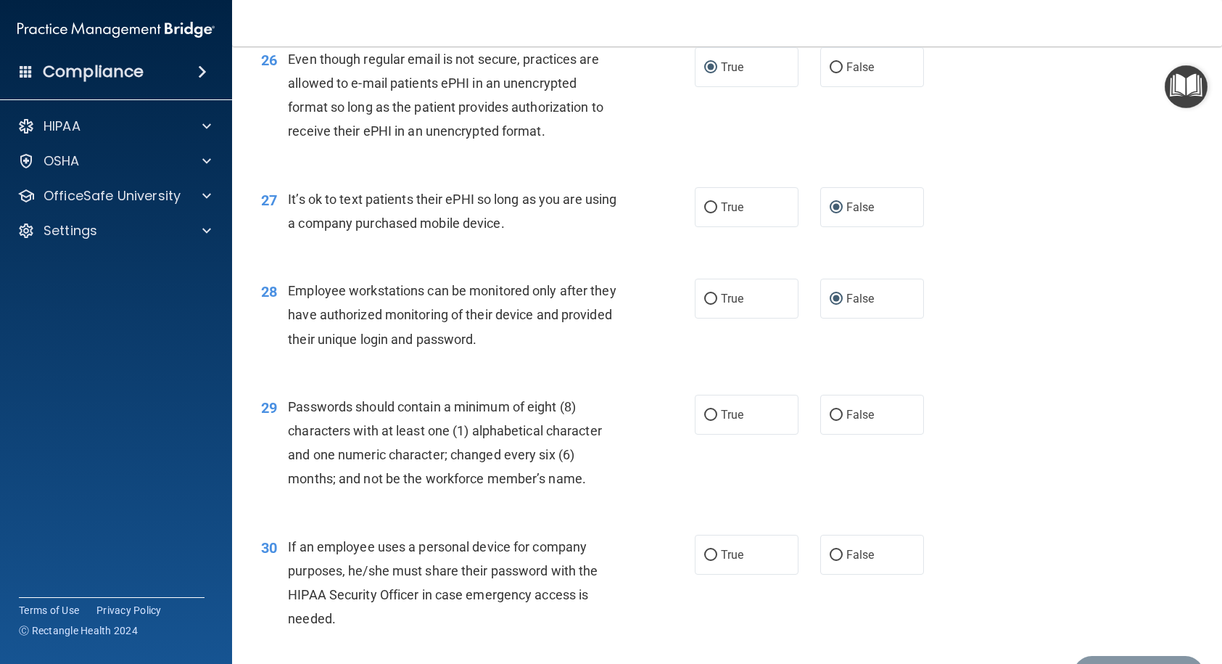
scroll to position [3191, 0]
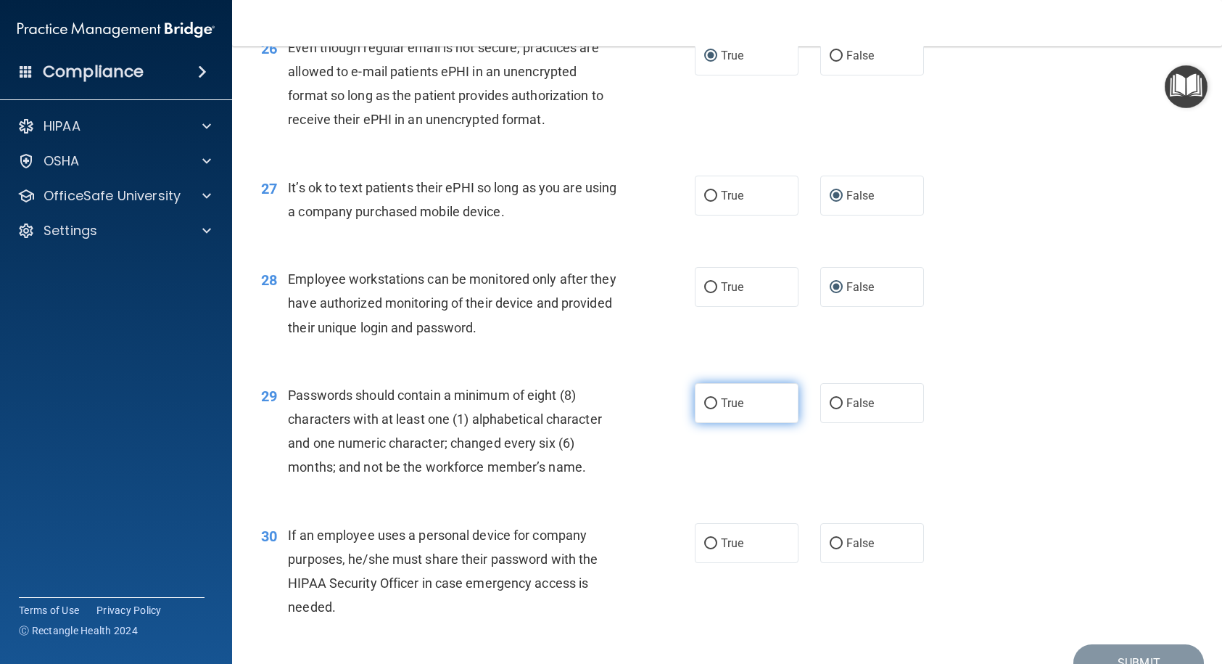
click at [704, 409] on input "True" at bounding box center [710, 403] width 13 height 11
radio input "true"
click at [831, 547] on input "False" at bounding box center [836, 543] width 13 height 11
radio input "true"
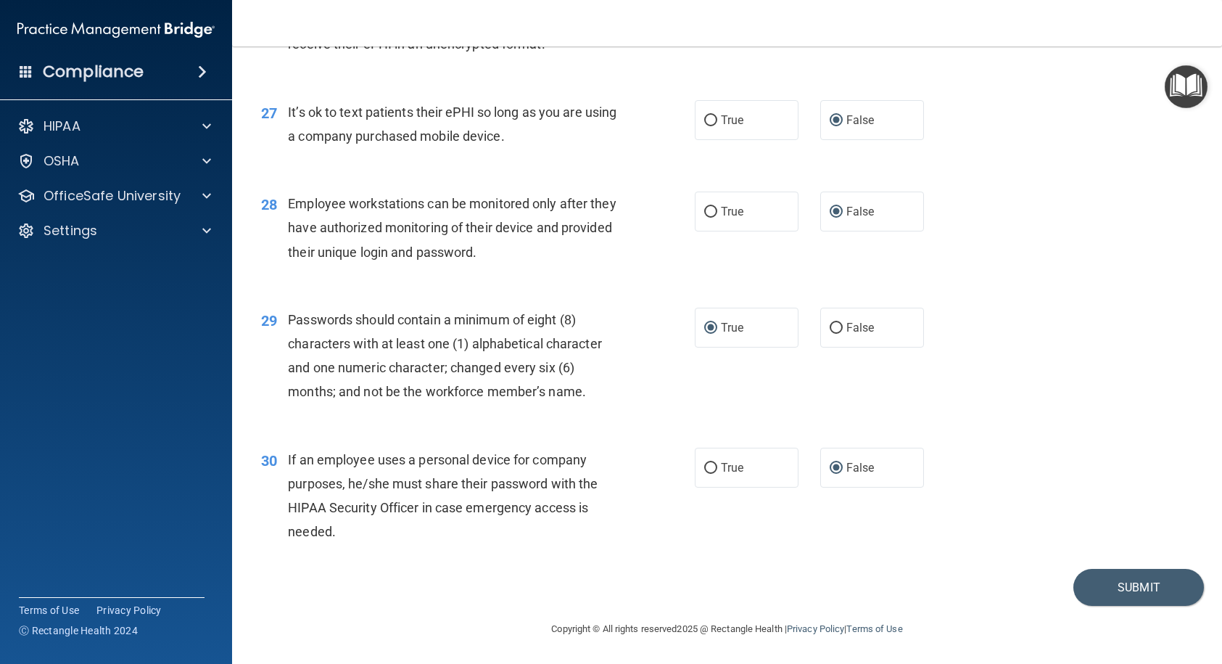
scroll to position [3314, 0]
click at [1120, 547] on button "Submit" at bounding box center [1138, 587] width 131 height 37
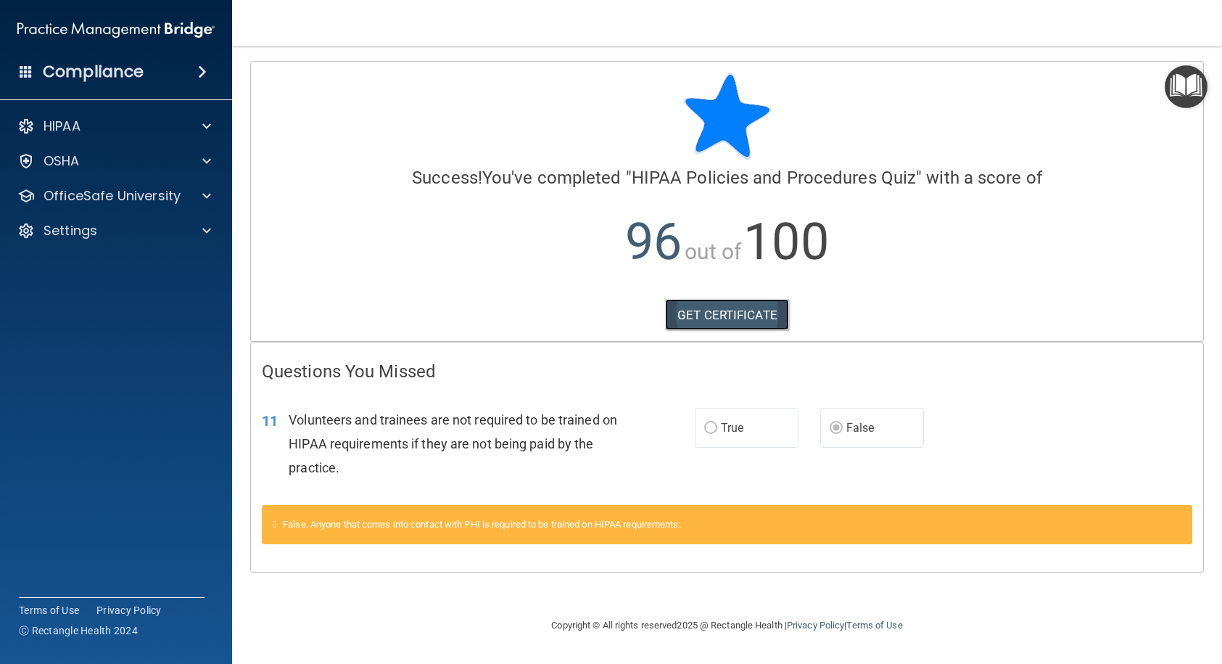
click at [732, 310] on link "GET CERTIFICATE" at bounding box center [727, 315] width 124 height 32
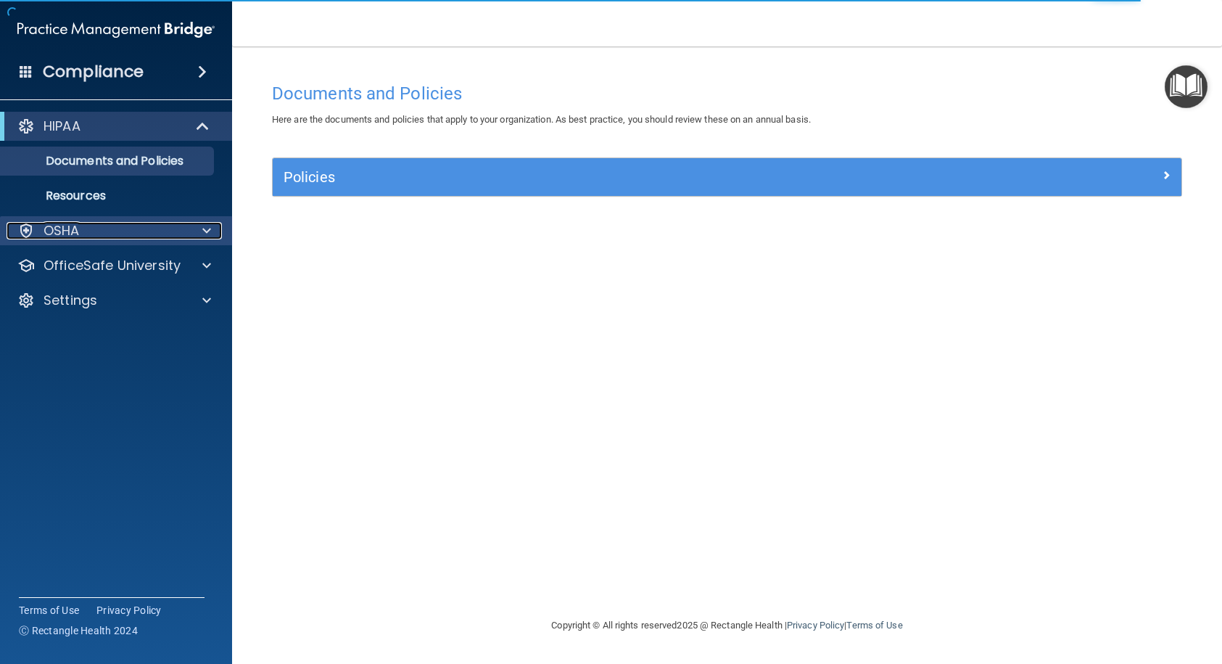
click at [96, 234] on div "OSHA" at bounding box center [97, 230] width 180 height 17
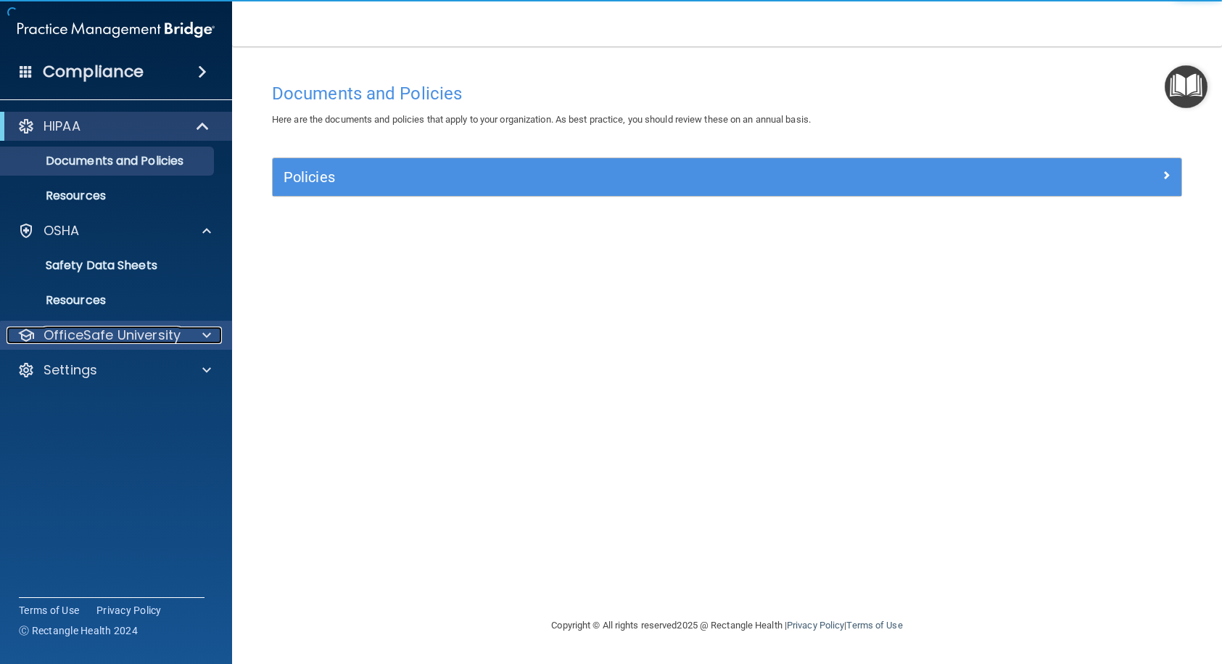
click at [108, 329] on p "OfficeSafe University" at bounding box center [112, 334] width 137 height 17
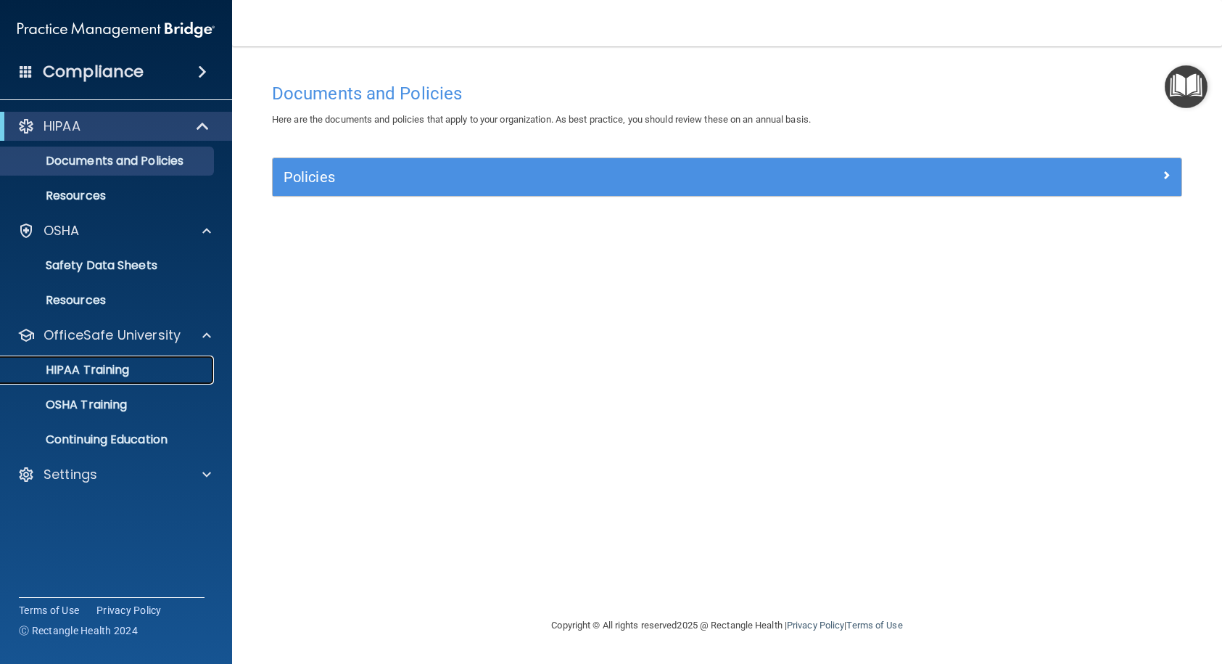
click at [119, 370] on p "HIPAA Training" at bounding box center [69, 370] width 120 height 15
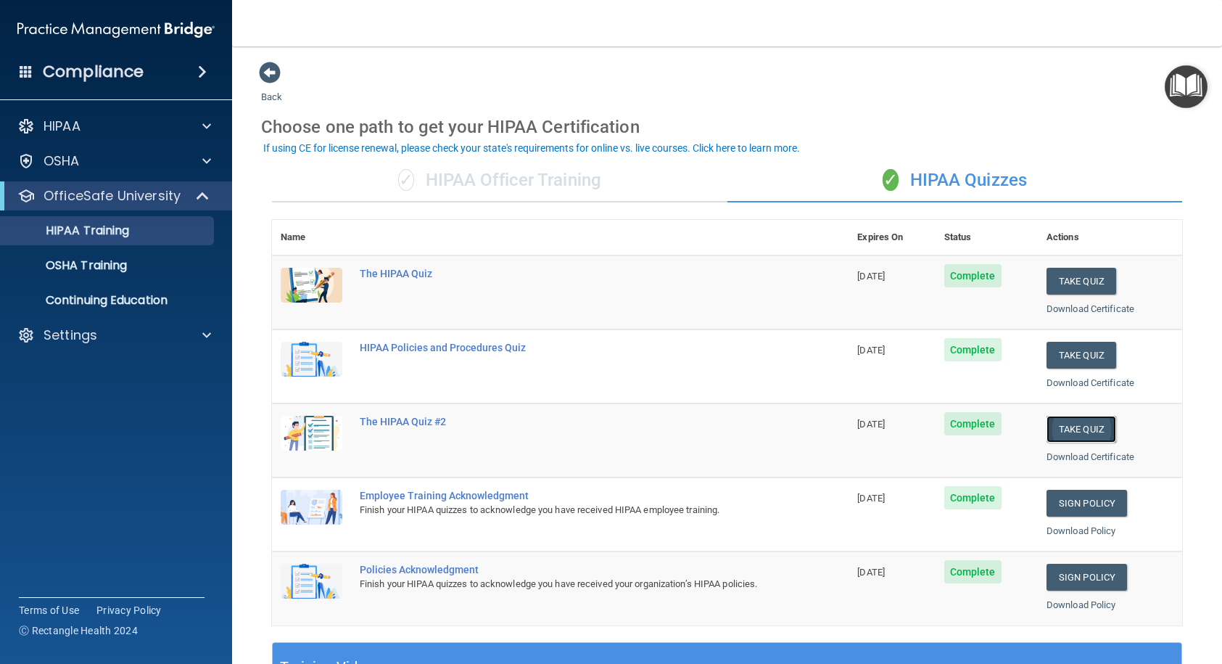
click at [1070, 425] on button "Take Quiz" at bounding box center [1081, 429] width 70 height 27
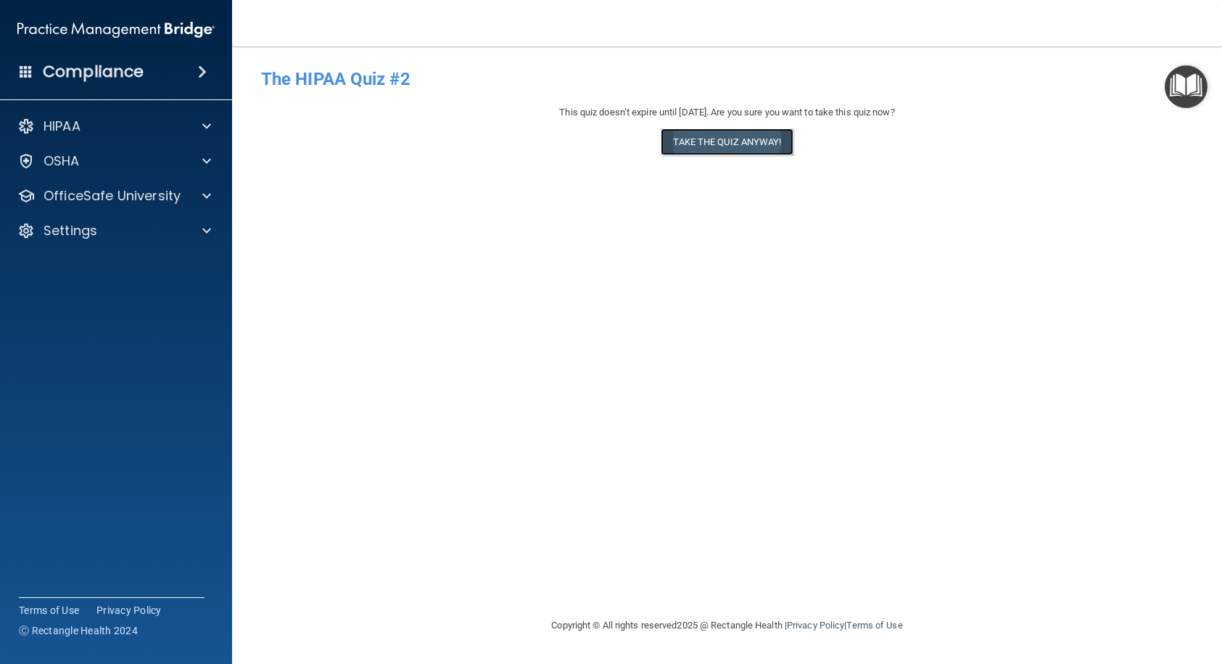
click at [764, 149] on button "Take the quiz anyway!" at bounding box center [727, 141] width 132 height 27
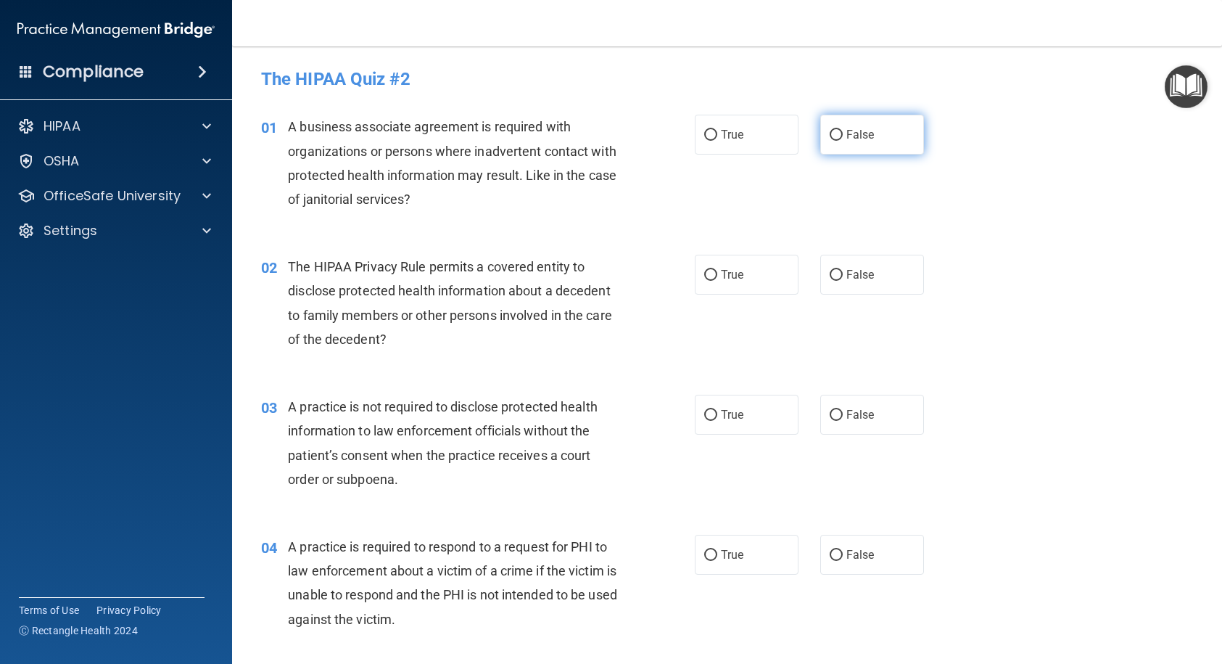
click at [833, 135] on input "False" at bounding box center [836, 135] width 13 height 11
radio input "true"
click at [714, 271] on label "True" at bounding box center [747, 275] width 104 height 40
click at [714, 271] on input "True" at bounding box center [710, 275] width 13 height 11
radio input "true"
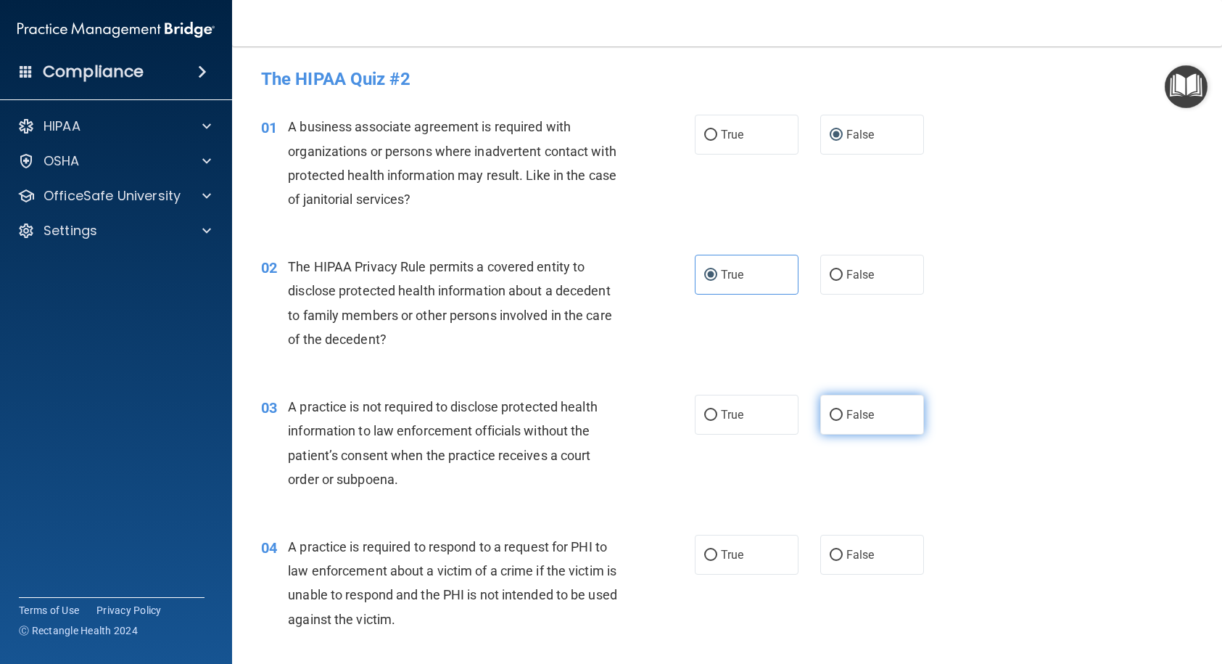
click at [830, 414] on input "False" at bounding box center [836, 415] width 13 height 11
radio input "true"
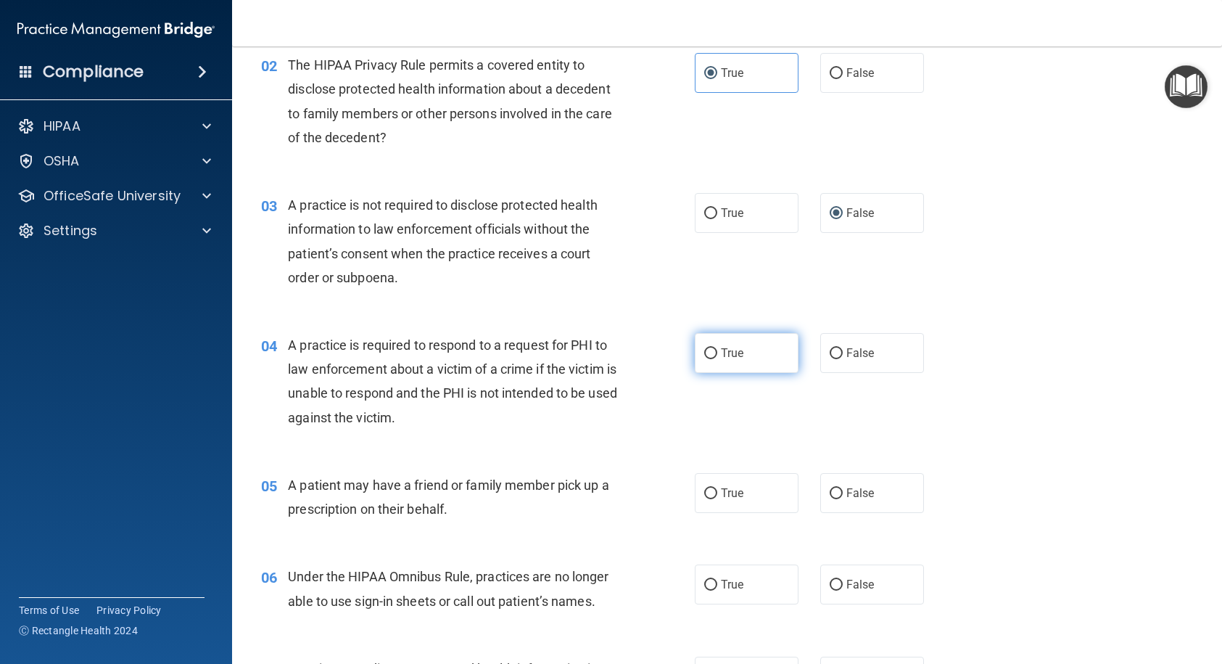
scroll to position [218, 0]
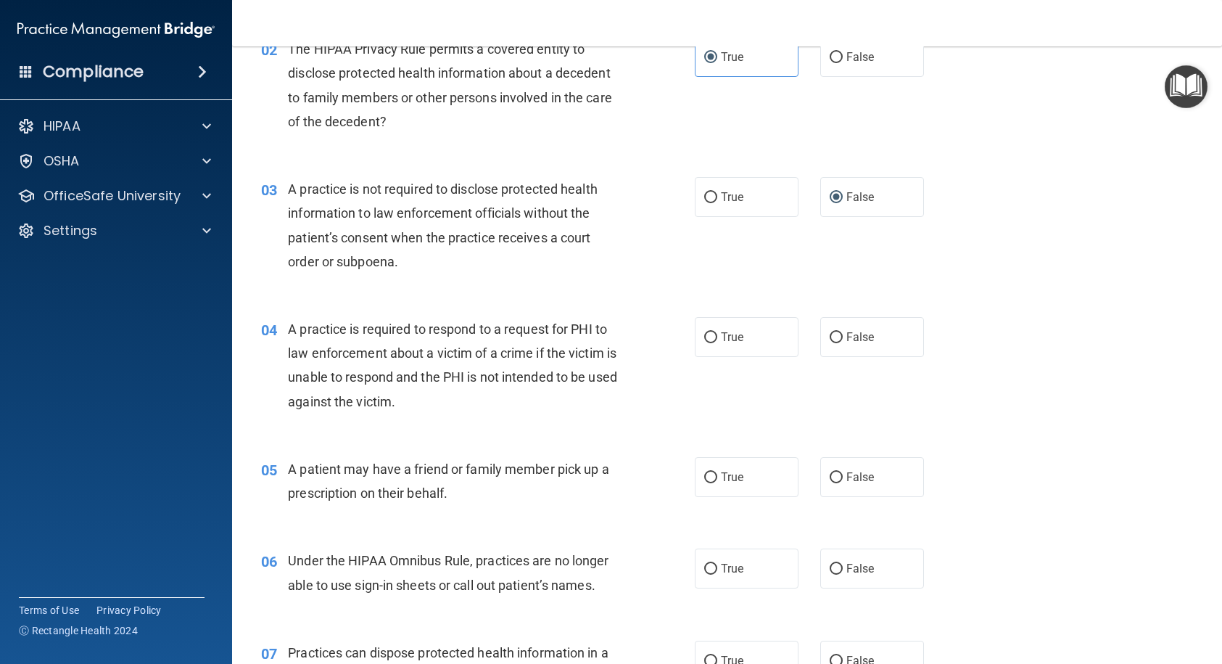
click at [704, 342] on input "True" at bounding box center [710, 337] width 13 height 11
radio input "true"
click at [709, 473] on input "True" at bounding box center [710, 477] width 13 height 11
radio input "true"
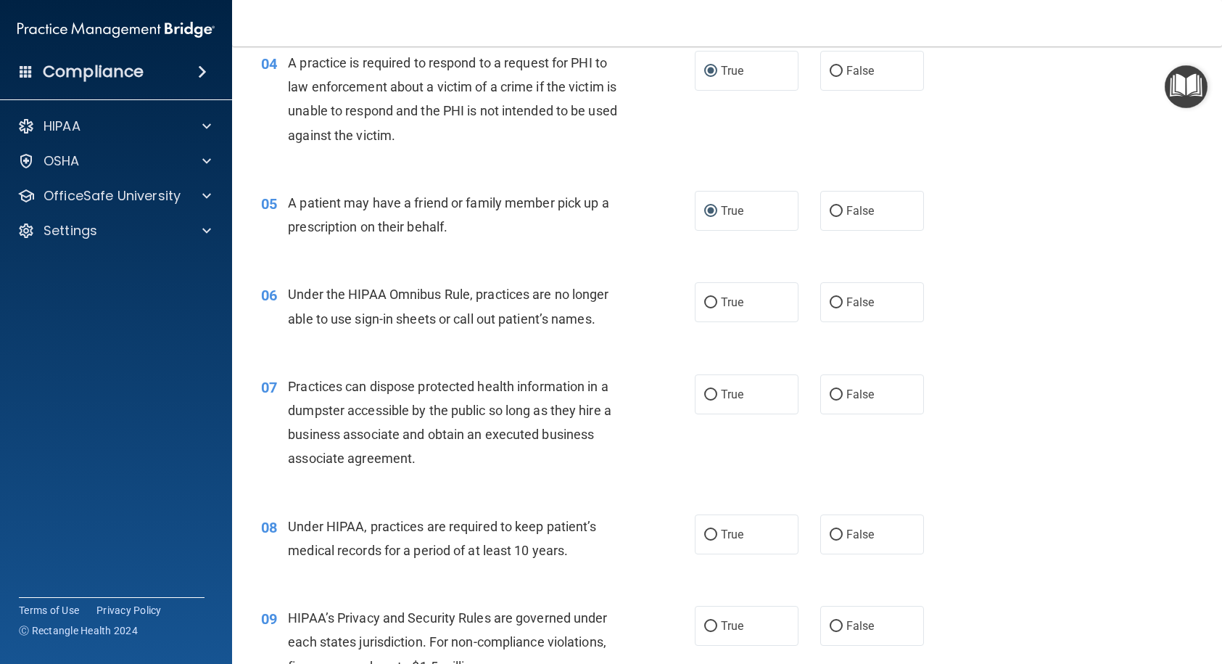
scroll to position [580, 0]
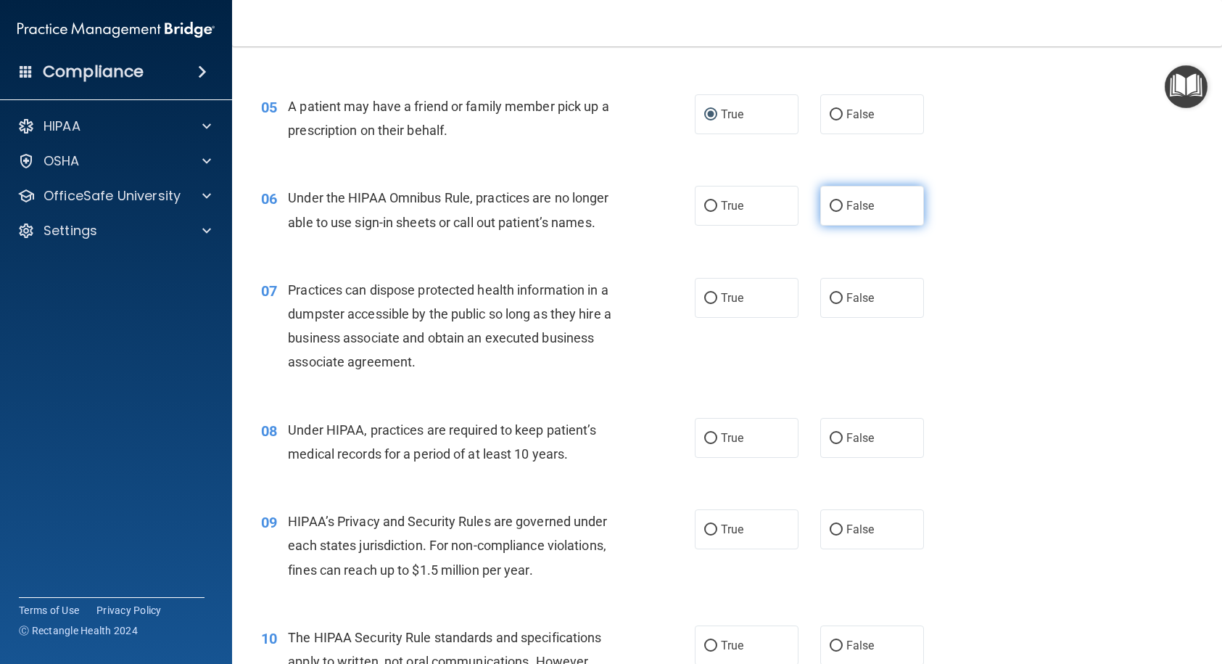
click at [838, 202] on label "False" at bounding box center [872, 206] width 104 height 40
click at [838, 202] on input "False" at bounding box center [836, 206] width 13 height 11
radio input "true"
click at [833, 295] on input "False" at bounding box center [836, 298] width 13 height 11
radio input "true"
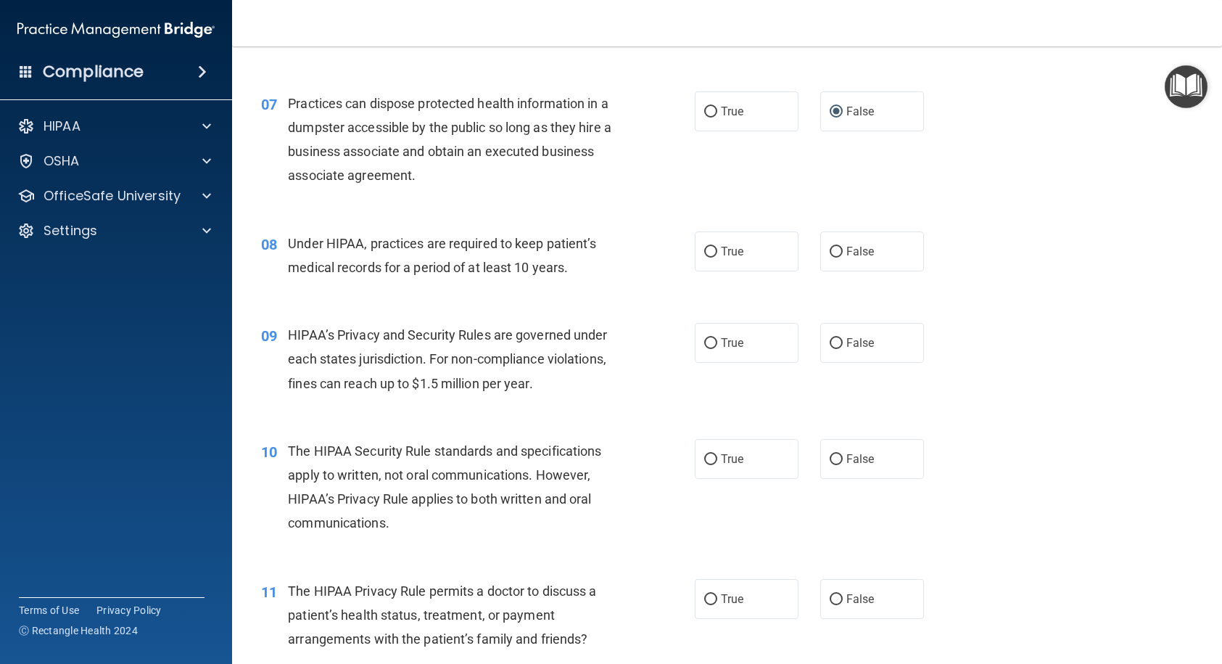
scroll to position [798, 0]
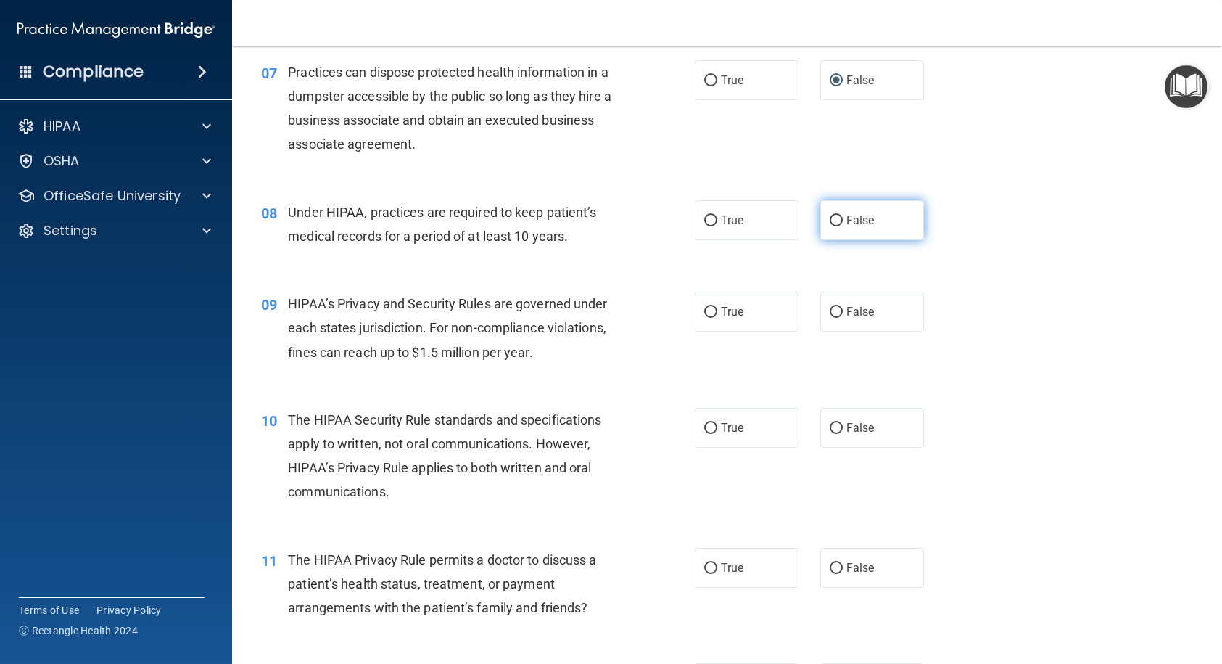
click at [827, 228] on label "False" at bounding box center [872, 220] width 104 height 40
click at [830, 226] on input "False" at bounding box center [836, 220] width 13 height 11
radio input "true"
click at [833, 315] on input "False" at bounding box center [836, 312] width 13 height 11
radio input "true"
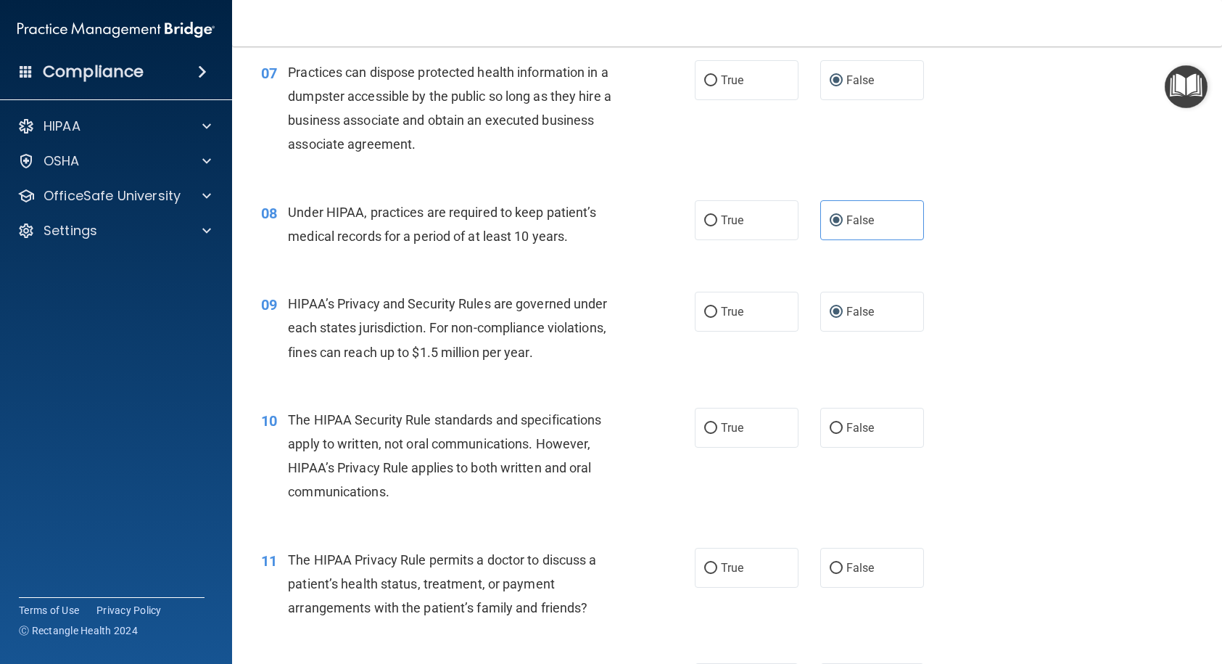
drag, startPoint x: 704, startPoint y: 429, endPoint x: 719, endPoint y: 473, distance: 46.6
click at [705, 429] on input "True" at bounding box center [710, 428] width 13 height 11
radio input "true"
drag, startPoint x: 704, startPoint y: 570, endPoint x: 683, endPoint y: 457, distance: 115.1
click at [704, 569] on input "True" at bounding box center [710, 568] width 13 height 11
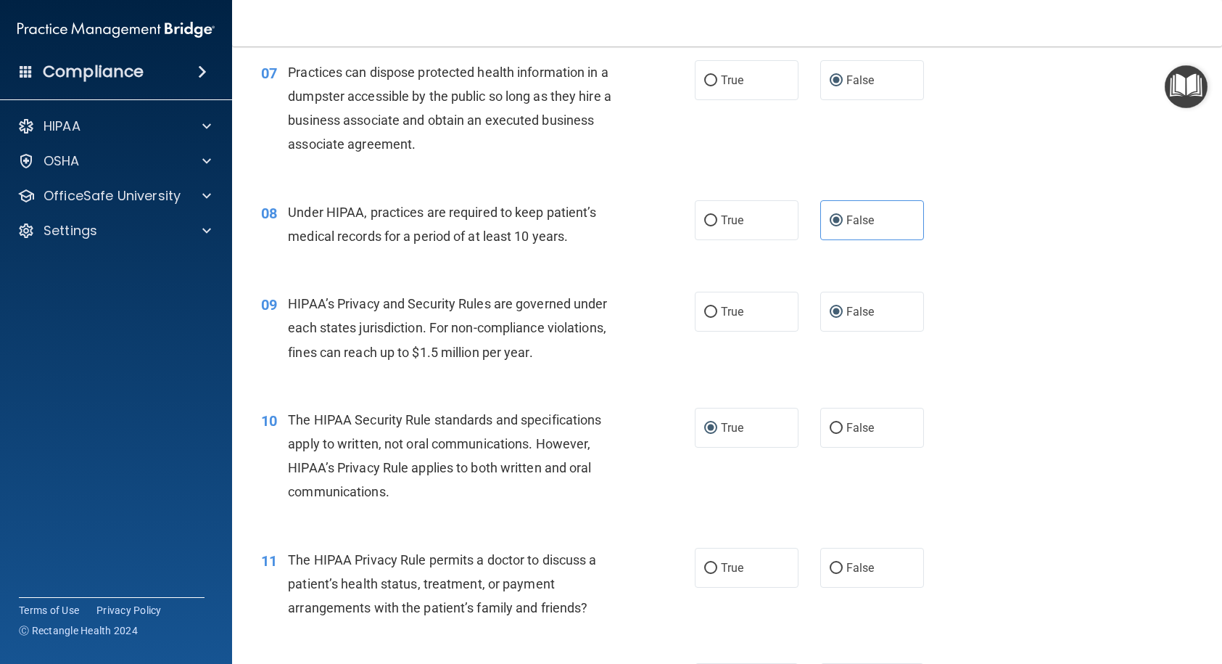
radio input "true"
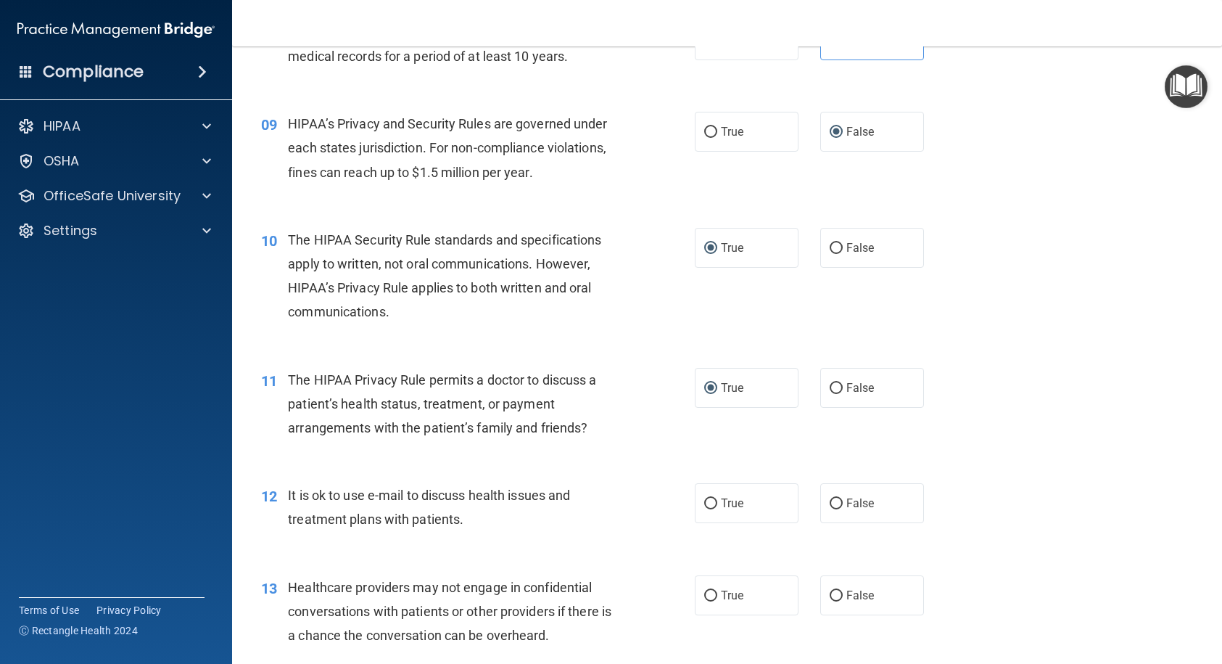
scroll to position [1015, 0]
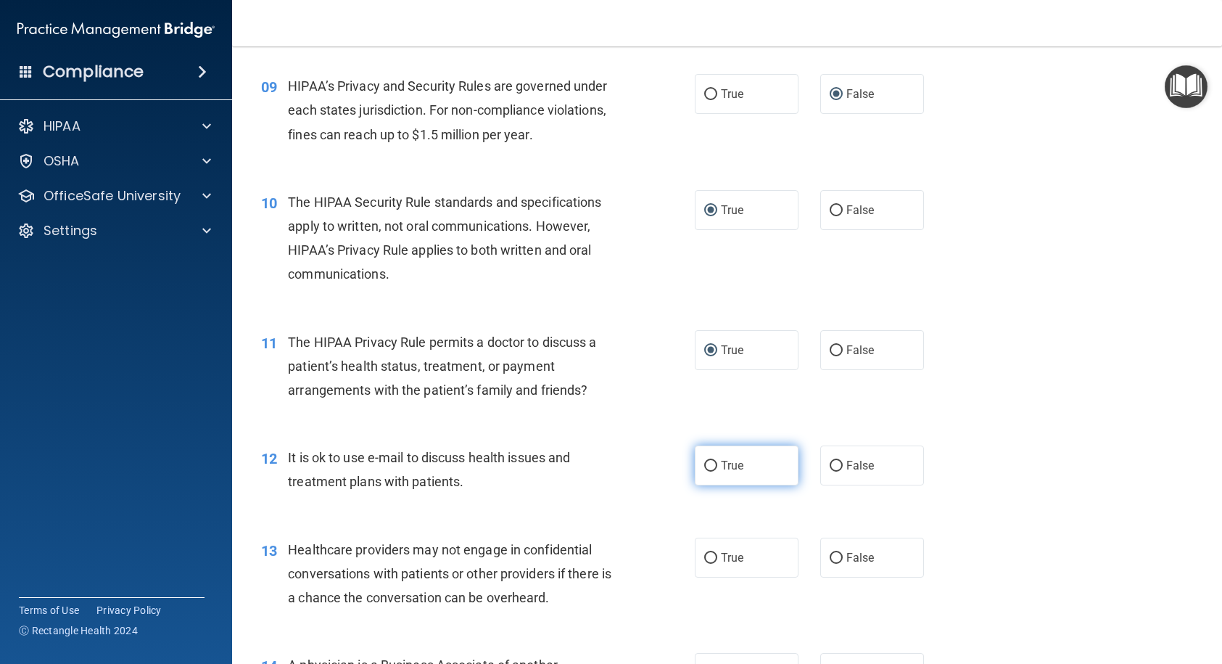
click at [705, 466] on input "True" at bounding box center [710, 466] width 13 height 11
radio input "true"
click at [833, 560] on input "False" at bounding box center [836, 558] width 13 height 11
radio input "true"
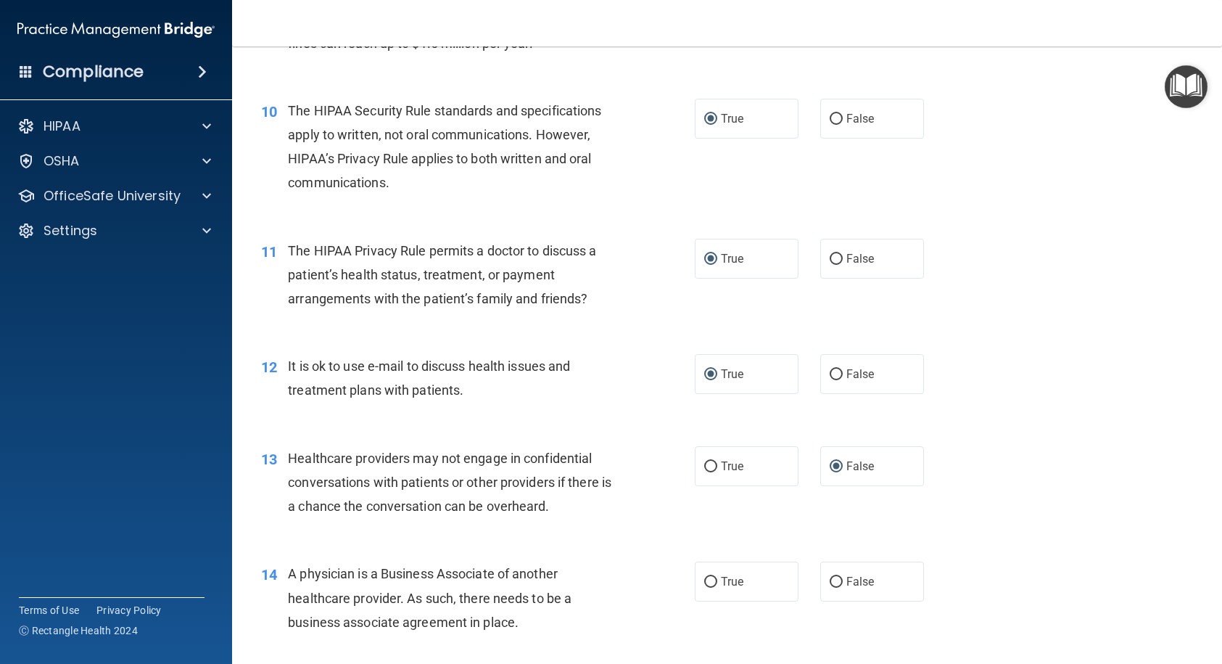
scroll to position [1305, 0]
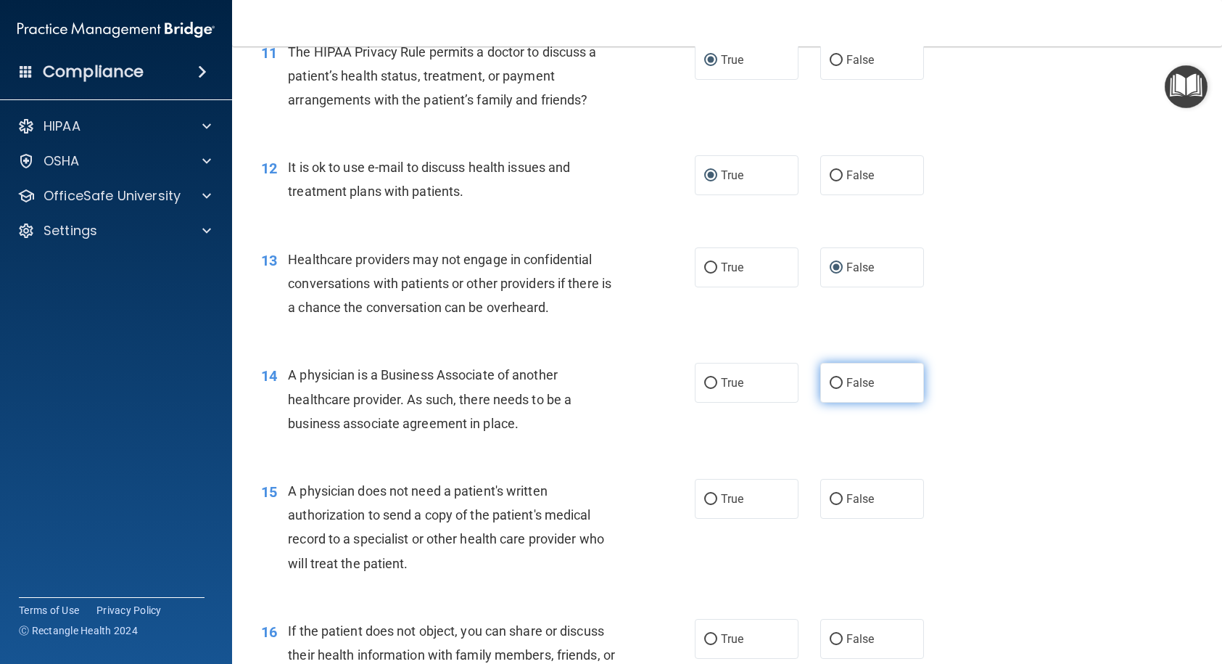
click at [833, 379] on input "False" at bounding box center [836, 383] width 13 height 11
radio input "true"
click at [714, 494] on label "True" at bounding box center [747, 499] width 104 height 40
click at [714, 494] on input "True" at bounding box center [710, 499] width 13 height 11
radio input "true"
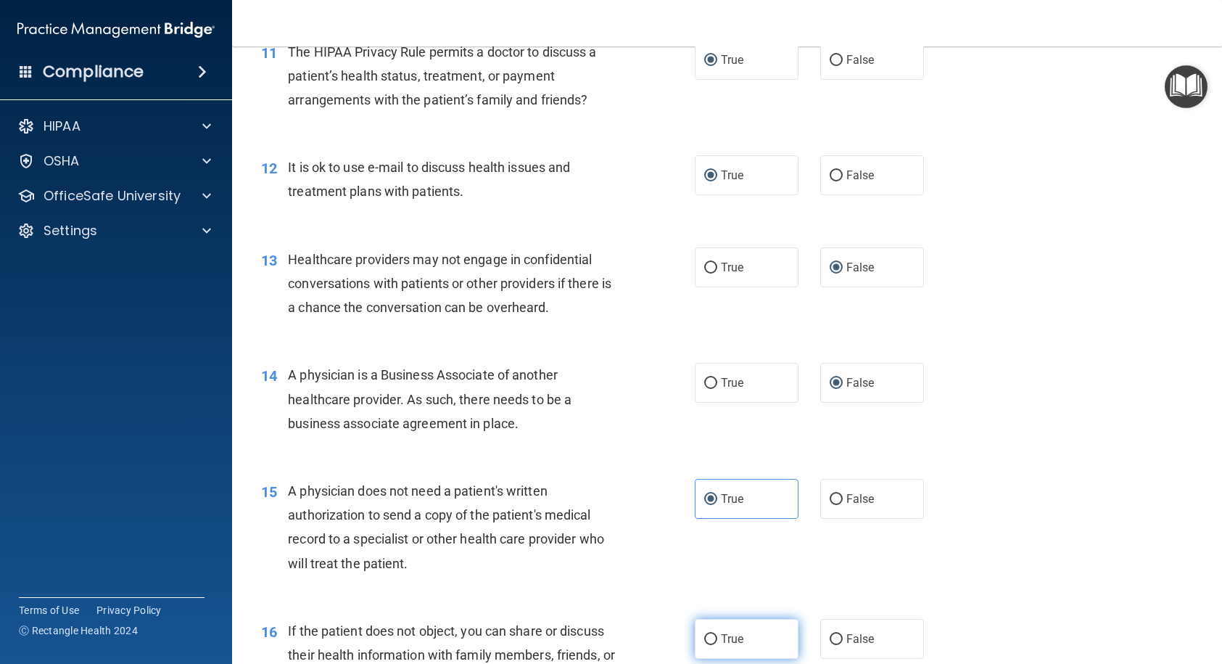
click at [712, 640] on label "True" at bounding box center [747, 639] width 104 height 40
click at [712, 640] on input "True" at bounding box center [710, 639] width 13 height 11
radio input "true"
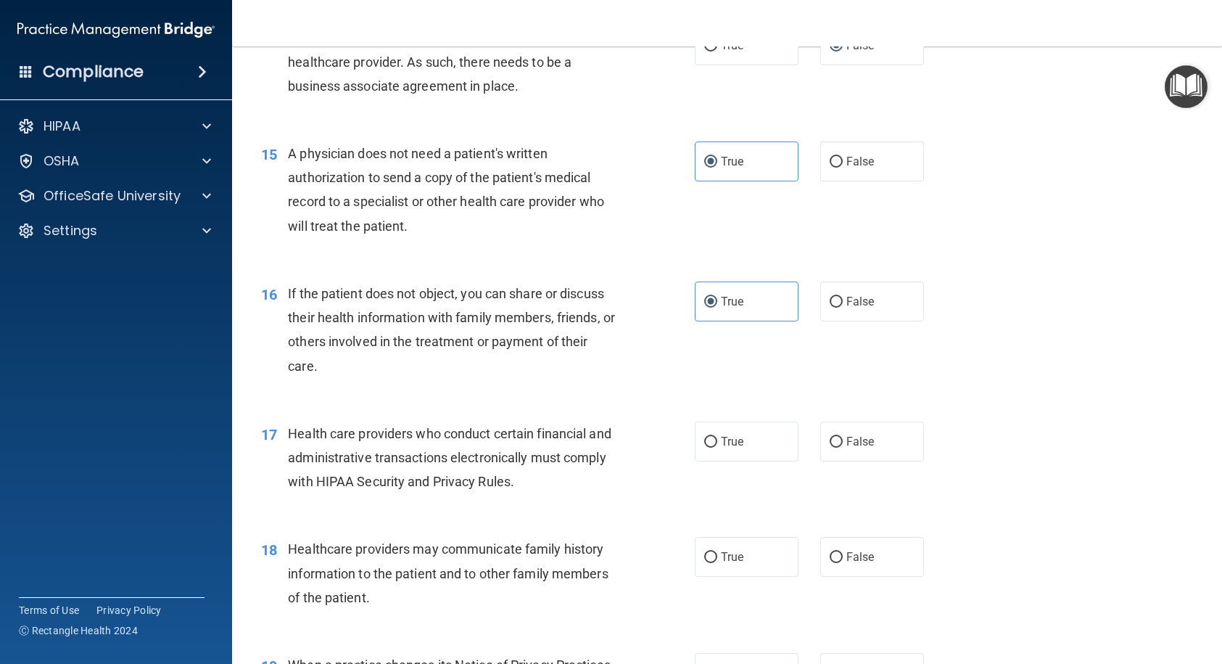
scroll to position [1668, 0]
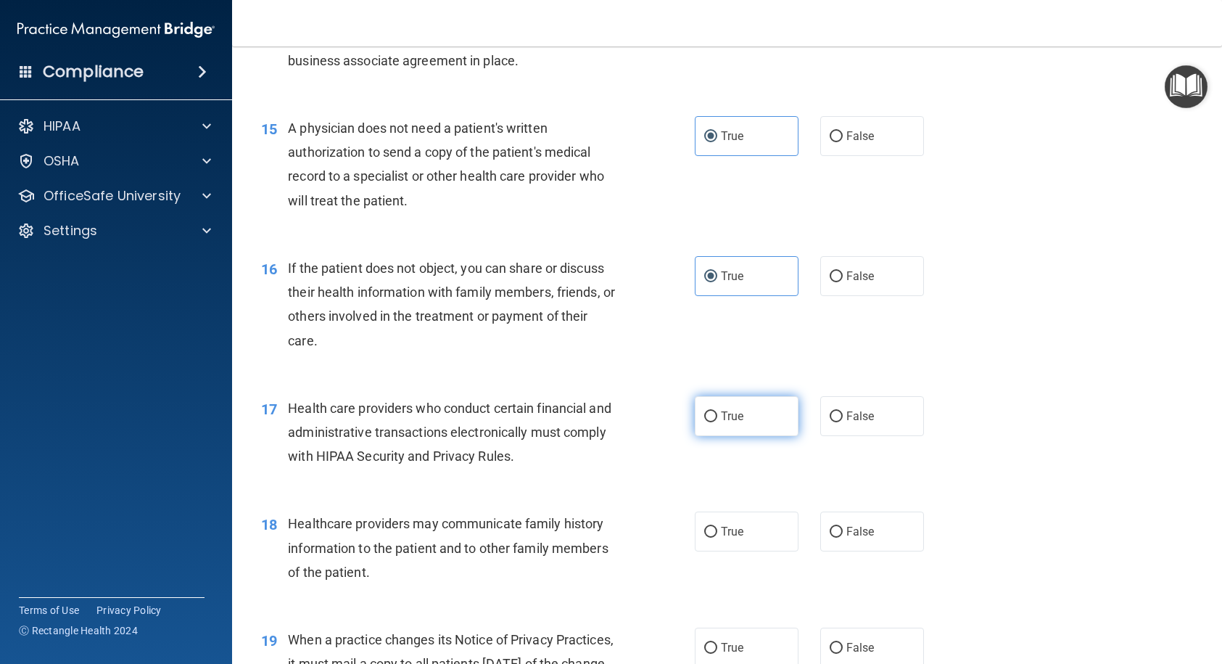
click at [711, 420] on label "True" at bounding box center [747, 416] width 104 height 40
click at [711, 420] on input "True" at bounding box center [710, 416] width 13 height 11
radio input "true"
click at [846, 529] on span "False" at bounding box center [860, 531] width 28 height 14
click at [842, 529] on input "False" at bounding box center [836, 531] width 13 height 11
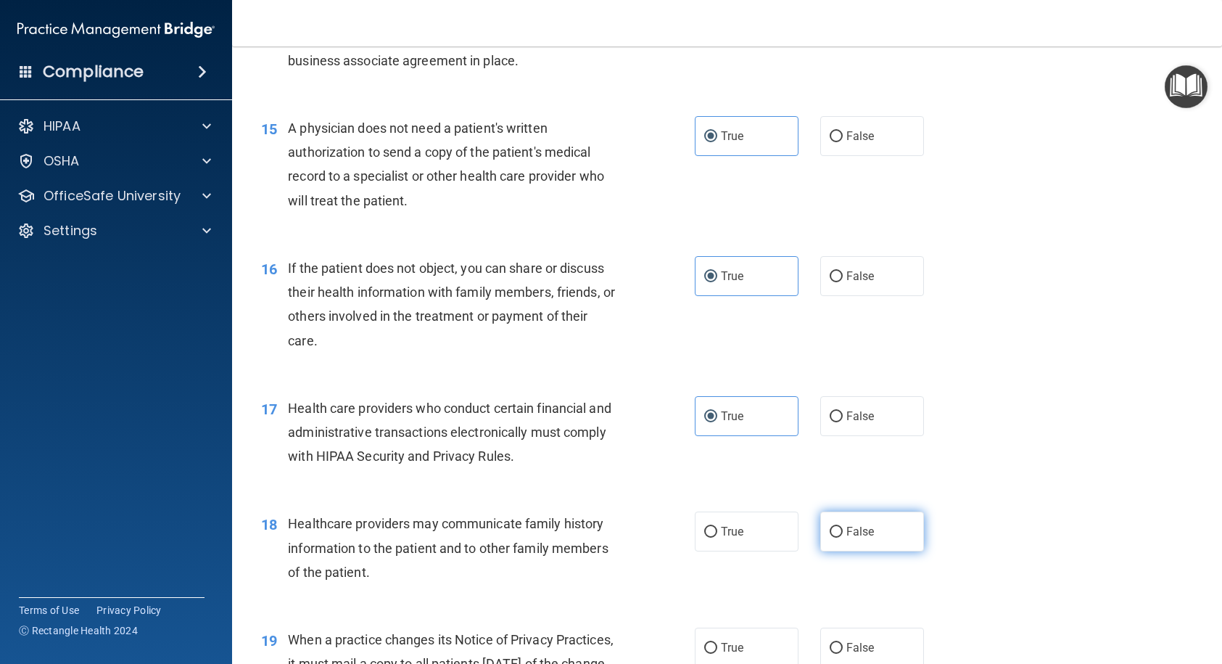
radio input "true"
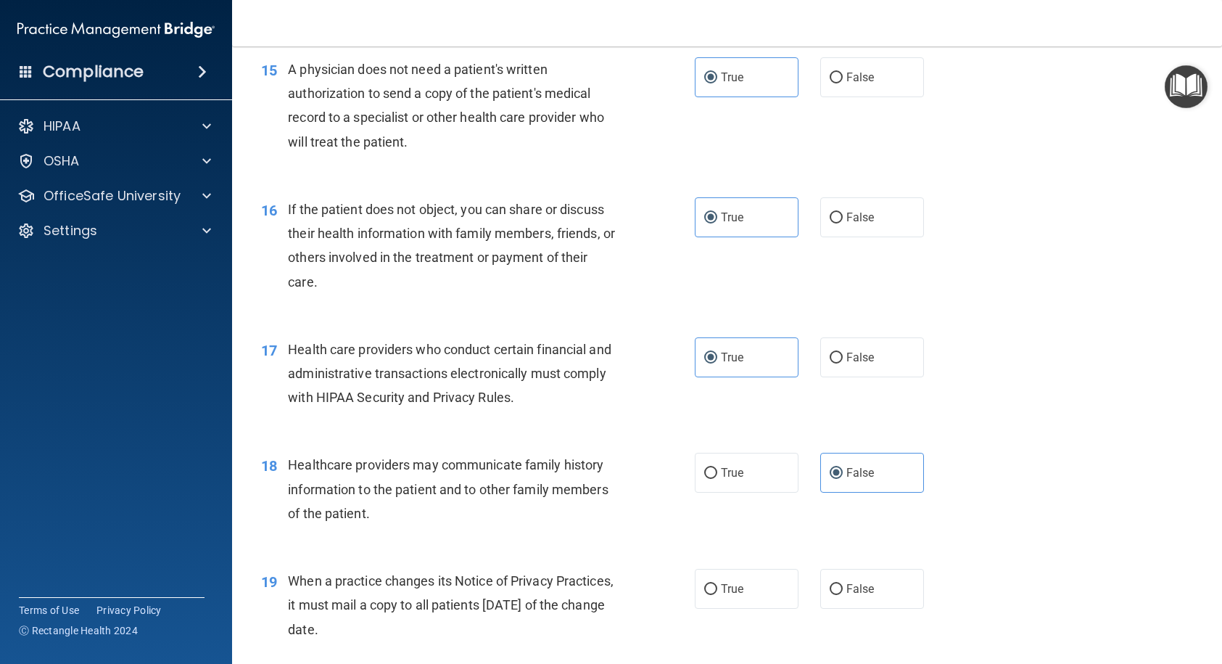
scroll to position [1886, 0]
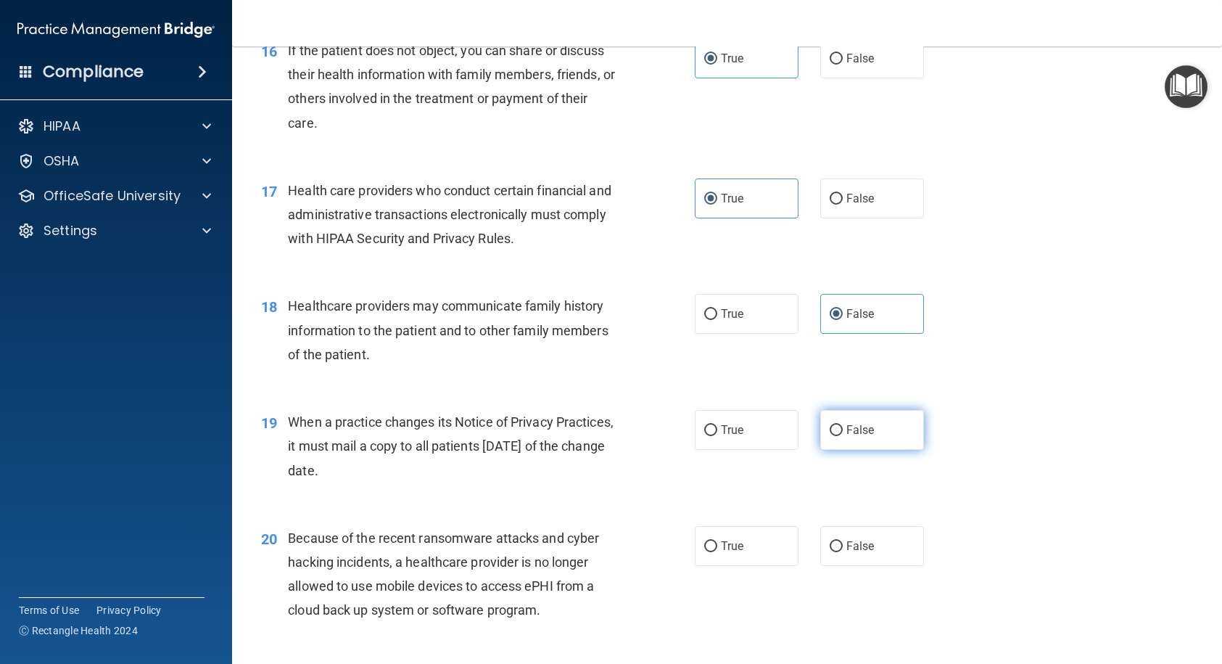
click at [846, 429] on span "False" at bounding box center [860, 430] width 28 height 14
click at [840, 429] on input "False" at bounding box center [836, 430] width 13 height 11
radio input "true"
click at [830, 547] on input "False" at bounding box center [836, 546] width 13 height 11
radio input "true"
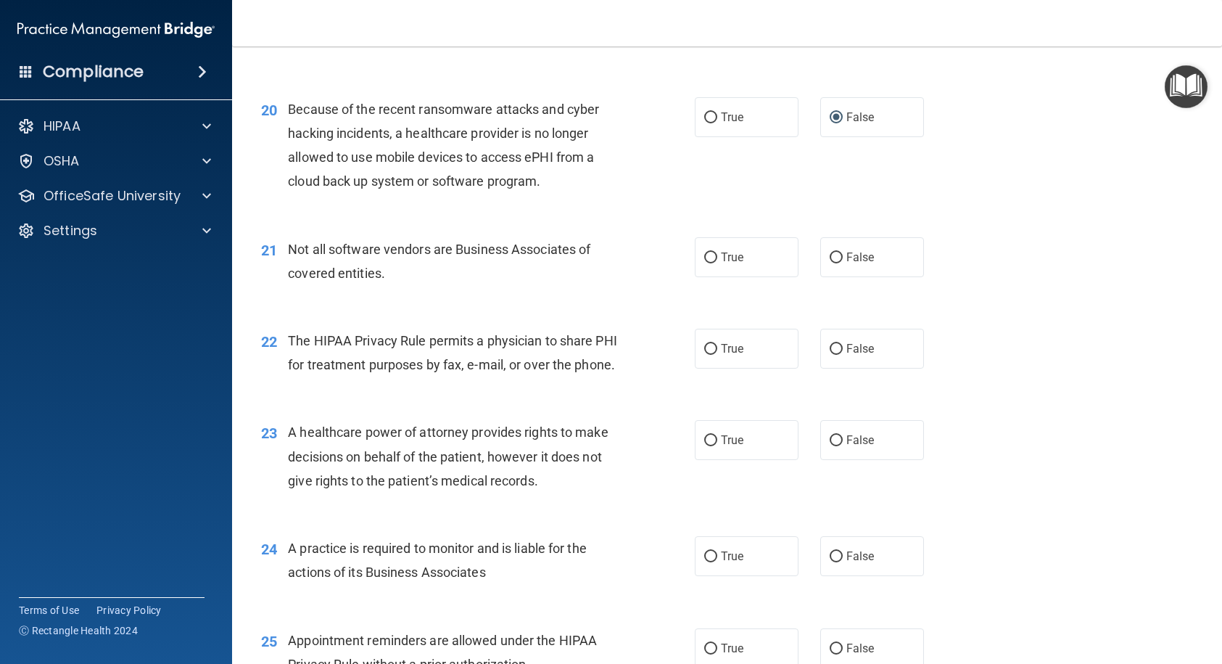
scroll to position [2321, 0]
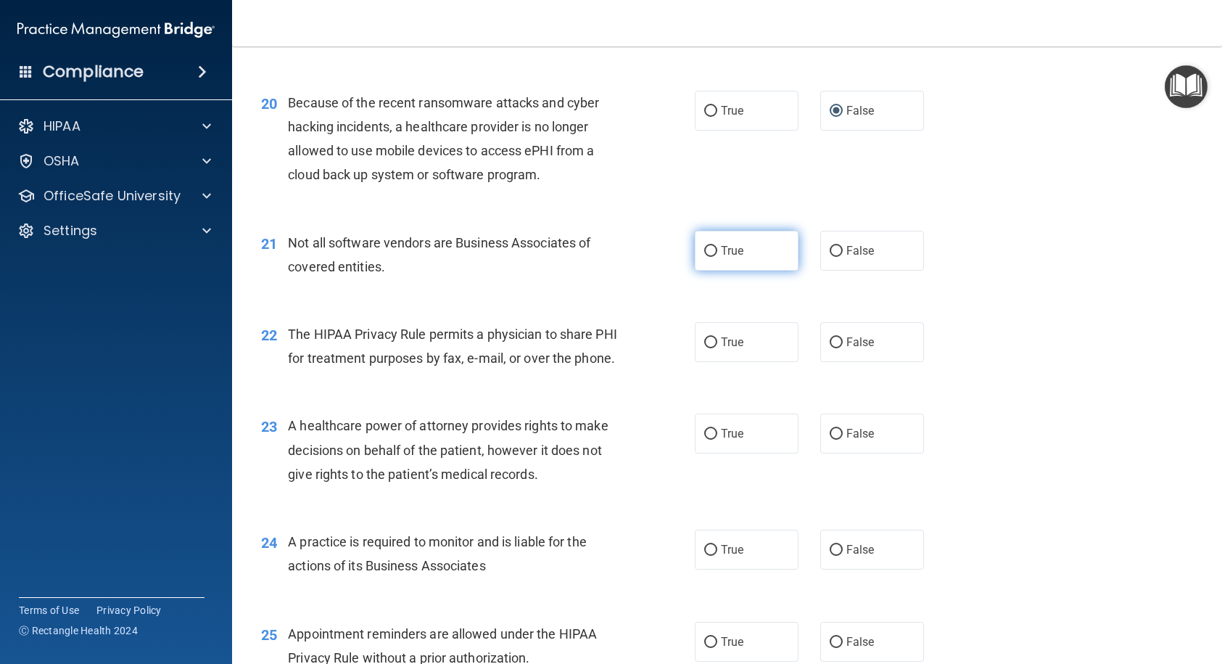
click at [712, 249] on label "True" at bounding box center [747, 251] width 104 height 40
click at [712, 249] on input "True" at bounding box center [710, 251] width 13 height 11
radio input "true"
click at [704, 350] on label "True" at bounding box center [747, 342] width 104 height 40
click at [704, 348] on input "True" at bounding box center [710, 342] width 13 height 11
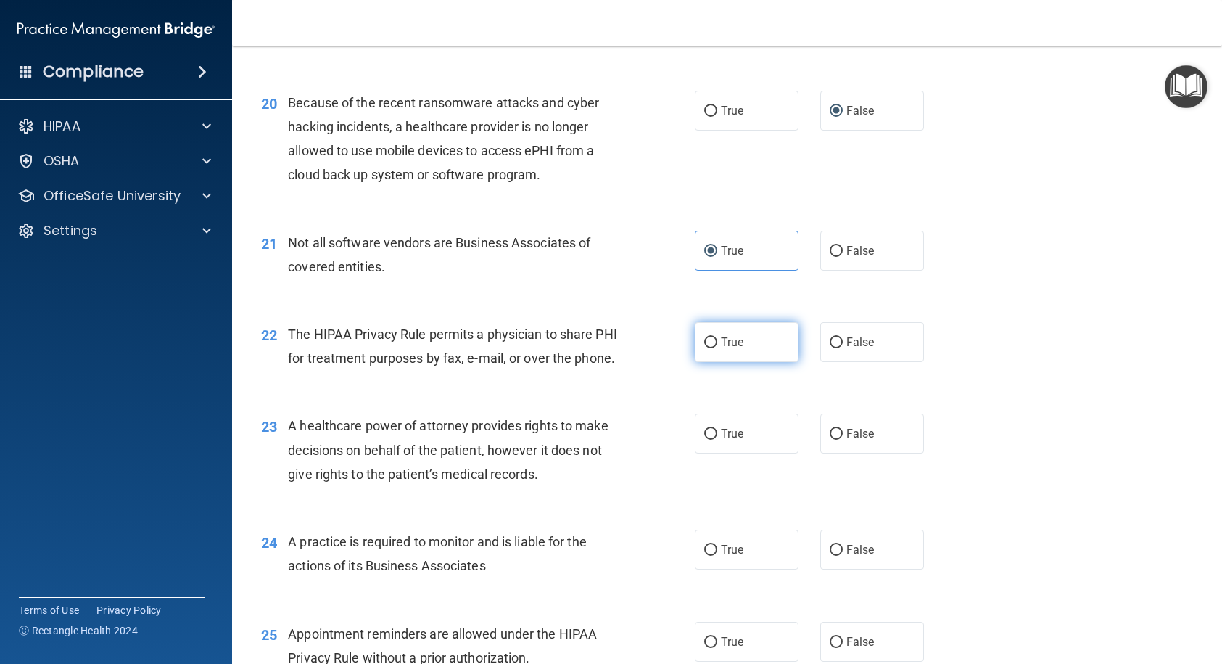
radio input "true"
click at [833, 439] on input "False" at bounding box center [836, 434] width 13 height 11
radio input "true"
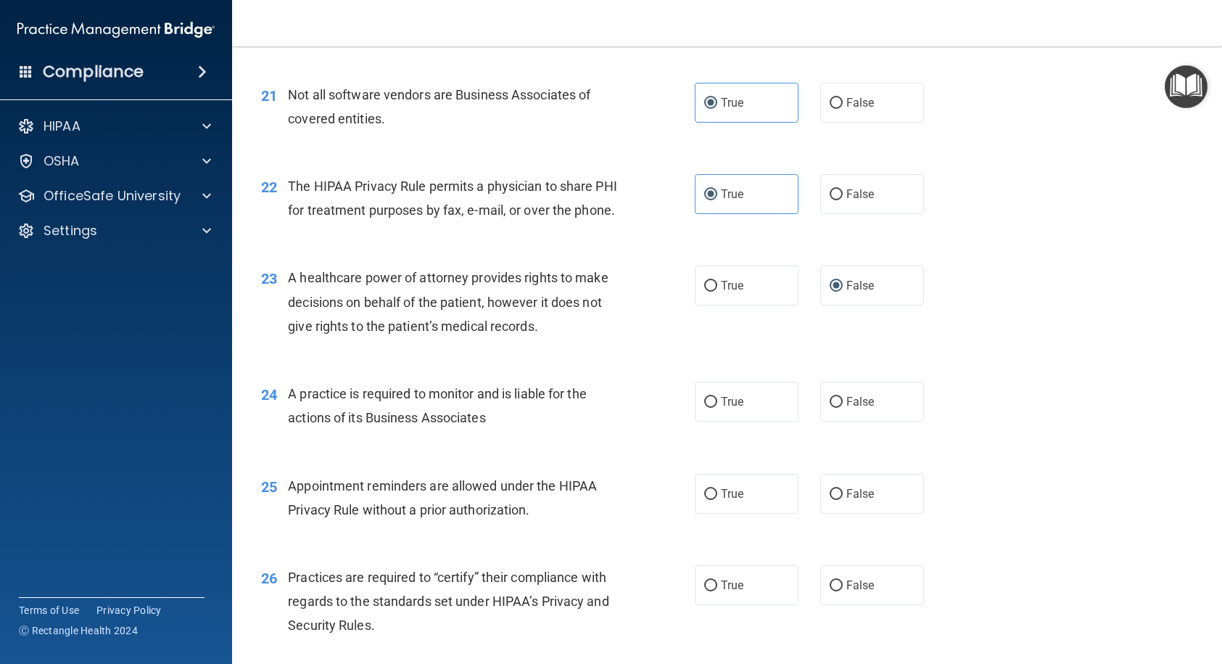
scroll to position [2538, 0]
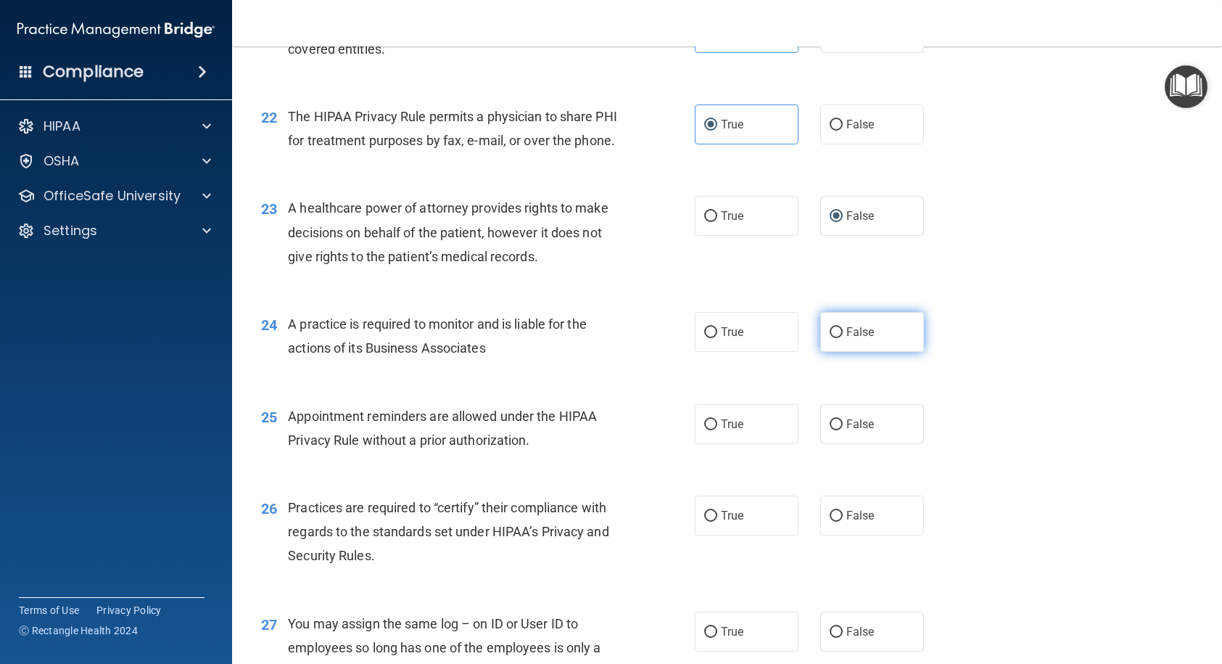
click at [835, 342] on label "False" at bounding box center [872, 332] width 104 height 40
click at [835, 338] on input "False" at bounding box center [836, 332] width 13 height 11
radio input "true"
click at [704, 430] on input "True" at bounding box center [710, 424] width 13 height 11
radio input "true"
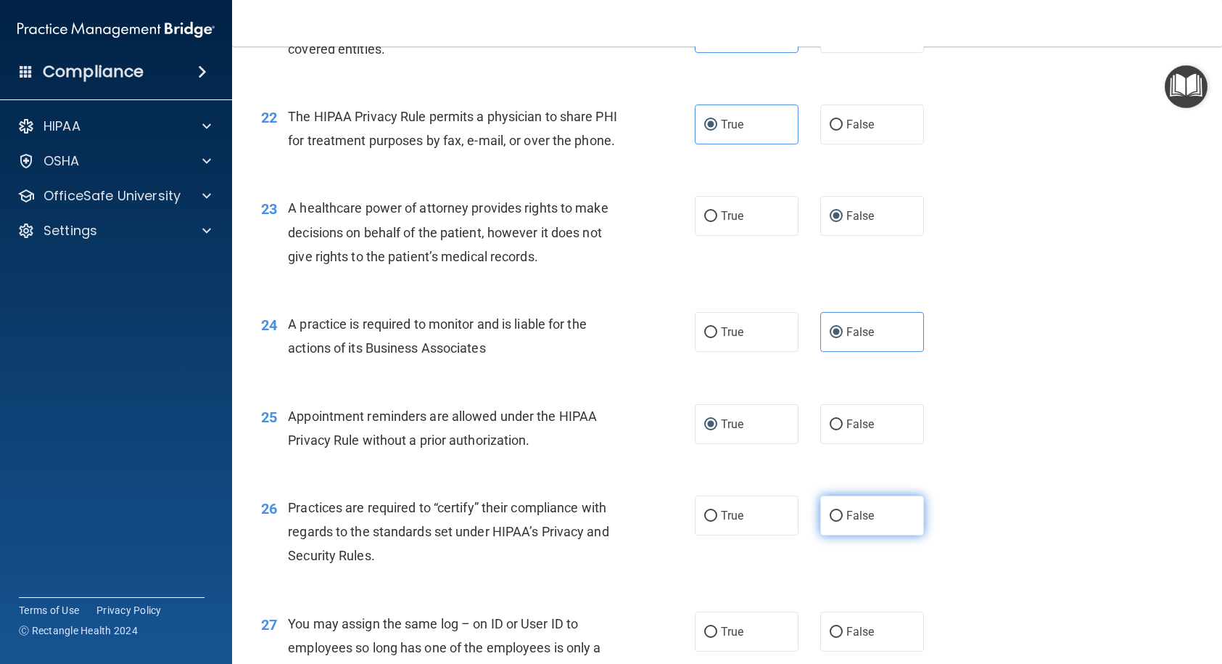
click at [823, 533] on label "False" at bounding box center [872, 515] width 104 height 40
click at [830, 521] on input "False" at bounding box center [836, 516] width 13 height 11
radio input "true"
drag, startPoint x: 832, startPoint y: 654, endPoint x: 833, endPoint y: 647, distance: 7.4
click at [833, 637] on input "False" at bounding box center [836, 632] width 13 height 11
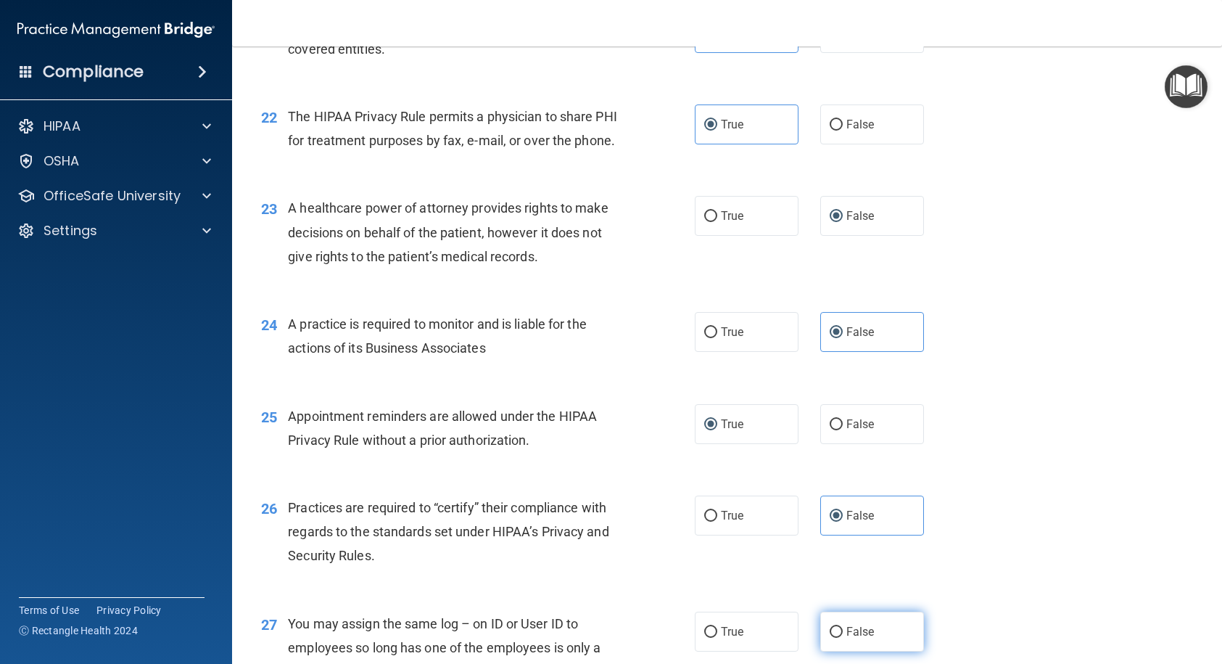
radio input "true"
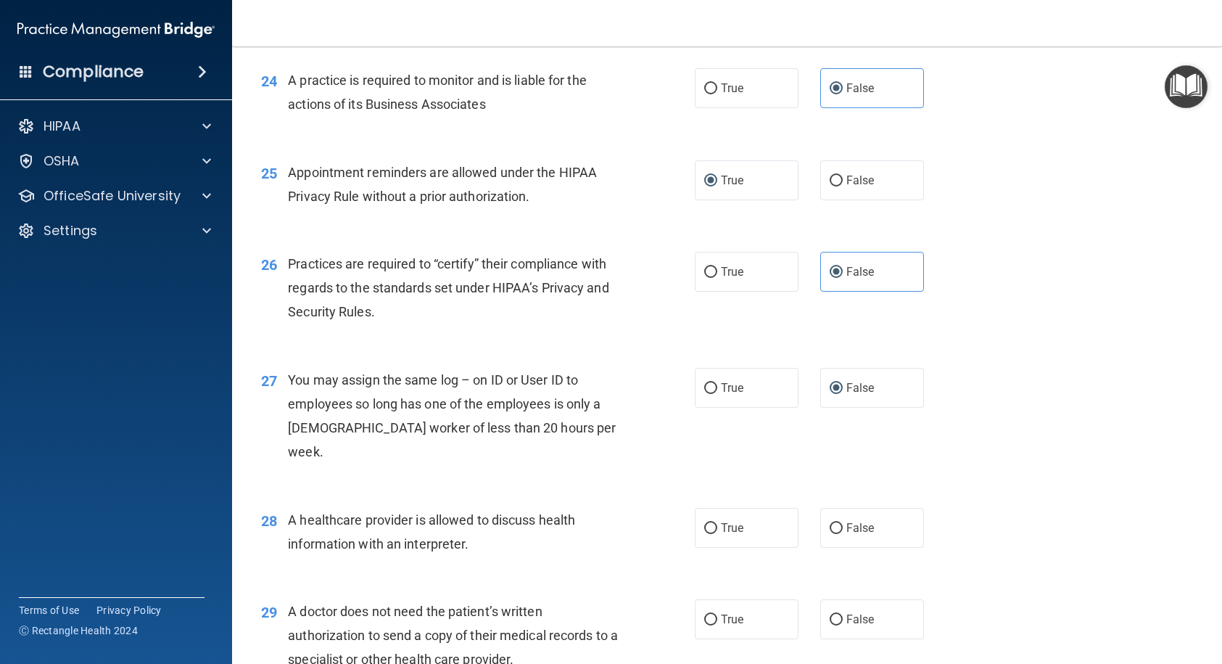
scroll to position [2901, 0]
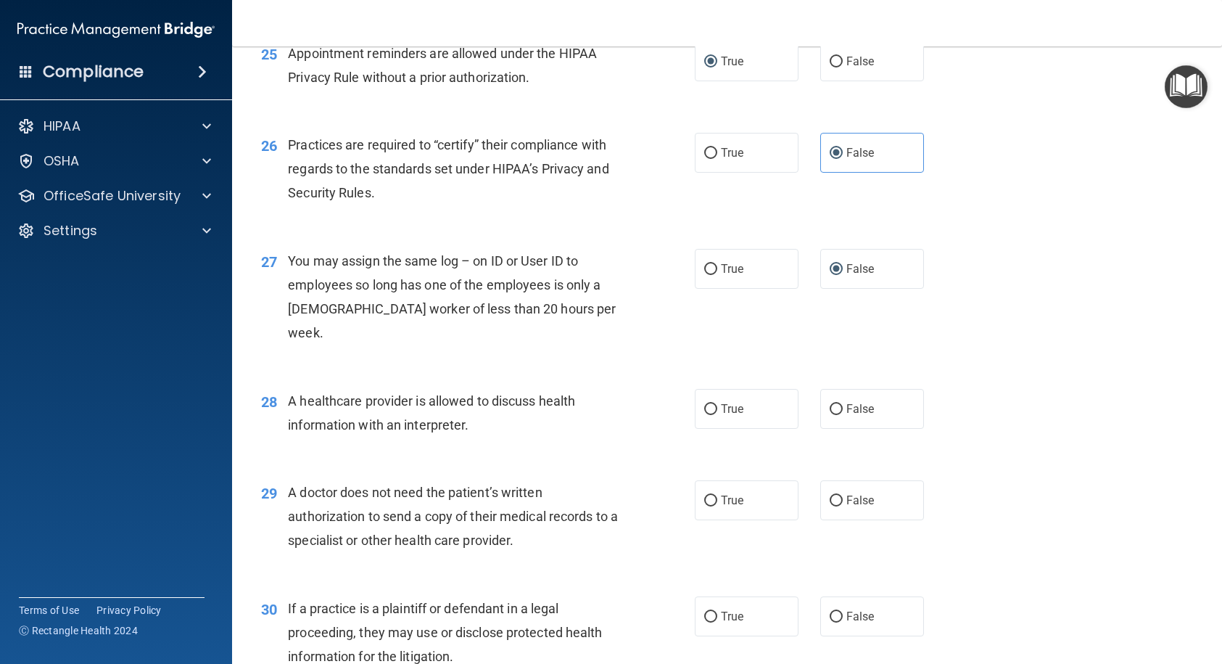
drag, startPoint x: 711, startPoint y: 408, endPoint x: 718, endPoint y: 451, distance: 44.0
click at [711, 415] on label "True" at bounding box center [747, 409] width 104 height 40
click at [711, 415] on input "True" at bounding box center [710, 409] width 13 height 11
radio input "true"
click at [722, 502] on span "True" at bounding box center [732, 500] width 22 height 14
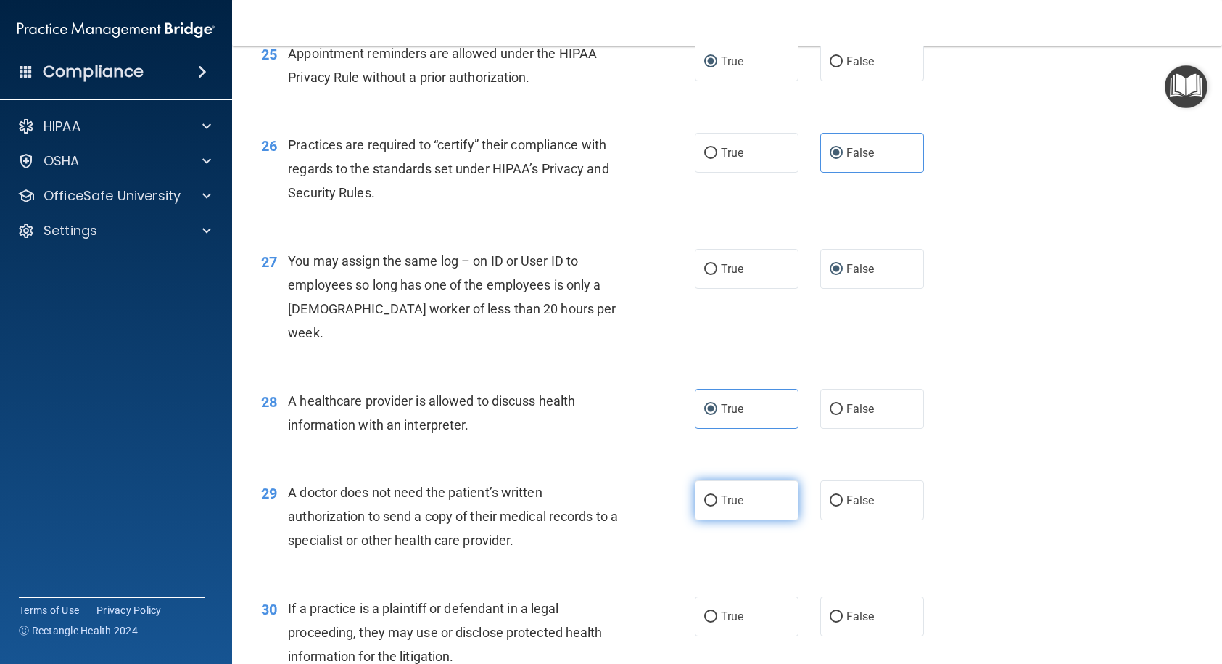
click at [717, 502] on input "True" at bounding box center [710, 500] width 13 height 11
radio input "true"
click at [706, 614] on input "True" at bounding box center [710, 616] width 13 height 11
radio input "true"
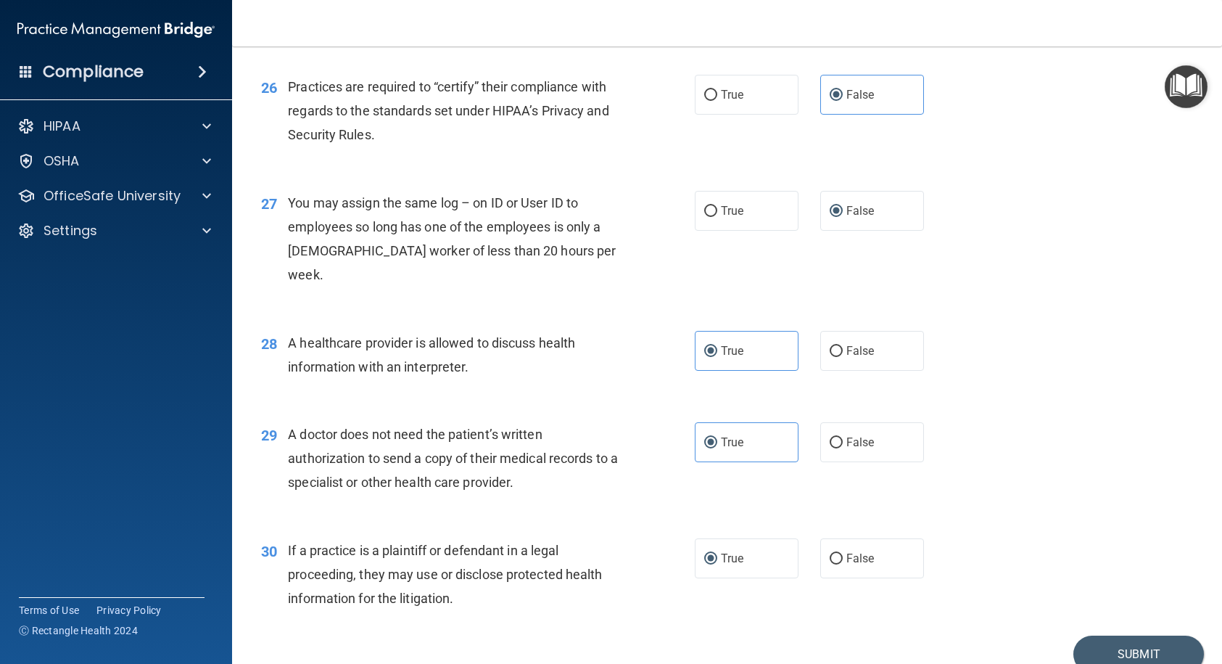
scroll to position [3026, 0]
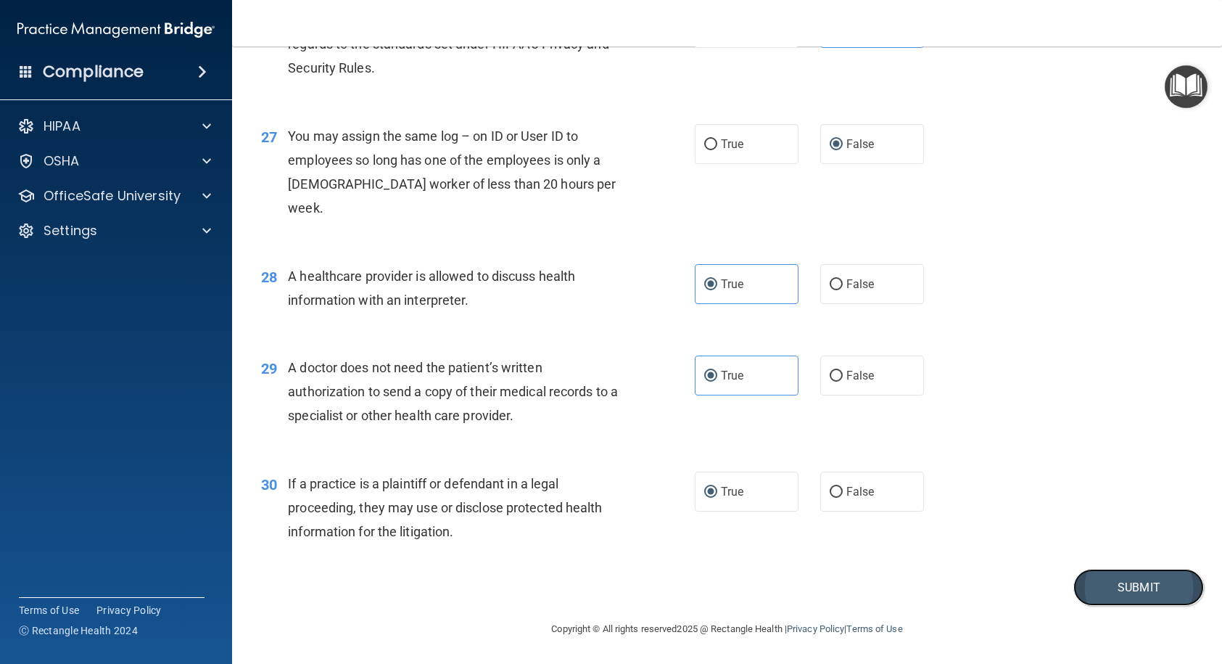
click at [1124, 577] on button "Submit" at bounding box center [1138, 587] width 131 height 37
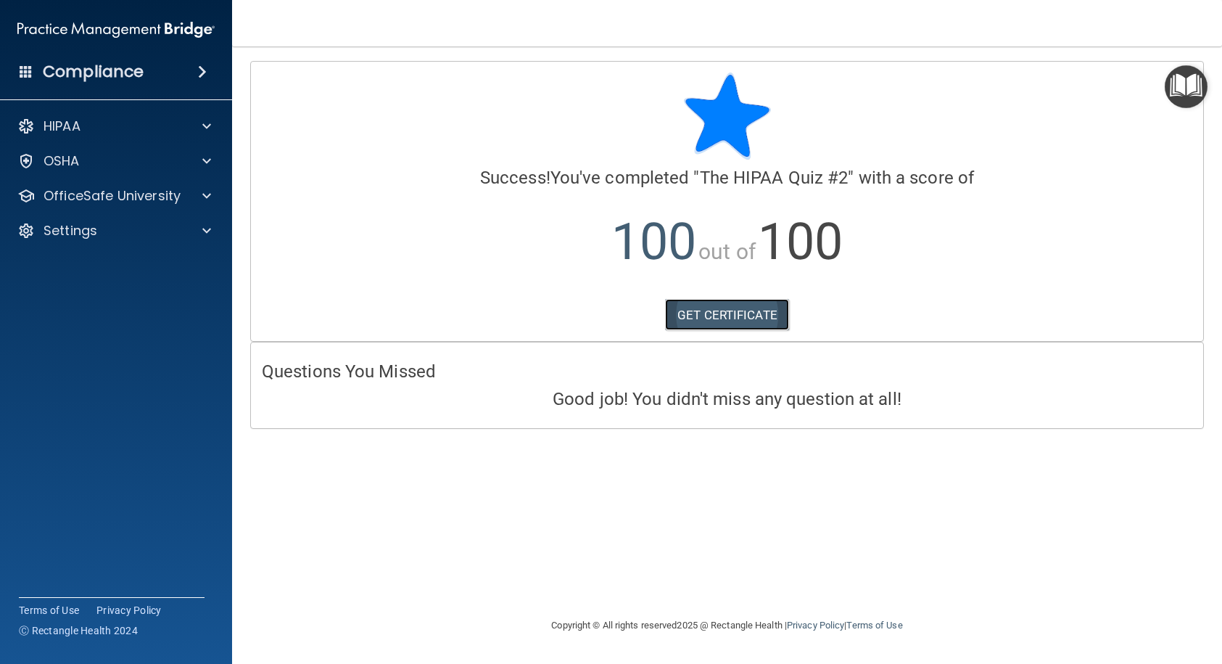
click at [733, 317] on link "GET CERTIFICATE" at bounding box center [727, 315] width 124 height 32
click at [140, 204] on p "OfficeSafe University" at bounding box center [112, 195] width 137 height 17
click at [128, 245] on ul "HIPAA Training OSHA Training Continuing Education" at bounding box center [116, 262] width 263 height 104
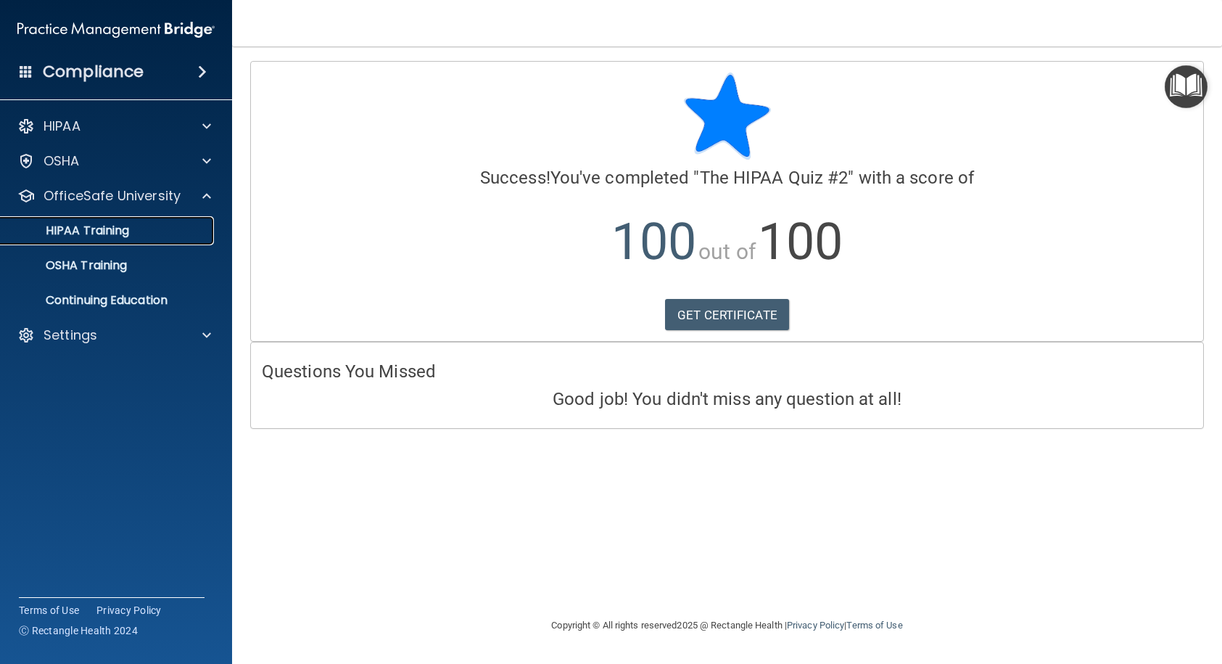
click at [129, 234] on p "HIPAA Training" at bounding box center [69, 230] width 120 height 15
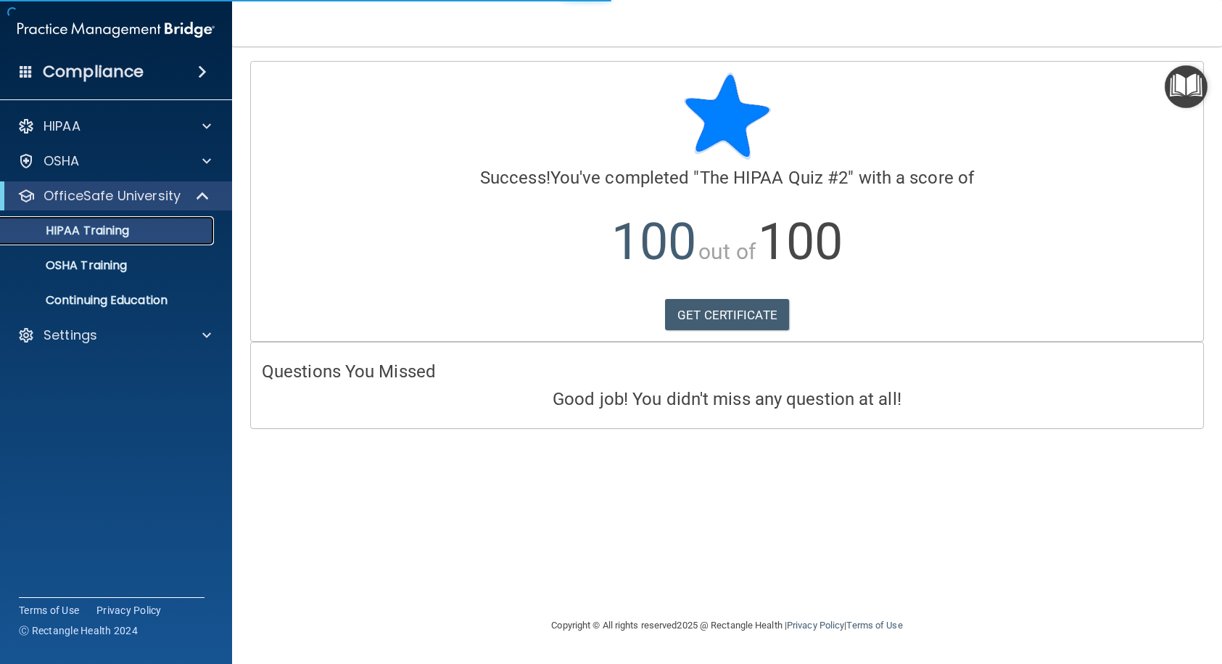
click at [129, 234] on p "HIPAA Training" at bounding box center [69, 230] width 120 height 15
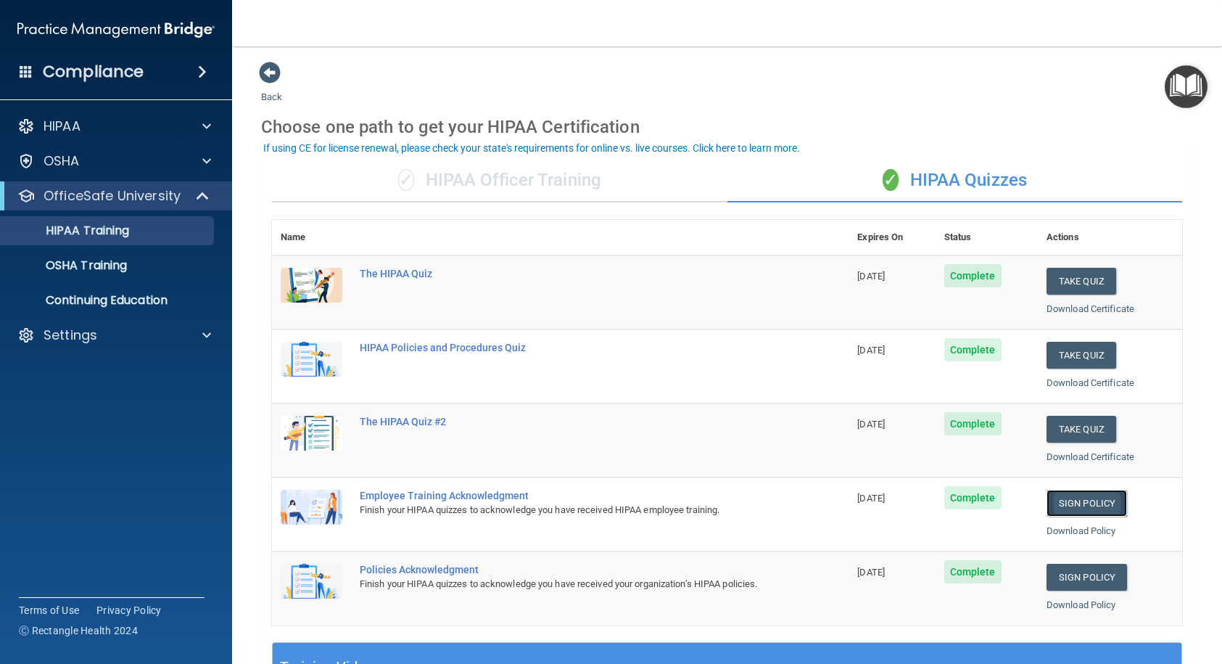
click at [1071, 500] on link "Sign Policy" at bounding box center [1086, 503] width 80 height 27
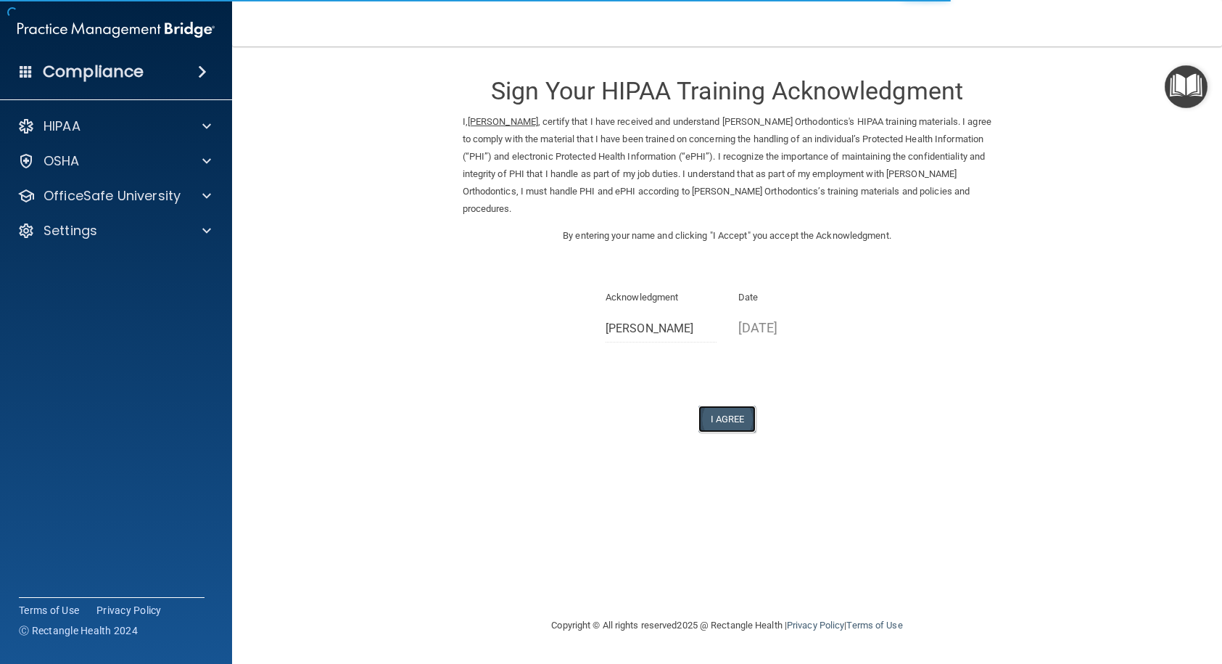
click at [737, 415] on button "I Agree" at bounding box center [727, 418] width 58 height 27
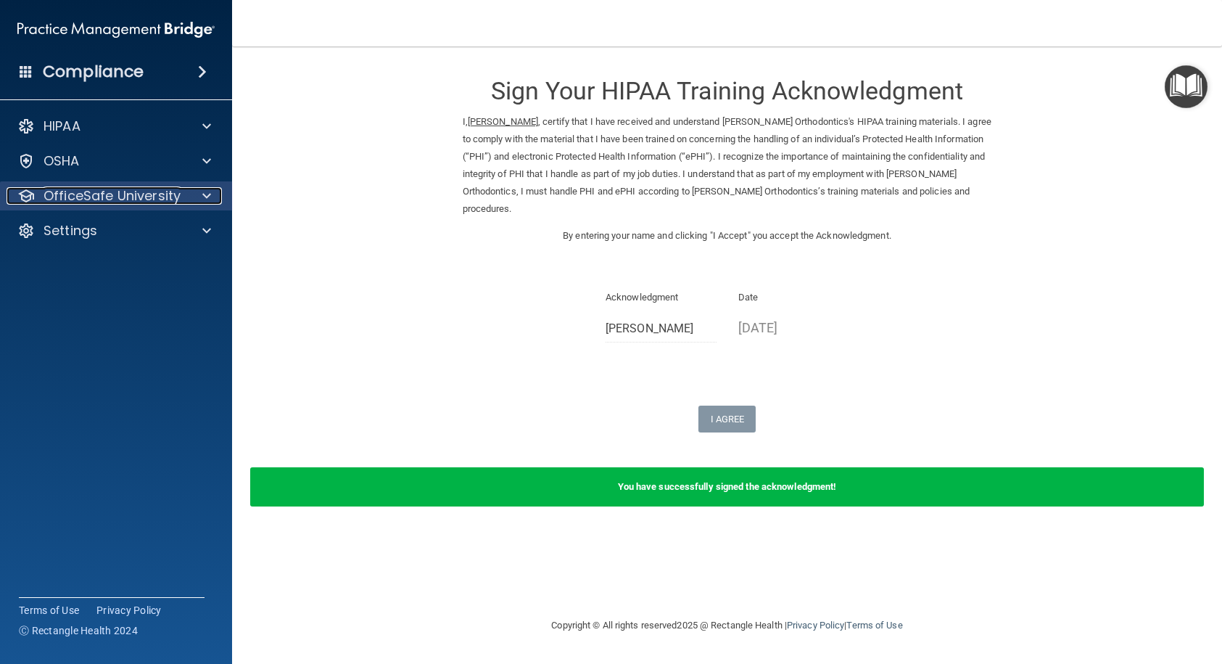
click at [107, 189] on p "OfficeSafe University" at bounding box center [112, 195] width 137 height 17
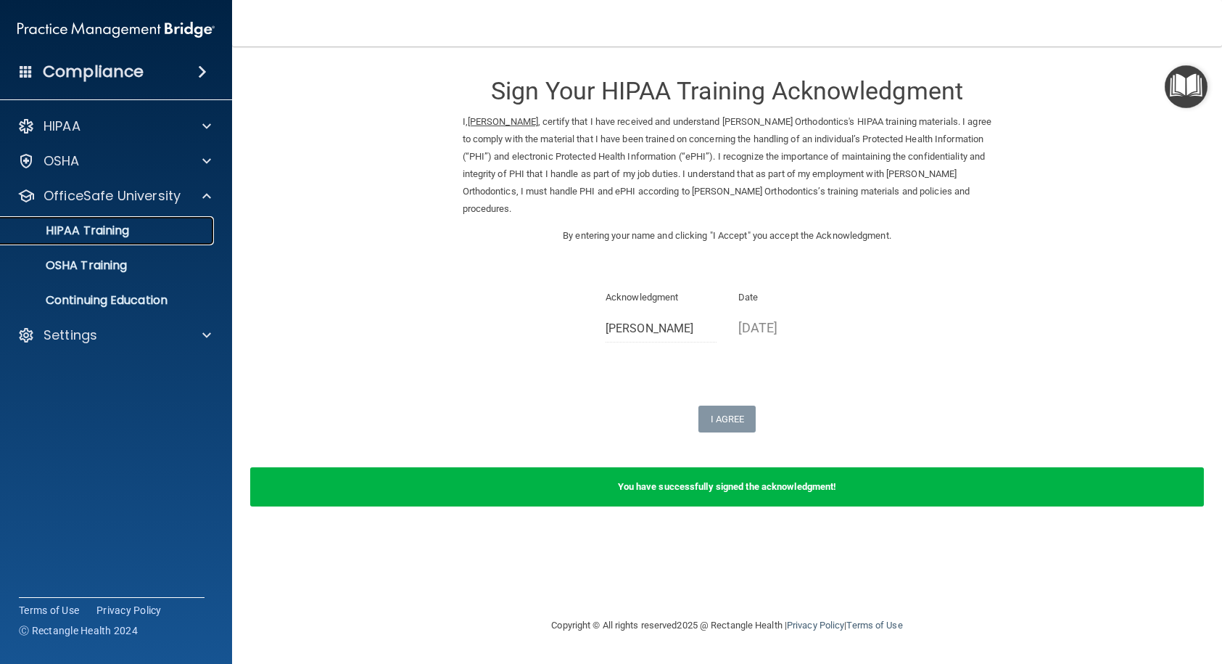
click at [112, 236] on p "HIPAA Training" at bounding box center [69, 230] width 120 height 15
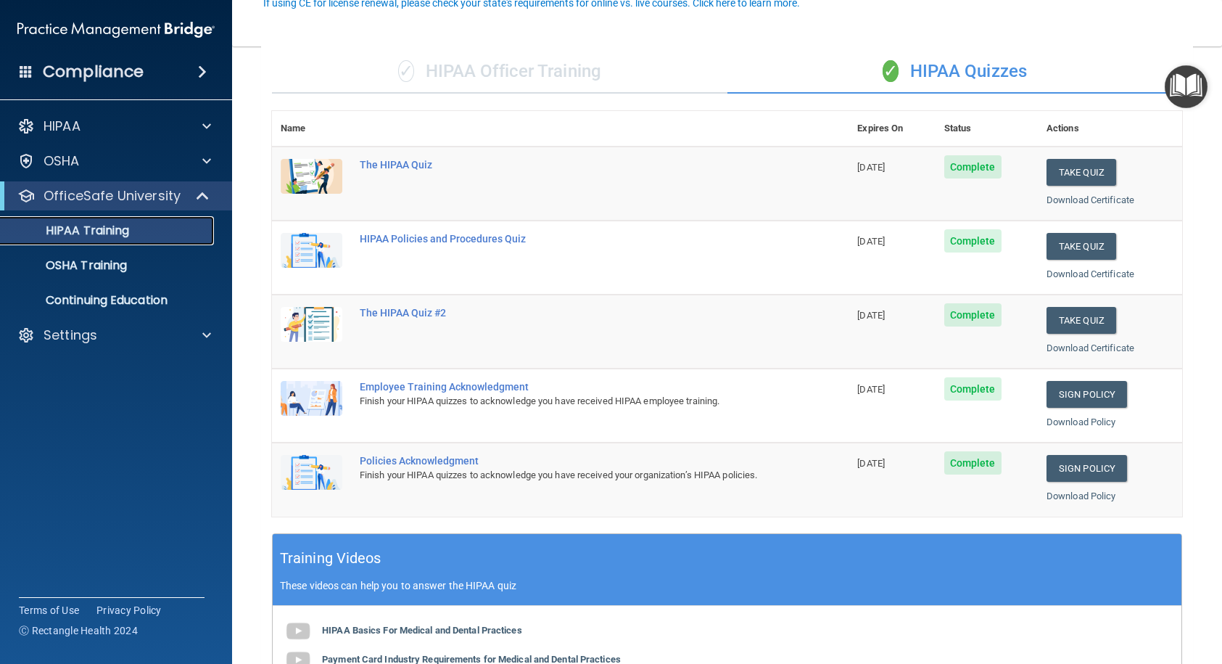
scroll to position [145, 0]
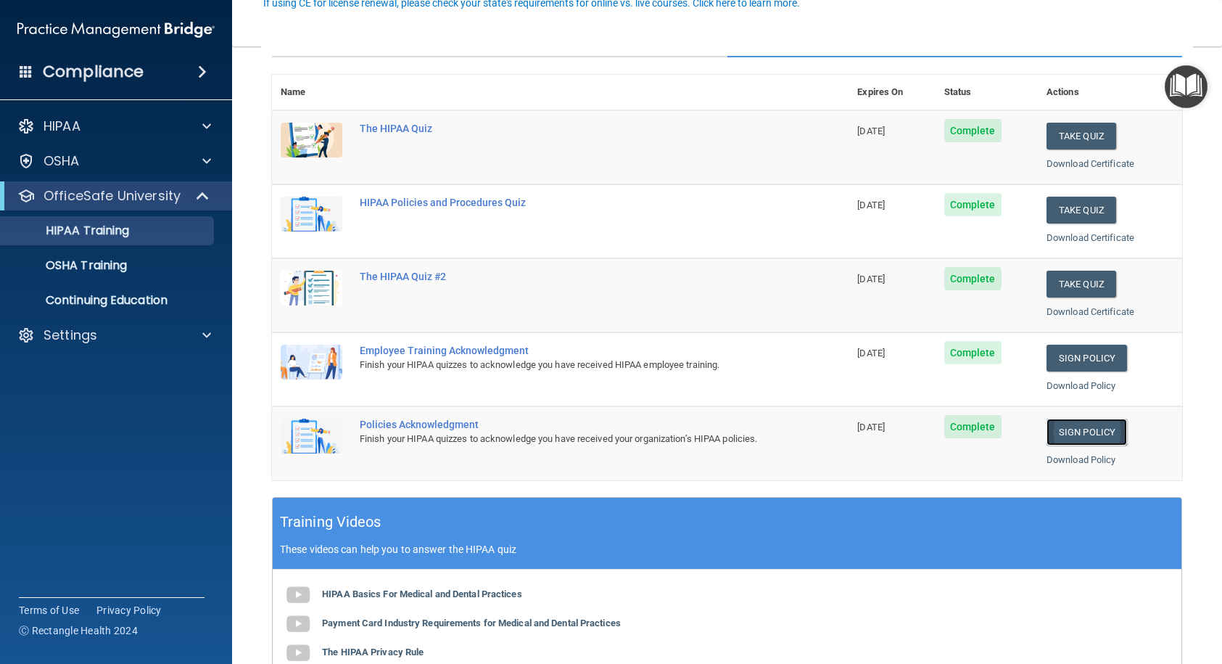
click at [1067, 430] on link "Sign Policy" at bounding box center [1086, 431] width 80 height 27
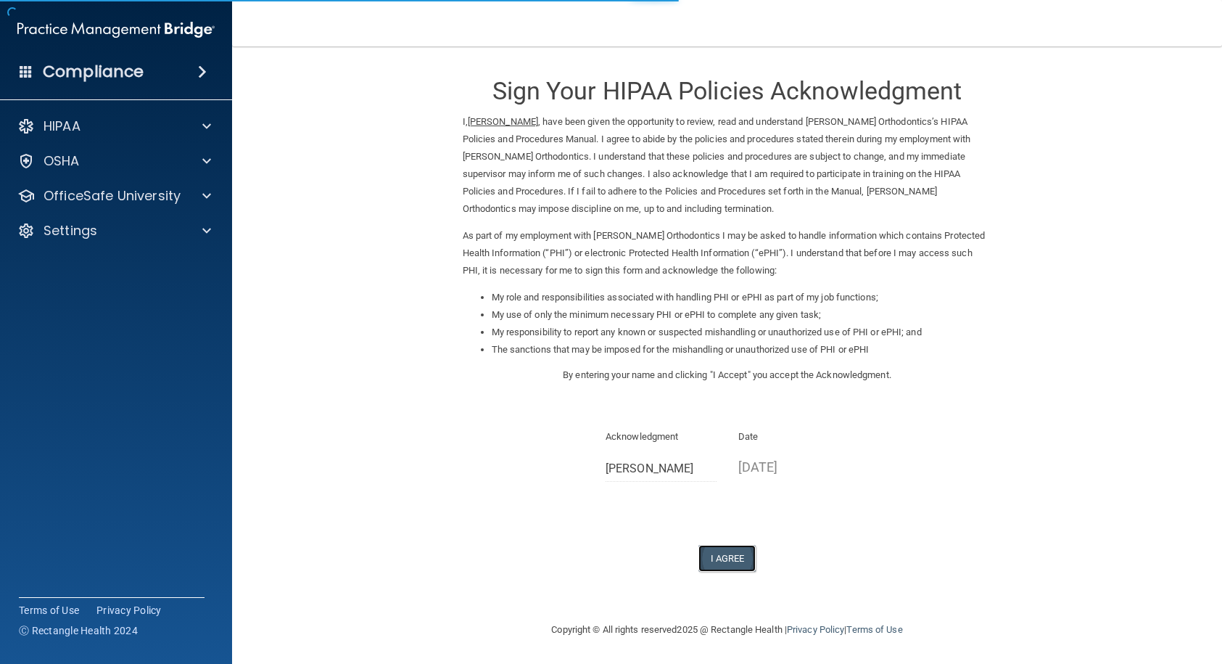
click at [723, 558] on button "I Agree" at bounding box center [727, 558] width 58 height 27
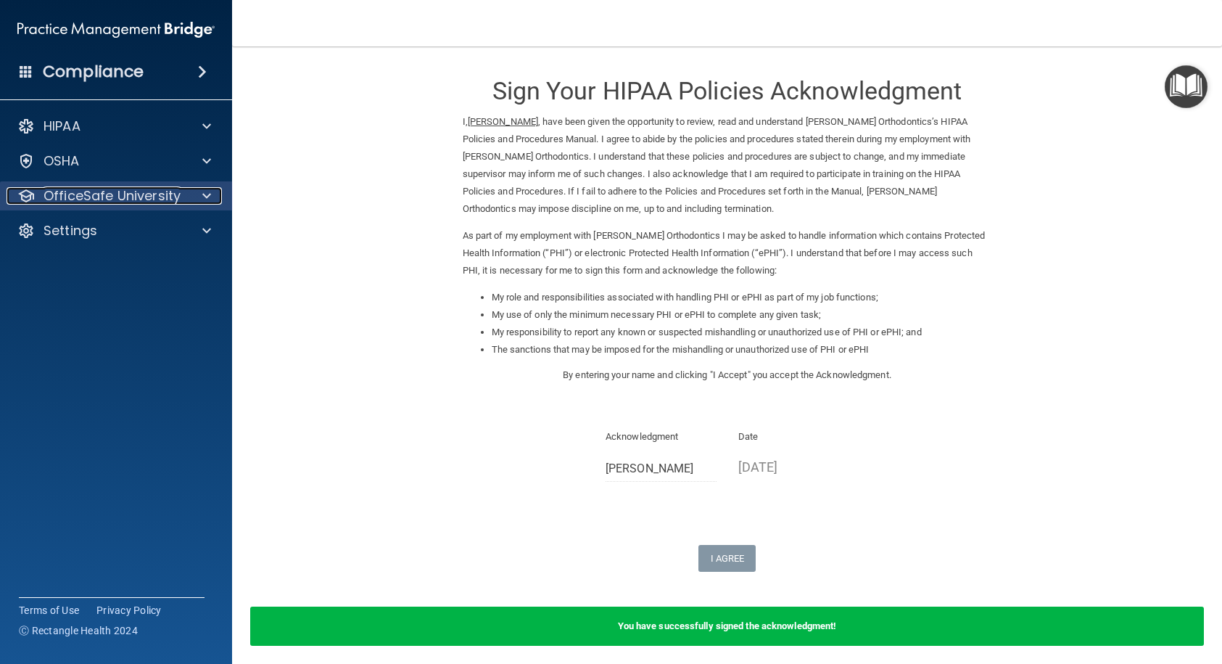
click at [117, 191] on p "OfficeSafe University" at bounding box center [112, 195] width 137 height 17
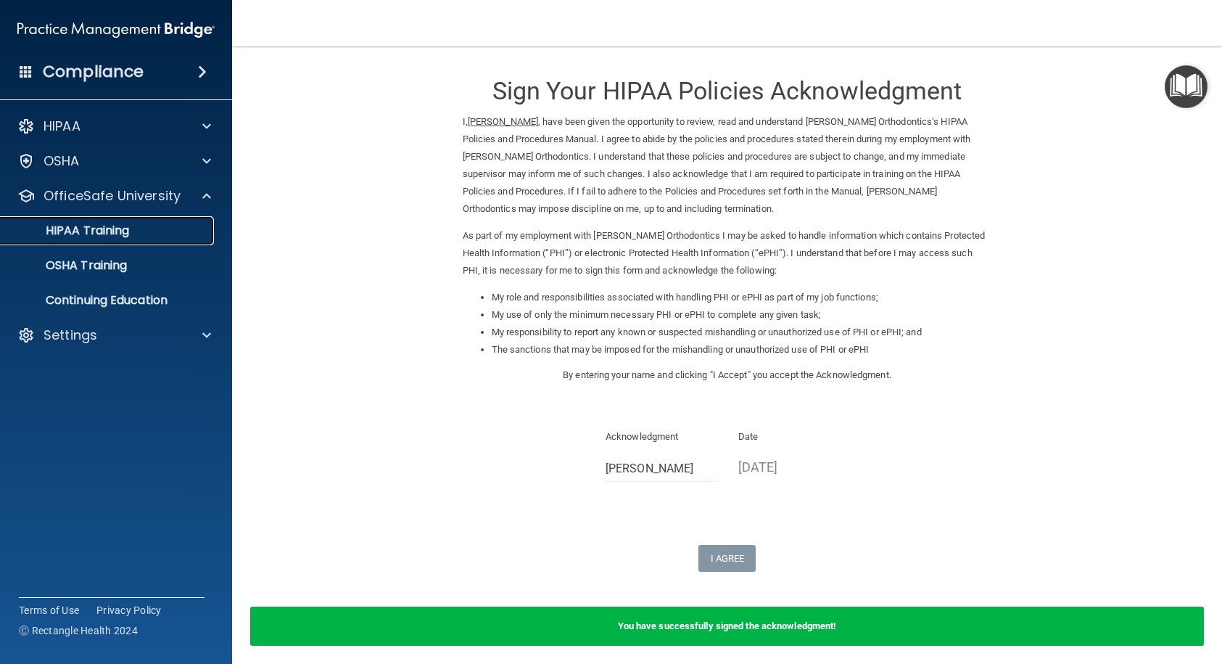
click at [154, 234] on div "HIPAA Training" at bounding box center [108, 230] width 198 height 15
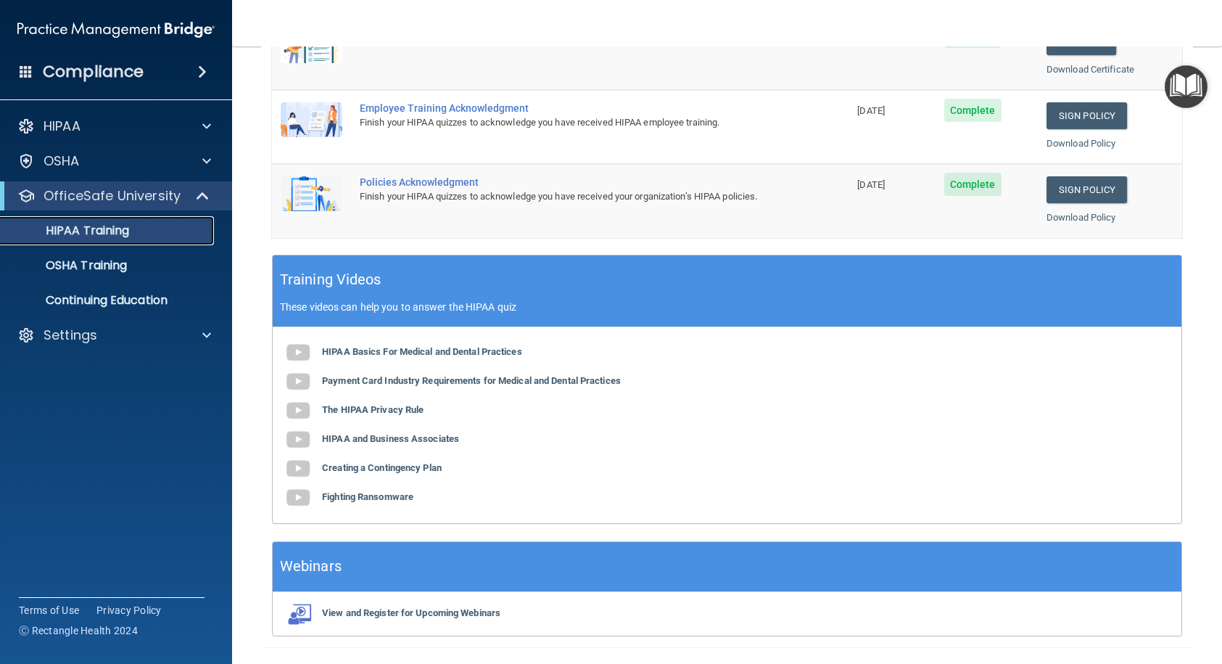
scroll to position [429, 0]
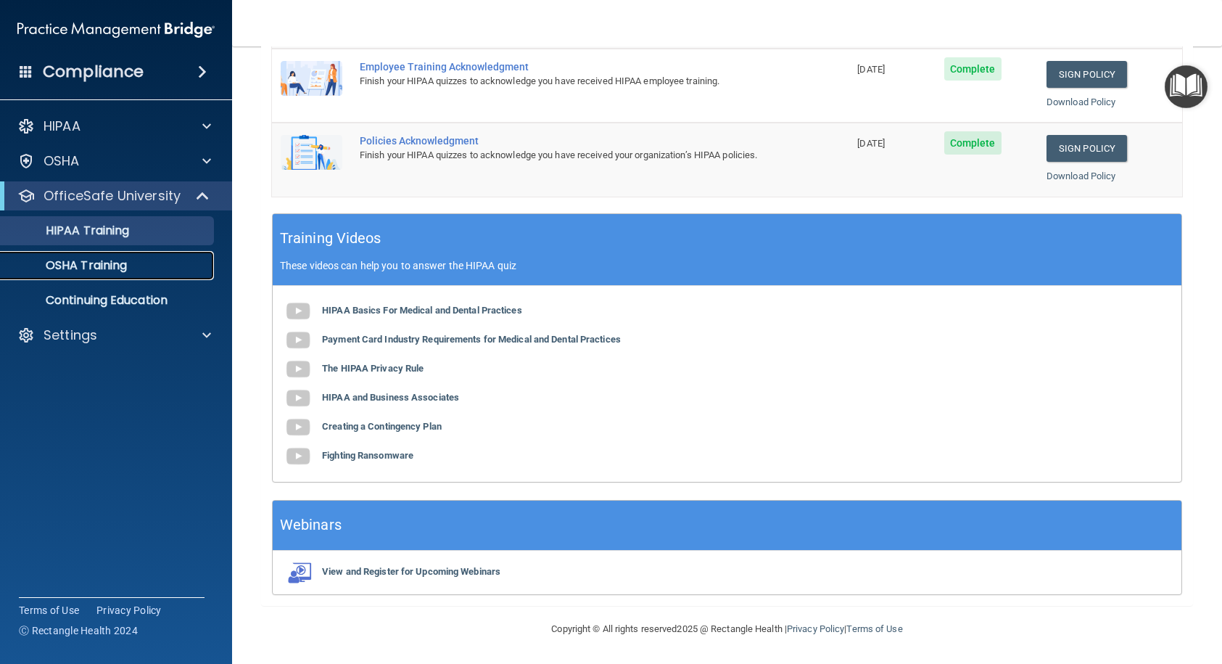
click at [109, 271] on p "OSHA Training" at bounding box center [67, 265] width 117 height 15
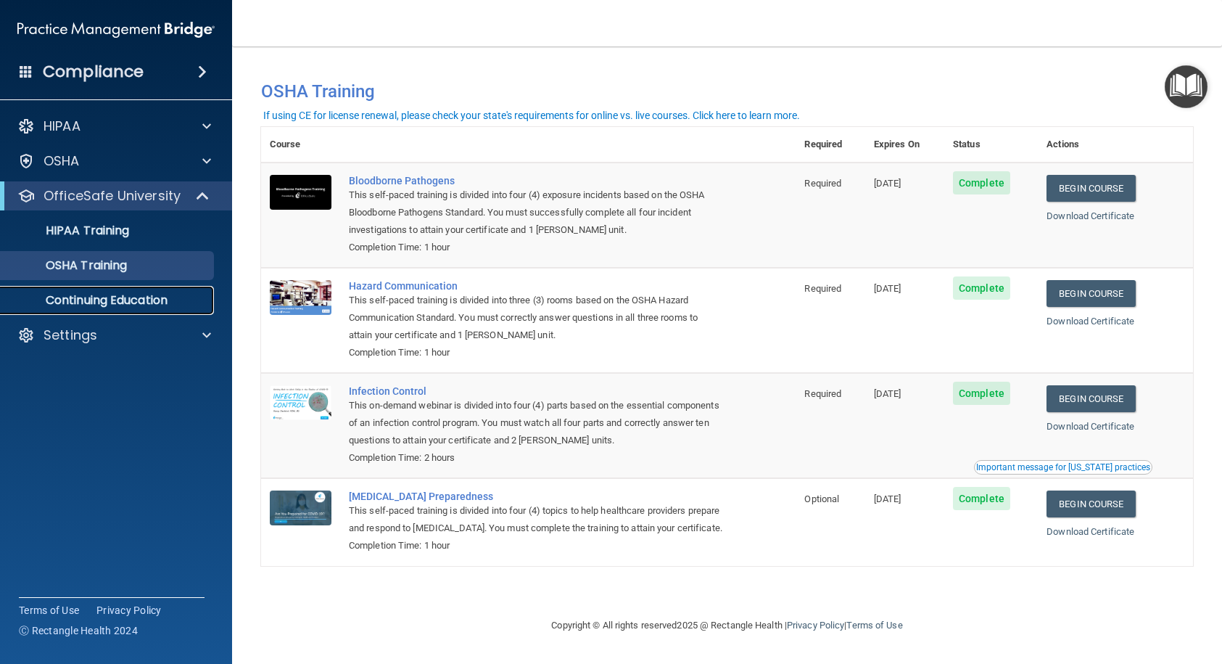
click at [107, 302] on p "Continuing Education" at bounding box center [108, 300] width 198 height 15
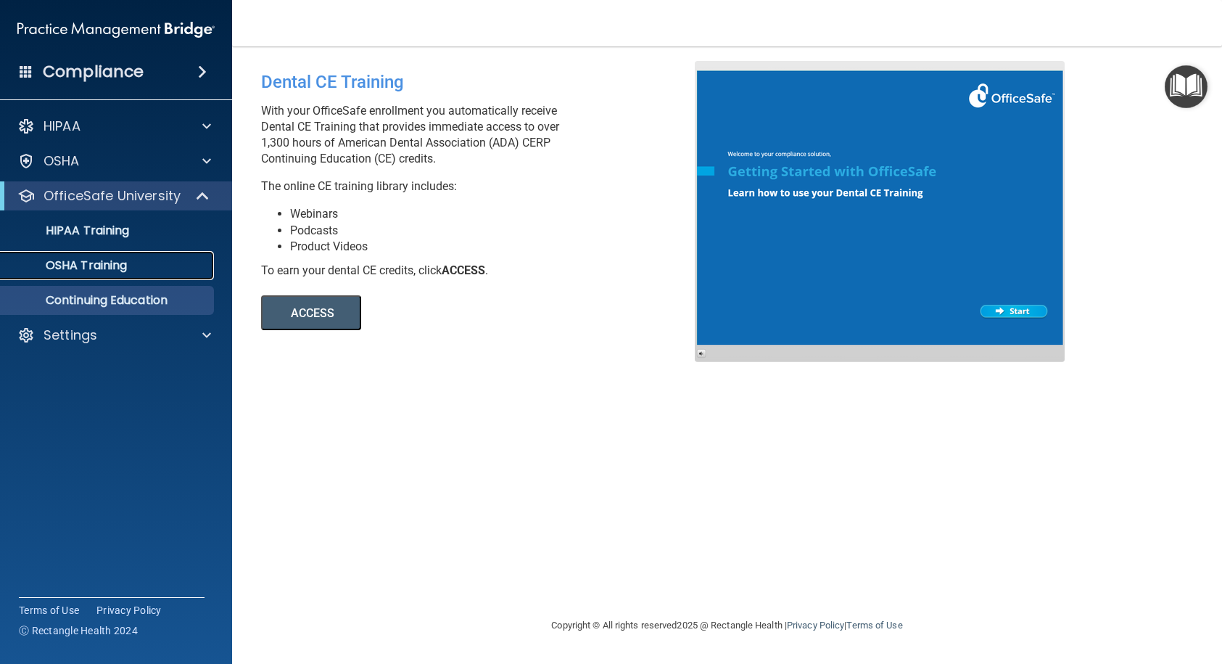
click at [91, 265] on p "OSHA Training" at bounding box center [67, 265] width 117 height 15
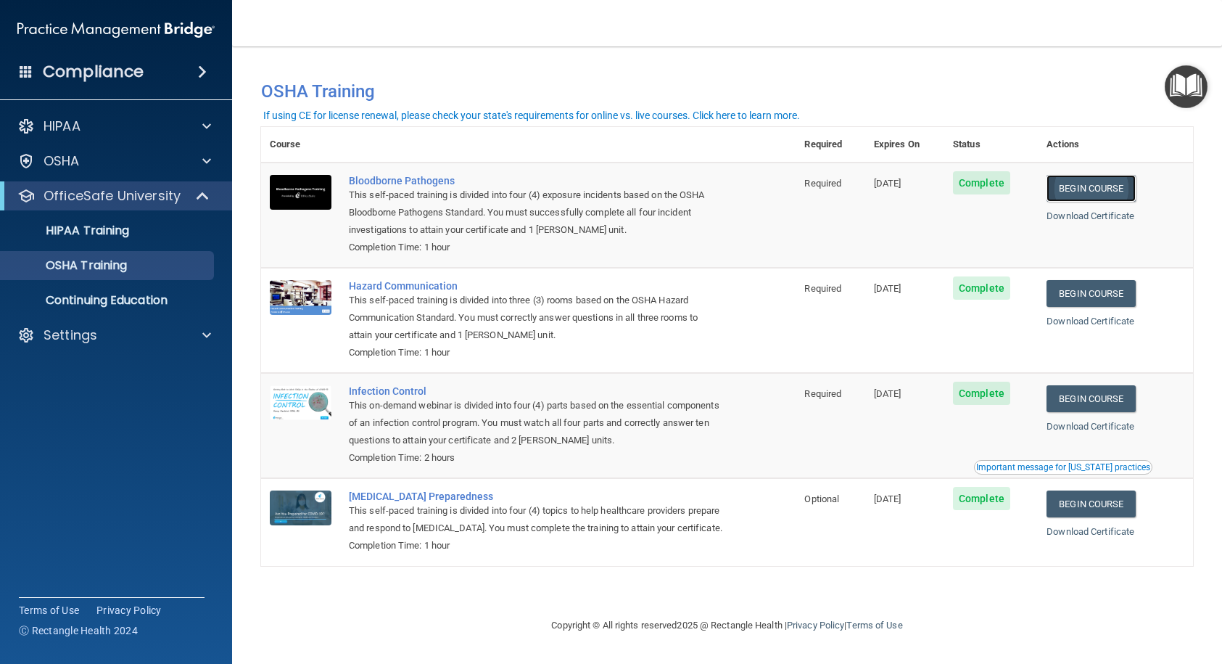
click at [1122, 189] on link "Begin Course" at bounding box center [1090, 188] width 88 height 27
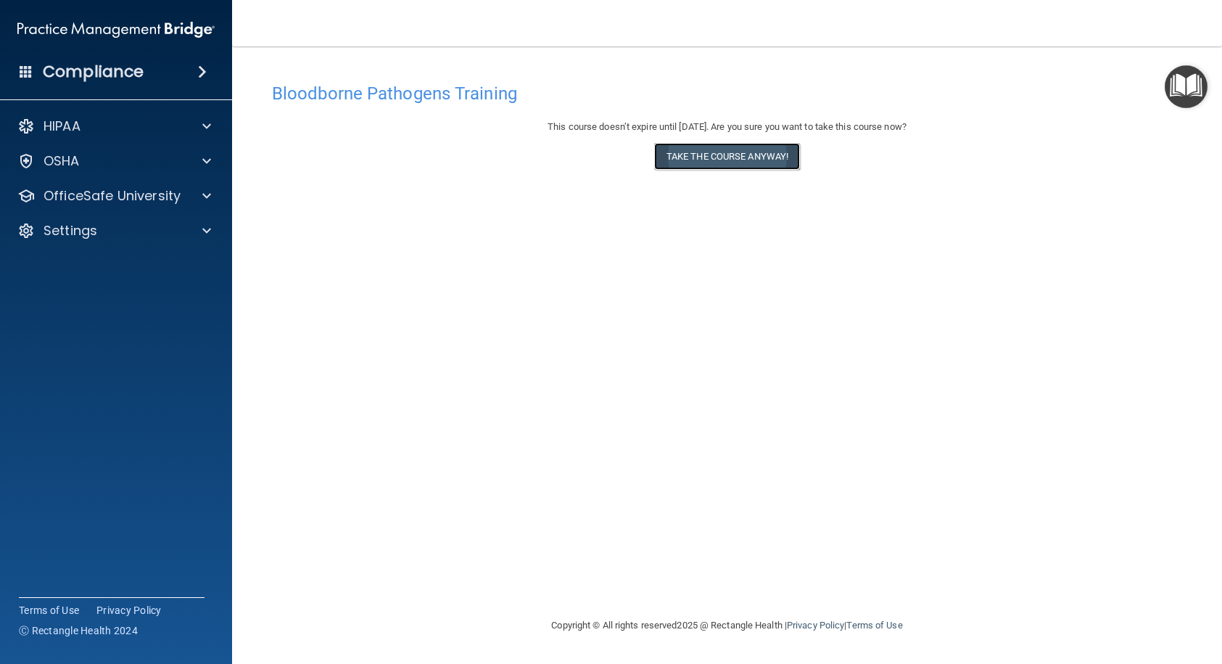
click at [748, 159] on button "Take the course anyway!" at bounding box center [727, 156] width 146 height 27
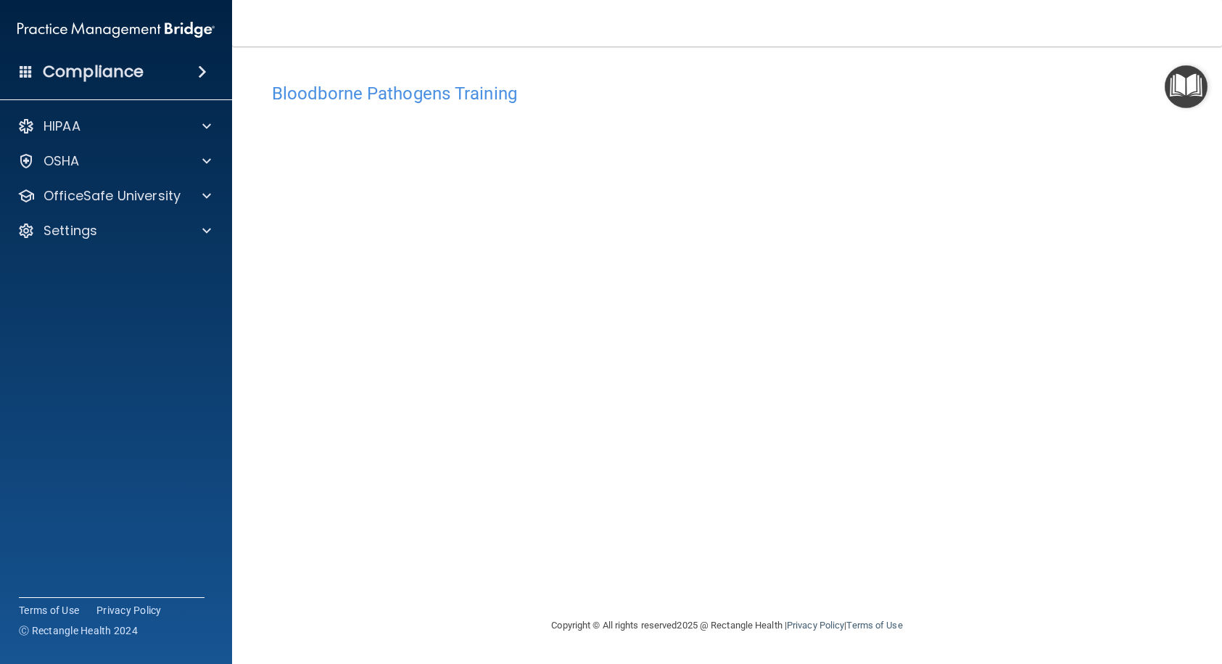
click at [1155, 573] on div "Bloodborne Pathogens Training This course doesn’t expire until [DATE]. Are you …" at bounding box center [727, 345] width 932 height 541
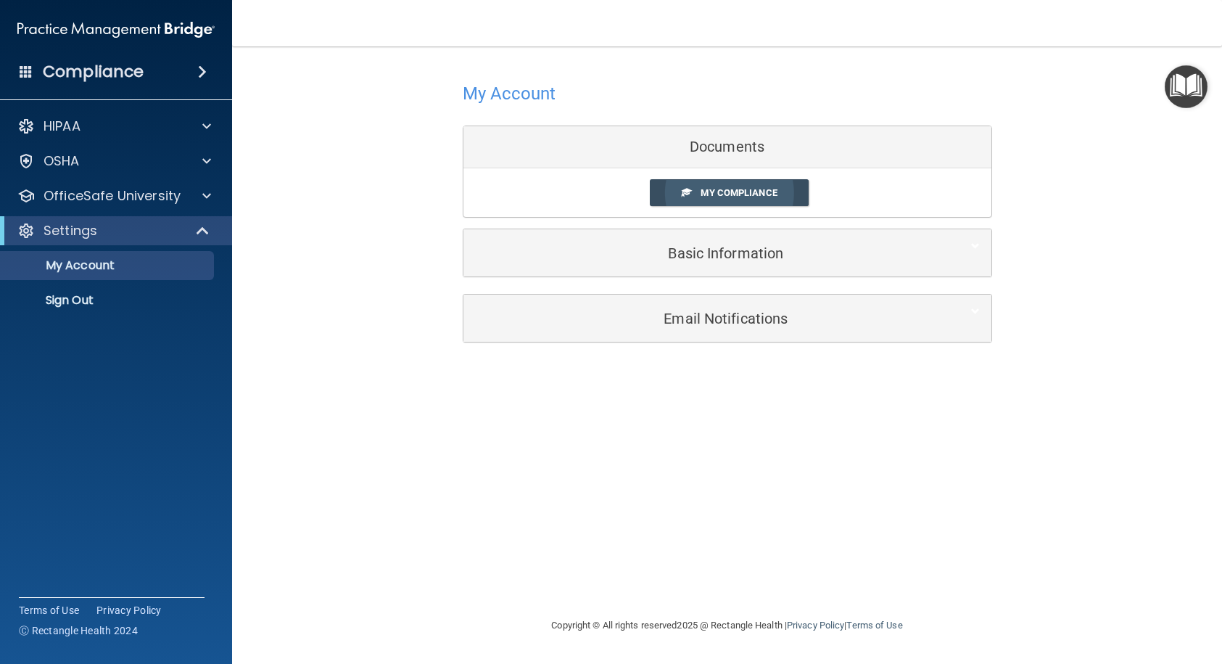
click at [738, 193] on span "My Compliance" at bounding box center [739, 192] width 76 height 11
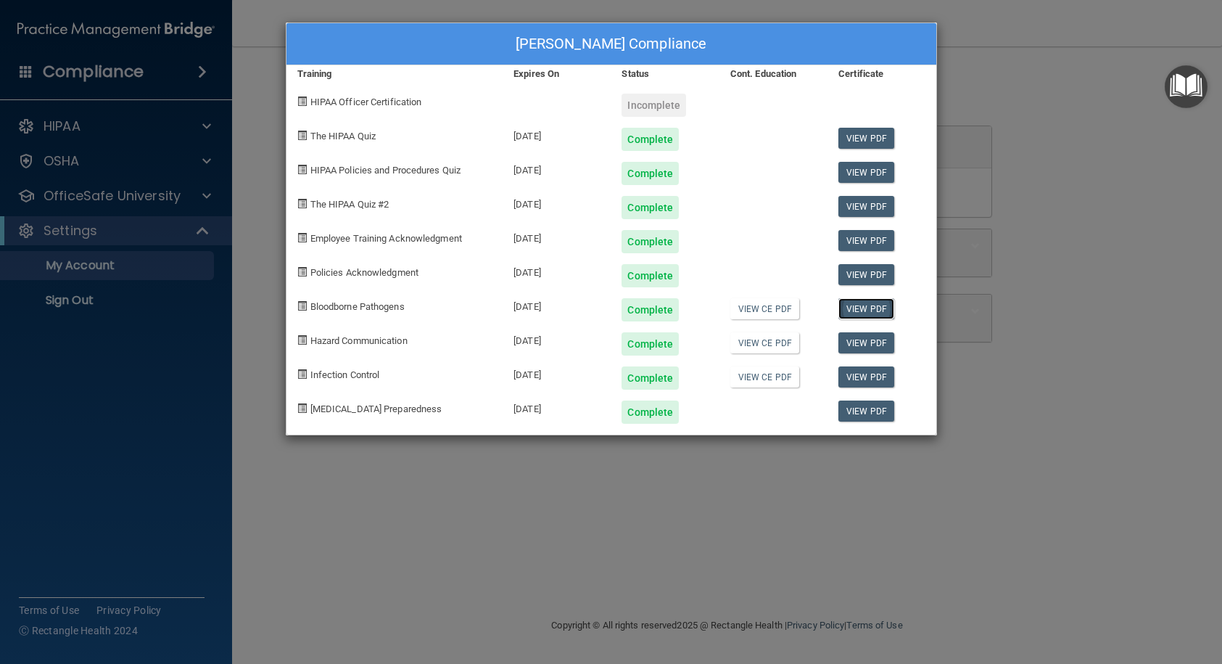
click at [862, 309] on link "View PDF" at bounding box center [866, 308] width 56 height 21
